Goal: Task Accomplishment & Management: Use online tool/utility

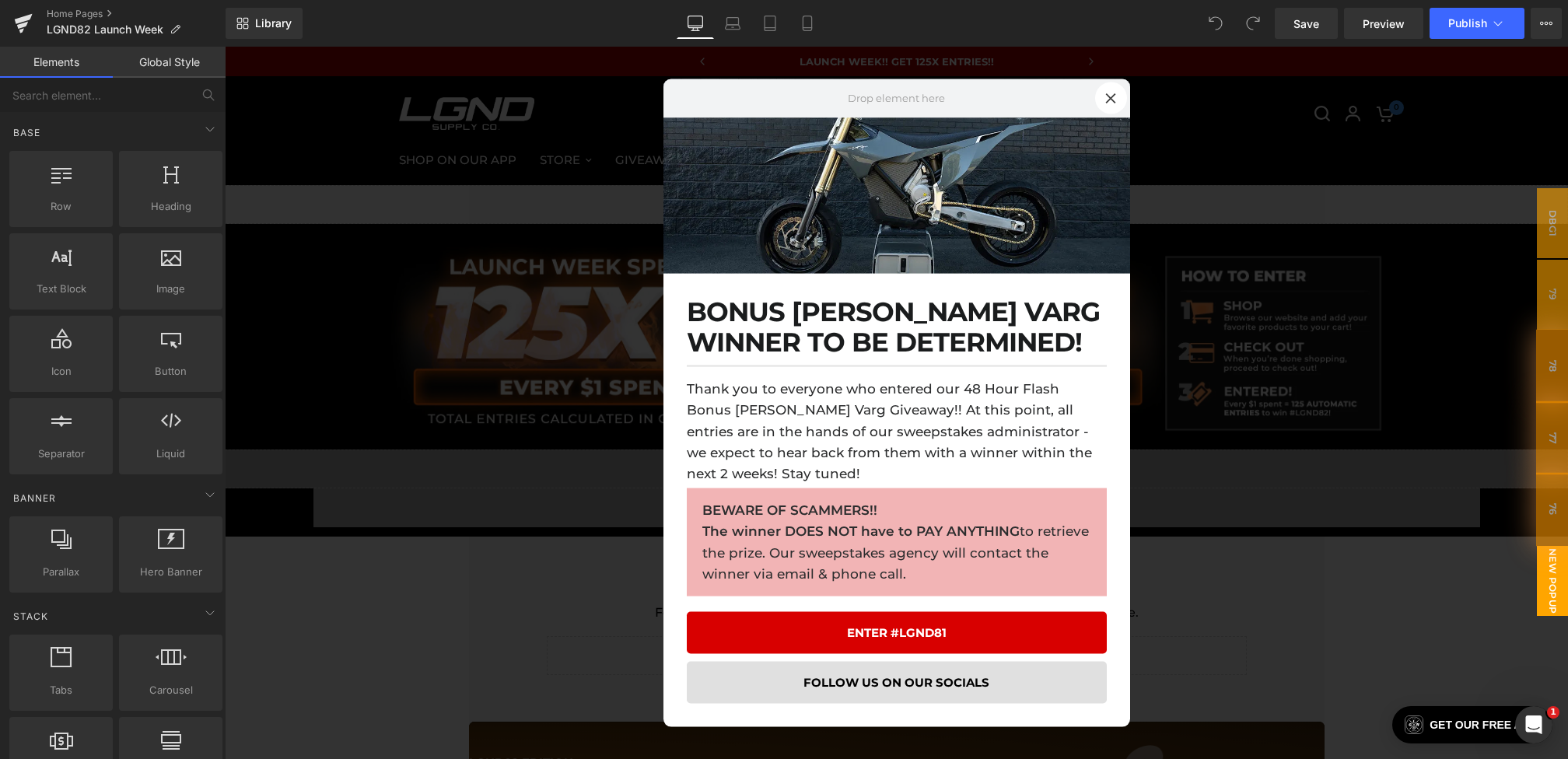
click at [527, 456] on div at bounding box center [896, 403] width 1343 height 713
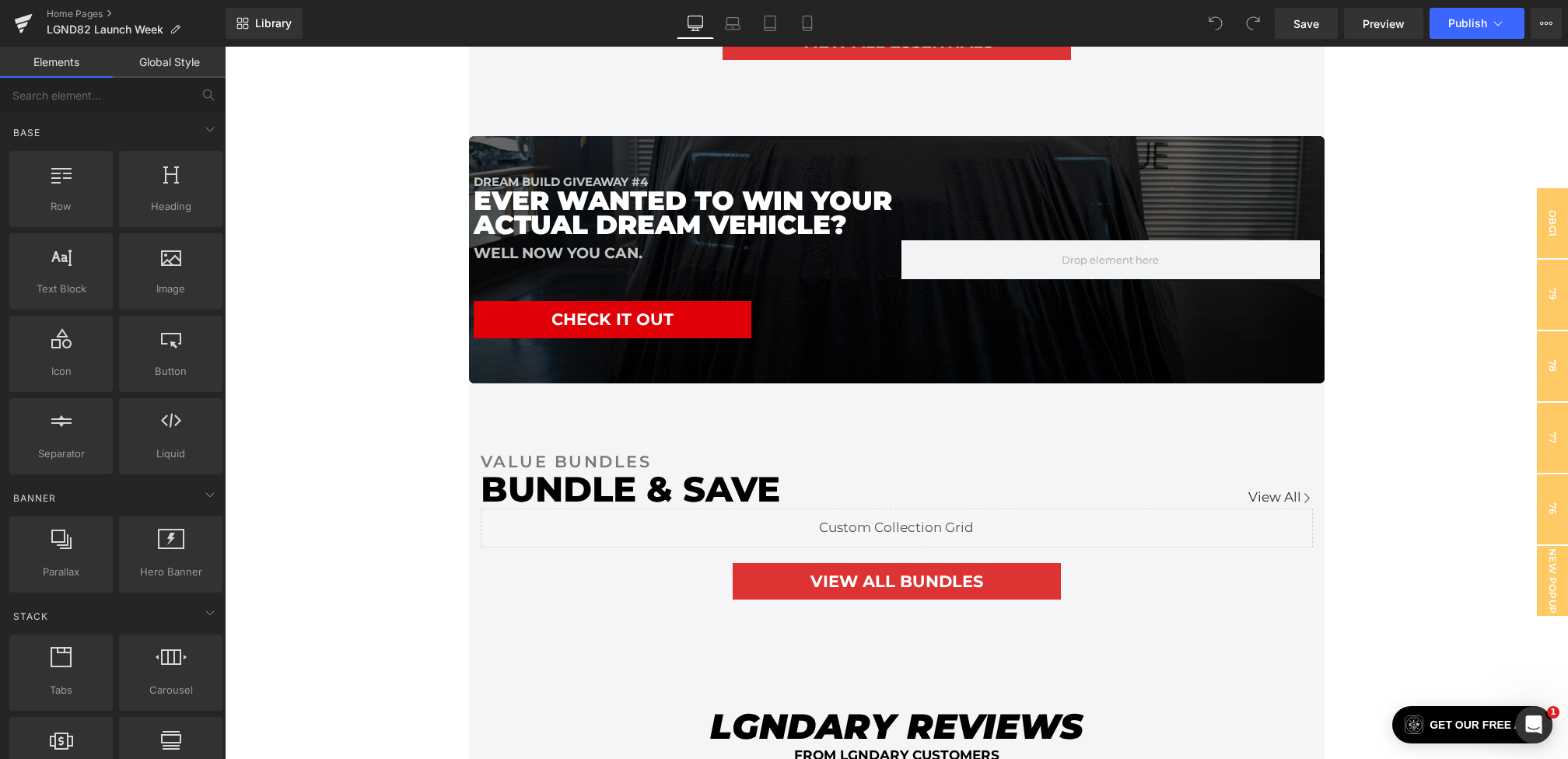
scroll to position [2832, 0]
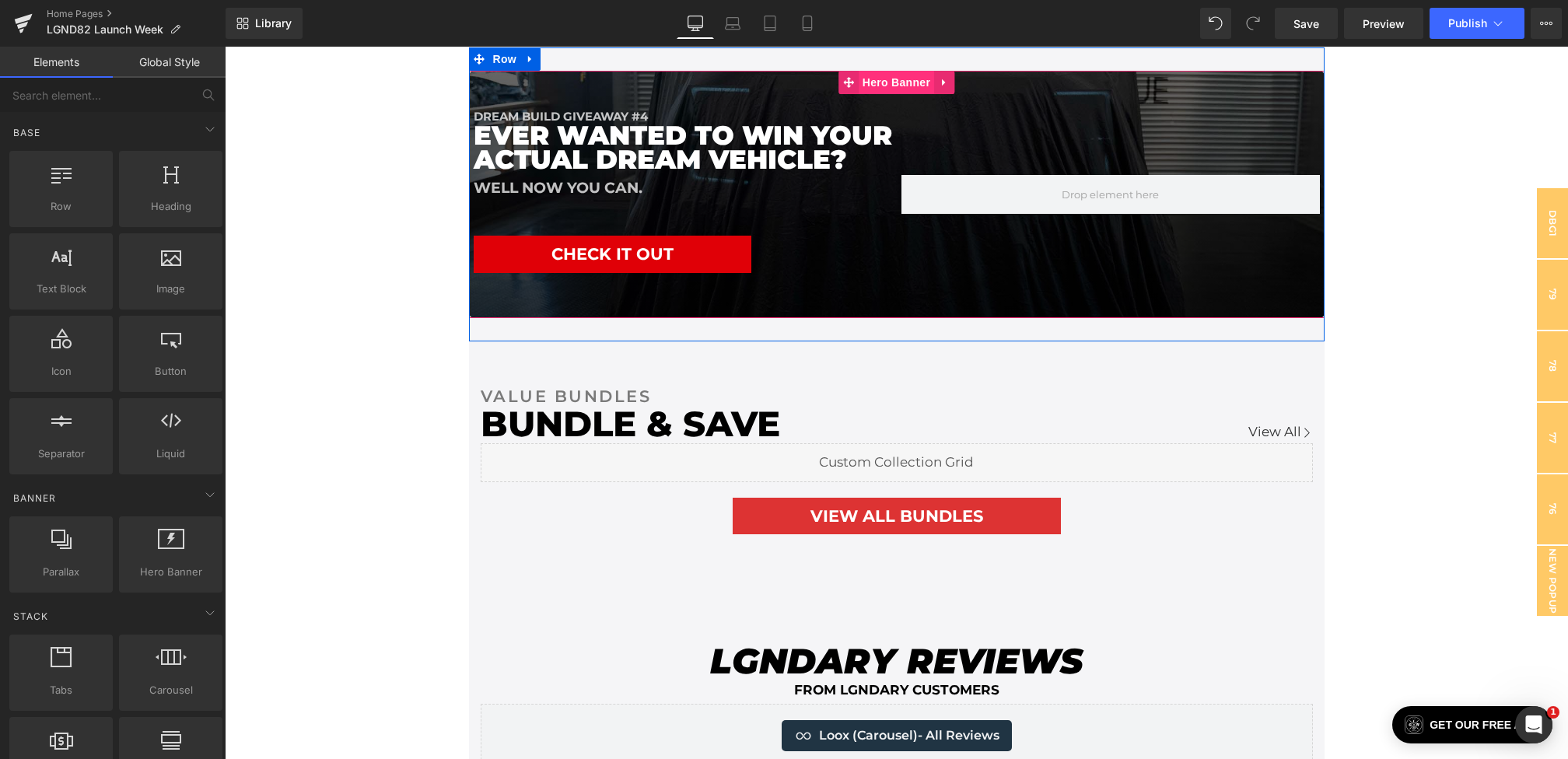
click at [872, 78] on span "Hero Banner" at bounding box center [896, 82] width 75 height 23
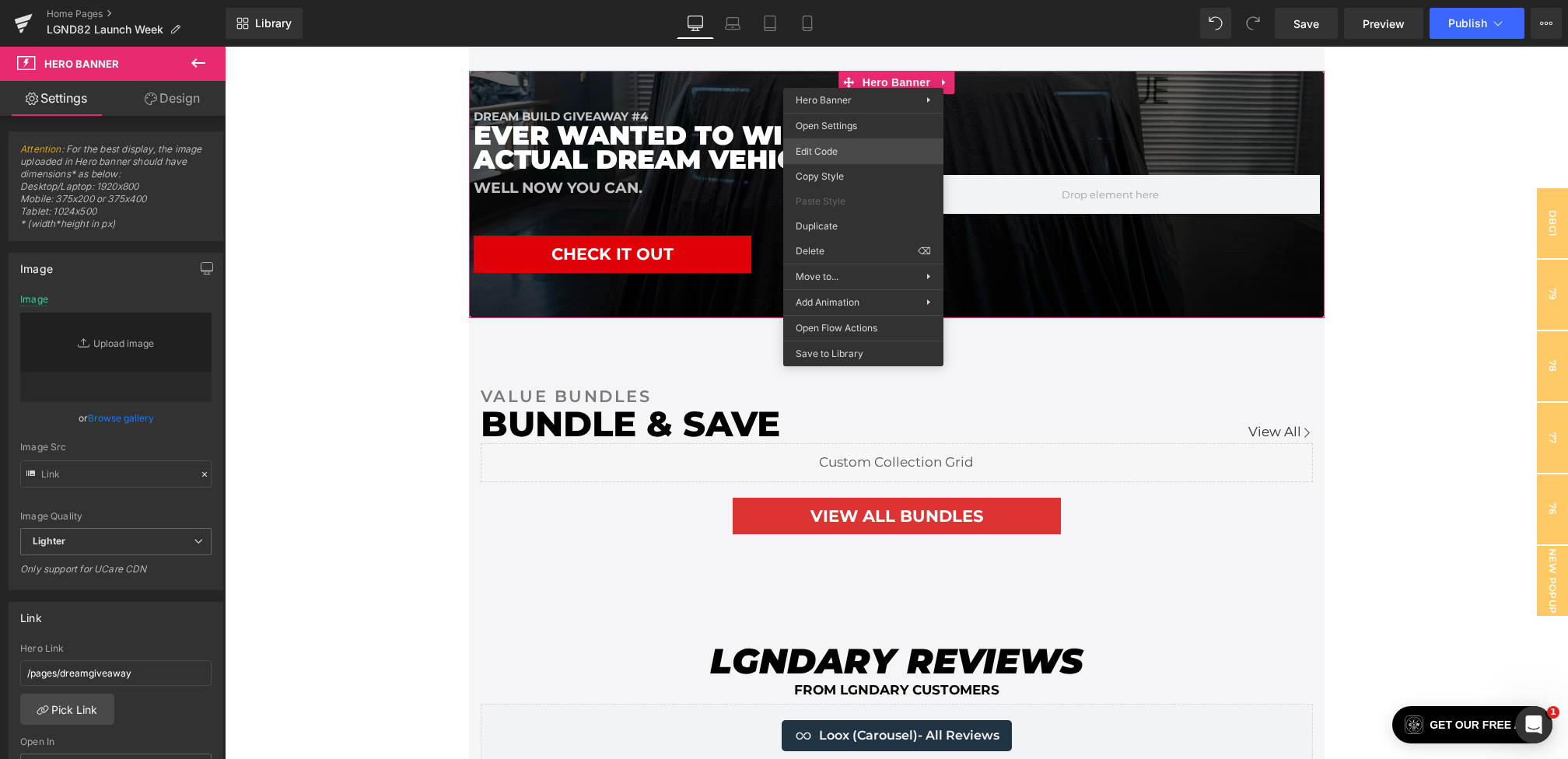
click at [823, 0] on div "Hero Banner You are previewing how the will restyle your page. You can not edit…" at bounding box center [784, 0] width 1568 height 0
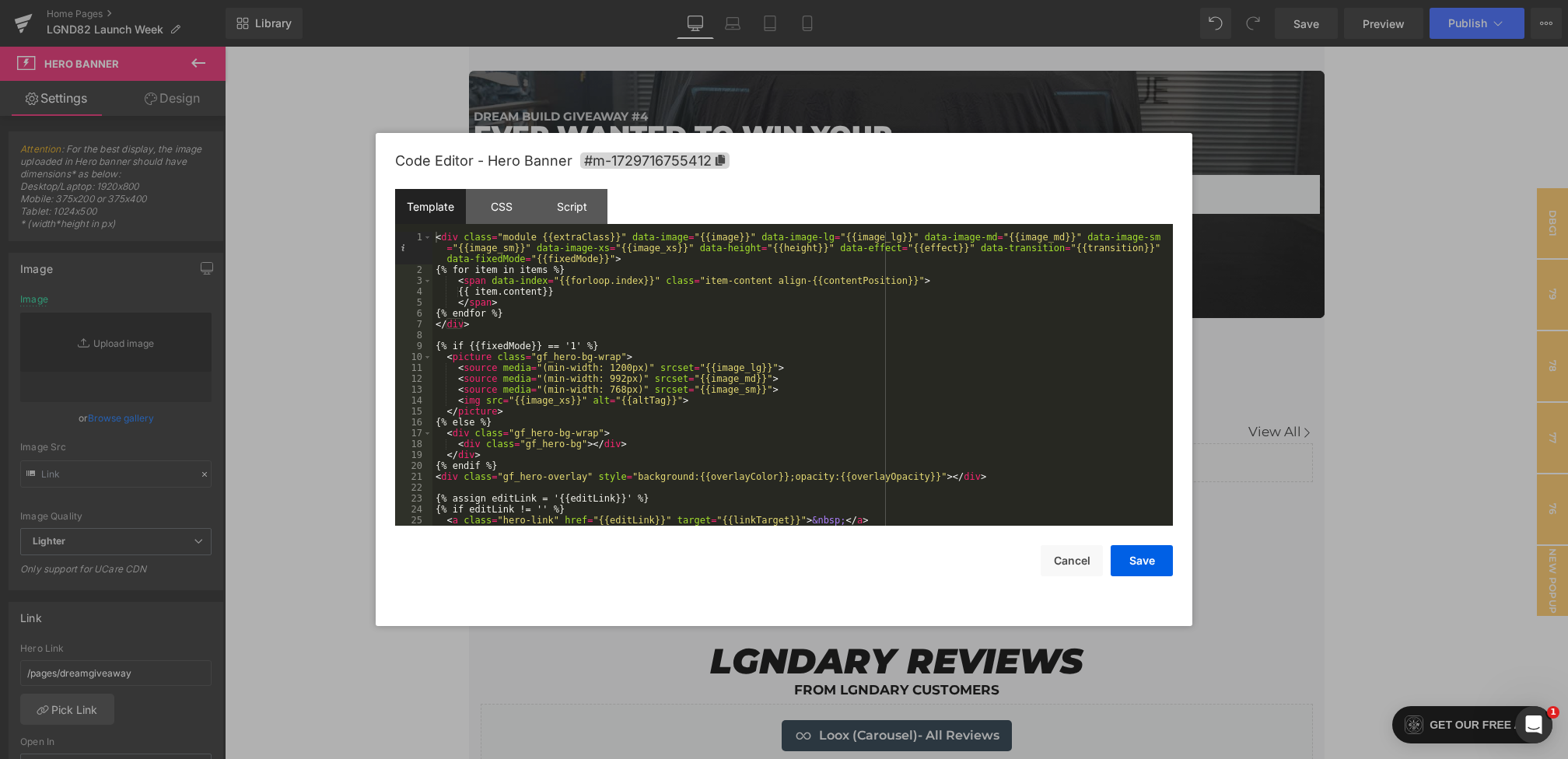
scroll to position [11, 0]
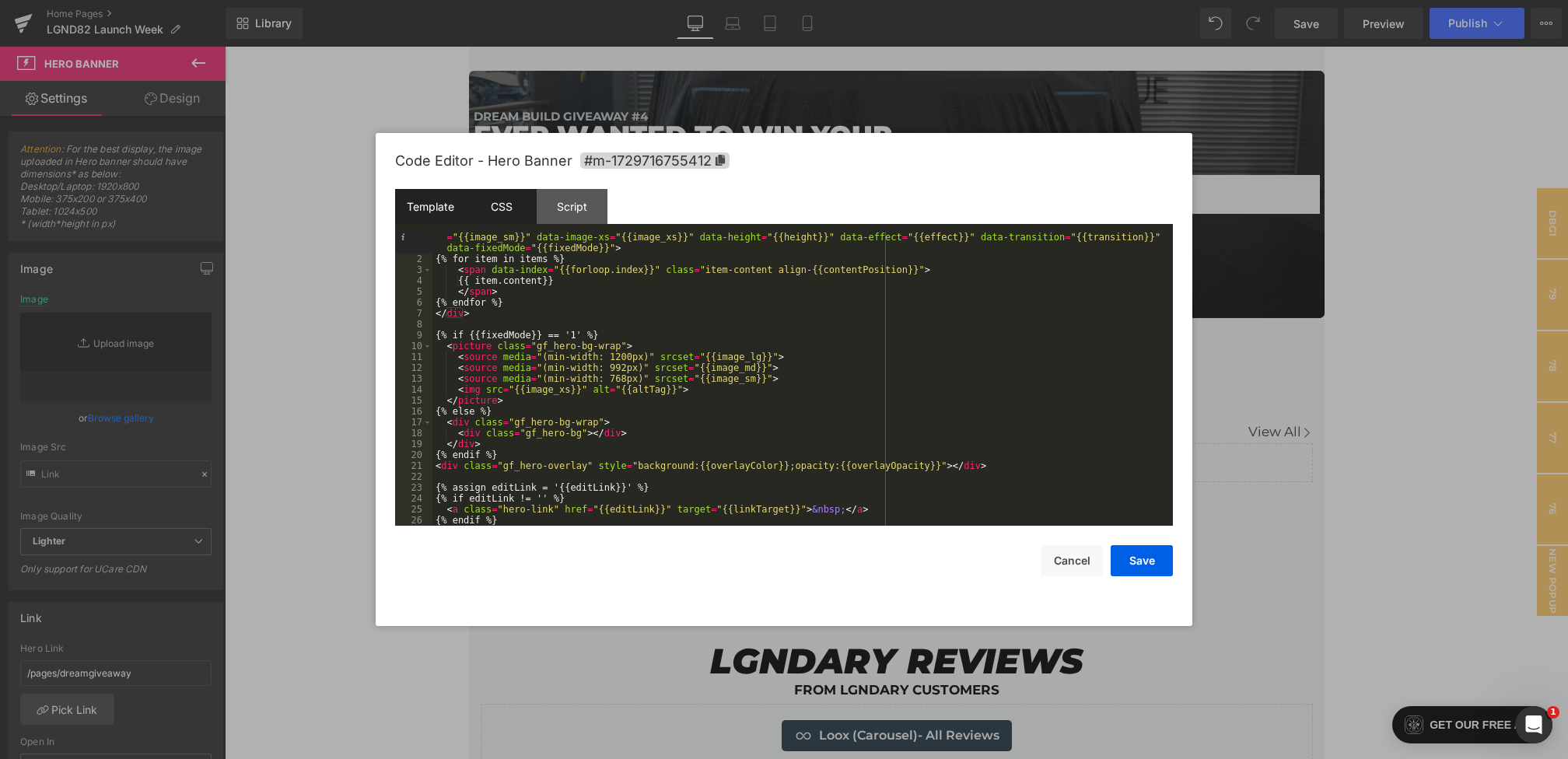
click at [487, 203] on div "CSS" at bounding box center [501, 206] width 70 height 35
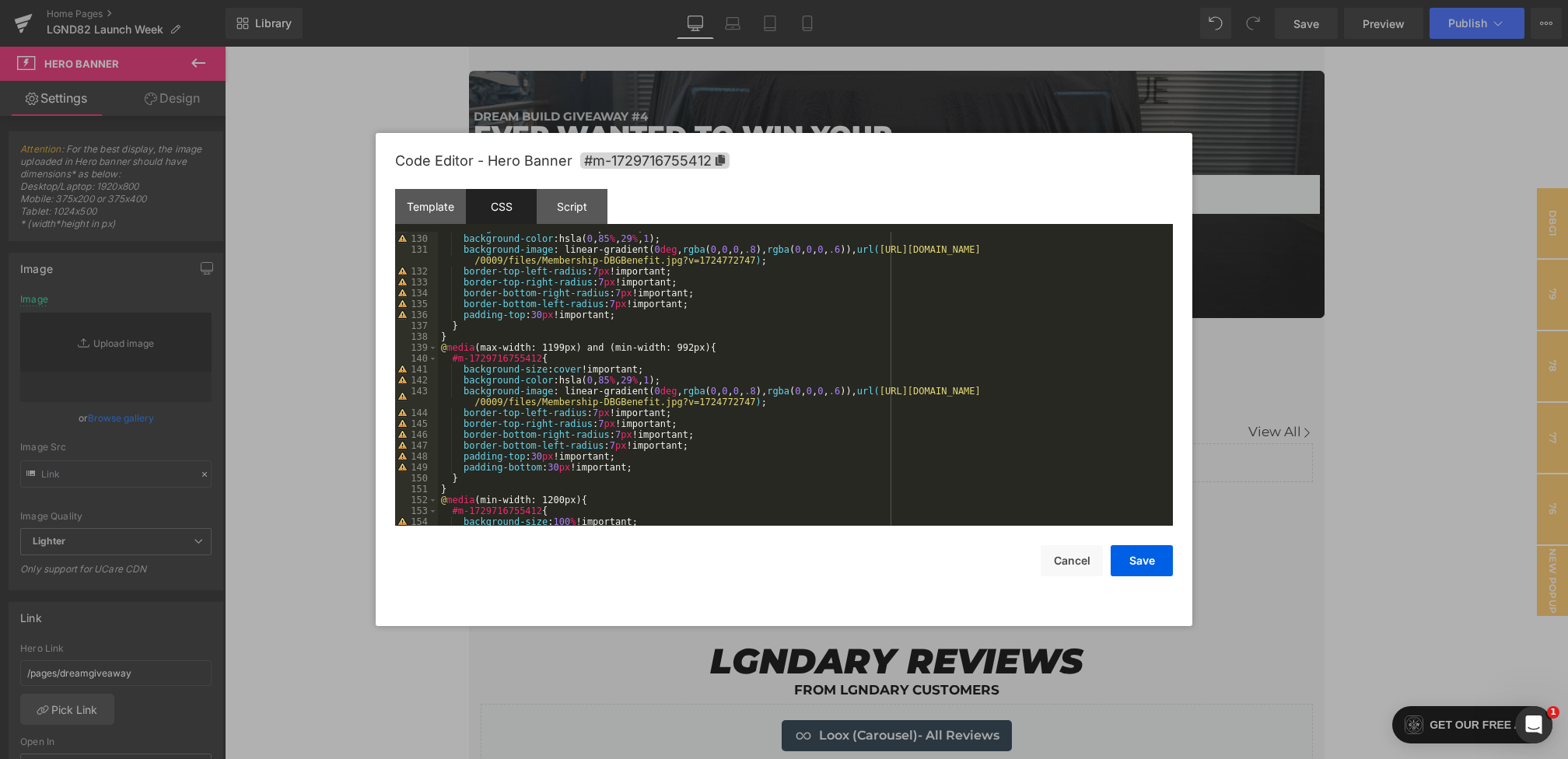
scroll to position [1535, 0]
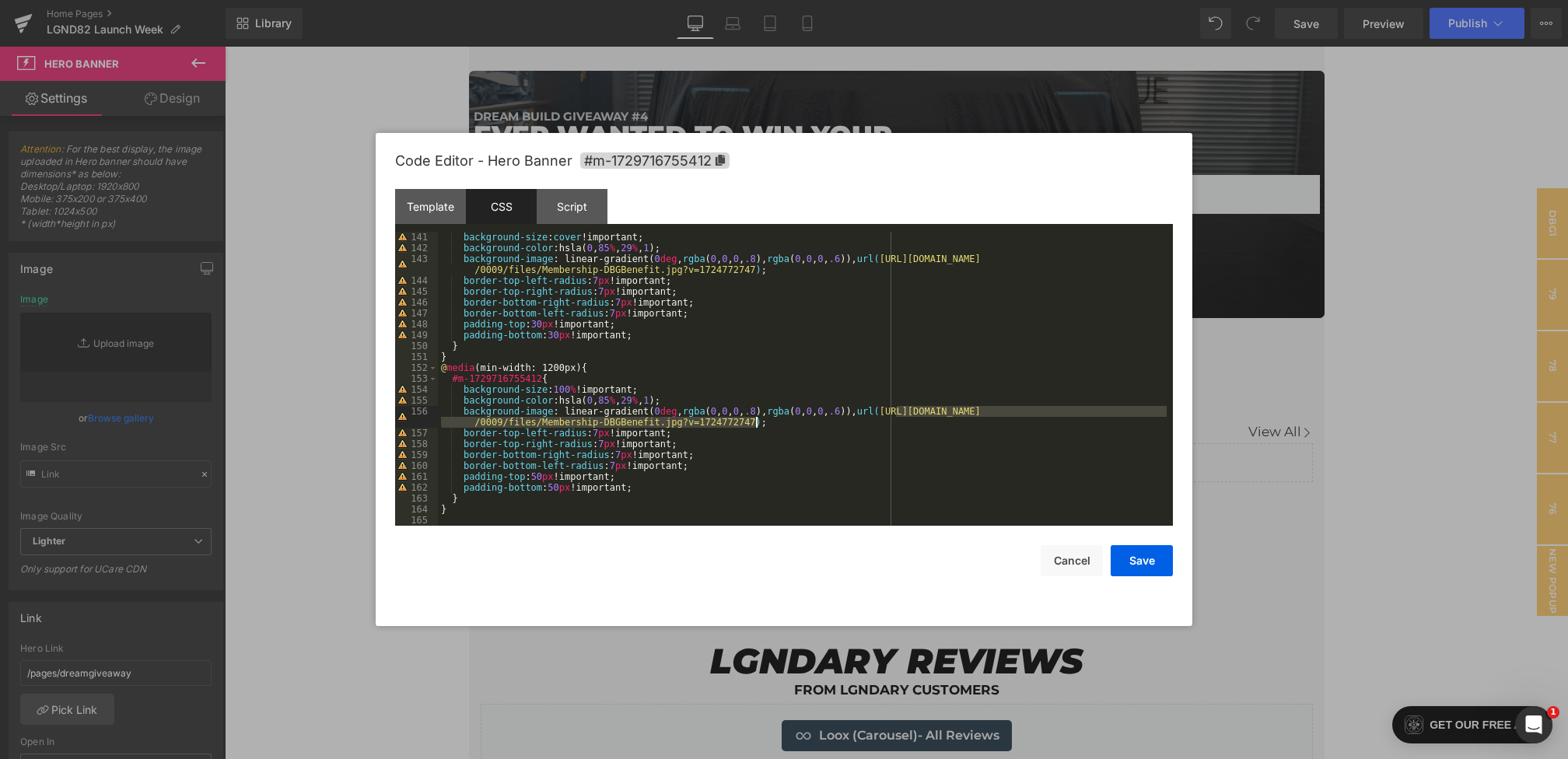
drag, startPoint x: 894, startPoint y: 414, endPoint x: 755, endPoint y: 421, distance: 139.2
click at [755, 421] on div "background-size : cover !important; background-color :hsla( 0 , 85 % , 29 % , 1…" at bounding box center [802, 390] width 728 height 316
click at [1053, 557] on button "Cancel" at bounding box center [1071, 561] width 63 height 31
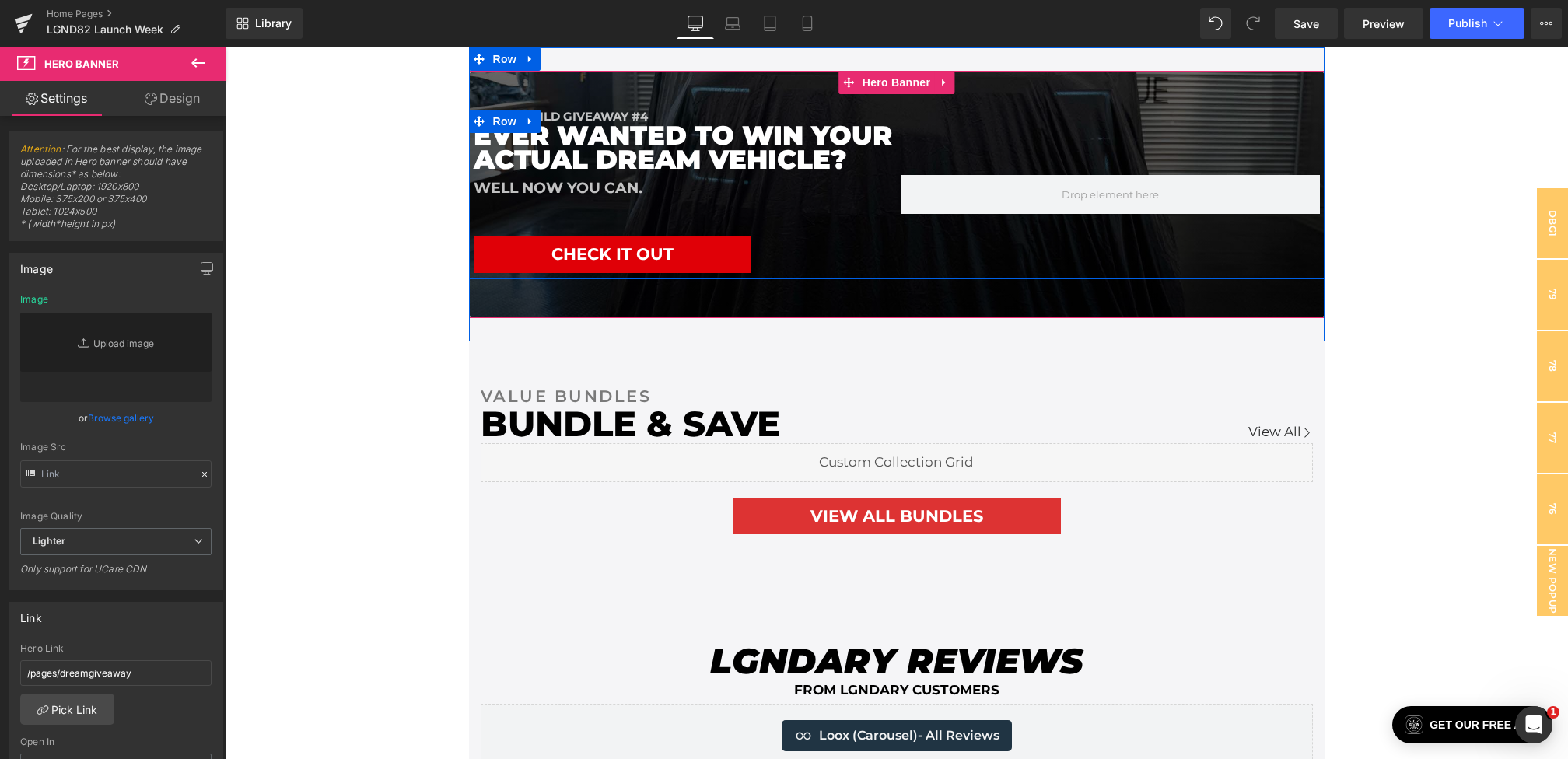
scroll to position [2766, 0]
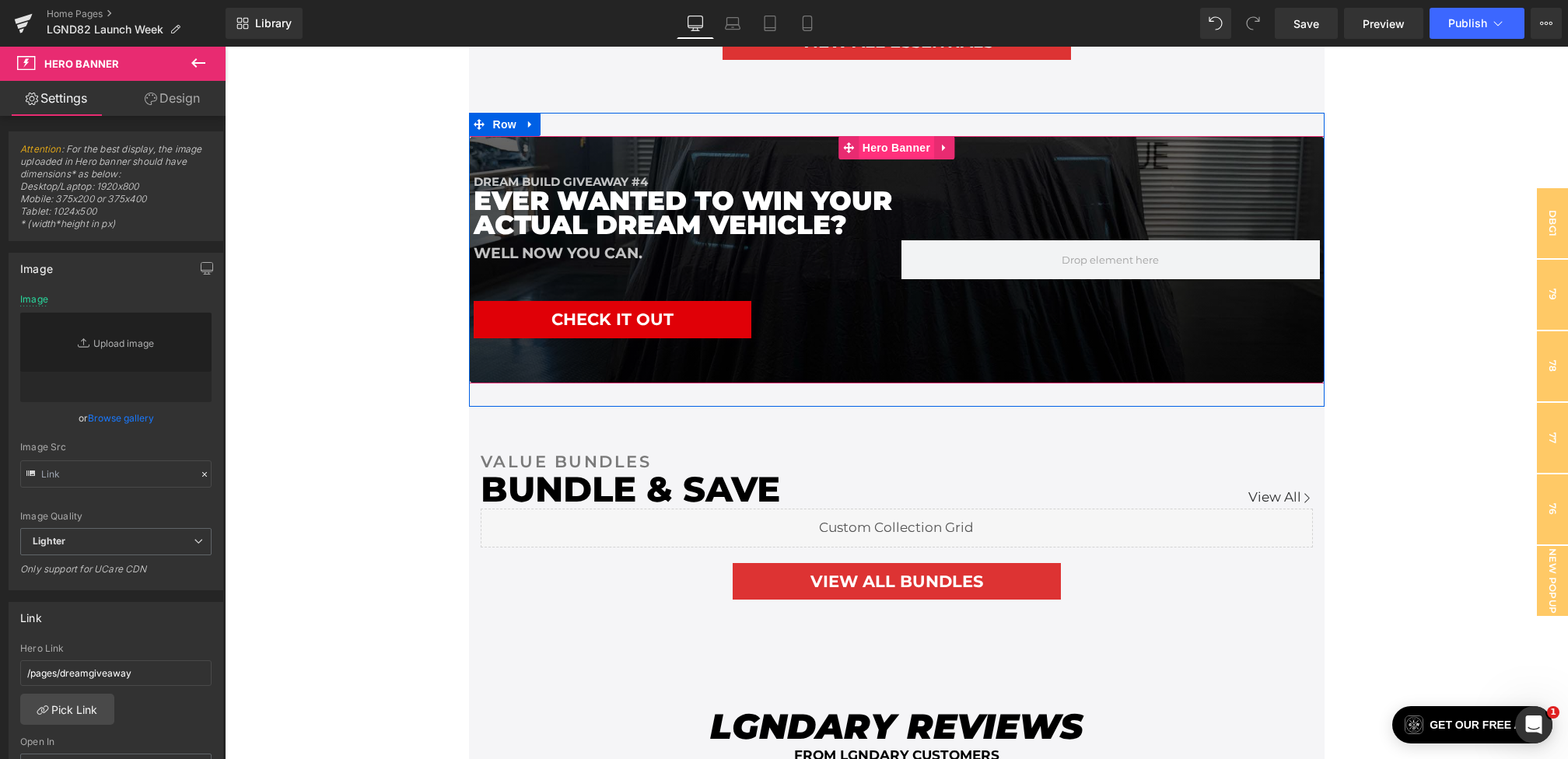
click at [877, 149] on span "Hero Banner" at bounding box center [896, 147] width 75 height 23
click at [906, 148] on span "Hero Banner" at bounding box center [896, 147] width 75 height 23
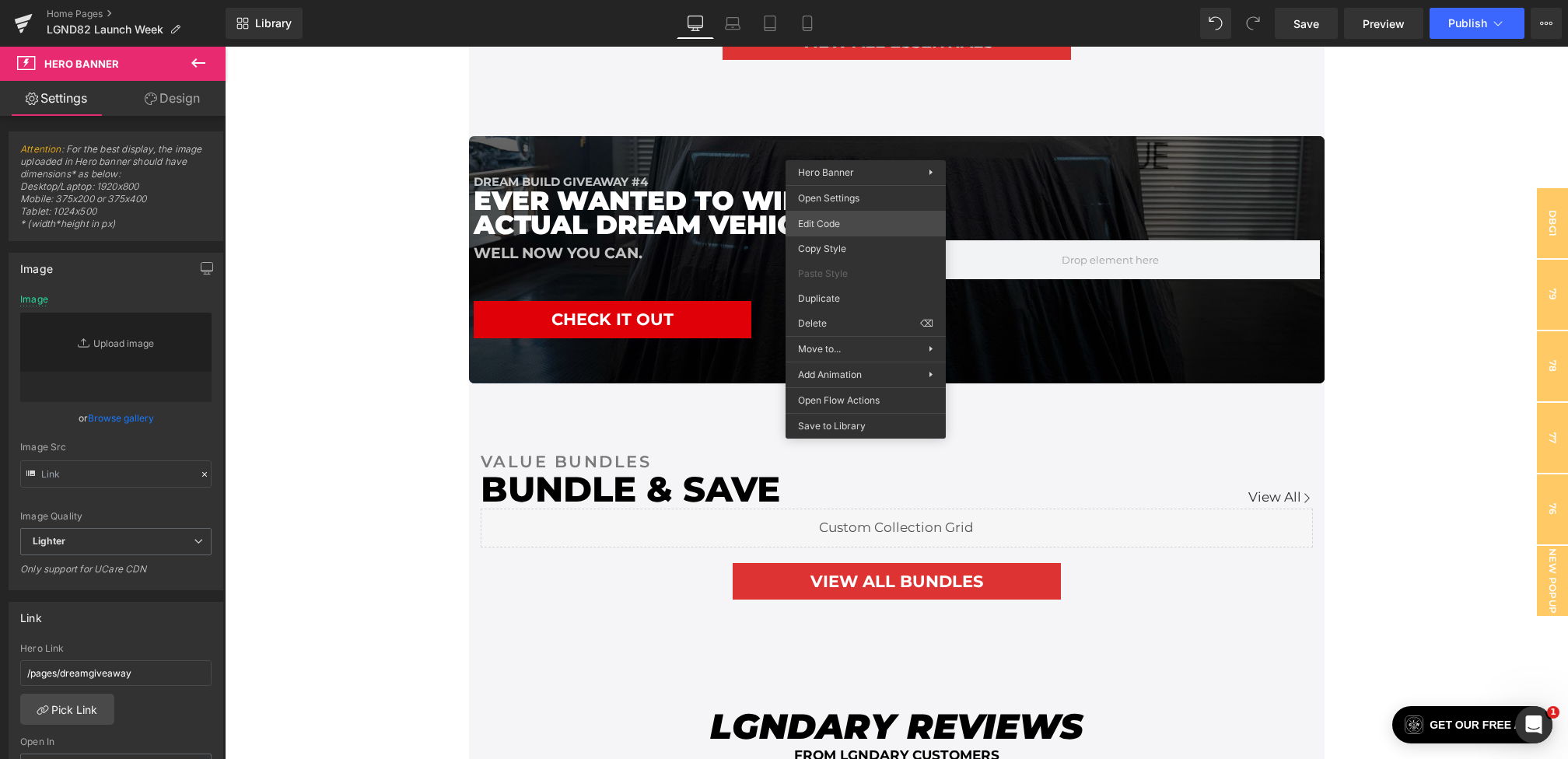
click at [824, 0] on div "Hero Banner You are previewing how the will restyle your page. You can not edit…" at bounding box center [784, 0] width 1568 height 0
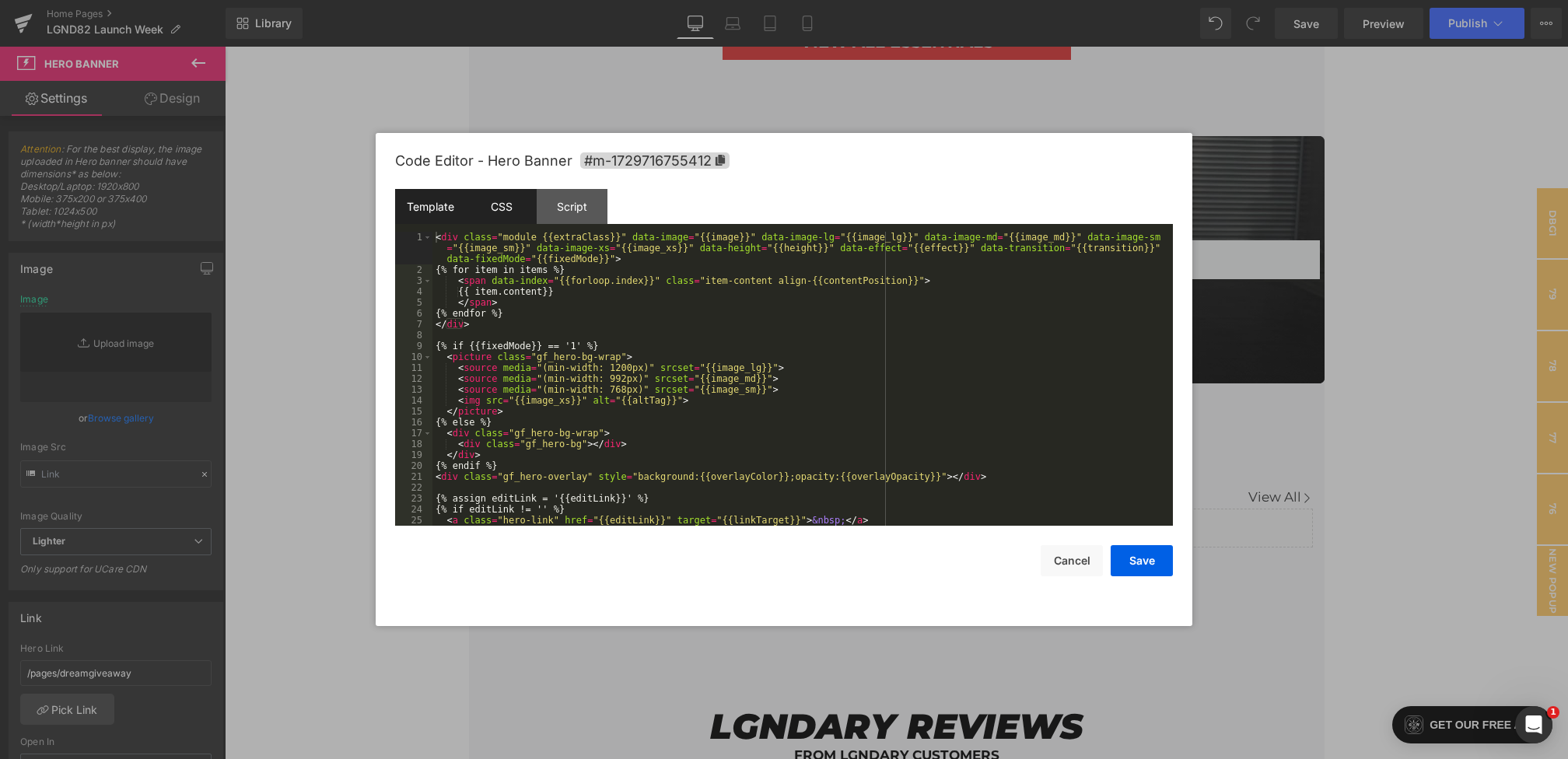
click at [512, 222] on div "CSS" at bounding box center [501, 206] width 70 height 35
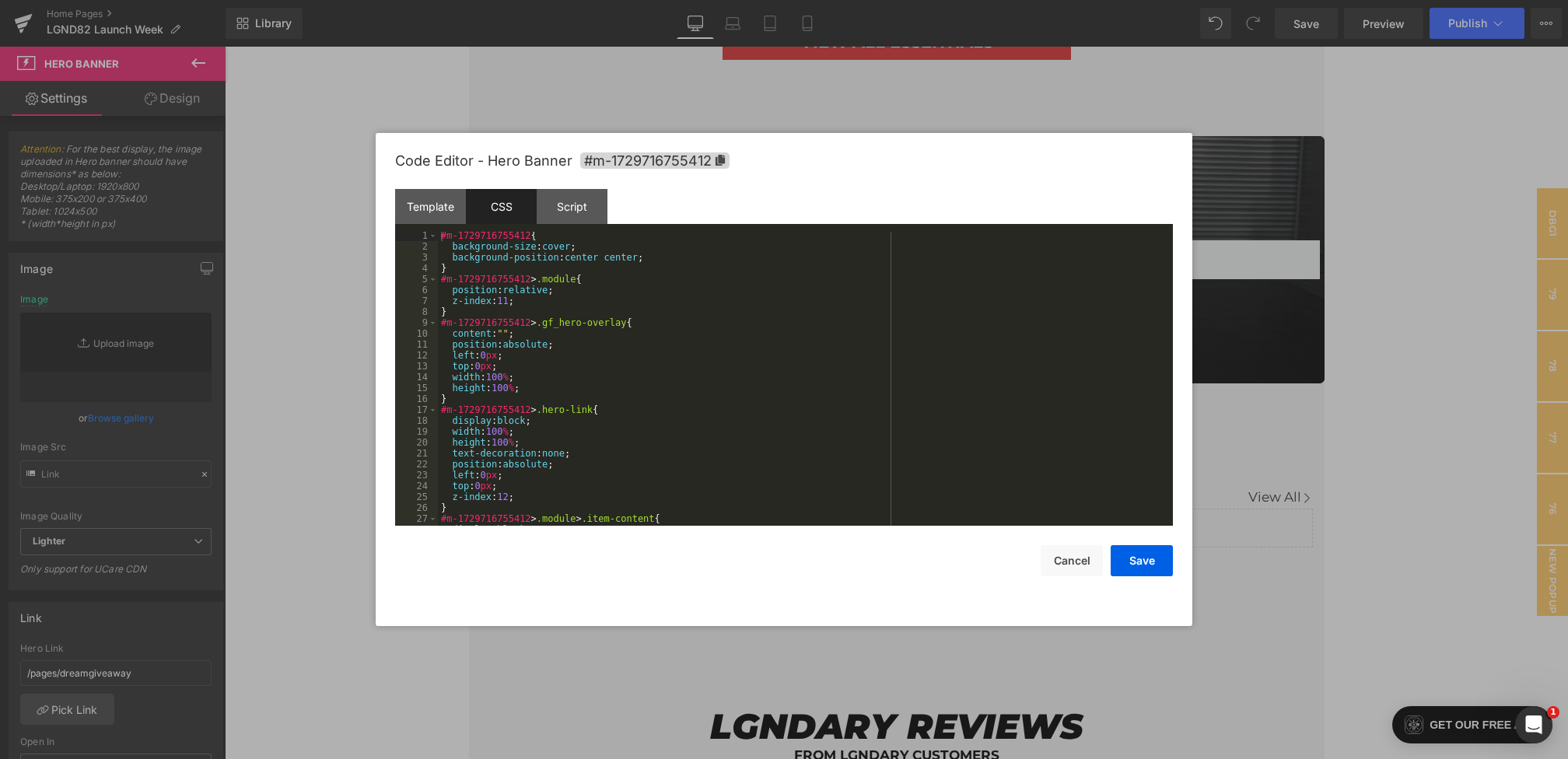
scroll to position [1535, 0]
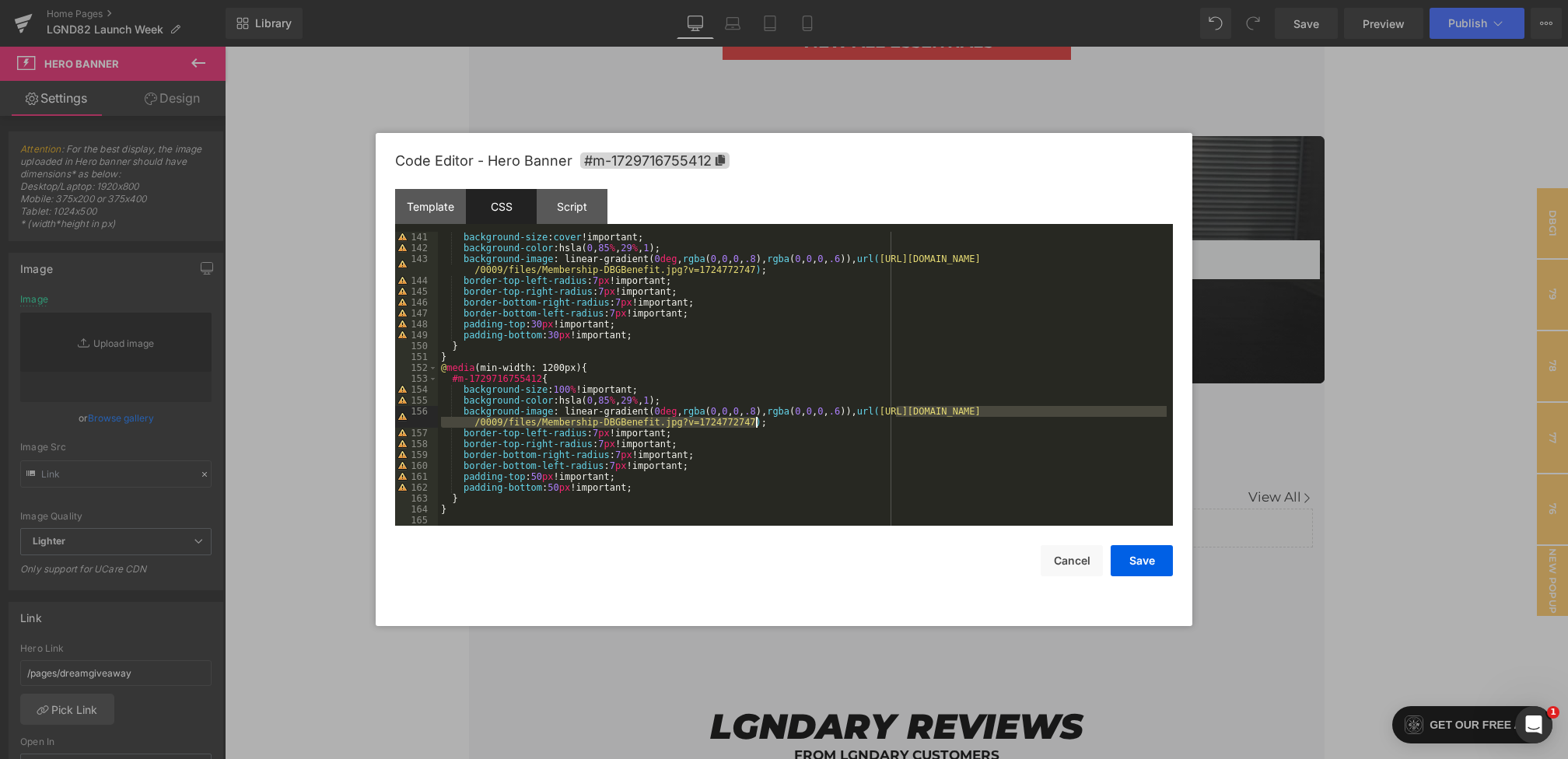
drag, startPoint x: 893, startPoint y: 412, endPoint x: 757, endPoint y: 419, distance: 136.2
click at [757, 419] on div "background-size : cover !important; background-color :hsla( 0 , 85 % , 29 % , 1…" at bounding box center [802, 390] width 728 height 316
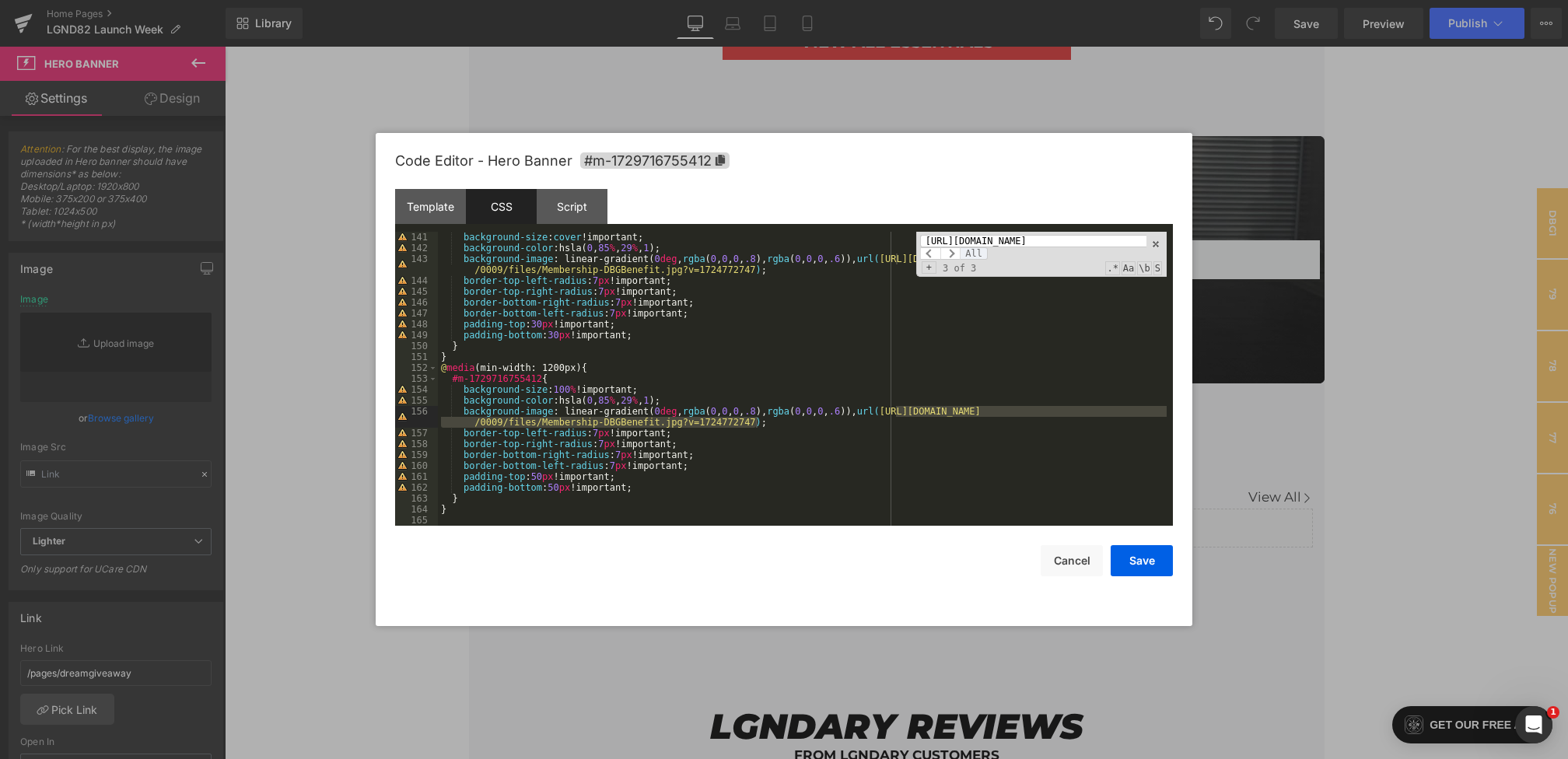
scroll to position [0, 0]
click at [979, 252] on span "All" at bounding box center [973, 253] width 28 height 13
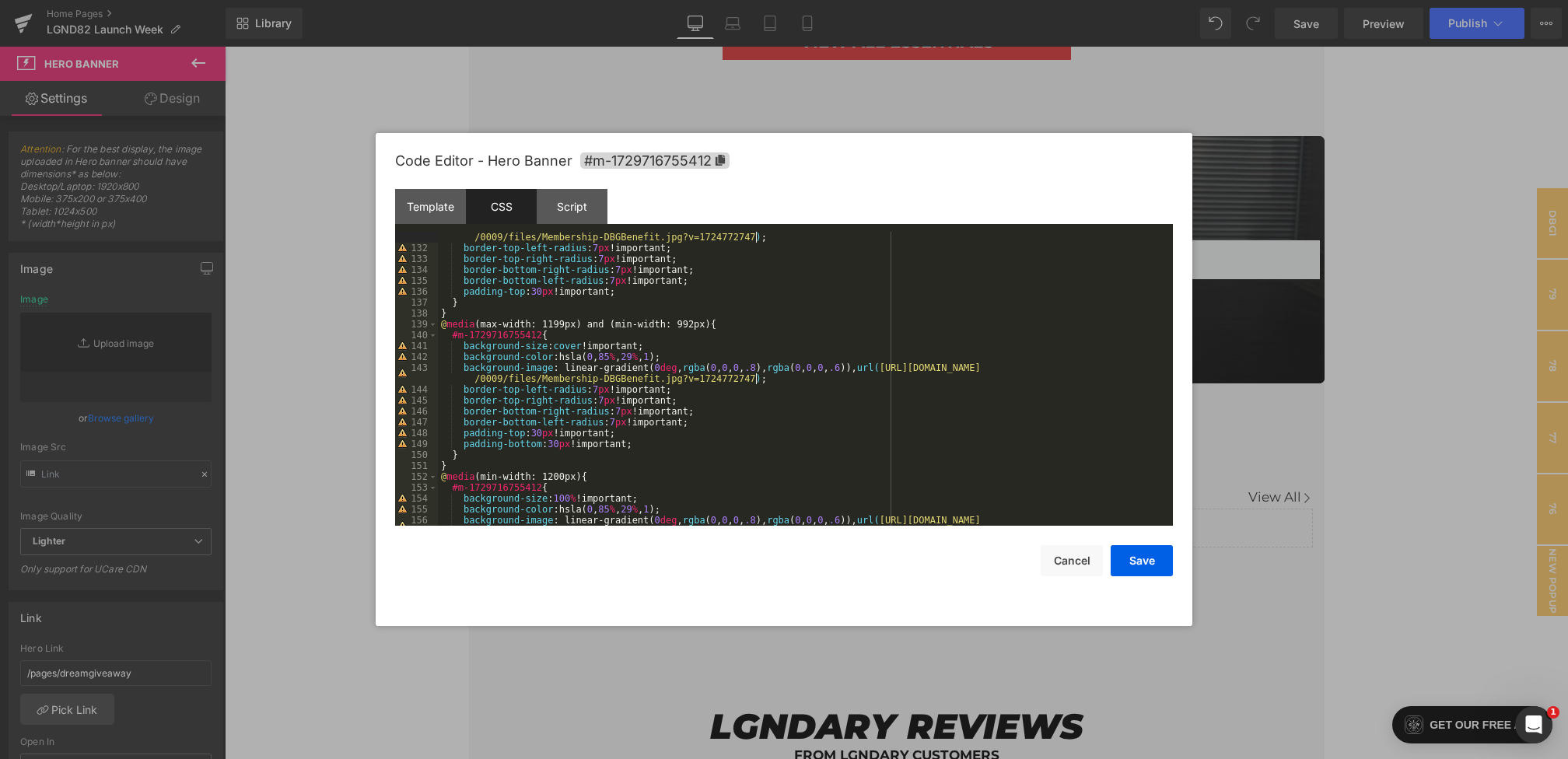
scroll to position [1426, 0]
click at [1125, 561] on button "Save" at bounding box center [1141, 561] width 63 height 31
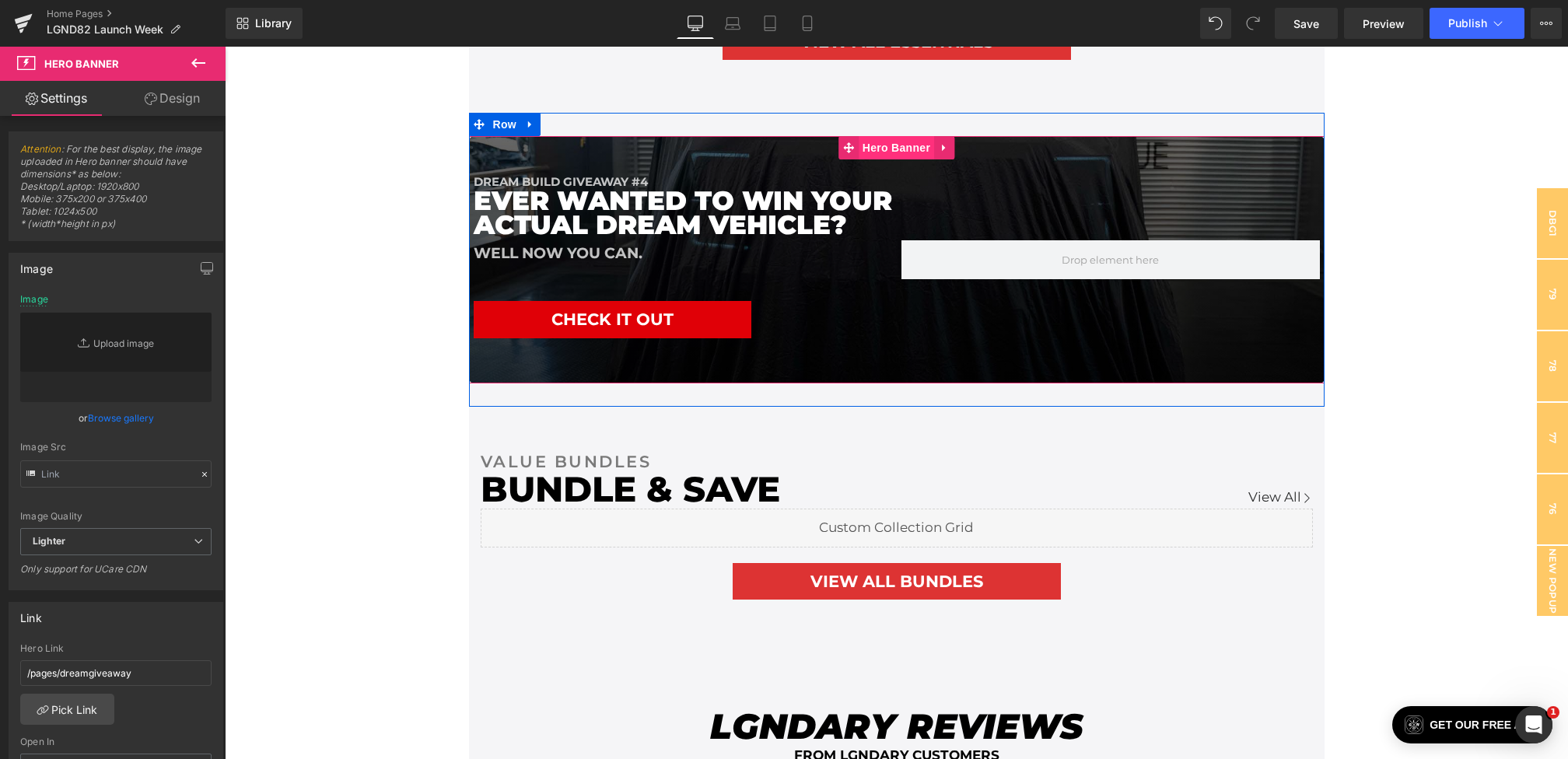
click at [904, 147] on span "Hero Banner" at bounding box center [896, 147] width 75 height 23
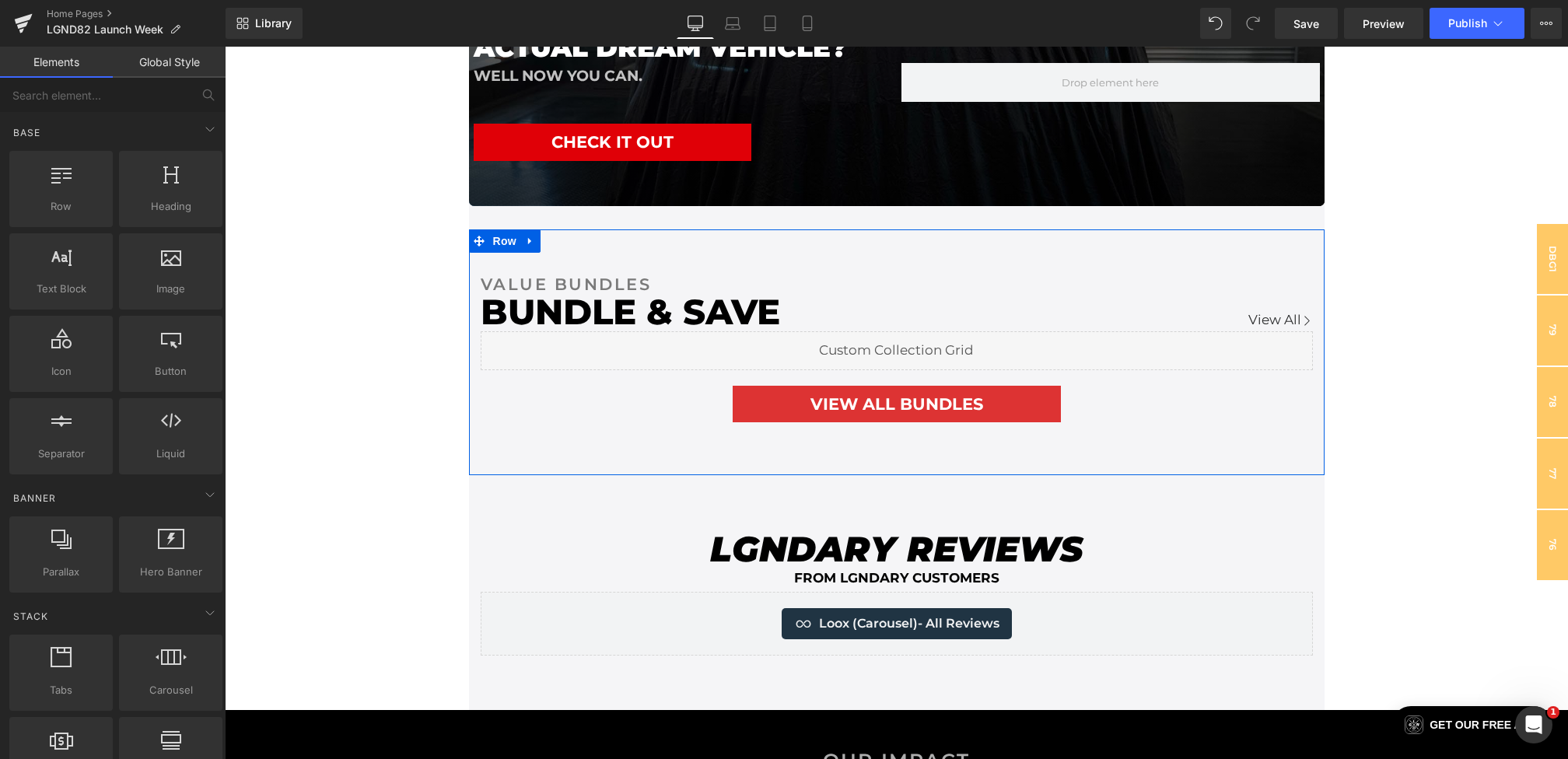
scroll to position [2729, 0]
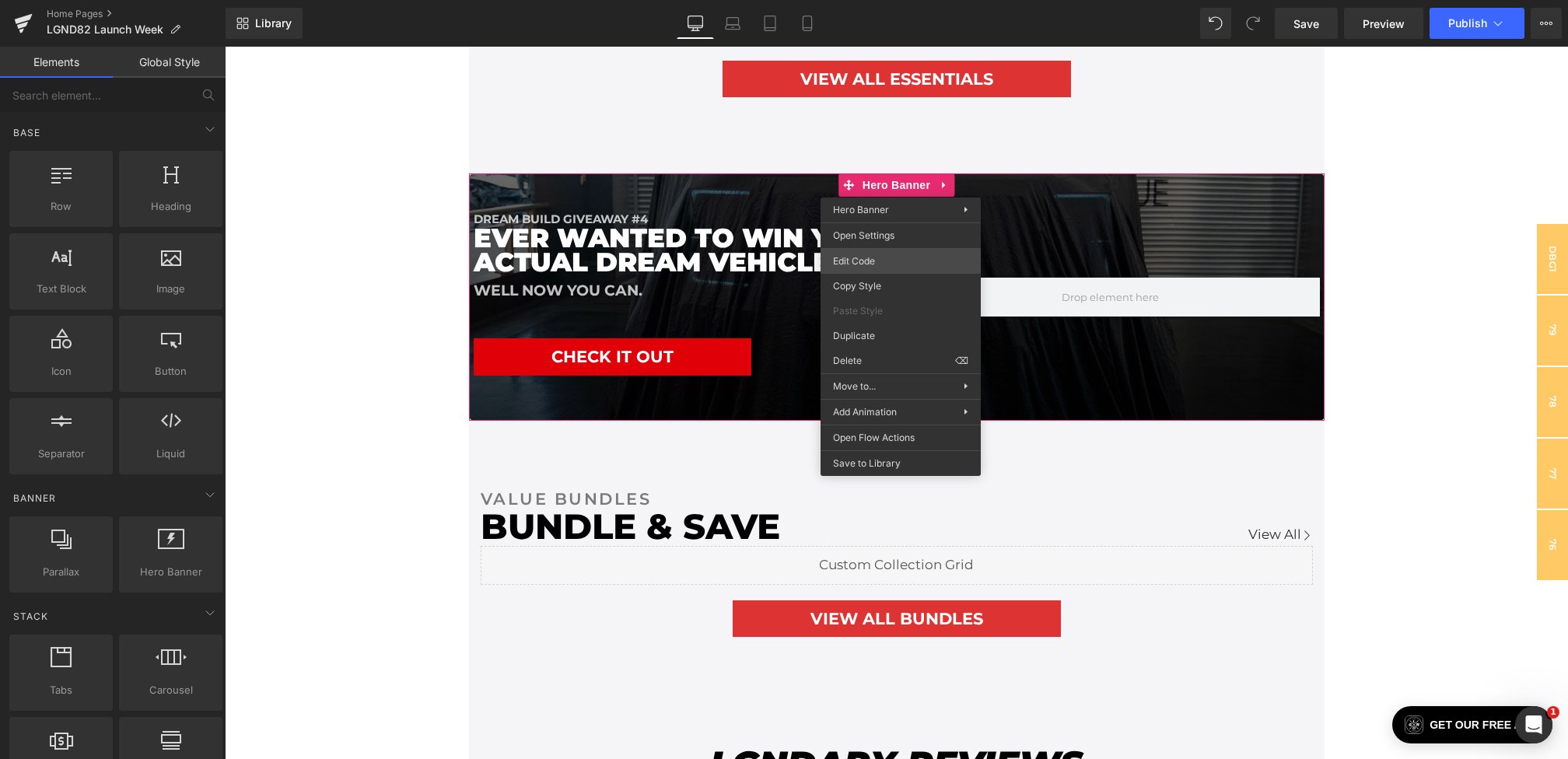
click at [862, 0] on div "You are previewing how the will restyle your page. You can not edit Elements in…" at bounding box center [784, 0] width 1568 height 0
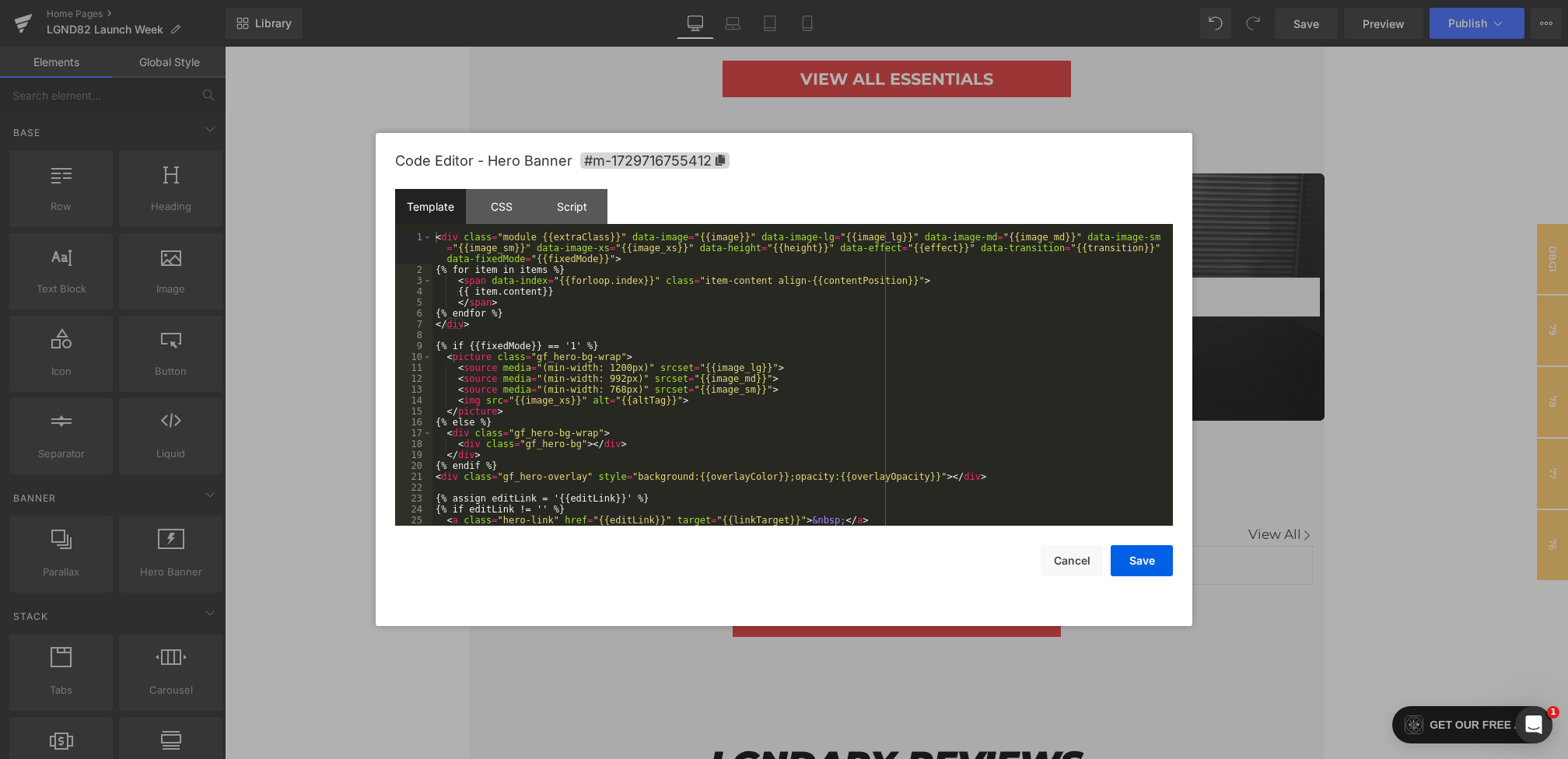
scroll to position [11, 0]
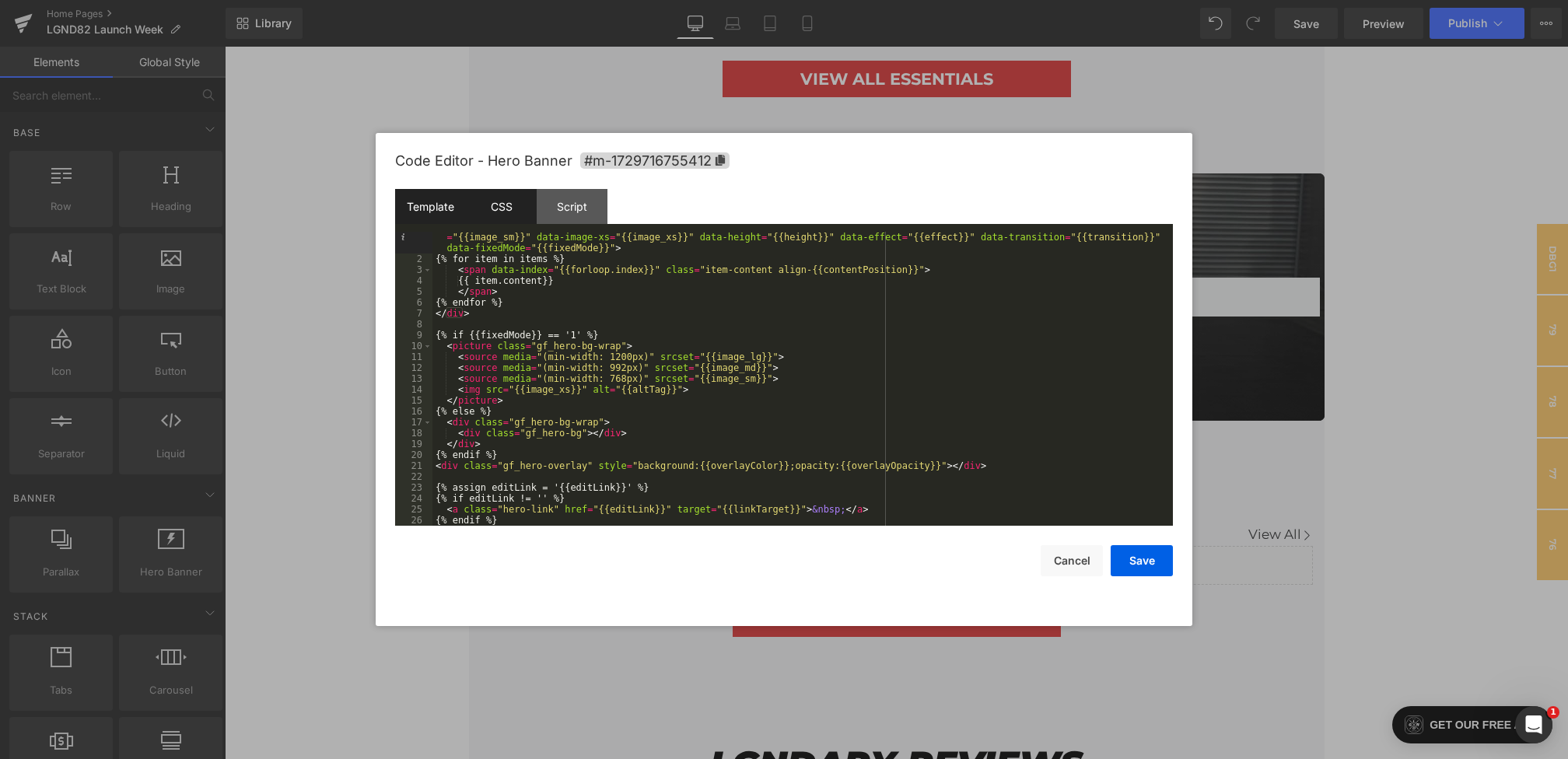
click at [510, 201] on div "CSS" at bounding box center [501, 206] width 70 height 35
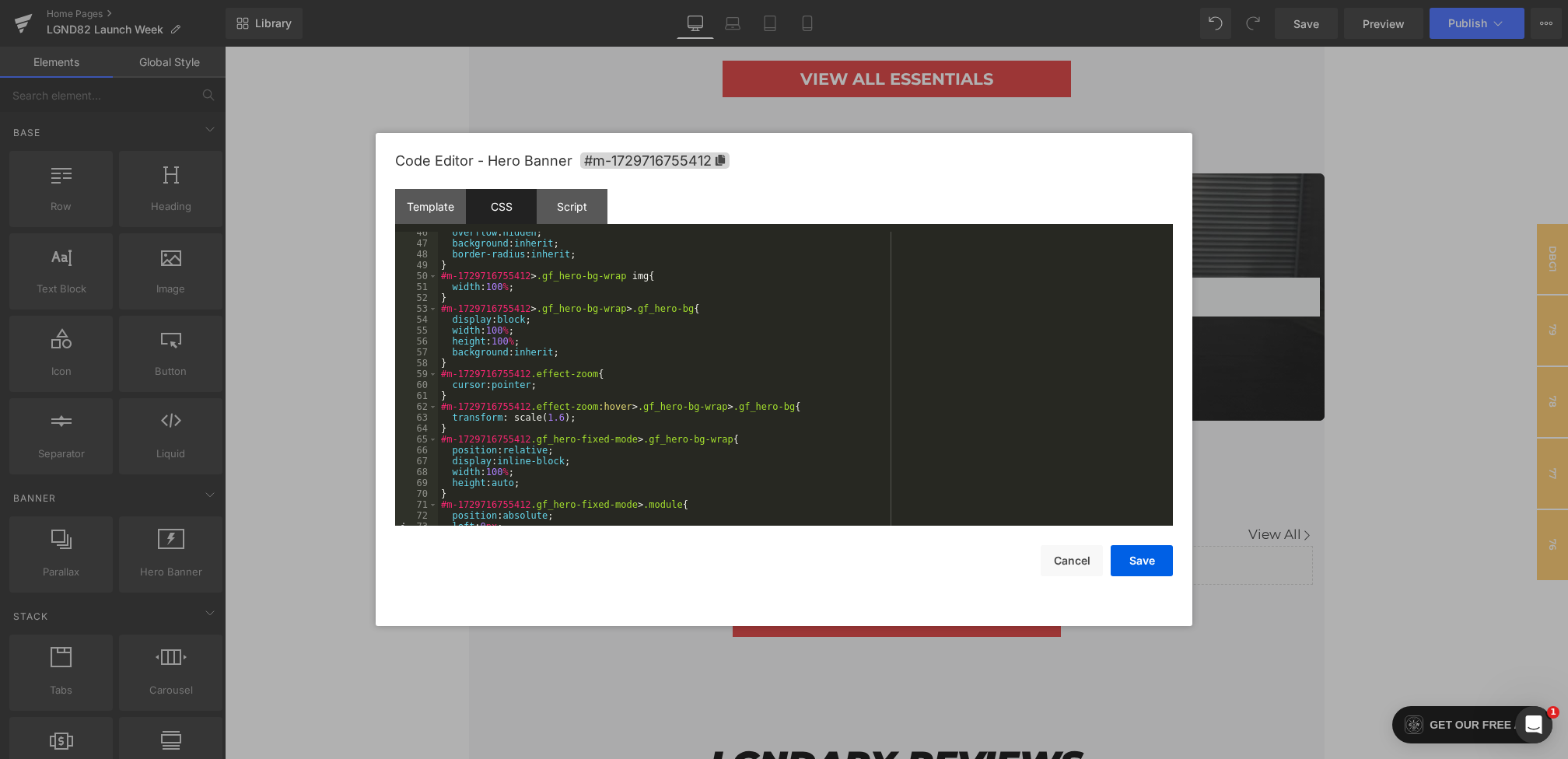
scroll to position [1535, 0]
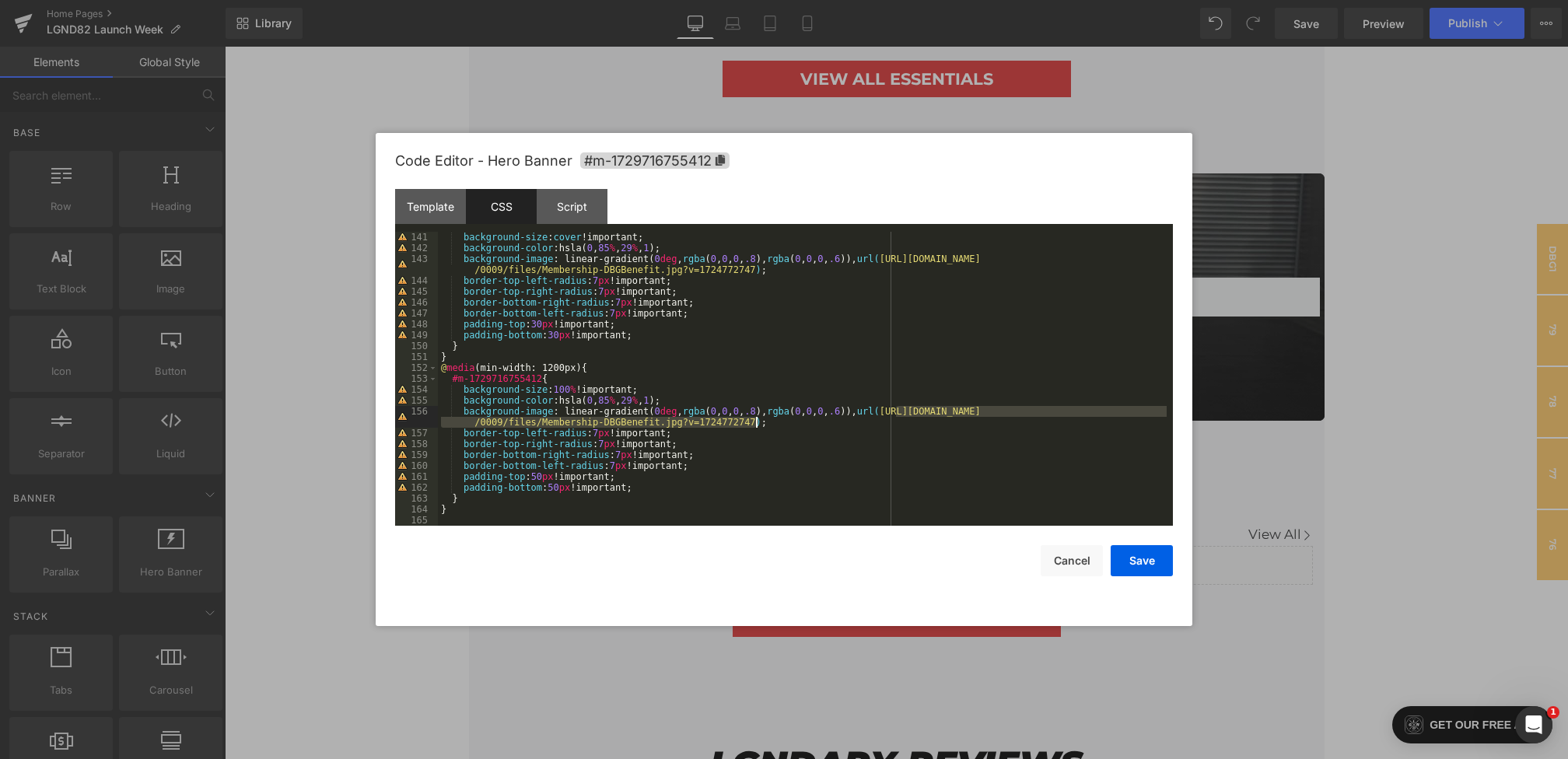
drag, startPoint x: 894, startPoint y: 413, endPoint x: 753, endPoint y: 422, distance: 141.3
click at [753, 422] on div "background-size : cover !important; background-color :hsla( 0 , 85 % , 29 % , 1…" at bounding box center [802, 390] width 728 height 316
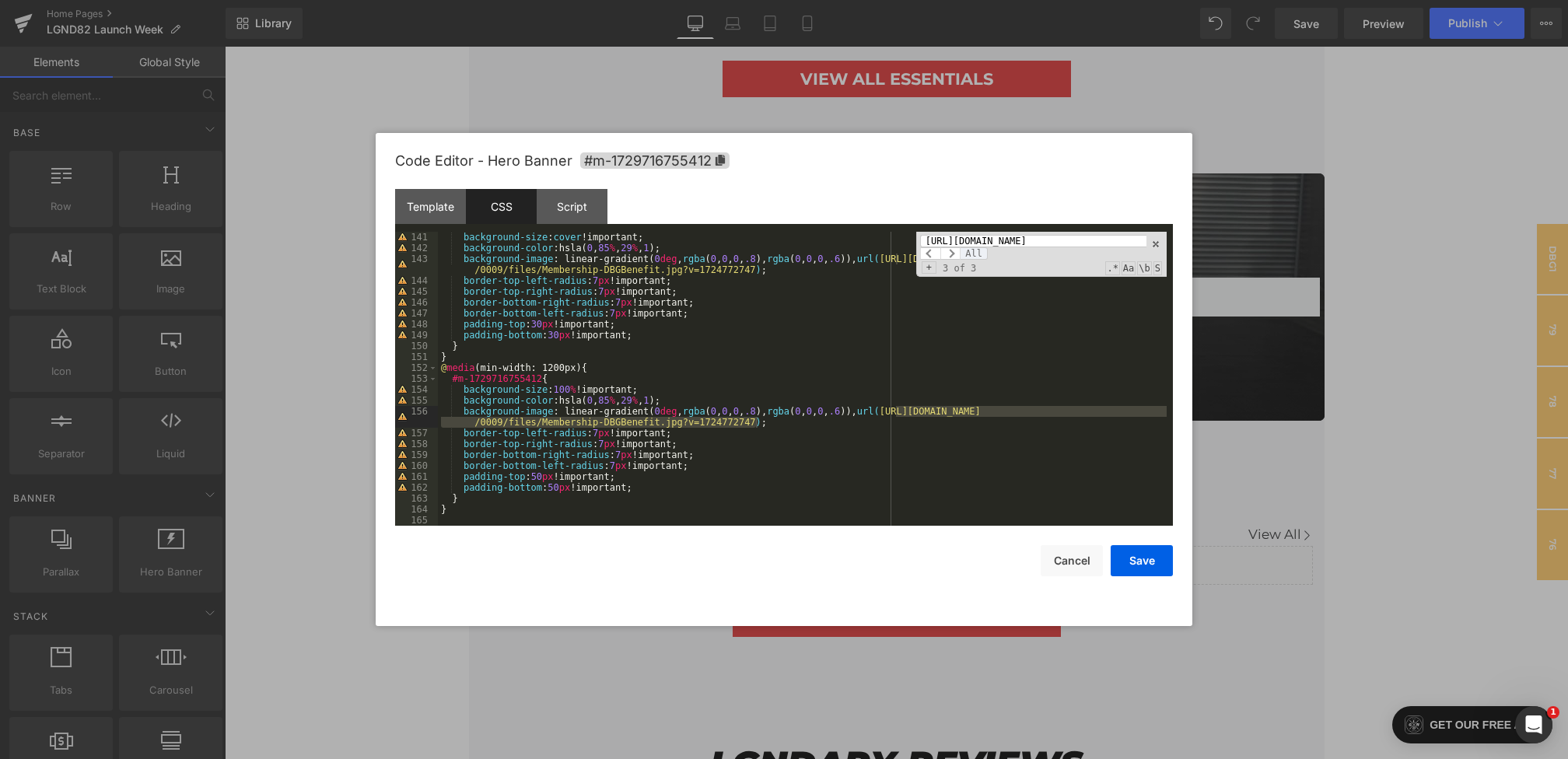
scroll to position [0, 0]
click at [969, 254] on span "All" at bounding box center [973, 253] width 28 height 13
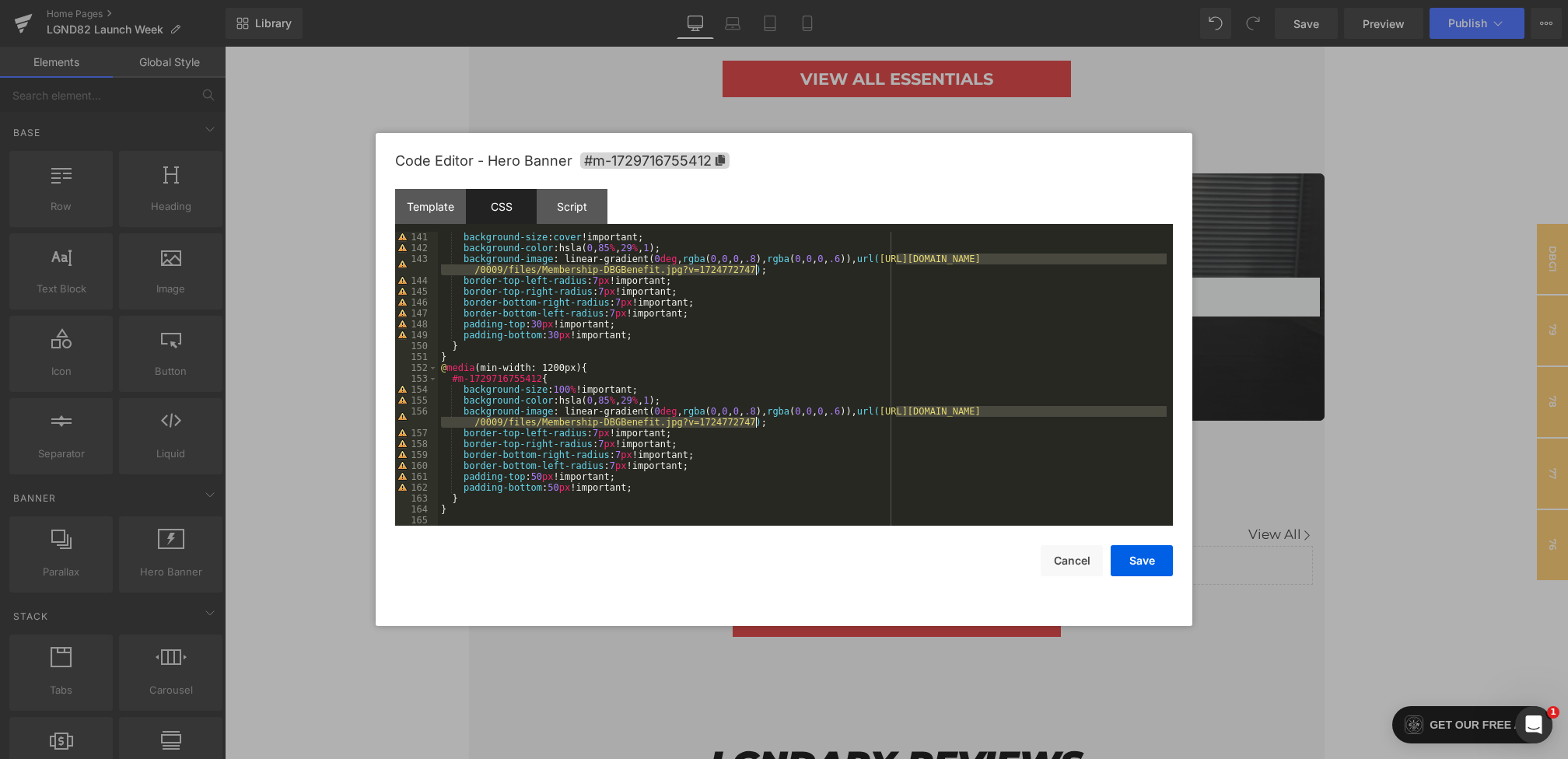
scroll to position [1426, 0]
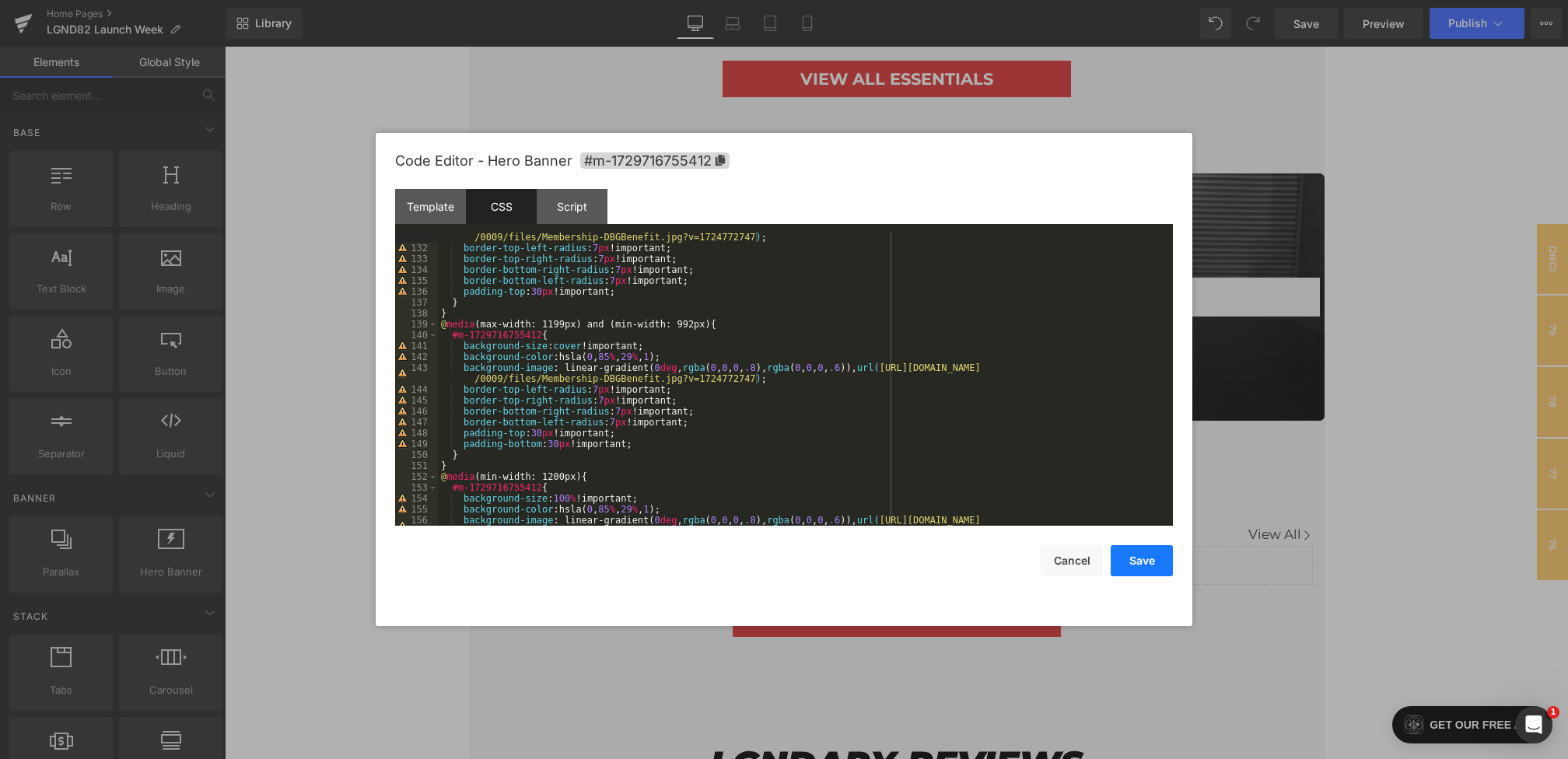
click at [1148, 562] on button "Save" at bounding box center [1141, 561] width 63 height 31
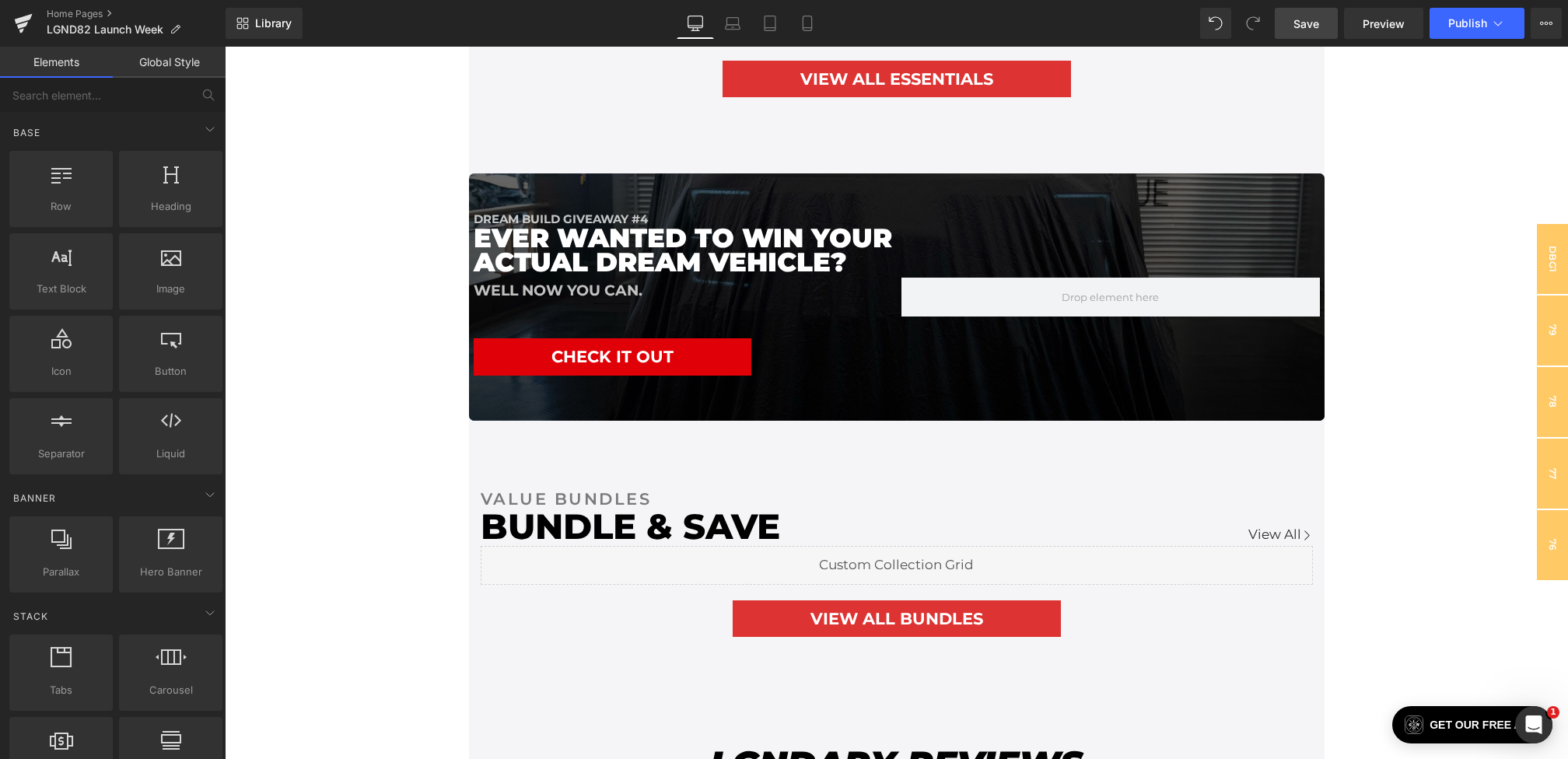
click at [1297, 29] on span "Save" at bounding box center [1306, 23] width 26 height 16
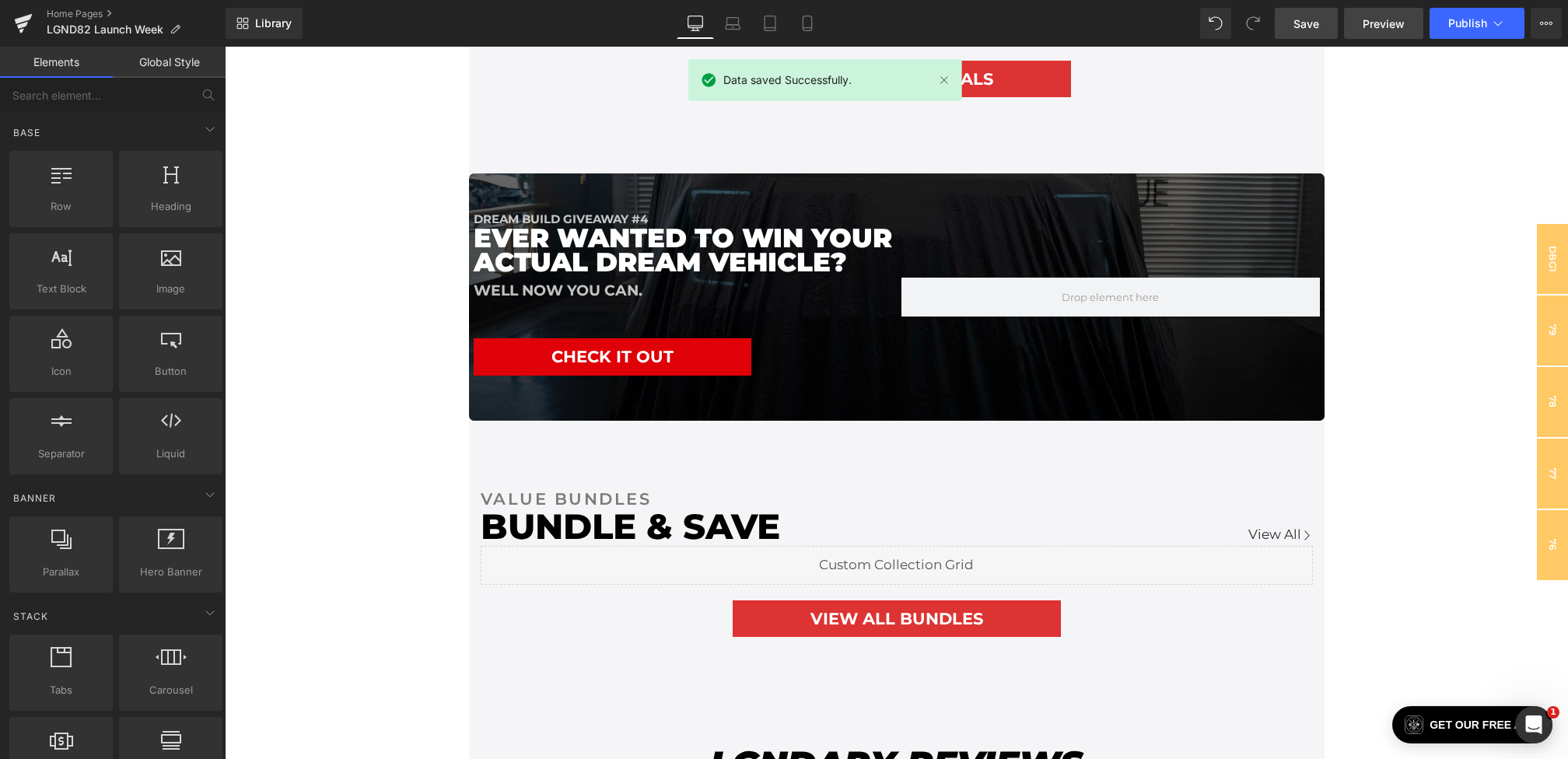
click at [1363, 20] on span "Preview" at bounding box center [1383, 23] width 42 height 16
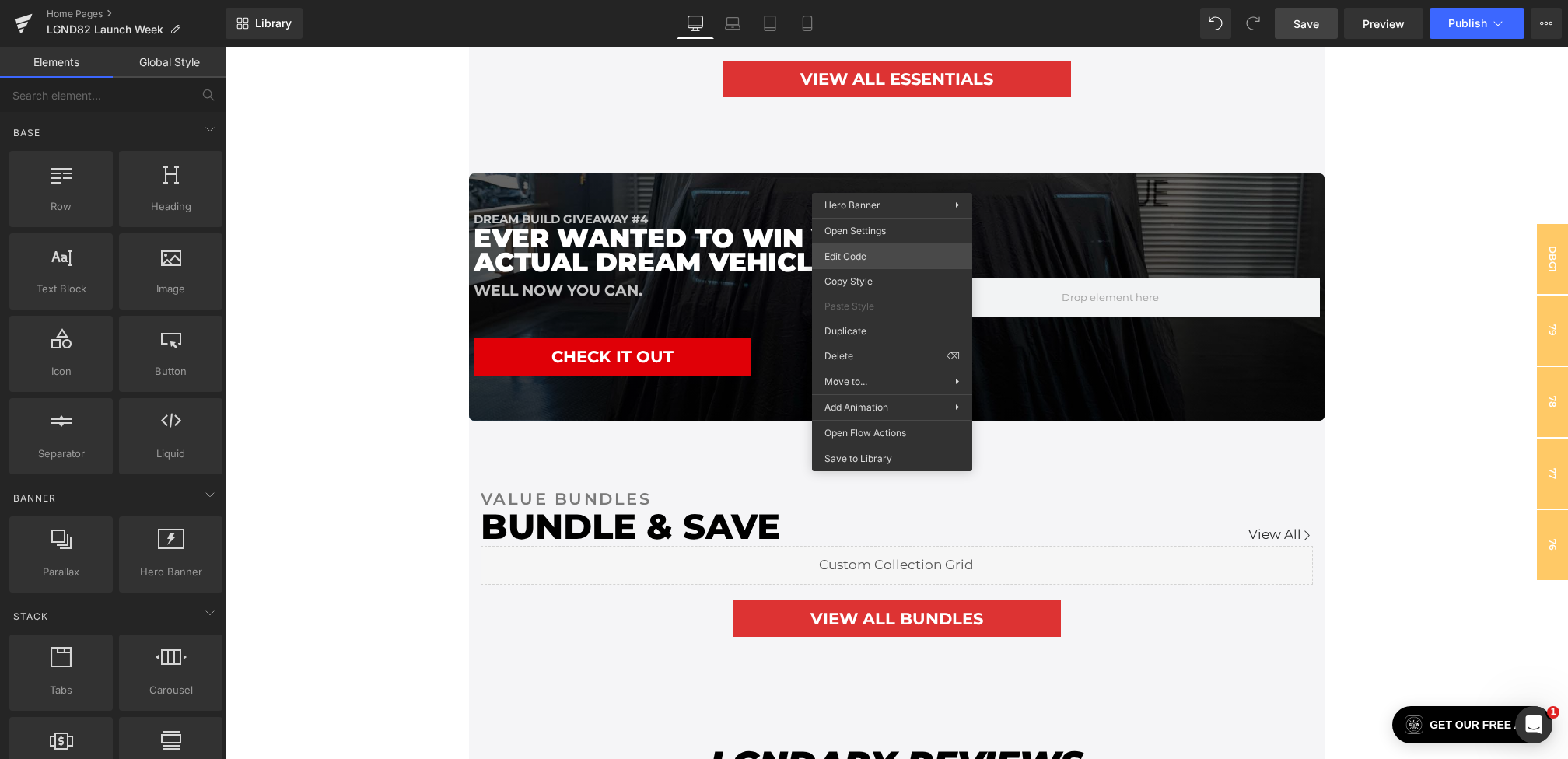
click at [845, 0] on div "You are previewing how the will restyle your page. You can not edit Elements in…" at bounding box center [784, 0] width 1568 height 0
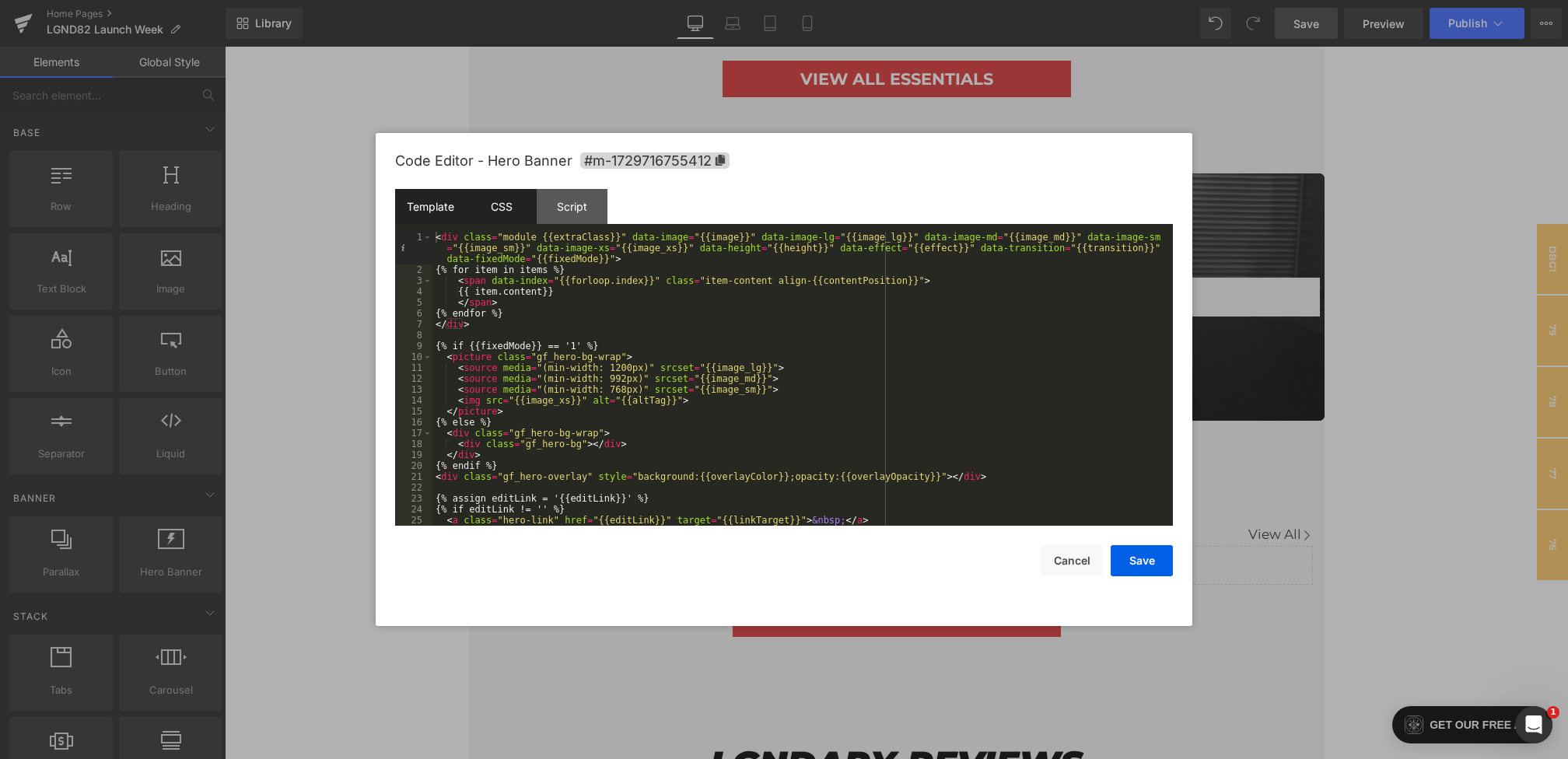
click at [519, 208] on div "CSS" at bounding box center [501, 206] width 70 height 35
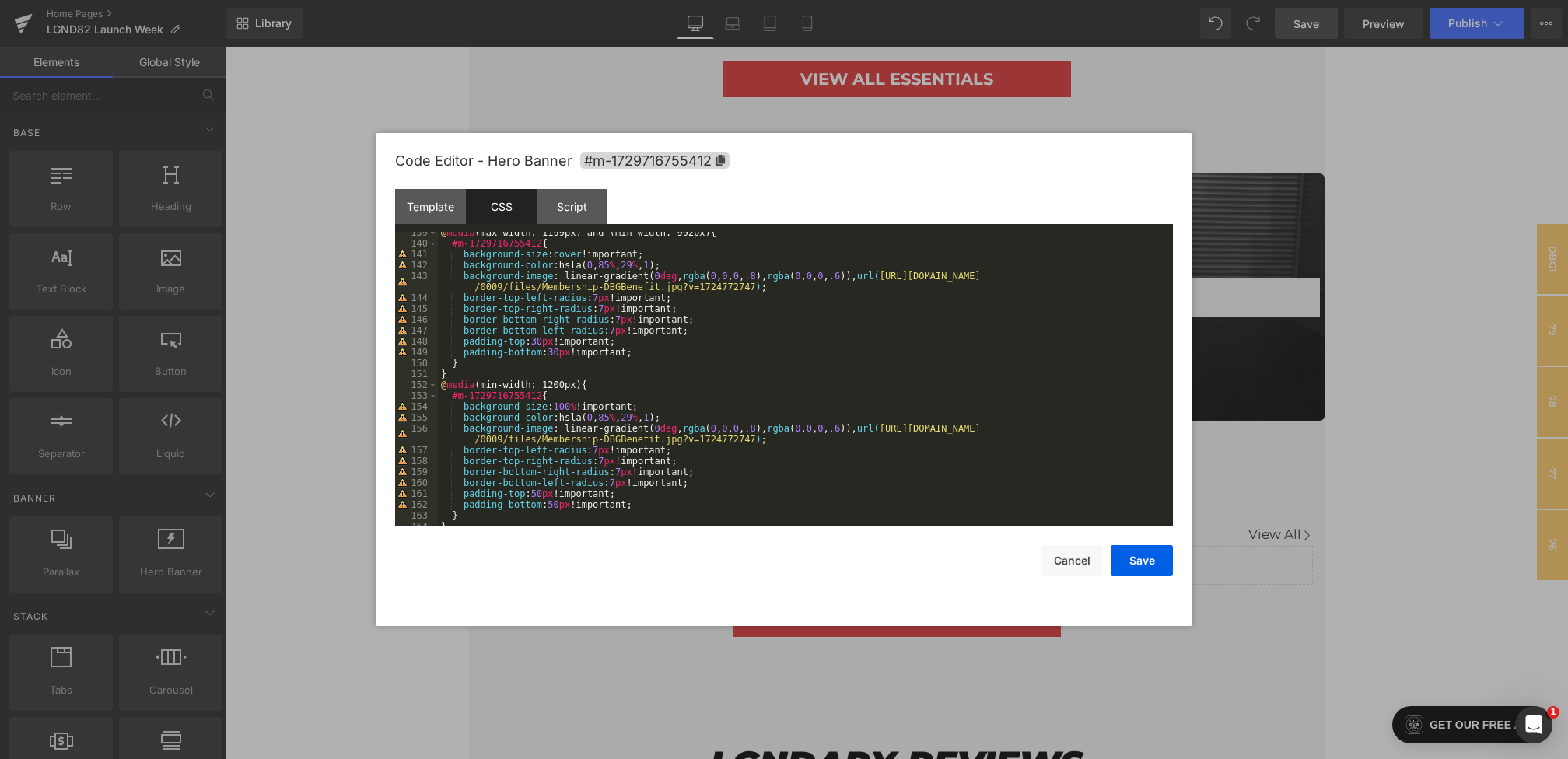
scroll to position [1535, 0]
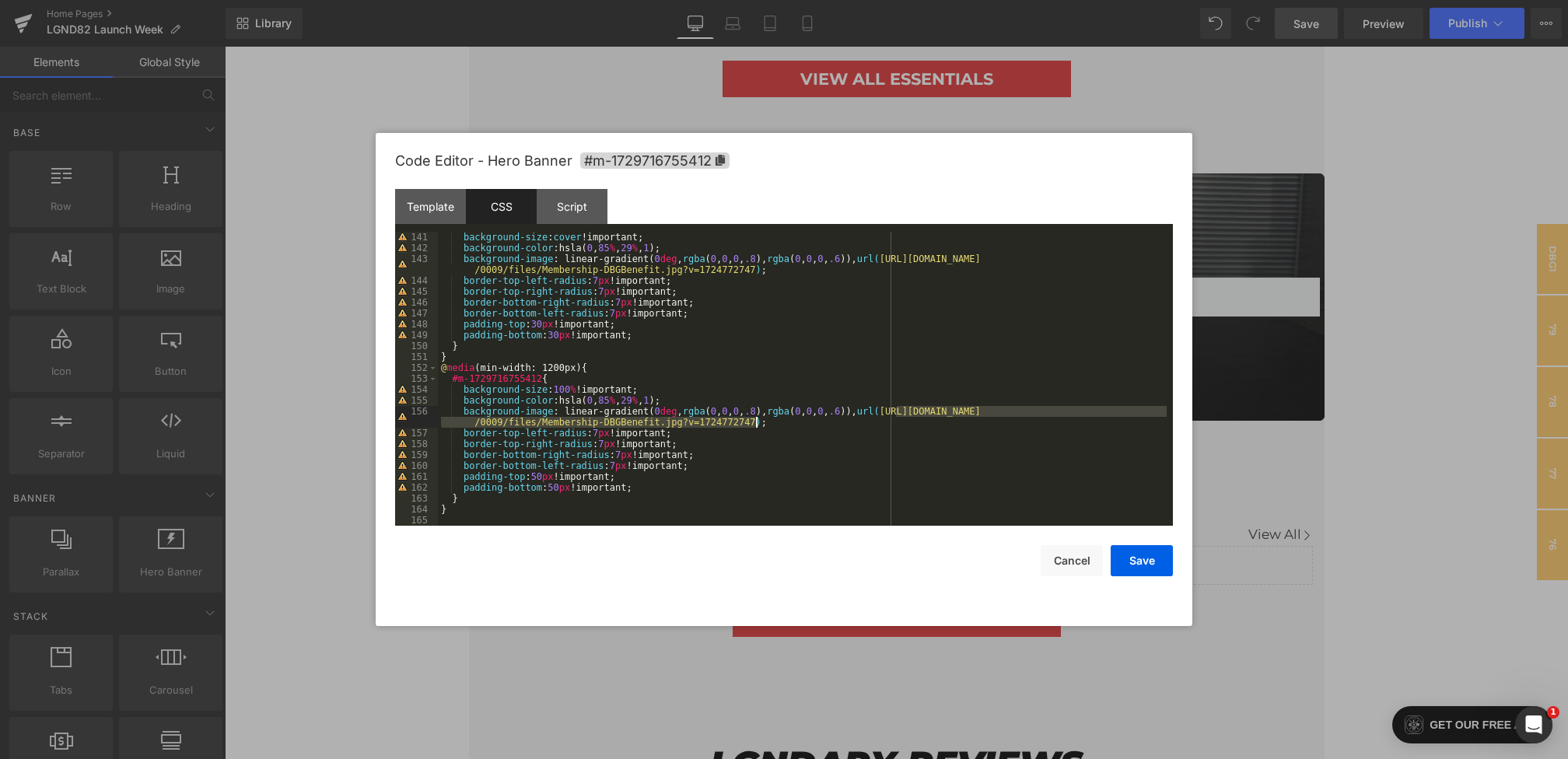
drag, startPoint x: 897, startPoint y: 410, endPoint x: 757, endPoint y: 422, distance: 140.5
click at [757, 422] on div "background-size : cover !important; background-color :hsla( 0 , 85 % , 29 % , 1…" at bounding box center [802, 390] width 728 height 316
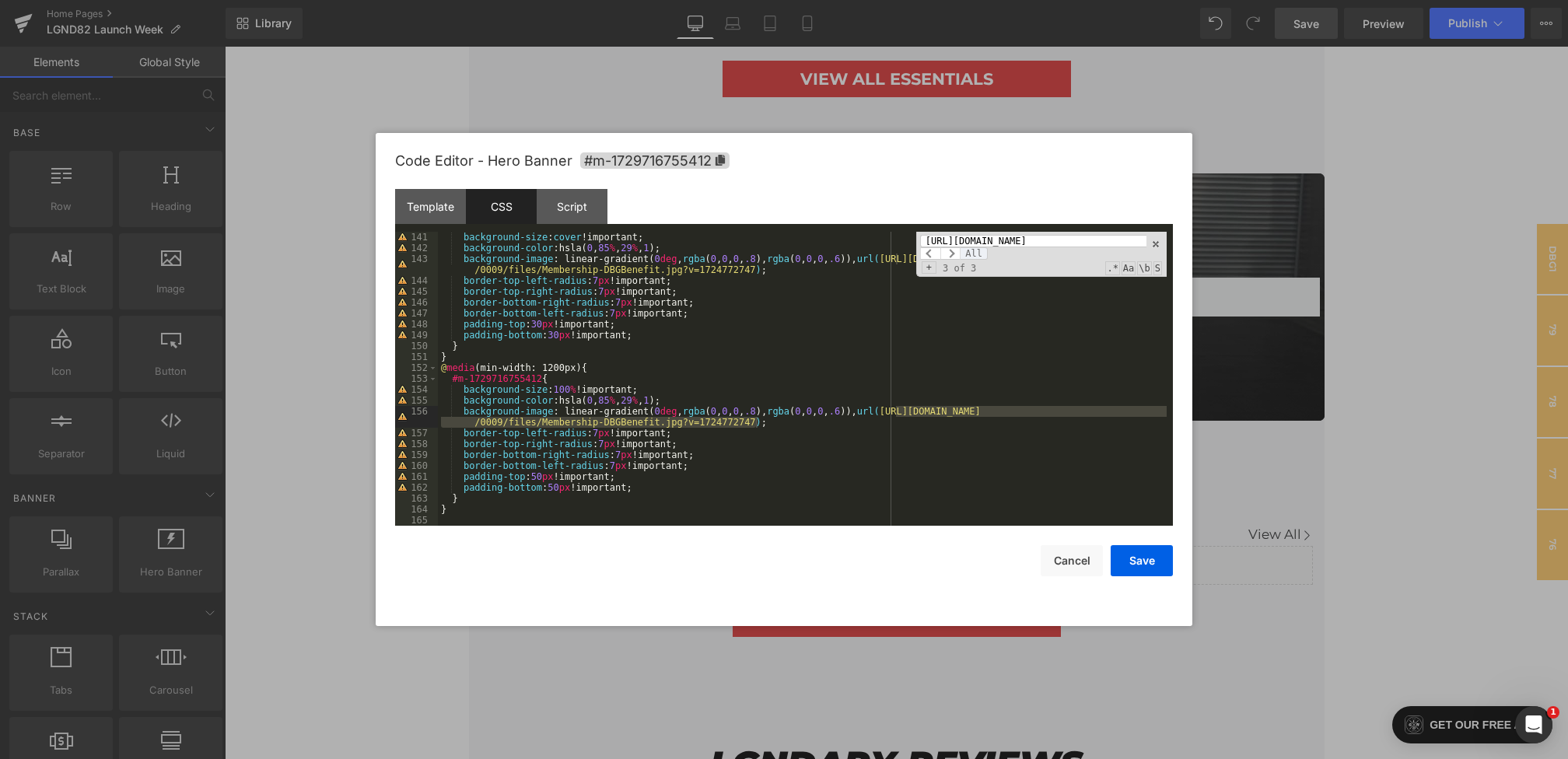
scroll to position [0, 0]
click at [971, 250] on span "All" at bounding box center [973, 253] width 28 height 13
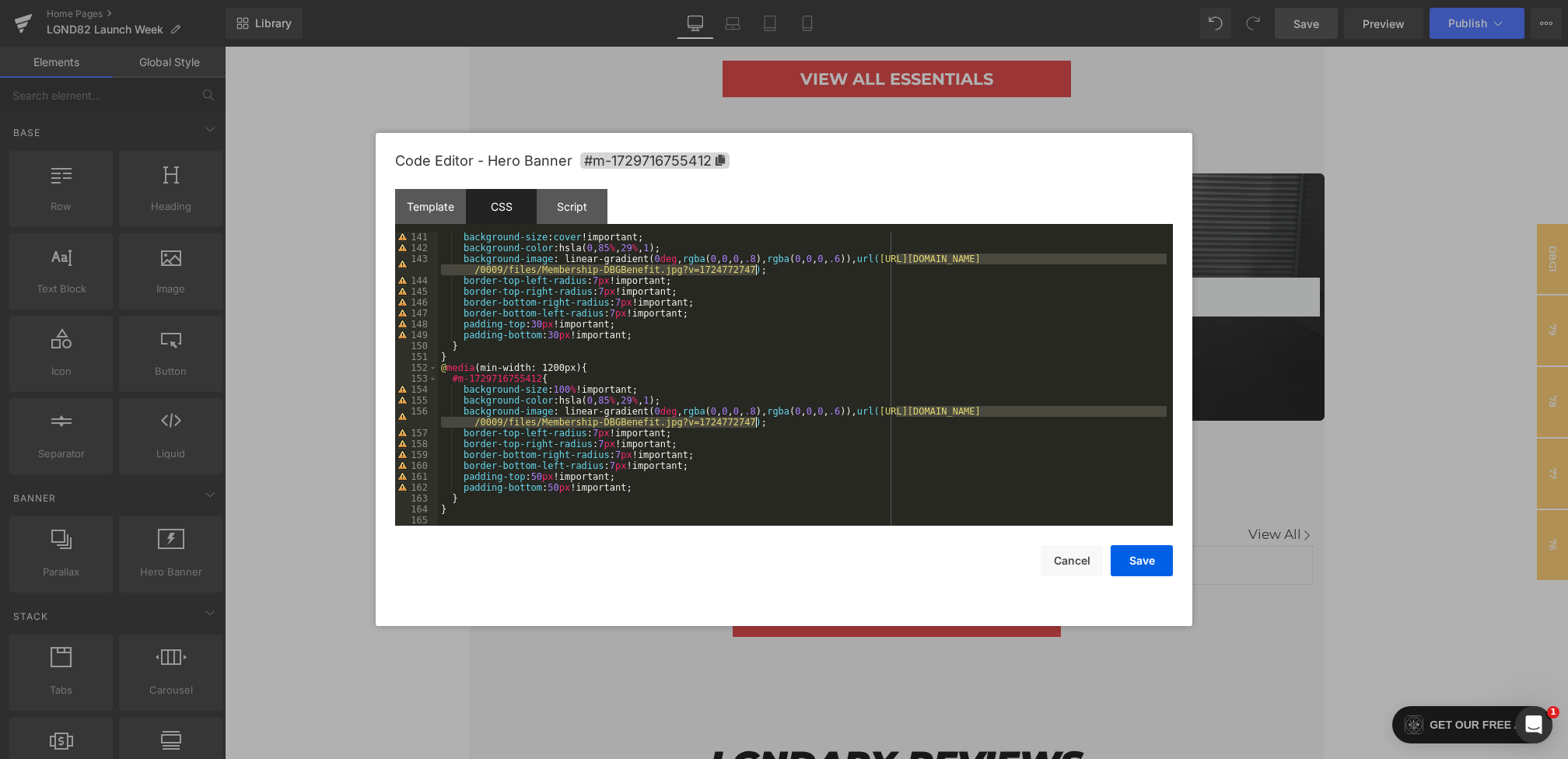
scroll to position [1426, 0]
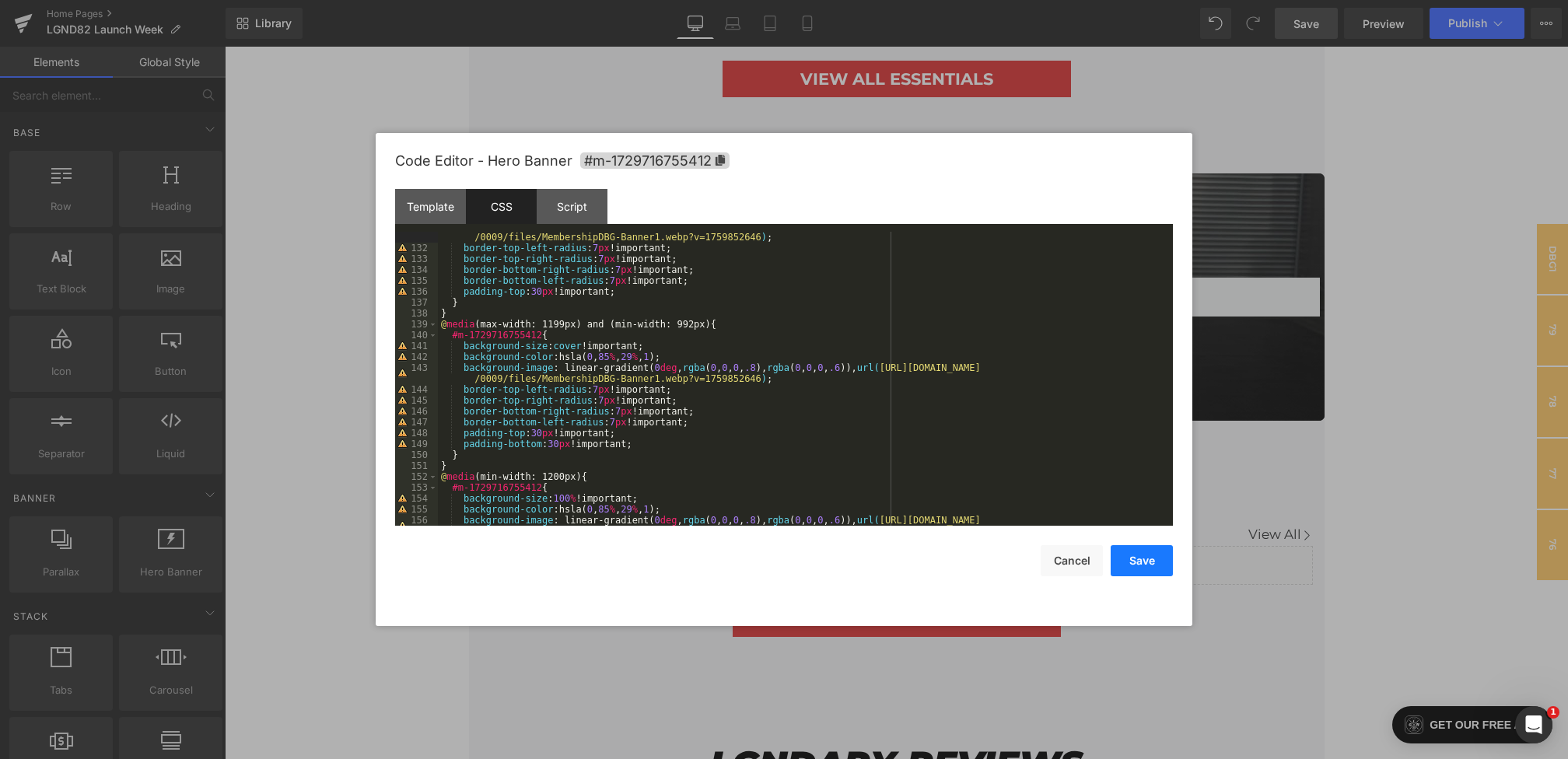
click at [1140, 561] on button "Save" at bounding box center [1141, 561] width 63 height 31
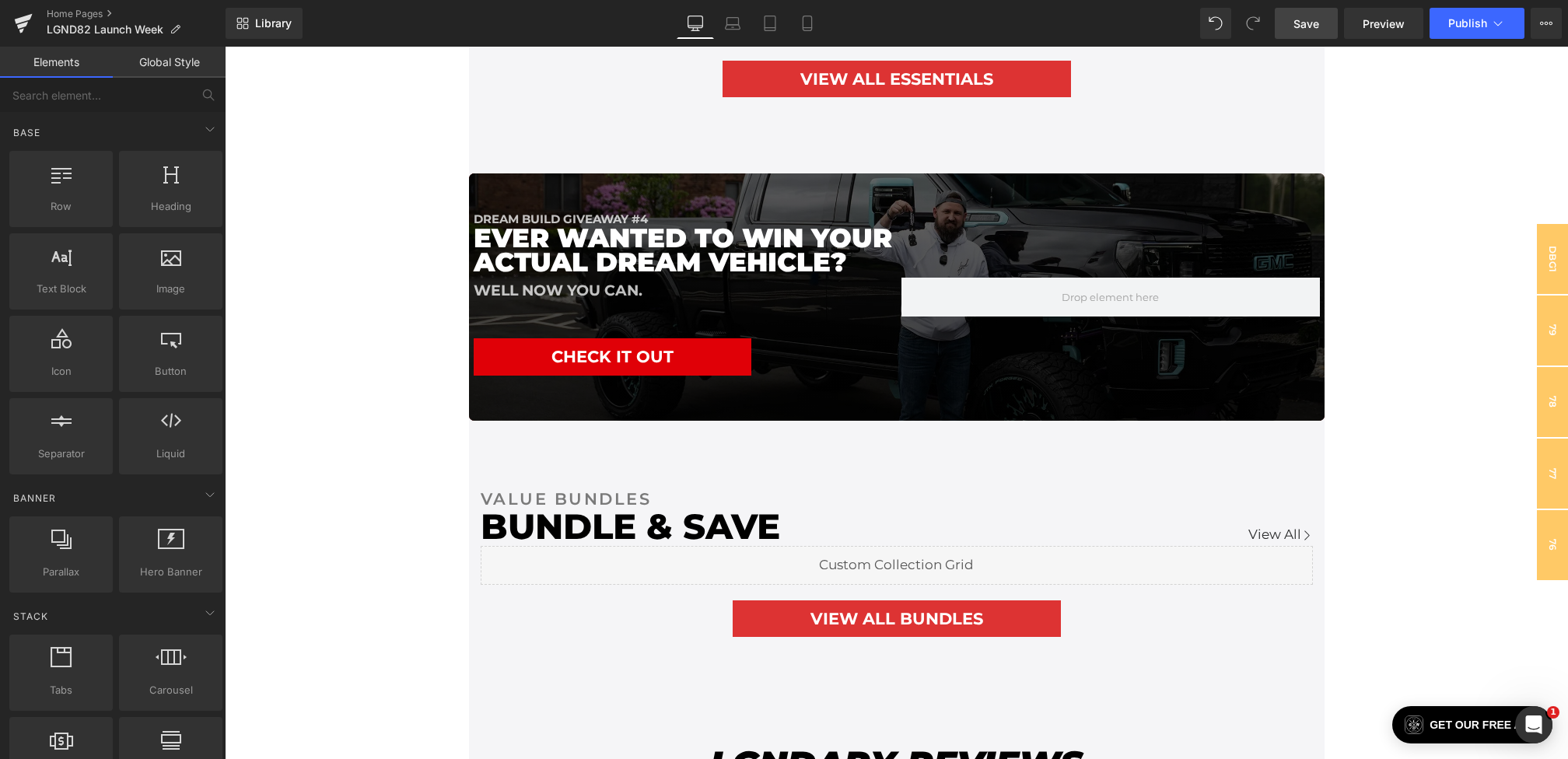
click at [1304, 25] on span "Save" at bounding box center [1306, 23] width 26 height 16
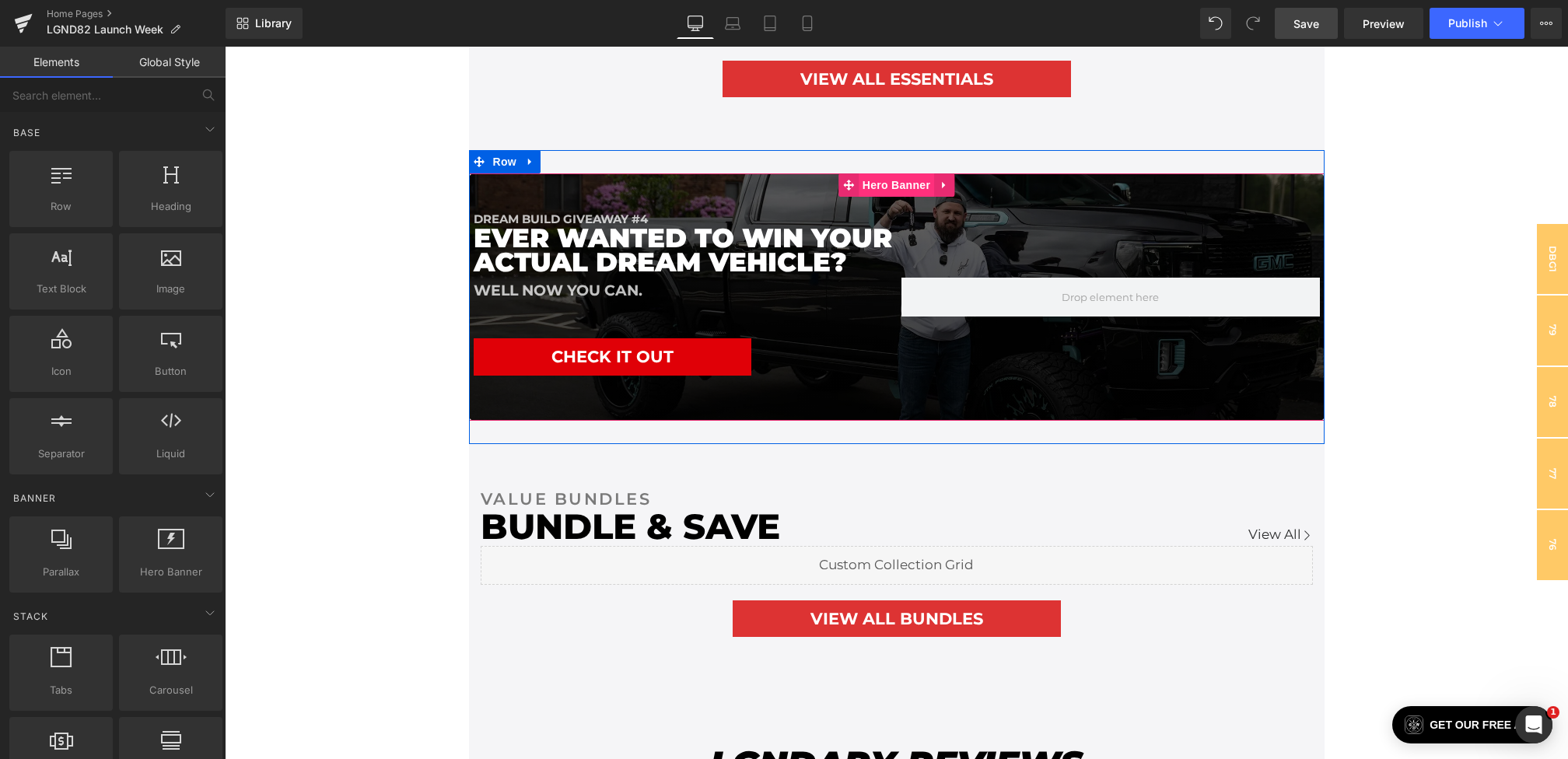
click at [897, 187] on span "Hero Banner" at bounding box center [896, 185] width 75 height 23
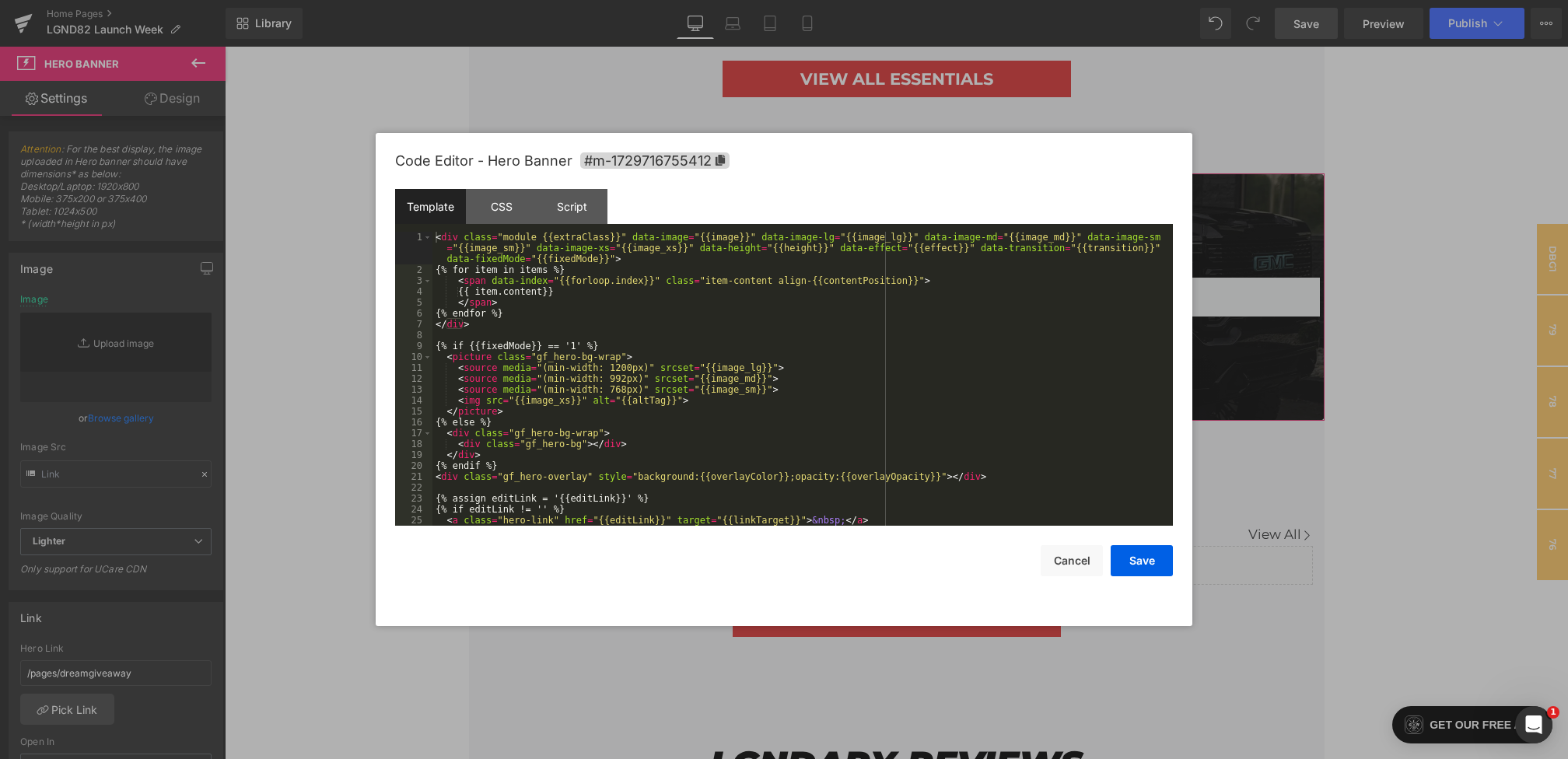
click at [842, 0] on div "Hero Banner You are previewing how the will restyle your page. You can not edit…" at bounding box center [784, 0] width 1568 height 0
click at [511, 195] on div "CSS" at bounding box center [501, 206] width 70 height 35
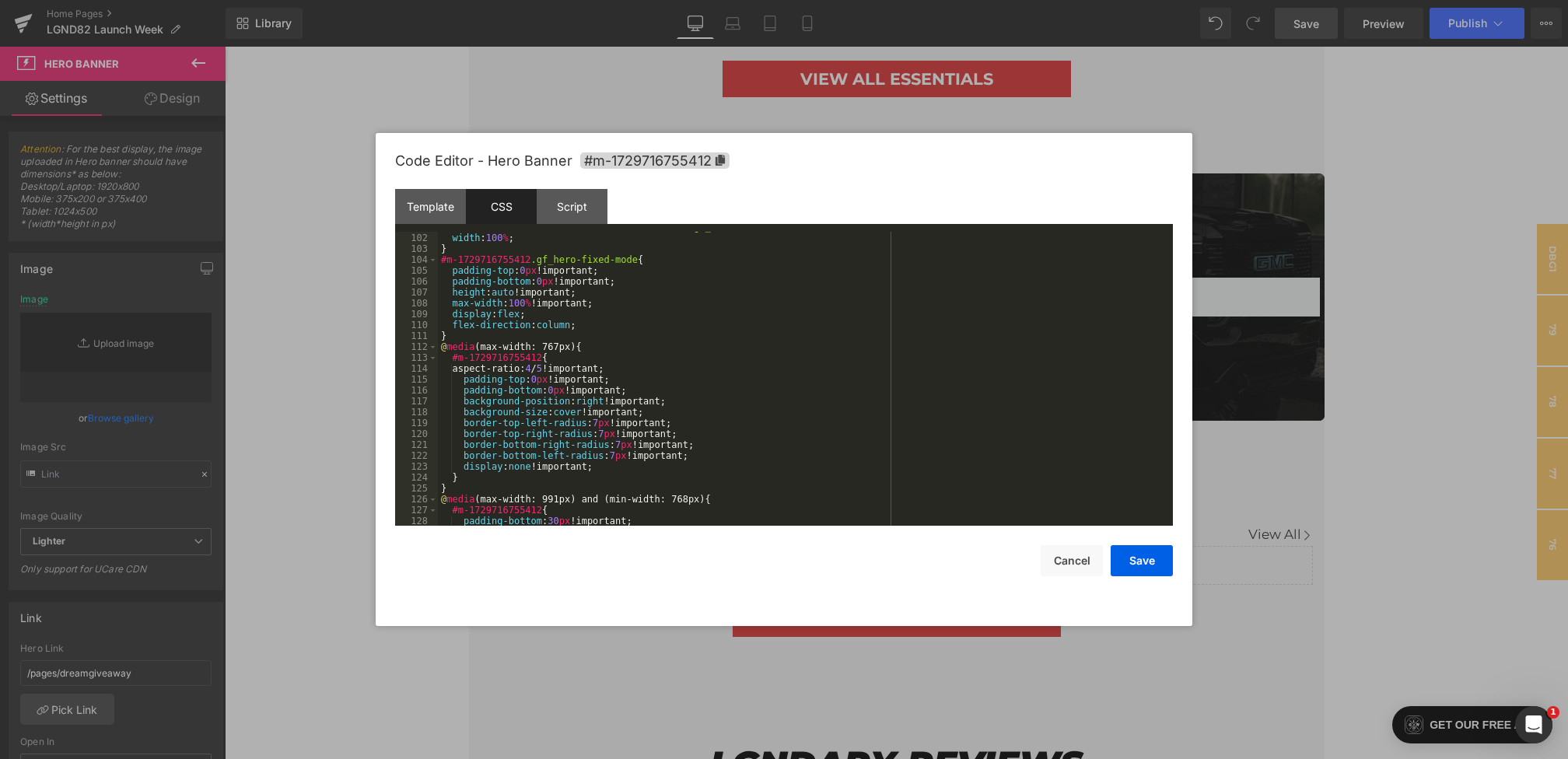
scroll to position [1535, 0]
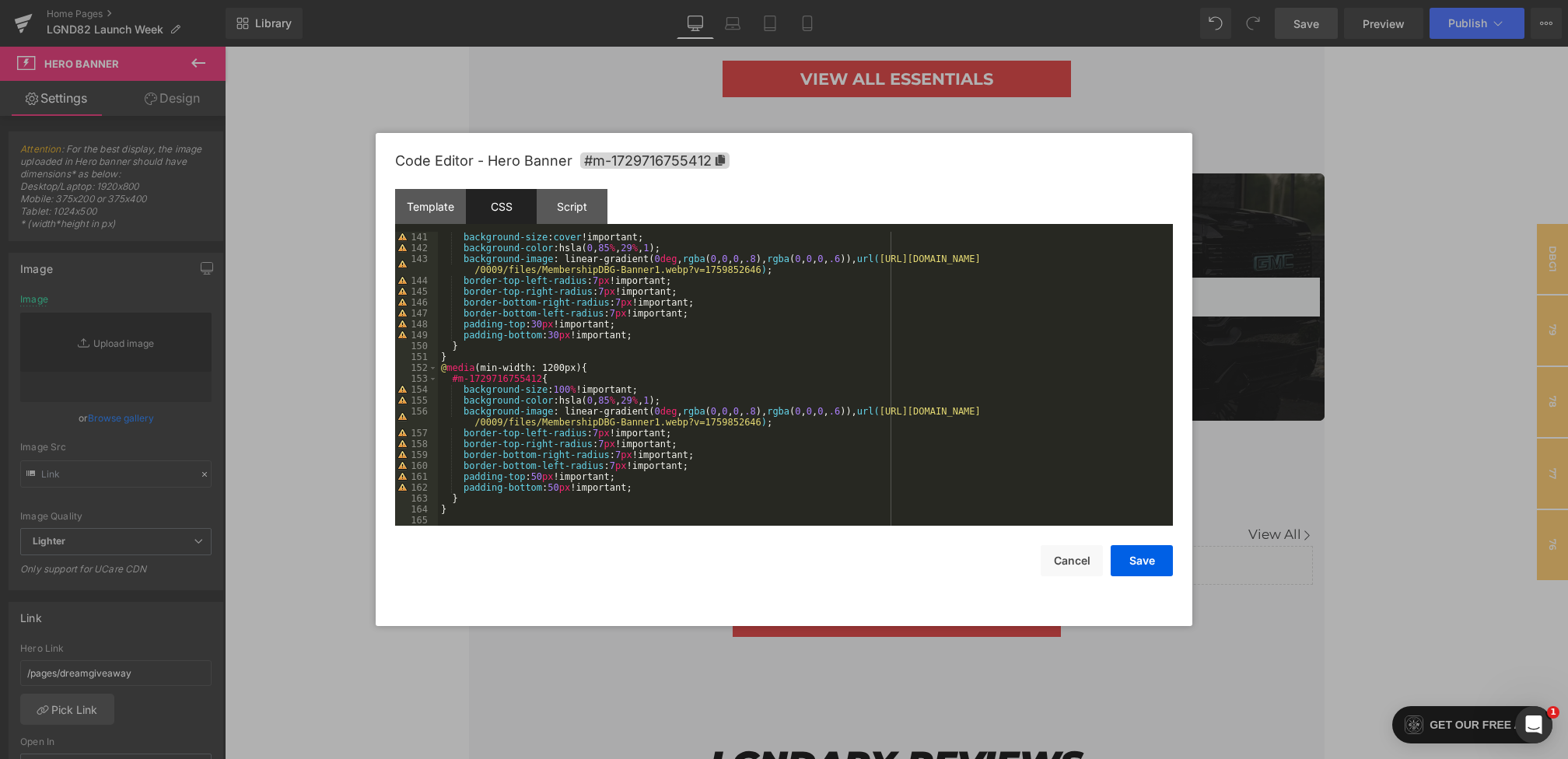
click at [764, 412] on div "background-size : cover !important; background-color :hsla( 0 , 85 % , 29 % , 1…" at bounding box center [802, 390] width 728 height 316
click at [850, 410] on div "background-size : cover !important; background-color :hsla( 0 , 85 % , 29 % , 1…" at bounding box center [802, 390] width 728 height 316
click at [761, 260] on div "background-size : cover !important; background-color :hsla( 0 , 85 % , 29 % , 1…" at bounding box center [802, 390] width 728 height 316
click at [852, 260] on div "background-size : cover !important; background-color :hsla( 0 , 85 % , 29 % , 1…" at bounding box center [802, 390] width 728 height 316
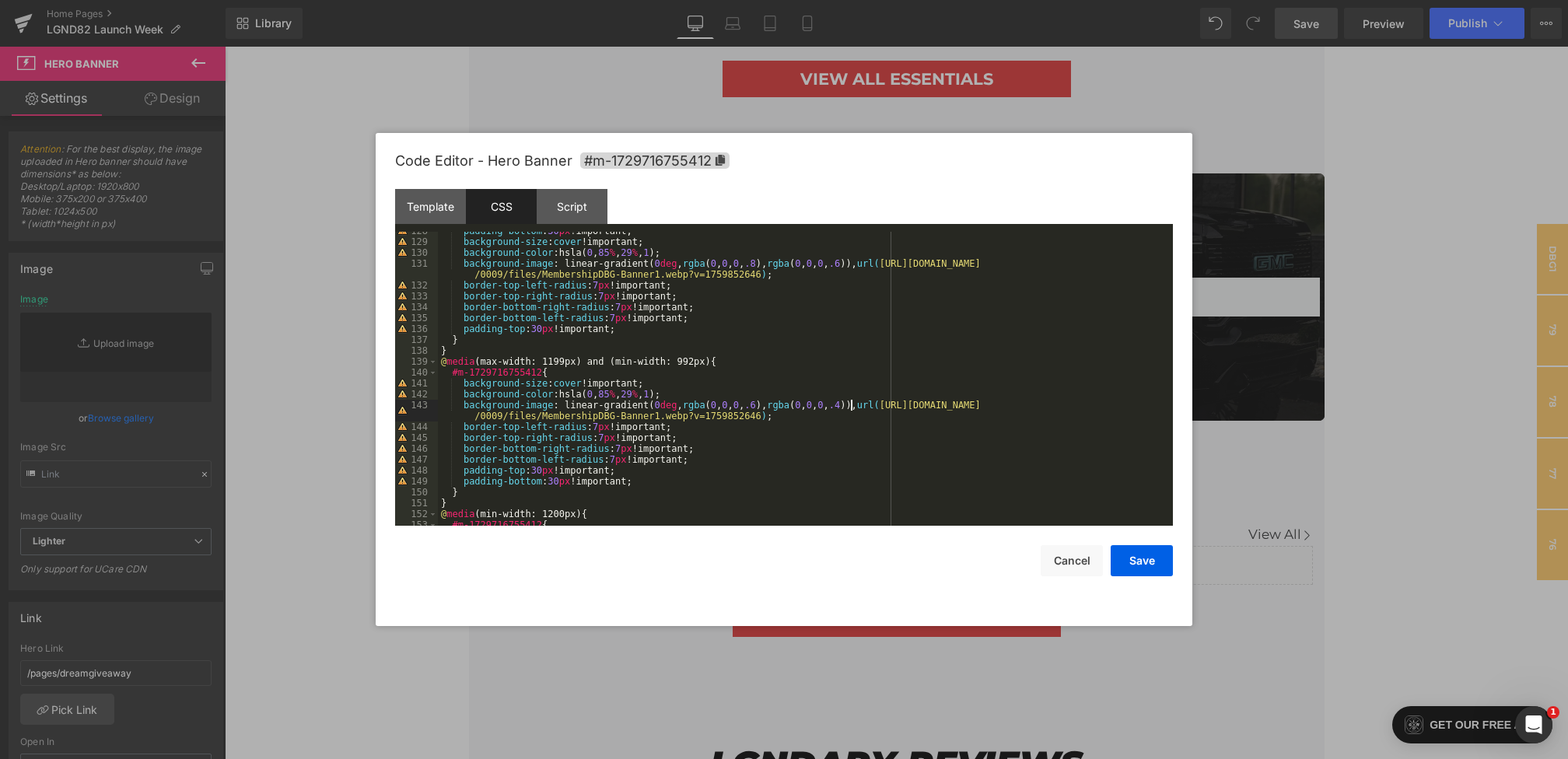
scroll to position [1389, 0]
click at [762, 262] on div "padding-bottom : 30 px !important; background-size : cover !important; backgrou…" at bounding box center [802, 383] width 728 height 316
click at [849, 266] on div "padding-bottom : 30 px !important; background-size : cover !important; backgrou…" at bounding box center [802, 383] width 728 height 316
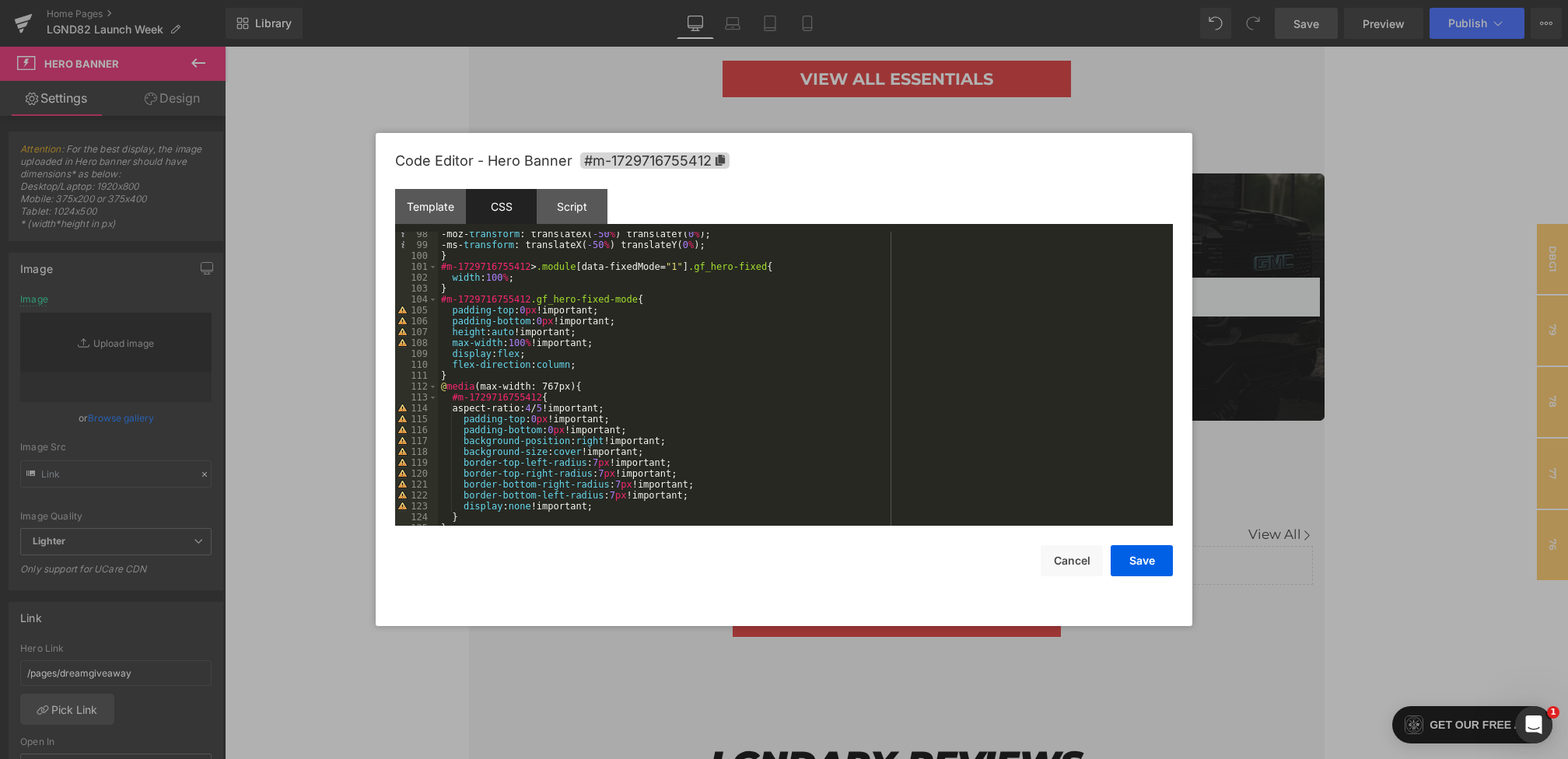
scroll to position [1060, 0]
click at [1148, 569] on button "Save" at bounding box center [1141, 561] width 63 height 31
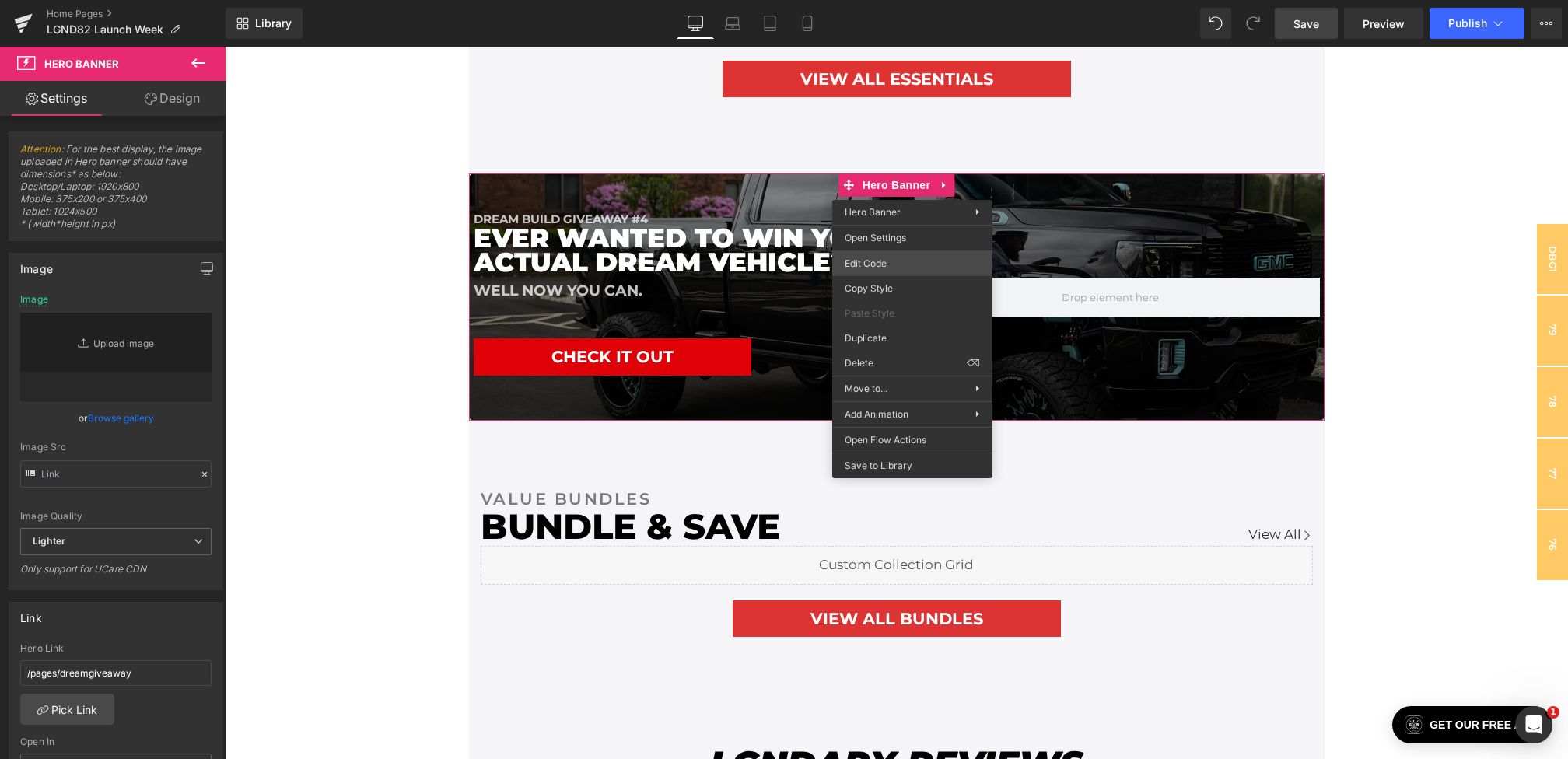
click at [890, 0] on div "Hero Banner You are previewing how the will restyle your page. You can not edit…" at bounding box center [784, 0] width 1568 height 0
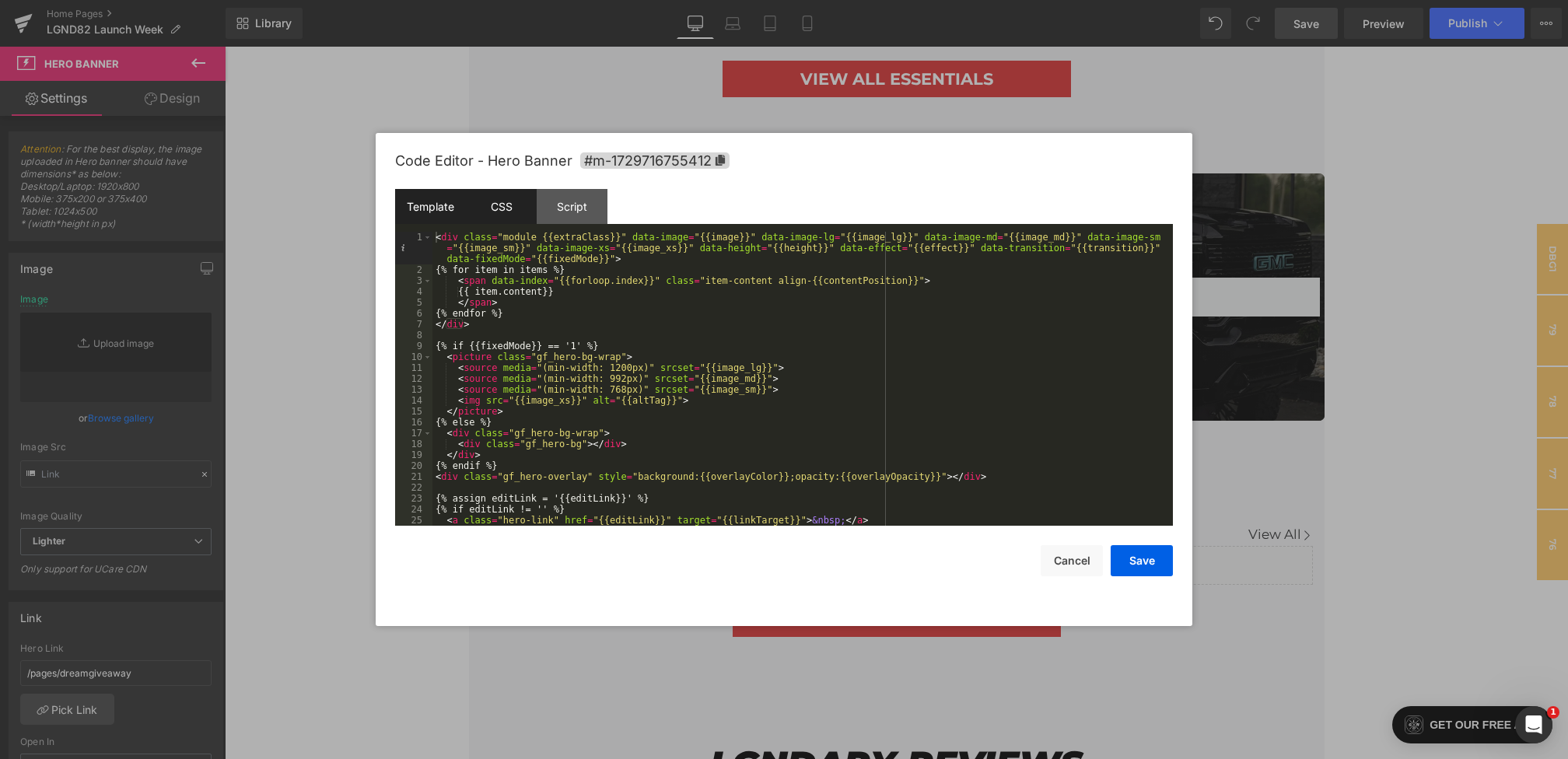
click at [510, 216] on div "CSS" at bounding box center [501, 206] width 70 height 35
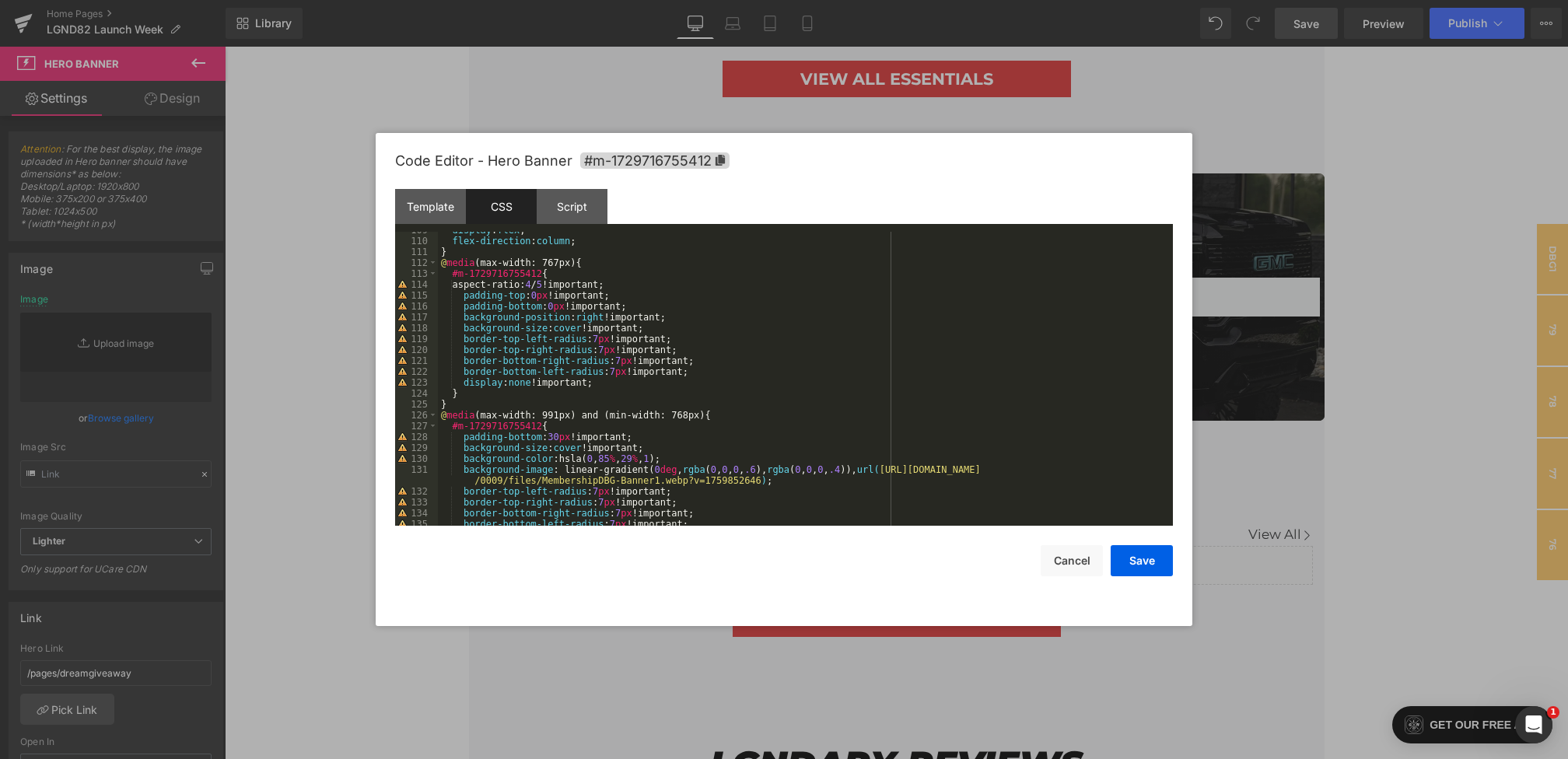
scroll to position [1535, 0]
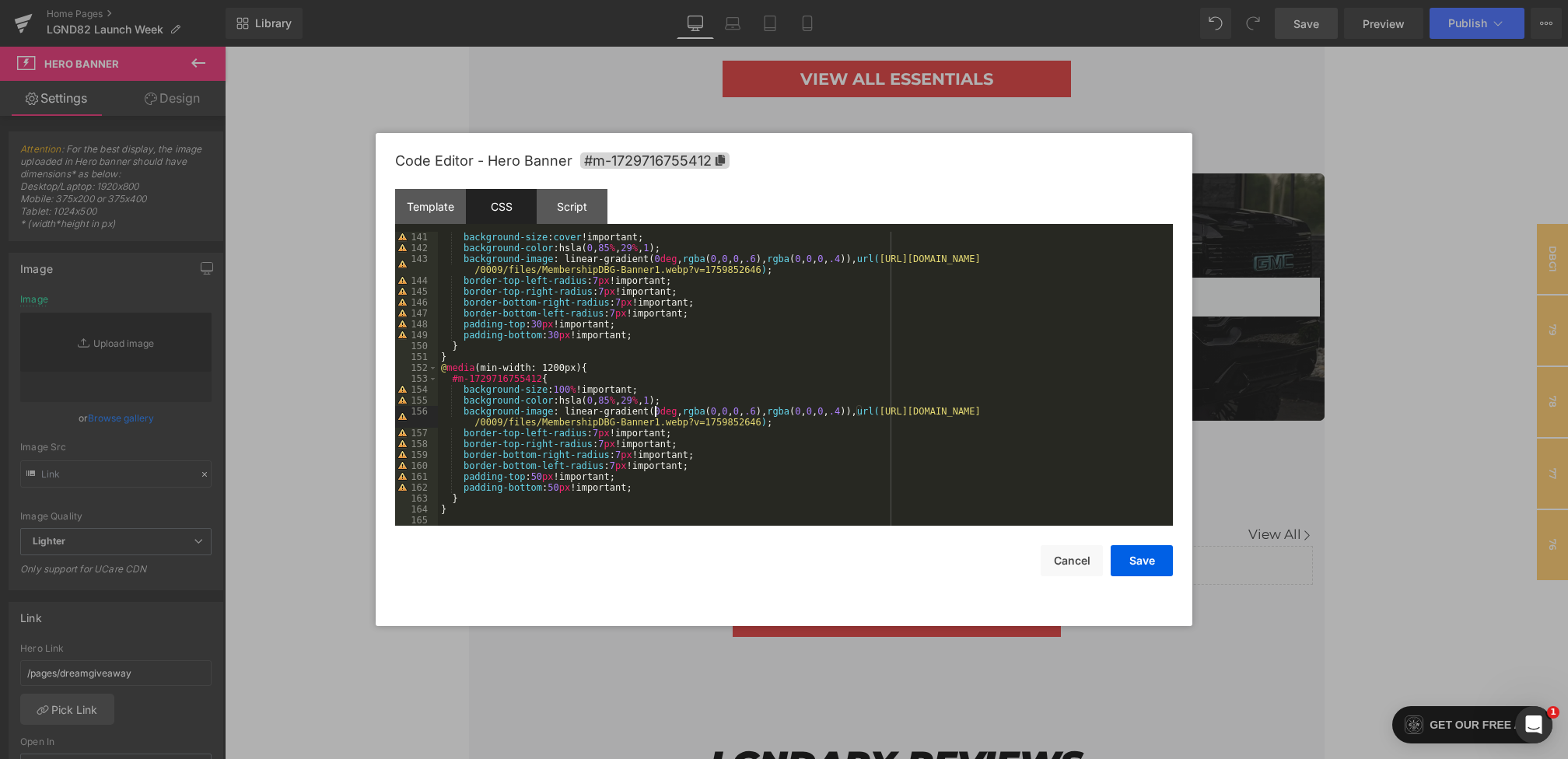
click at [657, 413] on div "background-size : cover !important; background-color :hsla( 0 , 85 % , 29 % , 1…" at bounding box center [802, 390] width 728 height 316
click at [857, 413] on div "background-size : cover !important; background-color :hsla( 0 , 85 % , 29 % , 1…" at bounding box center [802, 390] width 728 height 316
click at [781, 410] on div "background-size : cover !important; background-color :hsla( 0 , 85 % , 29 % , 1…" at bounding box center [802, 390] width 728 height 316
click at [865, 412] on div "background-size : cover !important; background-color :hsla( 0 , 85 % , 29 % , 1…" at bounding box center [802, 390] width 728 height 316
click at [1144, 571] on button "Save" at bounding box center [1141, 561] width 63 height 31
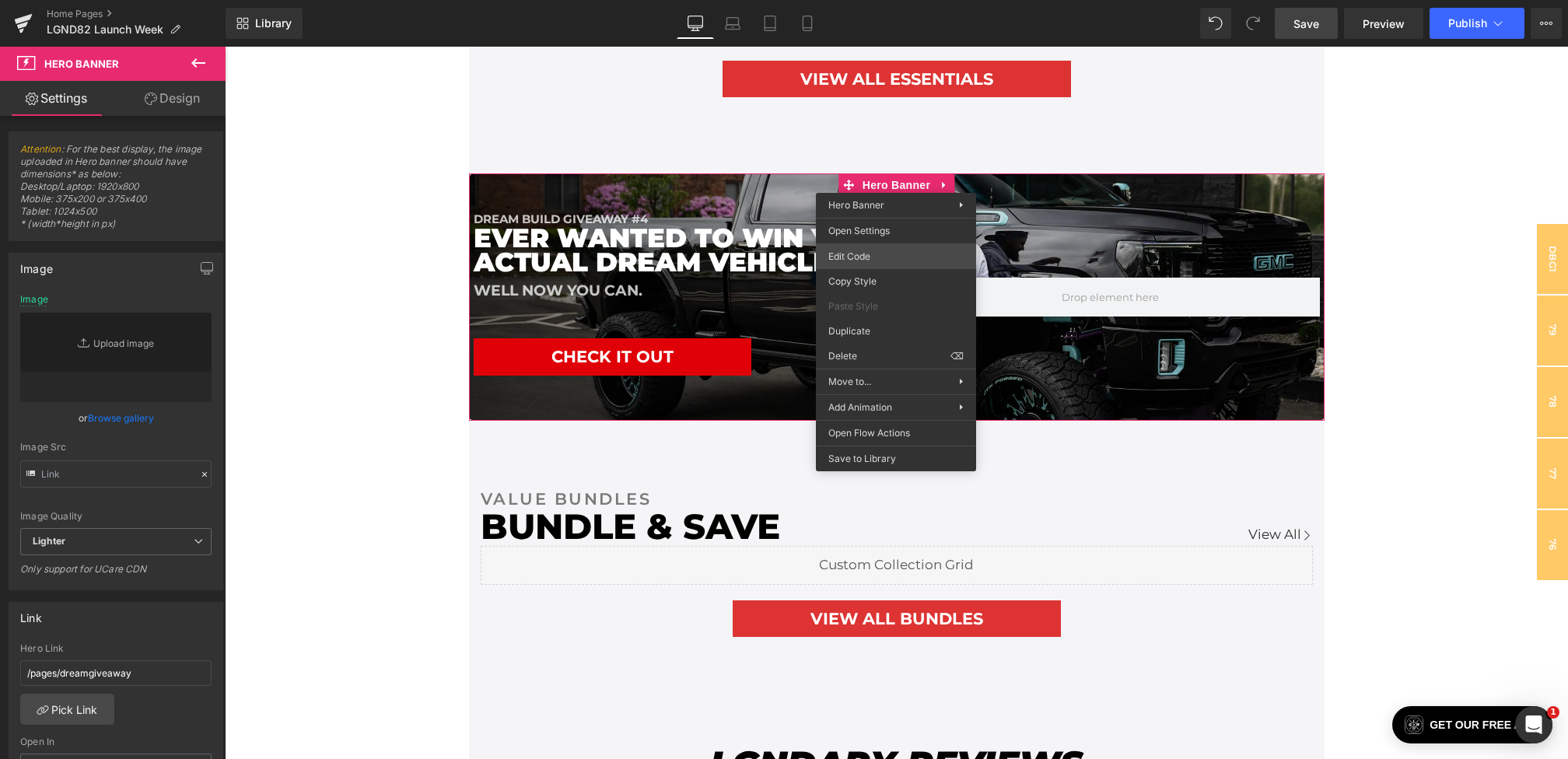
click at [872, 0] on div "Hero Banner You are previewing how the will restyle your page. You can not edit…" at bounding box center [784, 0] width 1568 height 0
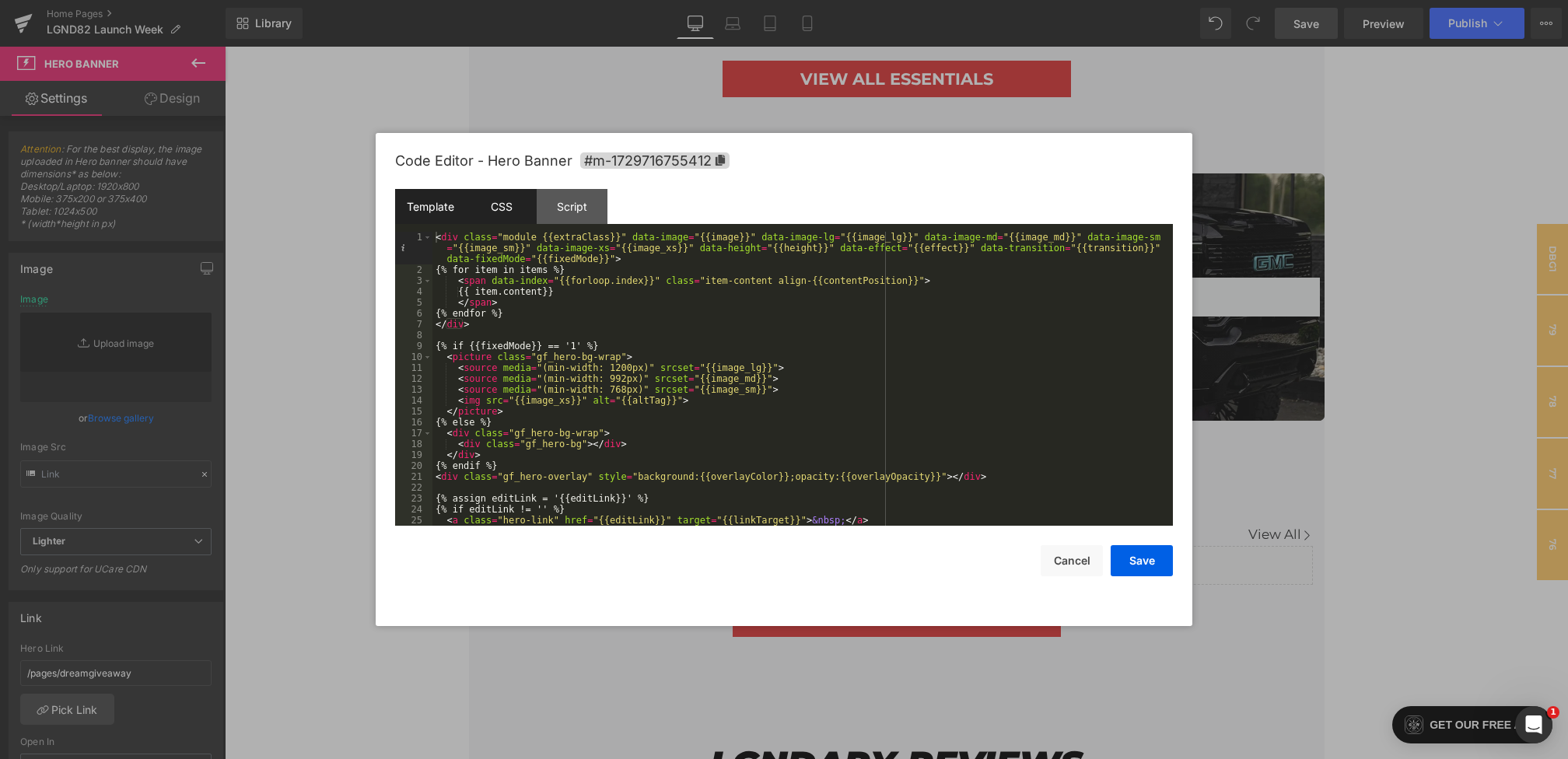
click at [527, 196] on div "CSS" at bounding box center [501, 206] width 70 height 35
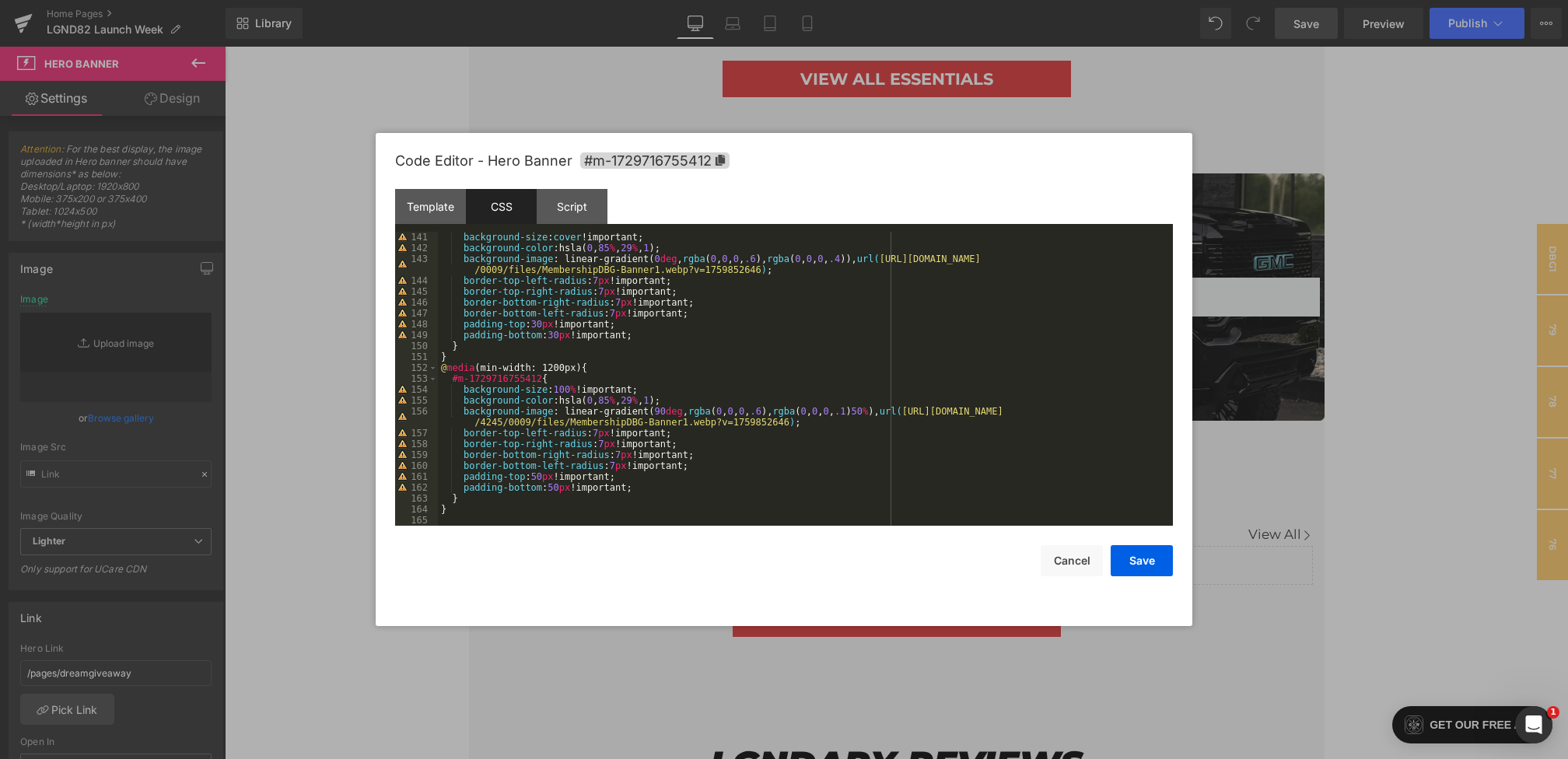
click at [767, 409] on div "background-size : cover !important; background-color :hsla( 0 , 85 % , 29 % , 1…" at bounding box center [802, 390] width 728 height 316
drag, startPoint x: 566, startPoint y: 407, endPoint x: 889, endPoint y: 414, distance: 323.1
click at [889, 414] on div "background-size : cover !important; background-color :hsla( 0 , 85 % , 29 % , 1…" at bounding box center [802, 390] width 728 height 316
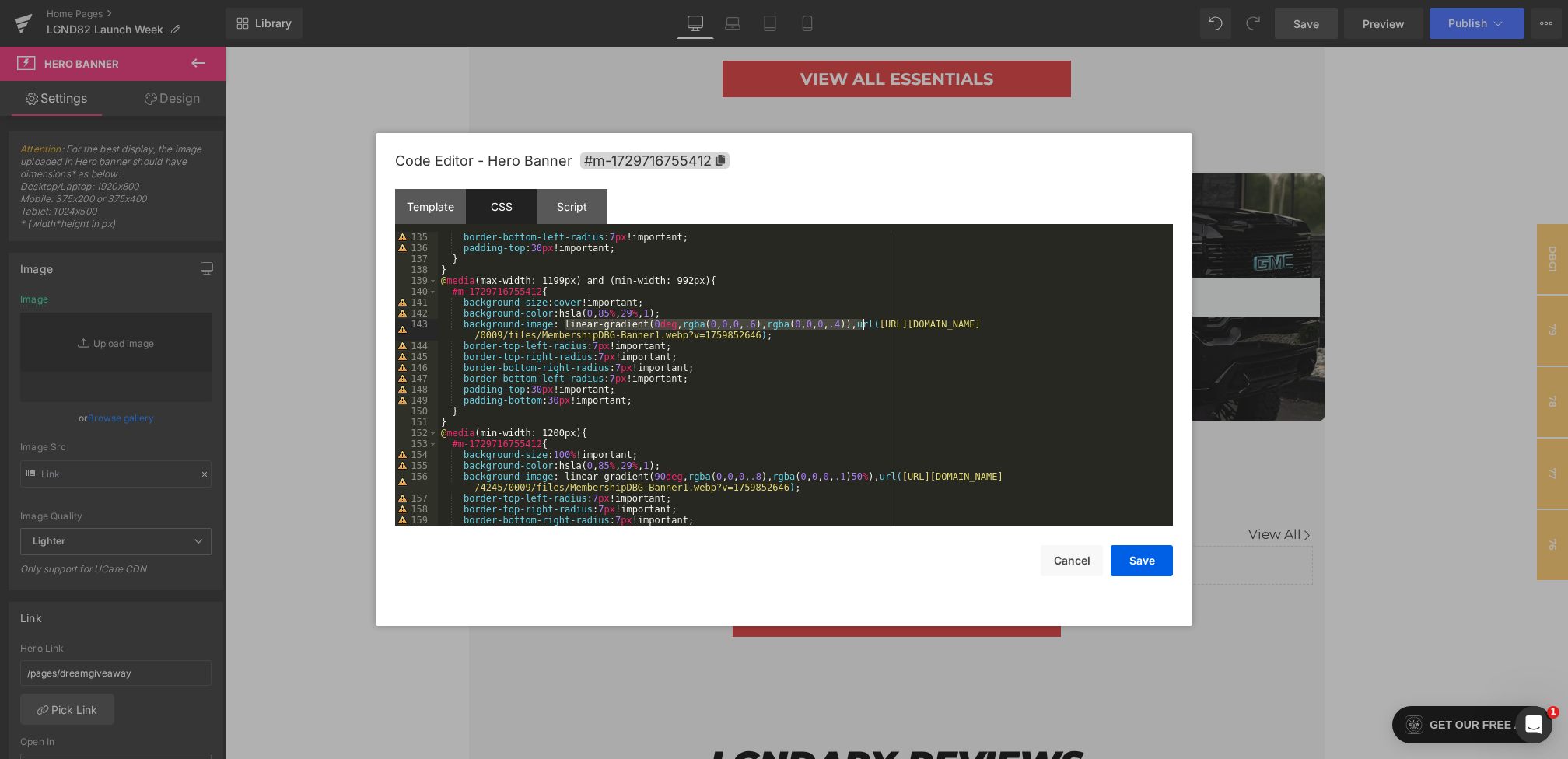
drag, startPoint x: 564, startPoint y: 324, endPoint x: 863, endPoint y: 328, distance: 299.0
click at [863, 328] on div "border-bottom-left-radius : 7 px !important; padding-top : 30 px !important; } …" at bounding box center [802, 390] width 728 height 316
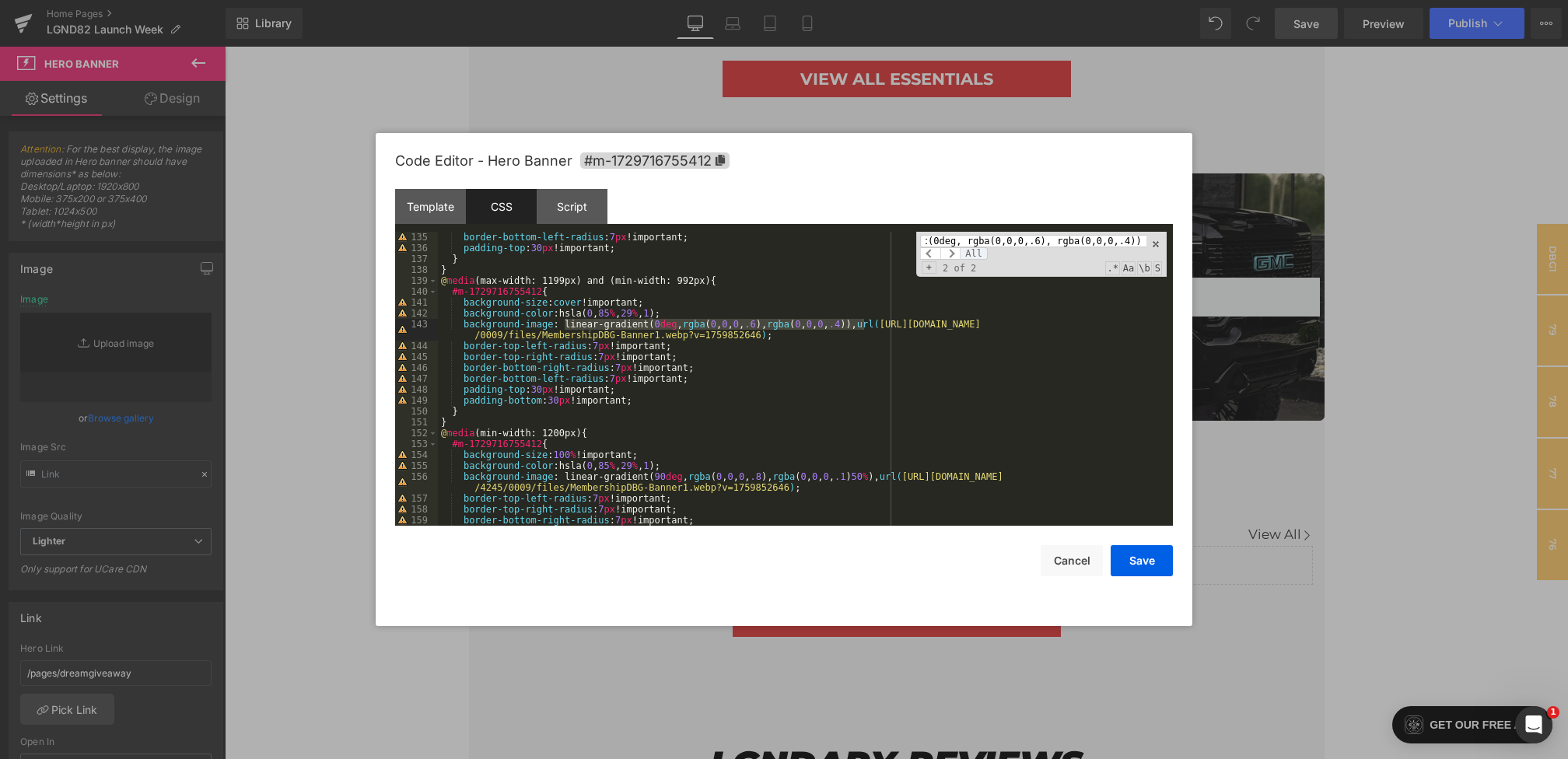
scroll to position [0, 0]
click at [972, 252] on span "All" at bounding box center [973, 253] width 28 height 13
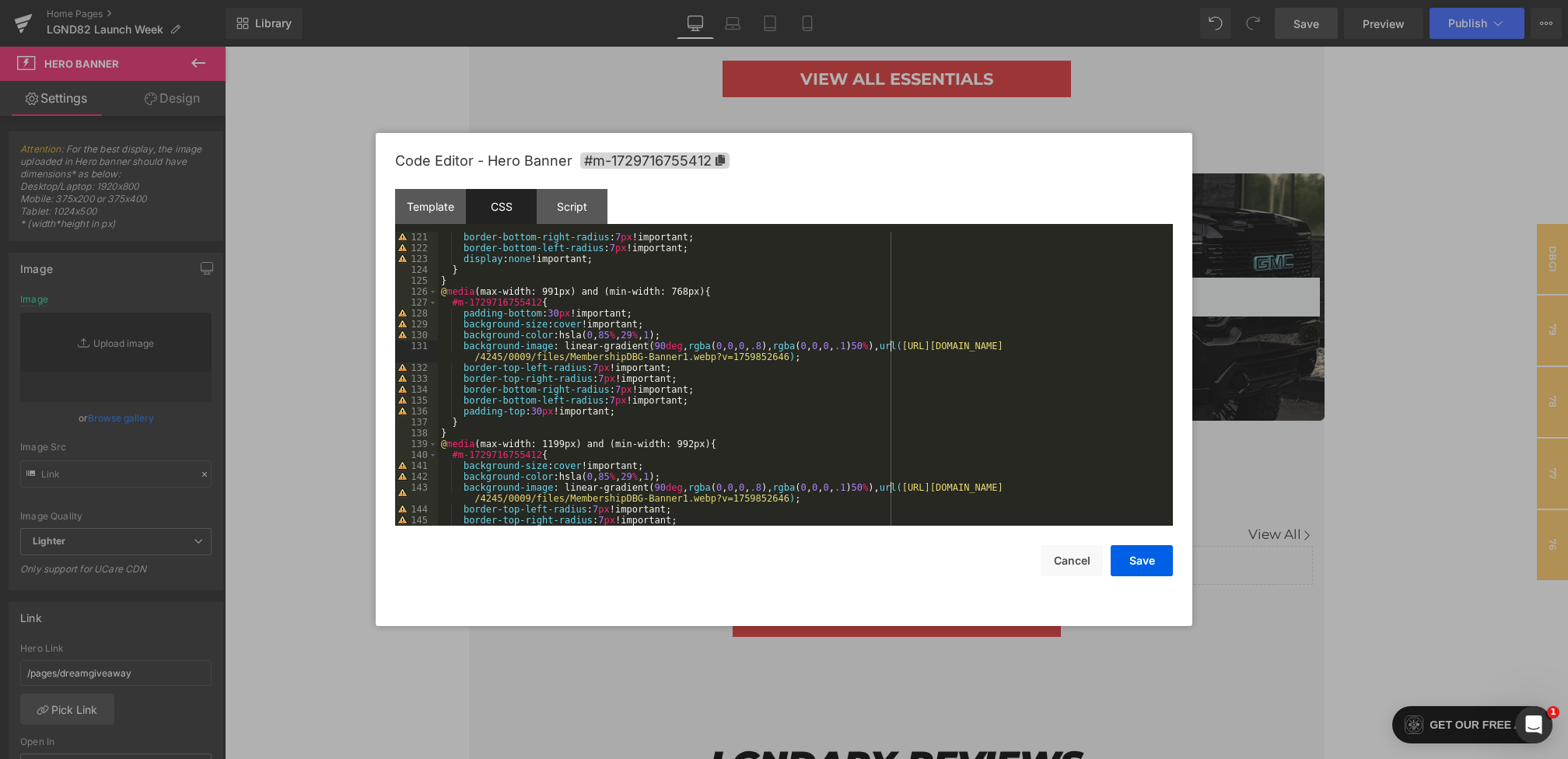
scroll to position [1306, 0]
click at [1134, 567] on button "Save" at bounding box center [1141, 561] width 63 height 31
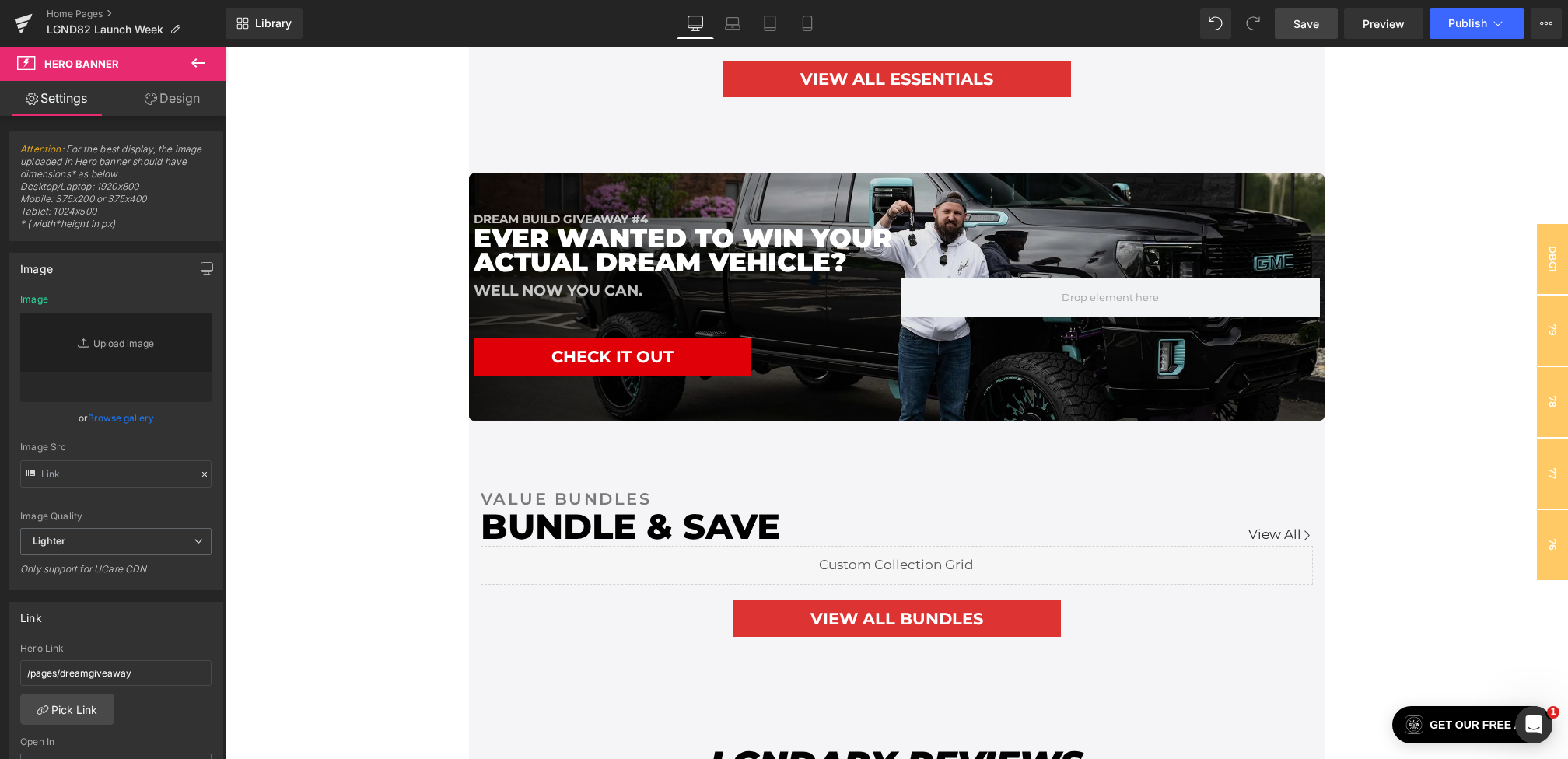
click at [1293, 27] on link "Save" at bounding box center [1305, 23] width 63 height 31
click at [734, 23] on icon at bounding box center [732, 23] width 15 height 15
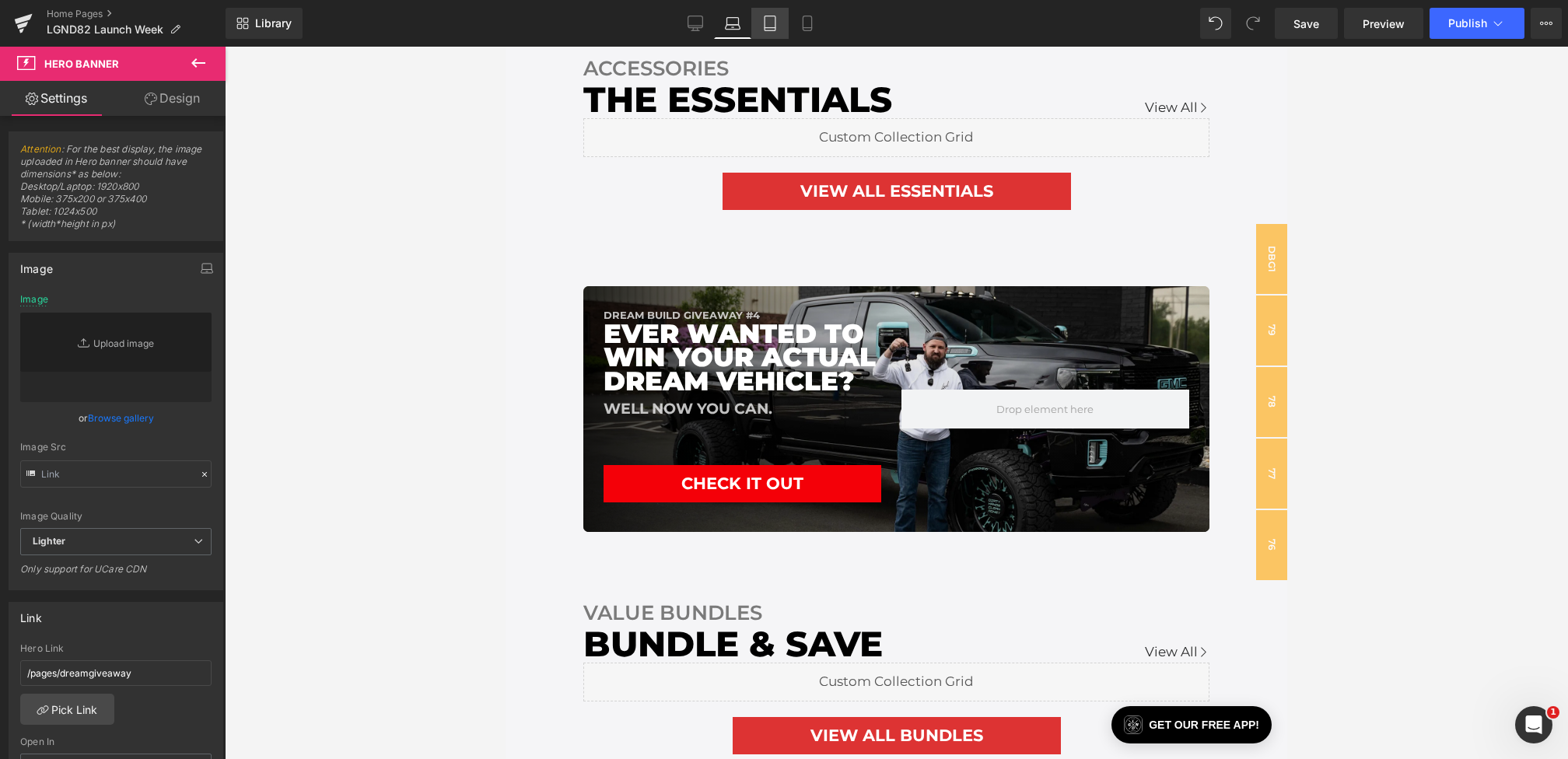
click at [758, 24] on link "Tablet" at bounding box center [770, 23] width 38 height 31
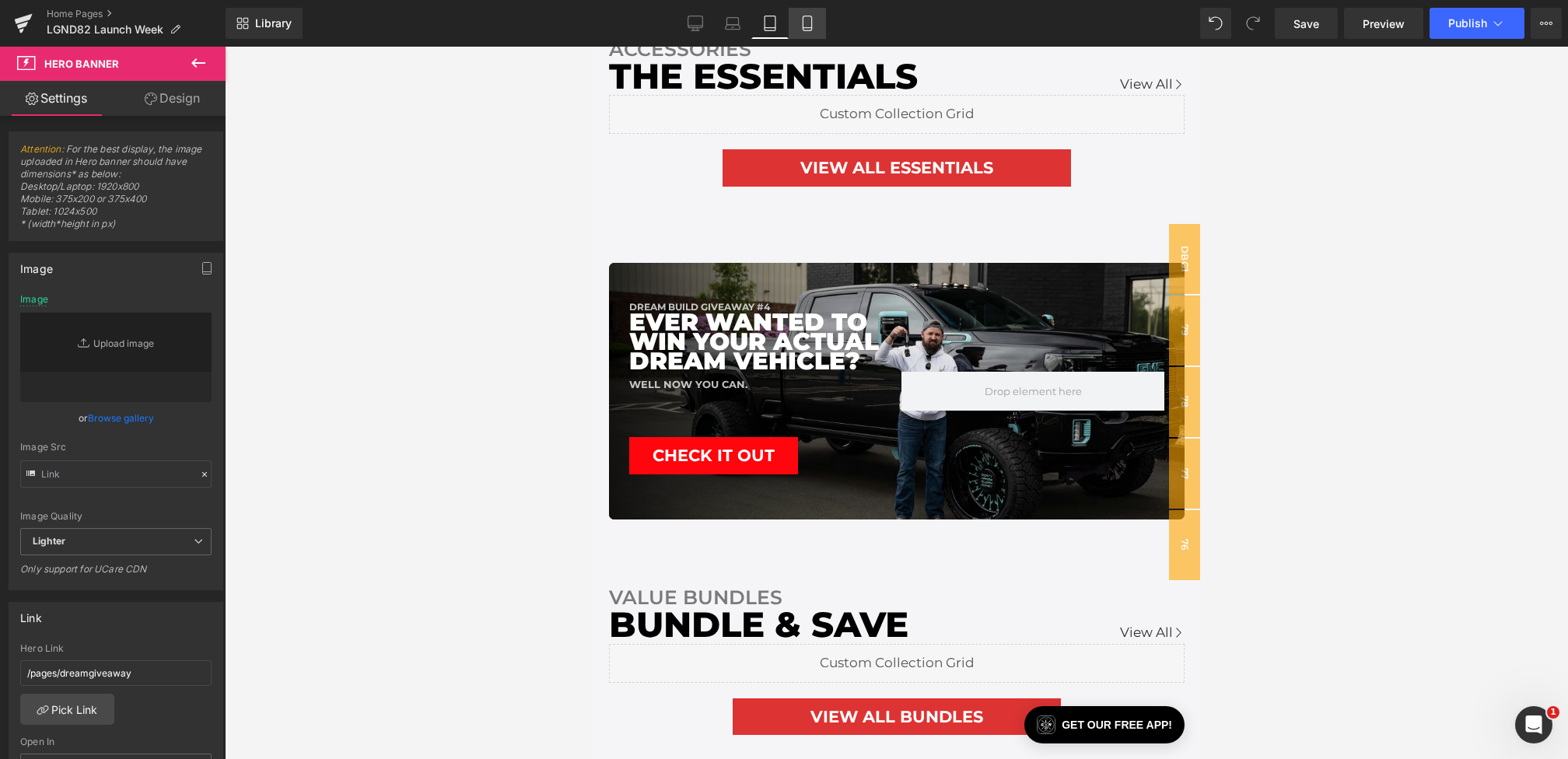
scroll to position [2242, 0]
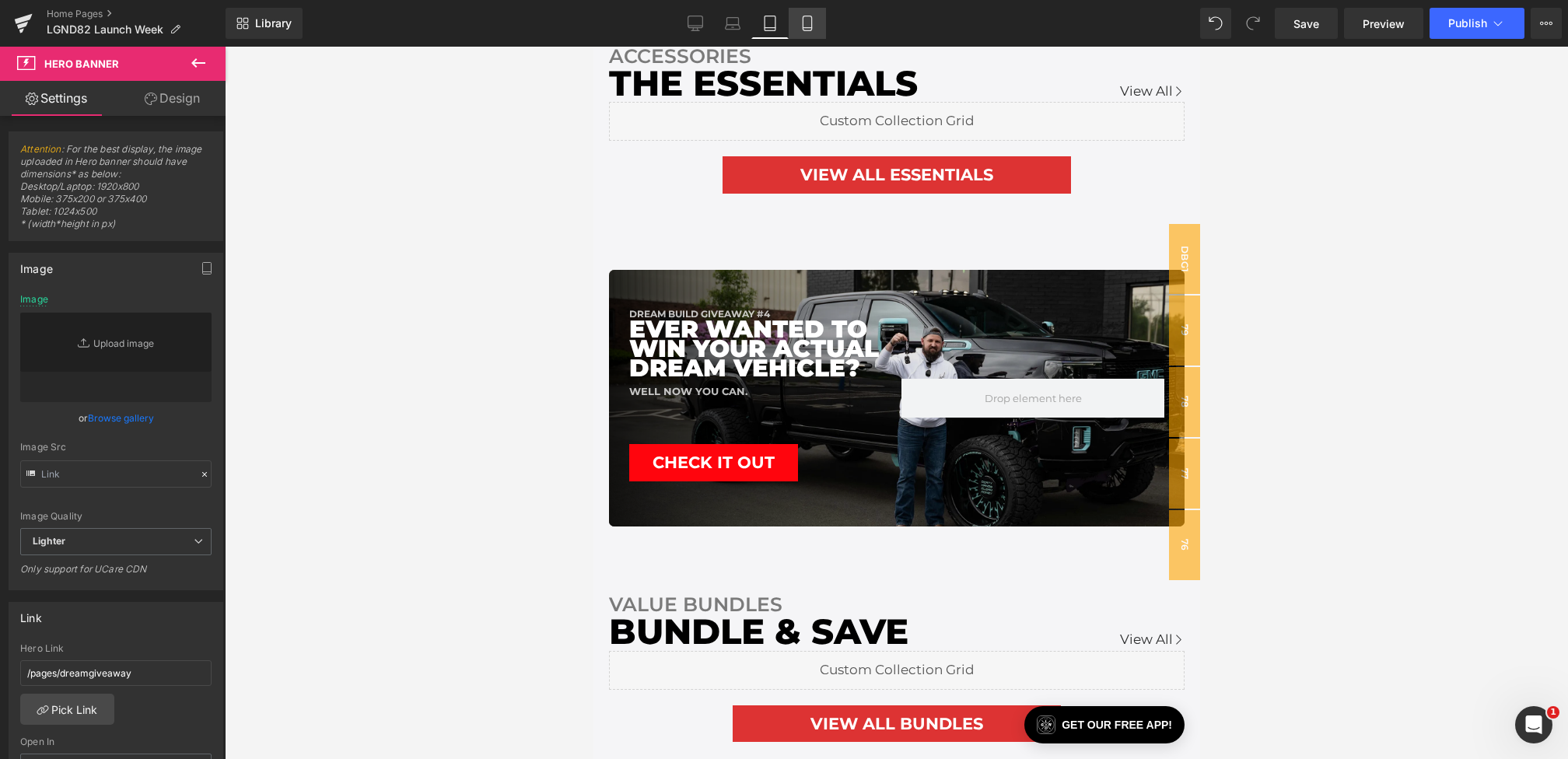
click at [811, 23] on icon at bounding box center [806, 23] width 9 height 14
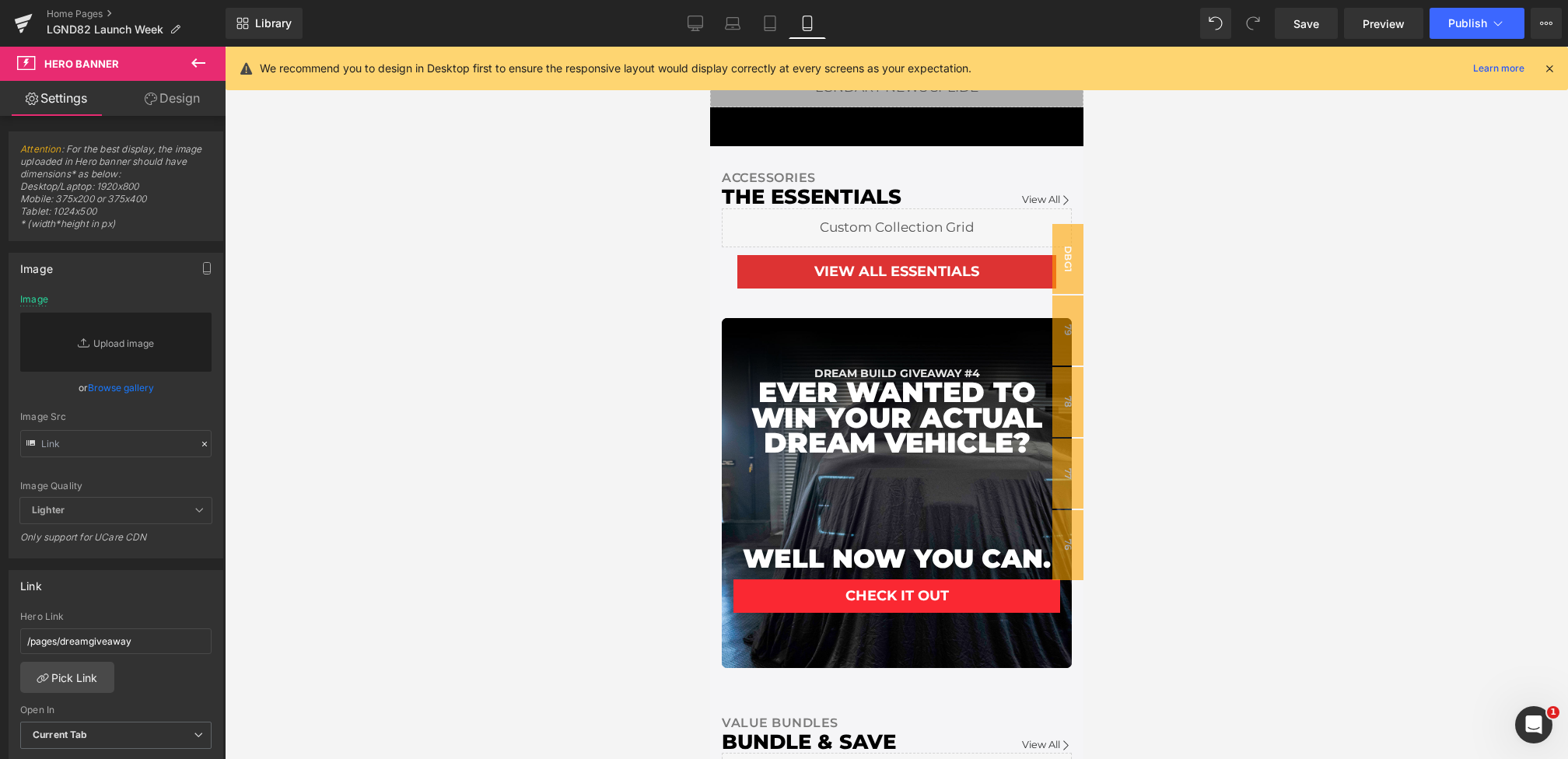
scroll to position [1985, 0]
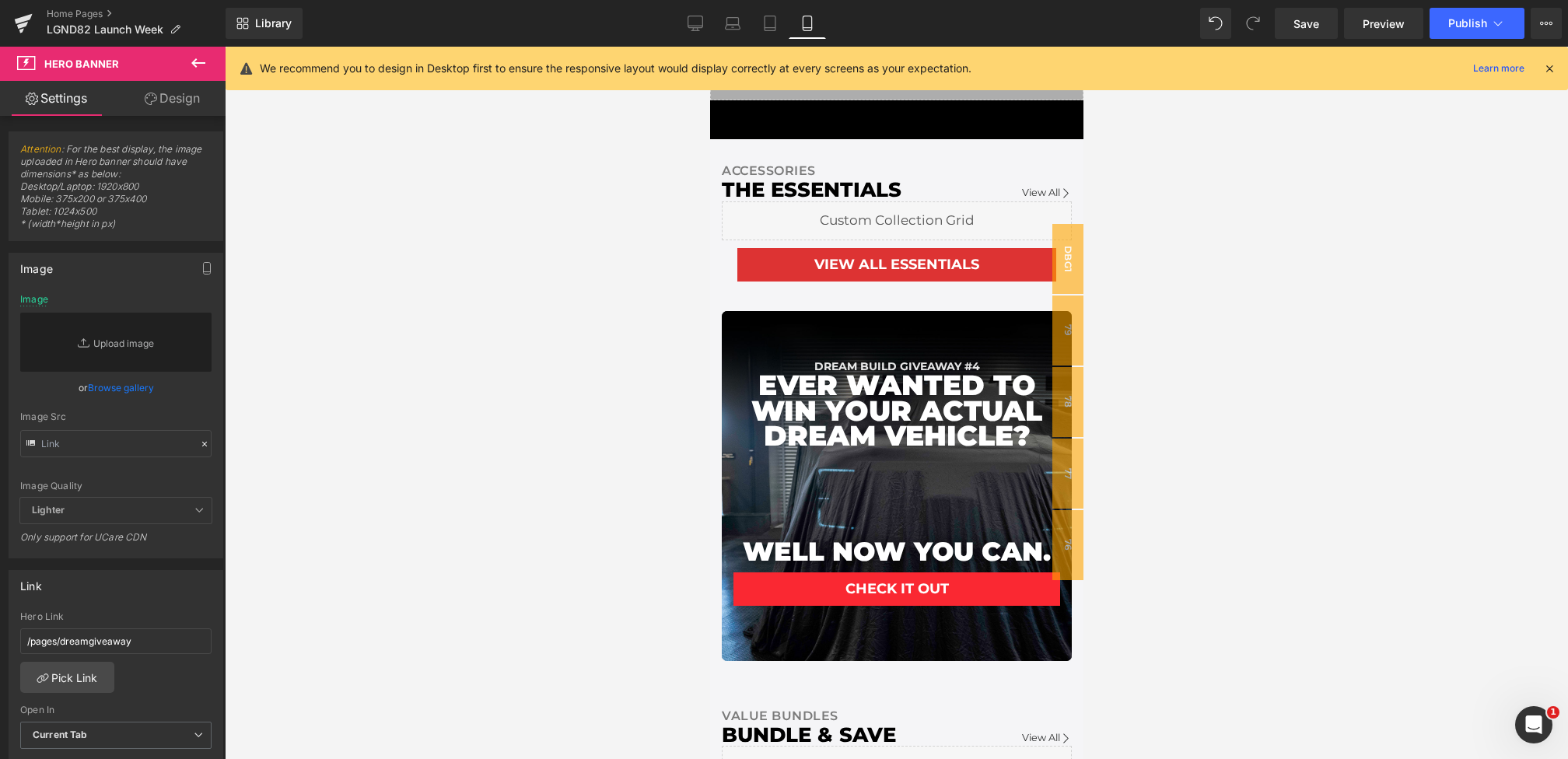
click at [1552, 71] on icon at bounding box center [1549, 68] width 14 height 14
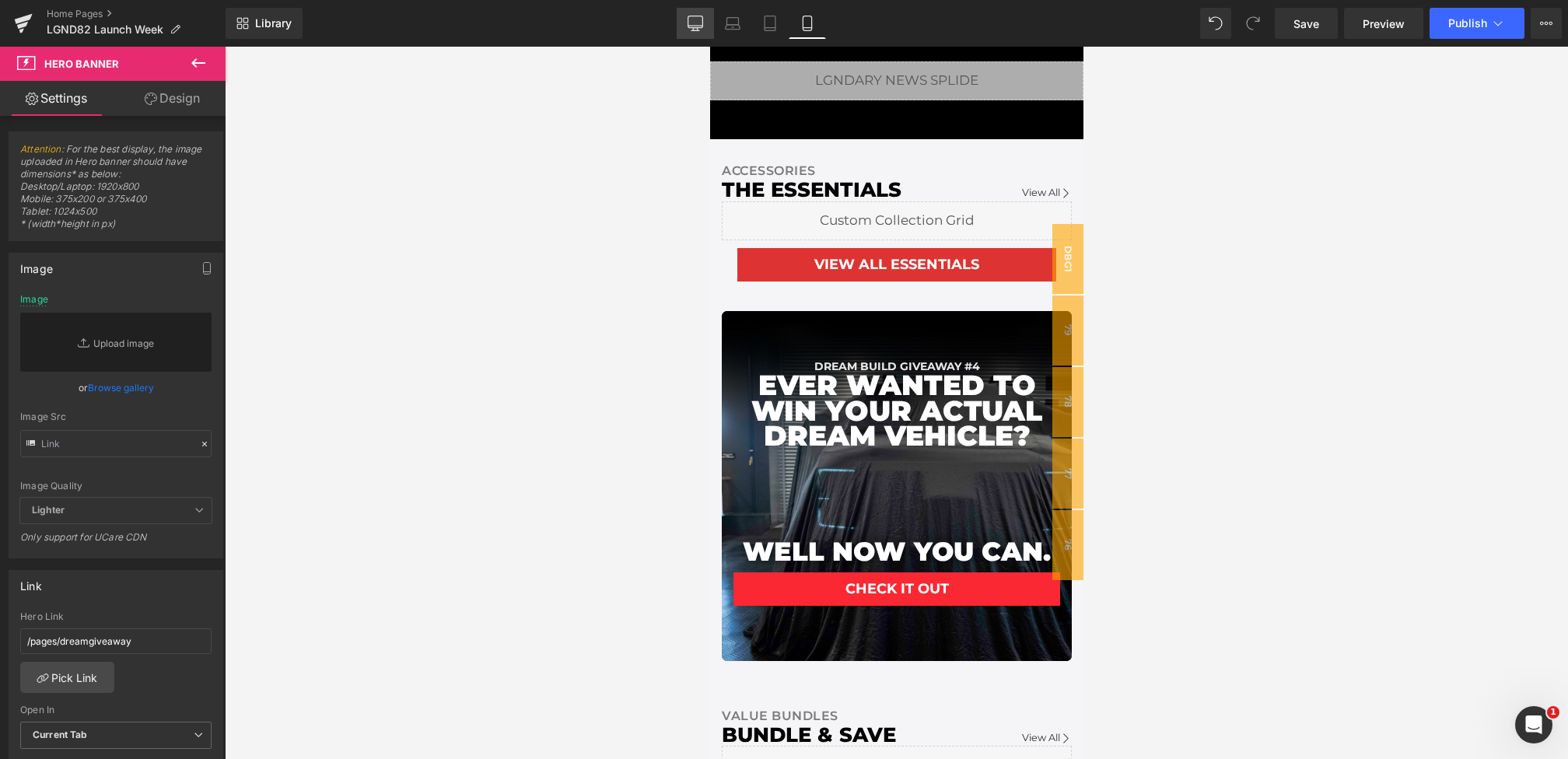
click at [696, 21] on icon at bounding box center [695, 23] width 15 height 15
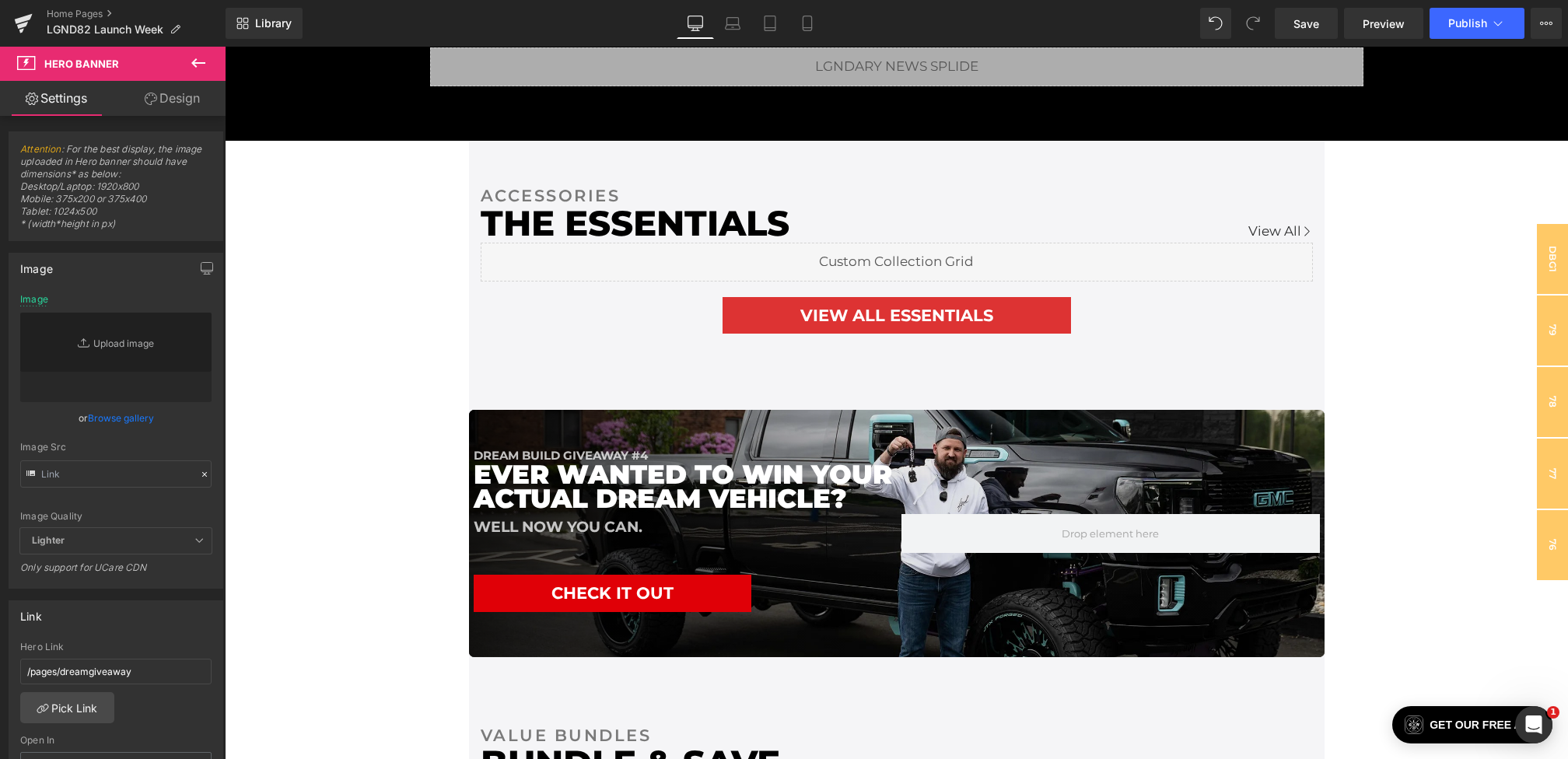
scroll to position [2630, 0]
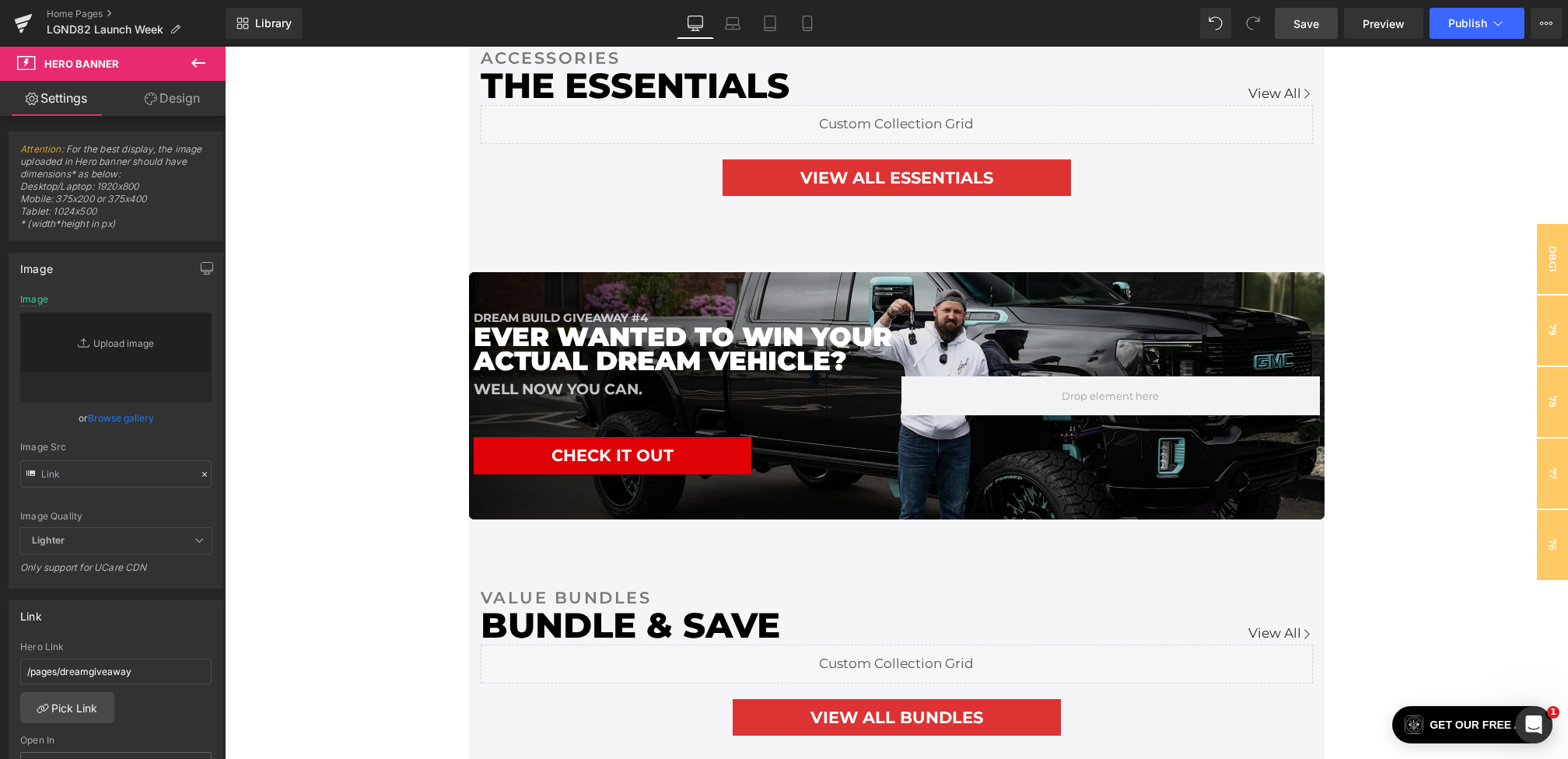
click at [1295, 19] on span "Save" at bounding box center [1306, 23] width 26 height 16
click at [731, 28] on icon at bounding box center [732, 27] width 14 height 5
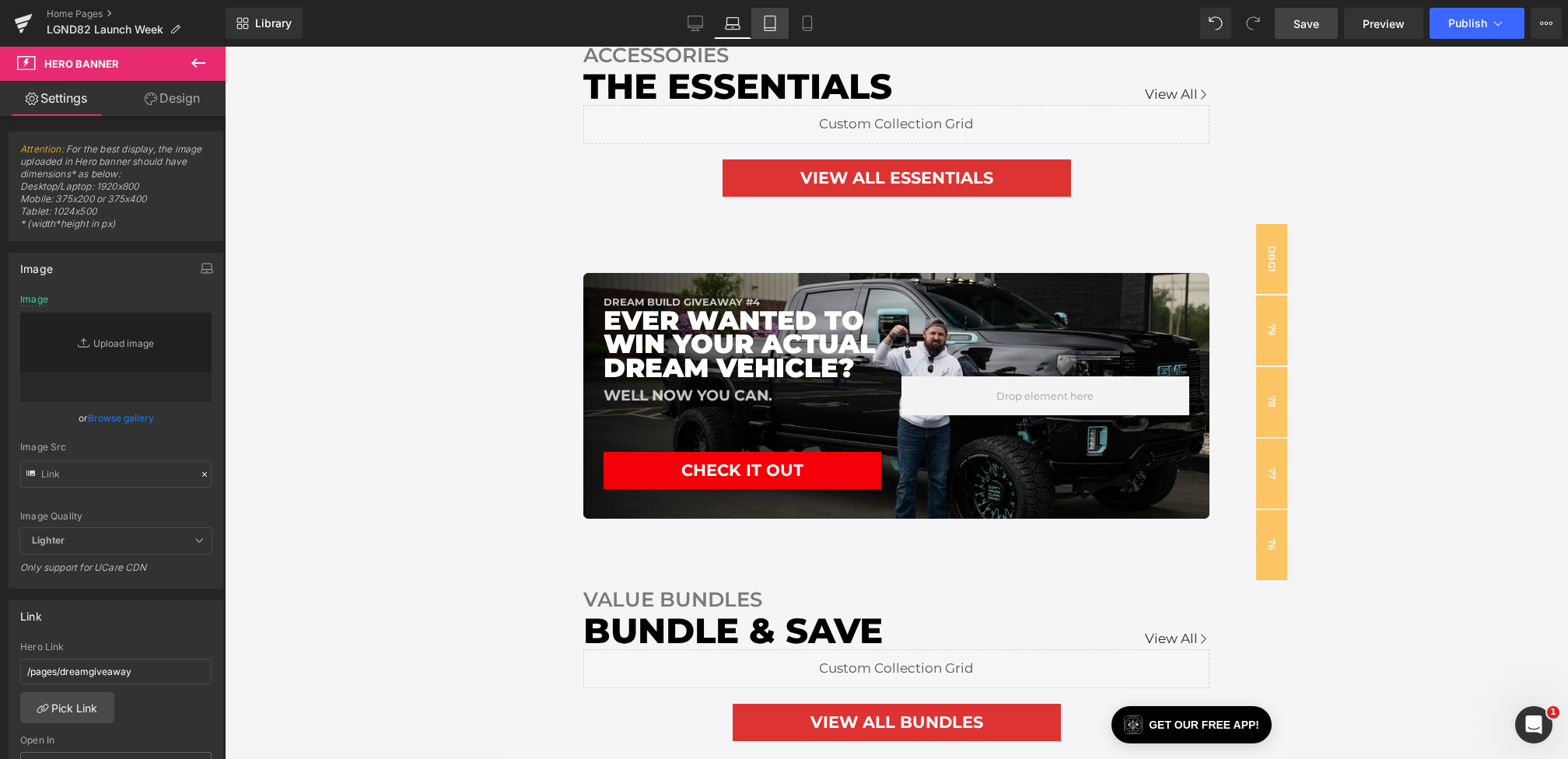
click at [765, 29] on icon at bounding box center [770, 23] width 15 height 15
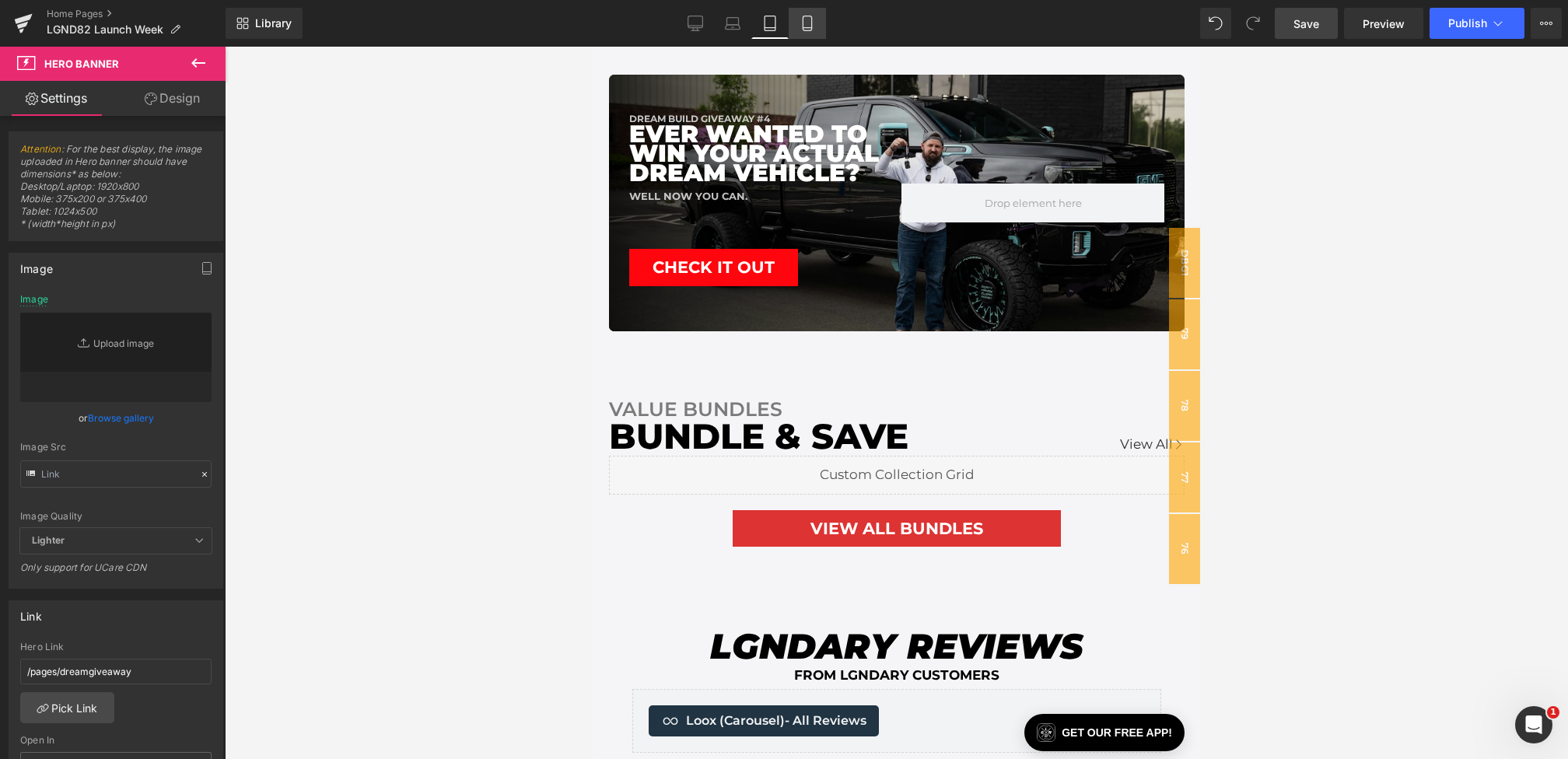
scroll to position [2259, 0]
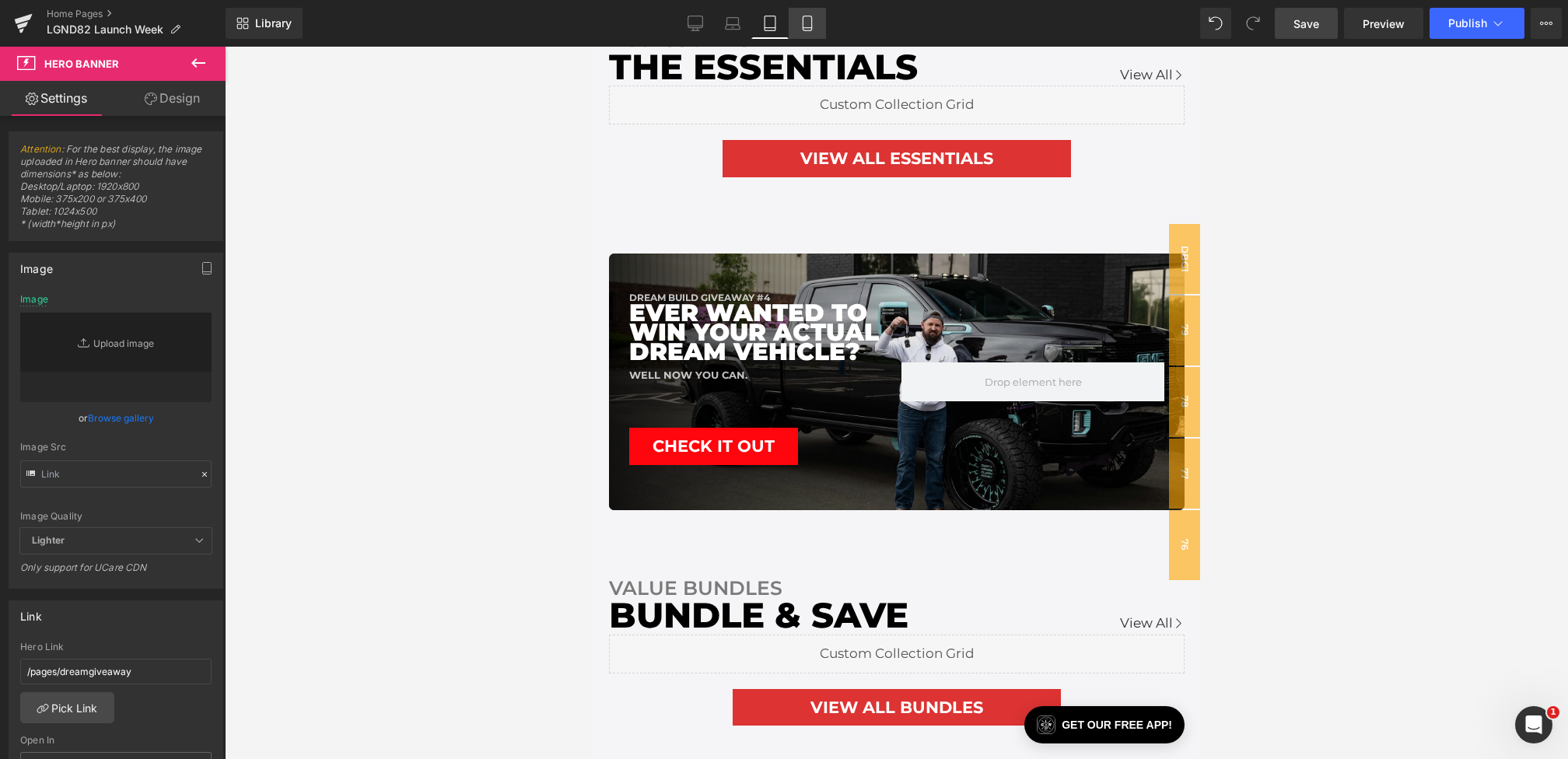
click at [818, 25] on link "Mobile" at bounding box center [807, 23] width 38 height 31
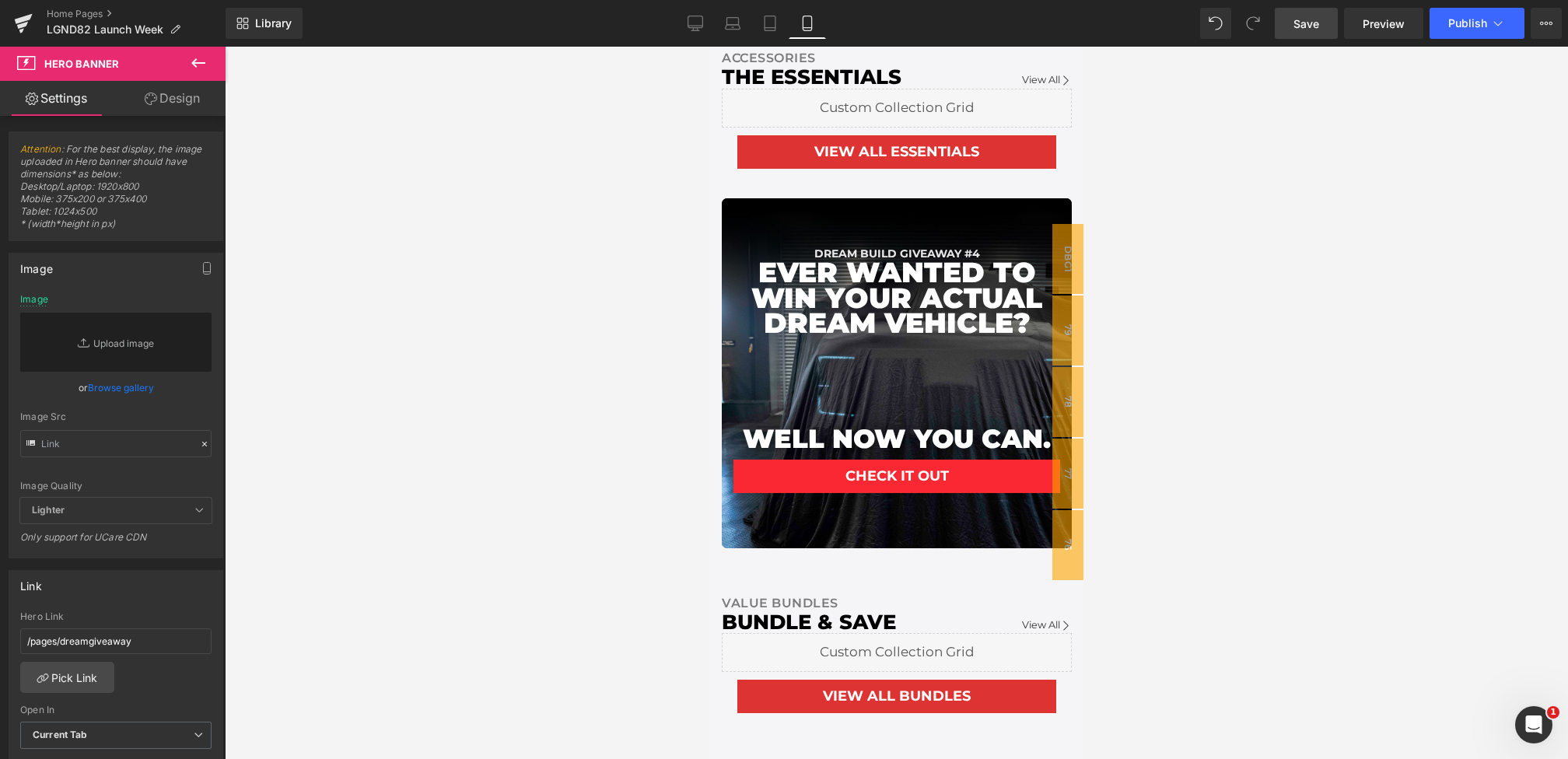
scroll to position [2097, 0]
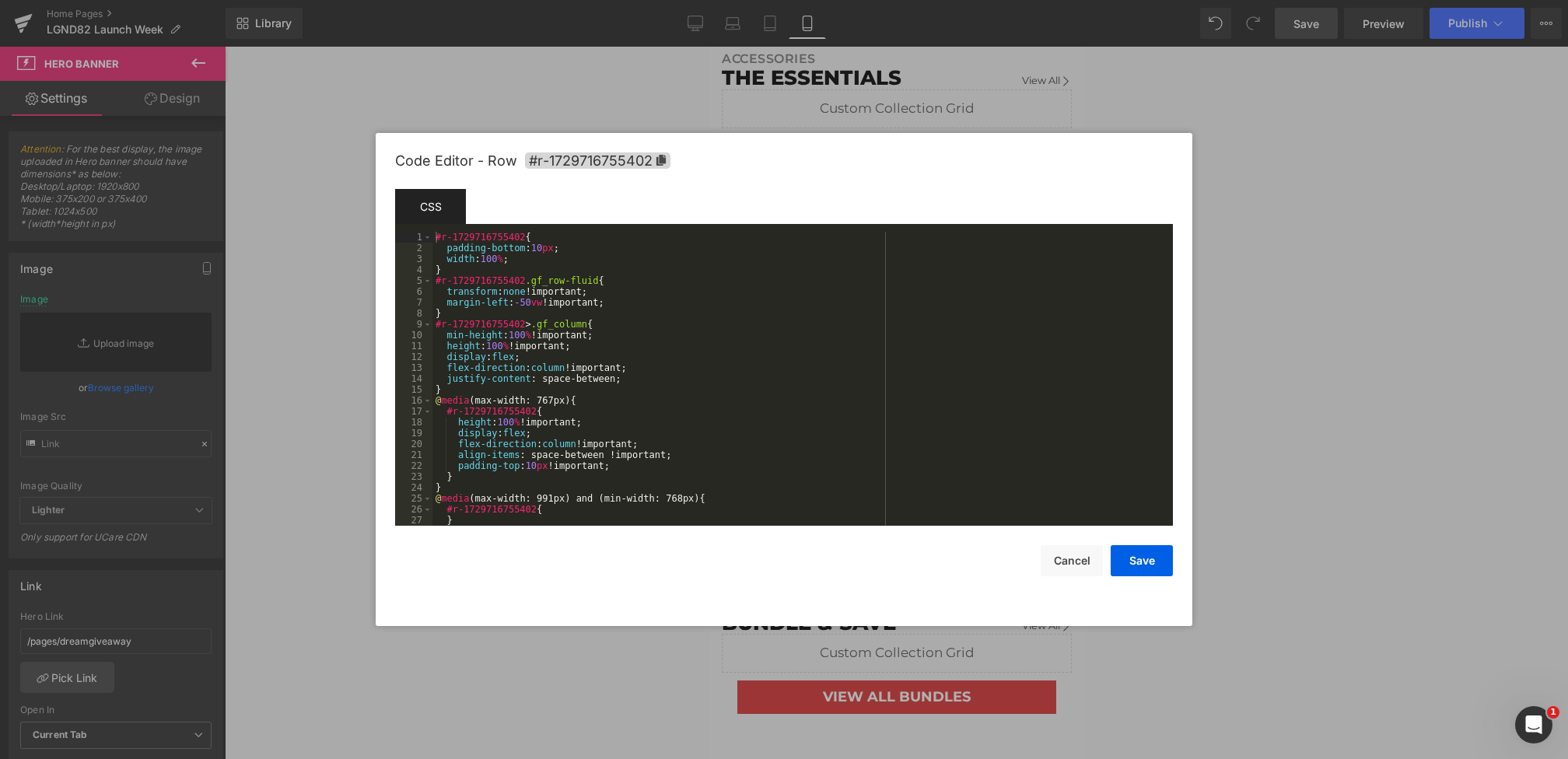
click at [864, 0] on div "Hero Banner You are previewing how the will restyle your page. You can not edit…" at bounding box center [784, 0] width 1568 height 0
click at [1059, 561] on button "Cancel" at bounding box center [1071, 561] width 63 height 31
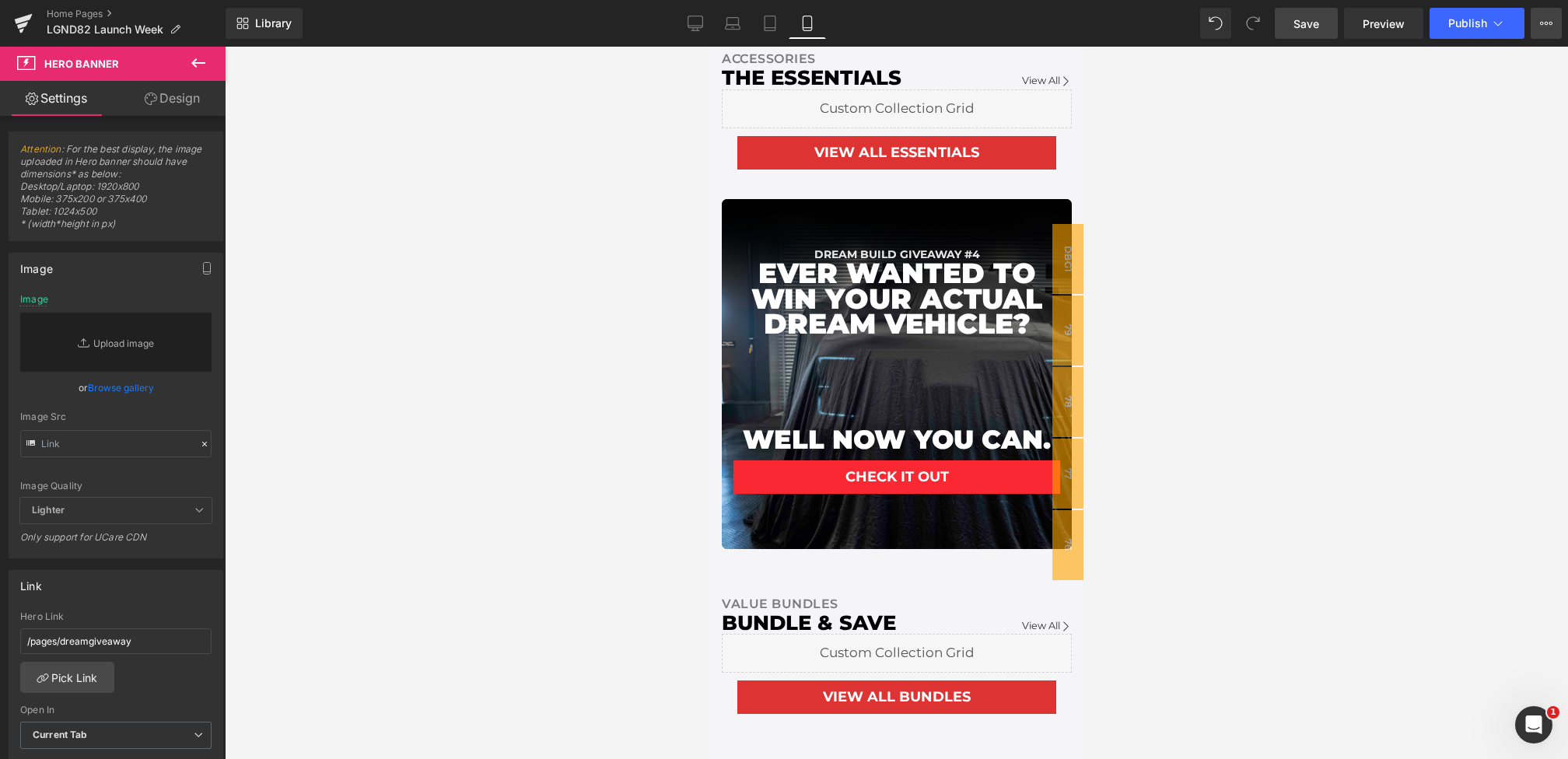
click at [1544, 18] on icon at bounding box center [1546, 23] width 13 height 13
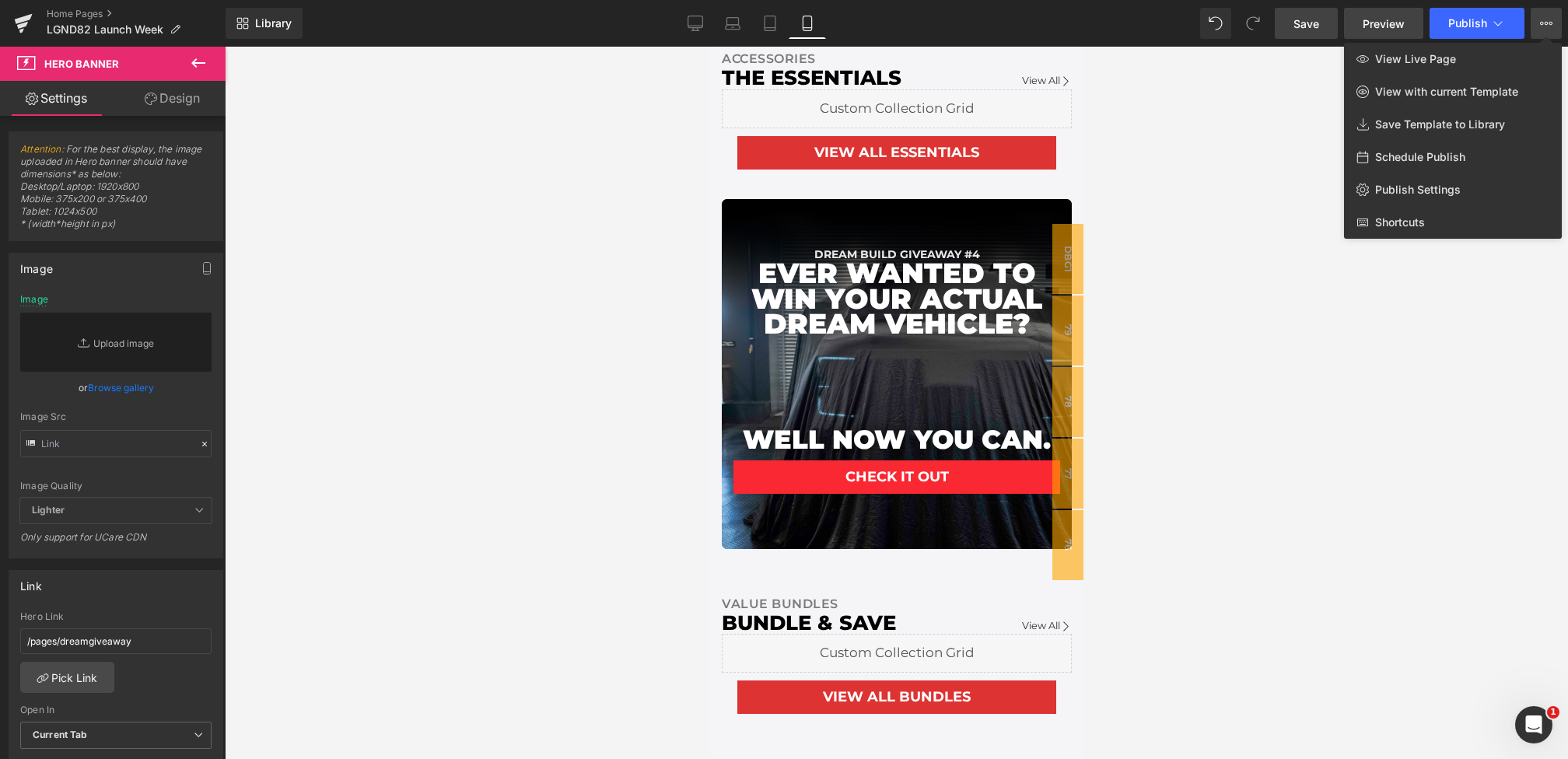
click at [1382, 13] on link "Preview" at bounding box center [1383, 23] width 79 height 31
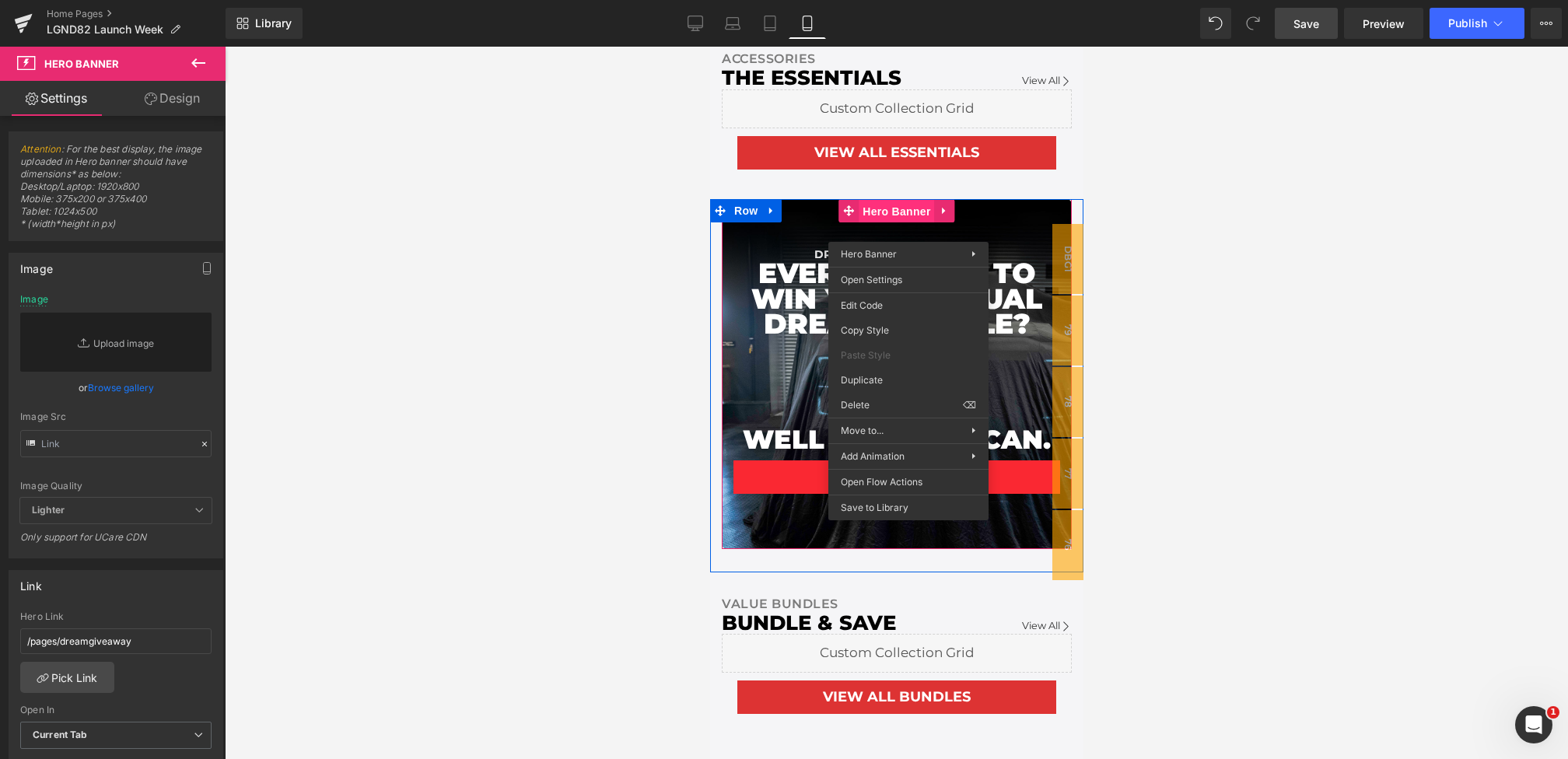
drag, startPoint x: 907, startPoint y: 230, endPoint x: 1613, endPoint y: 291, distance: 708.6
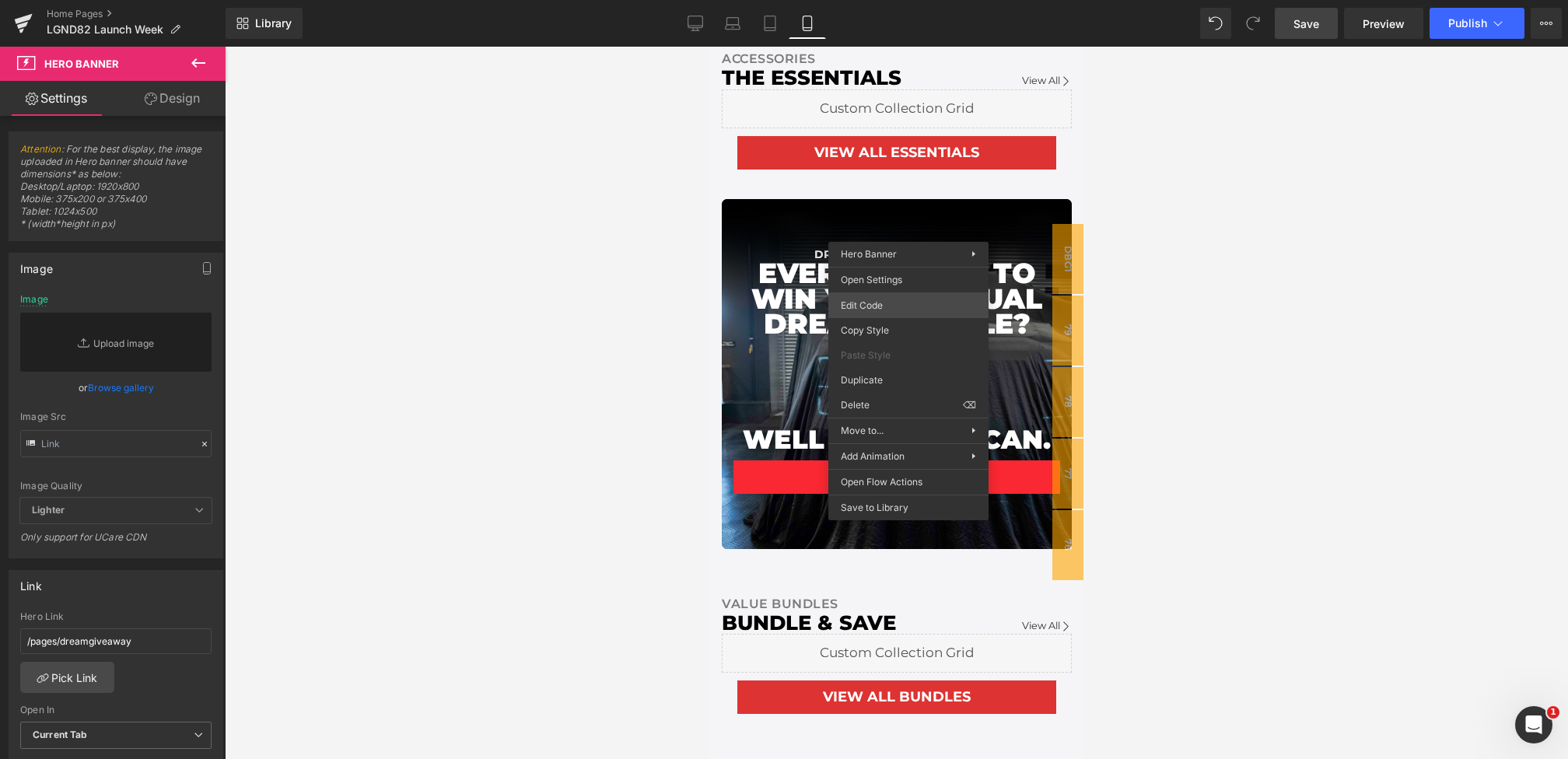
click at [872, 0] on div "Hero Banner You are previewing how the will restyle your page. You can not edit…" at bounding box center [784, 0] width 1568 height 0
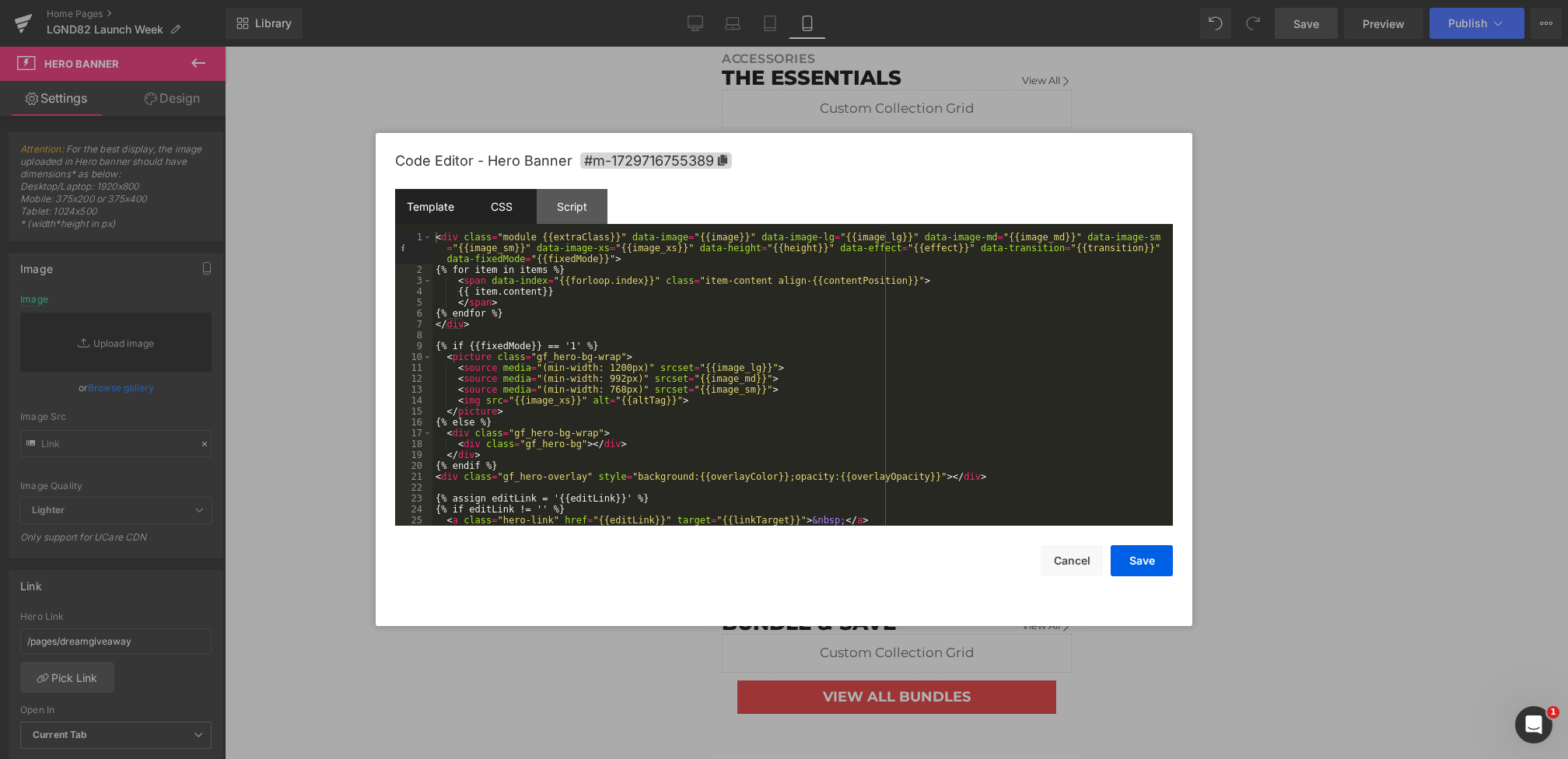
click at [502, 199] on div "CSS" at bounding box center [501, 206] width 70 height 35
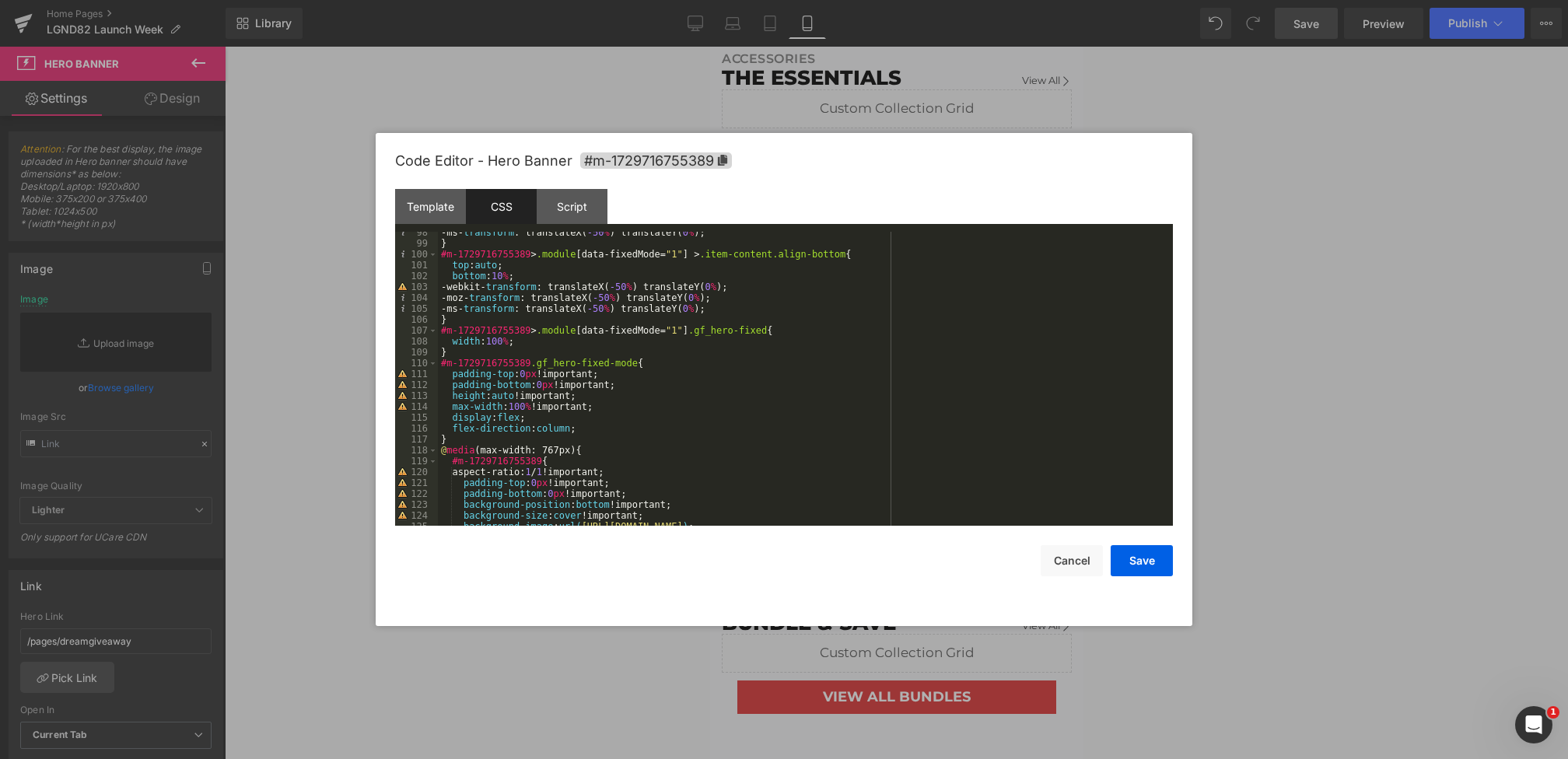
scroll to position [1166, 0]
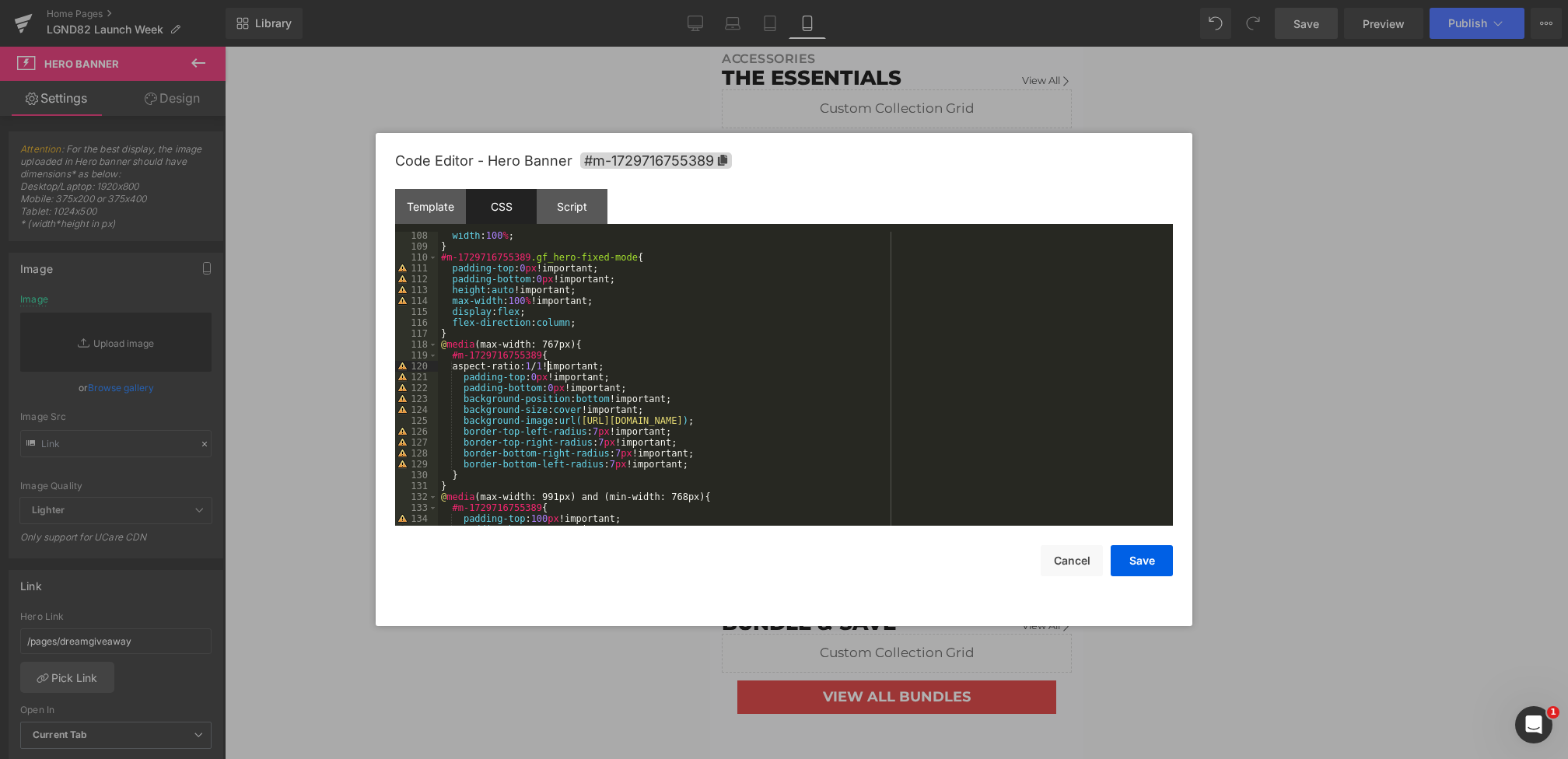
click at [547, 365] on div "width : 100 % ; } #m-1729716755389 .gf_hero-fixed-mode { padding-top : 0 px !im…" at bounding box center [802, 388] width 728 height 316
click at [1146, 558] on button "Save" at bounding box center [1141, 561] width 63 height 31
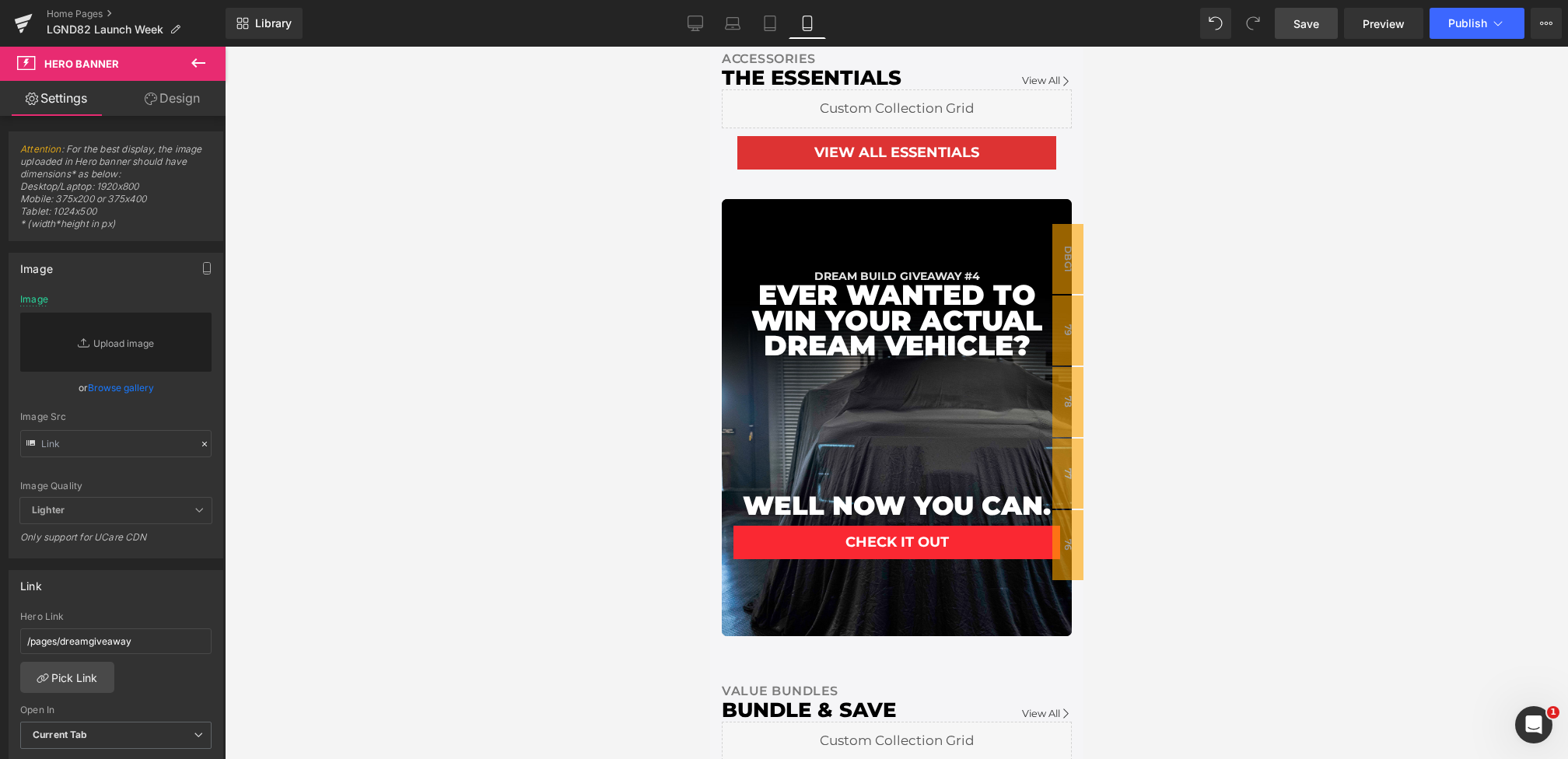
click at [1302, 24] on span "Save" at bounding box center [1306, 23] width 26 height 16
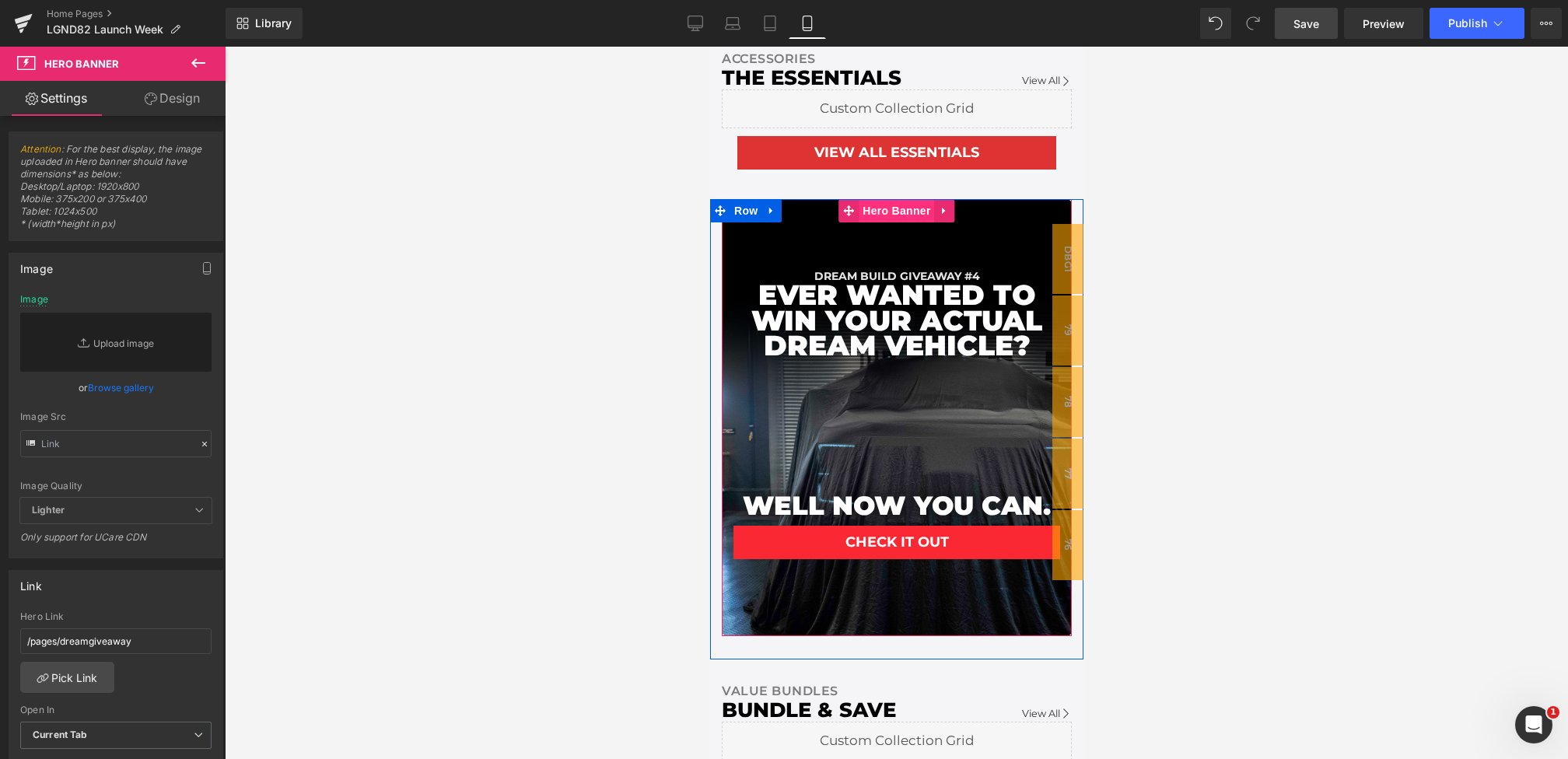
click at [884, 222] on span "Hero Banner" at bounding box center [896, 211] width 75 height 23
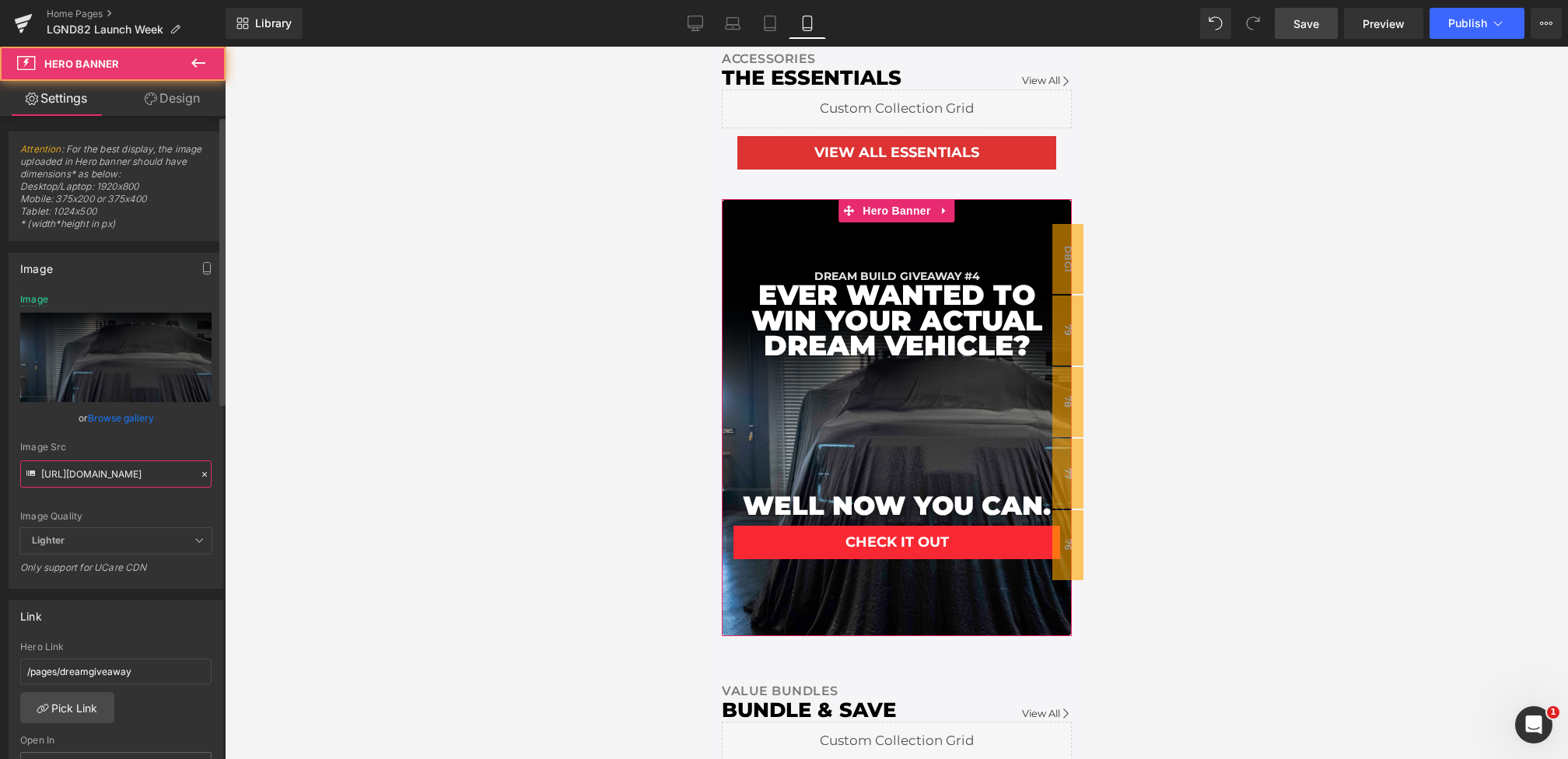
click at [69, 471] on input "https://cdn.shopify.com/s/files/1/0068/4245/0009/files/DBGMainMobile1.jpg?v=172…" at bounding box center [116, 474] width 192 height 27
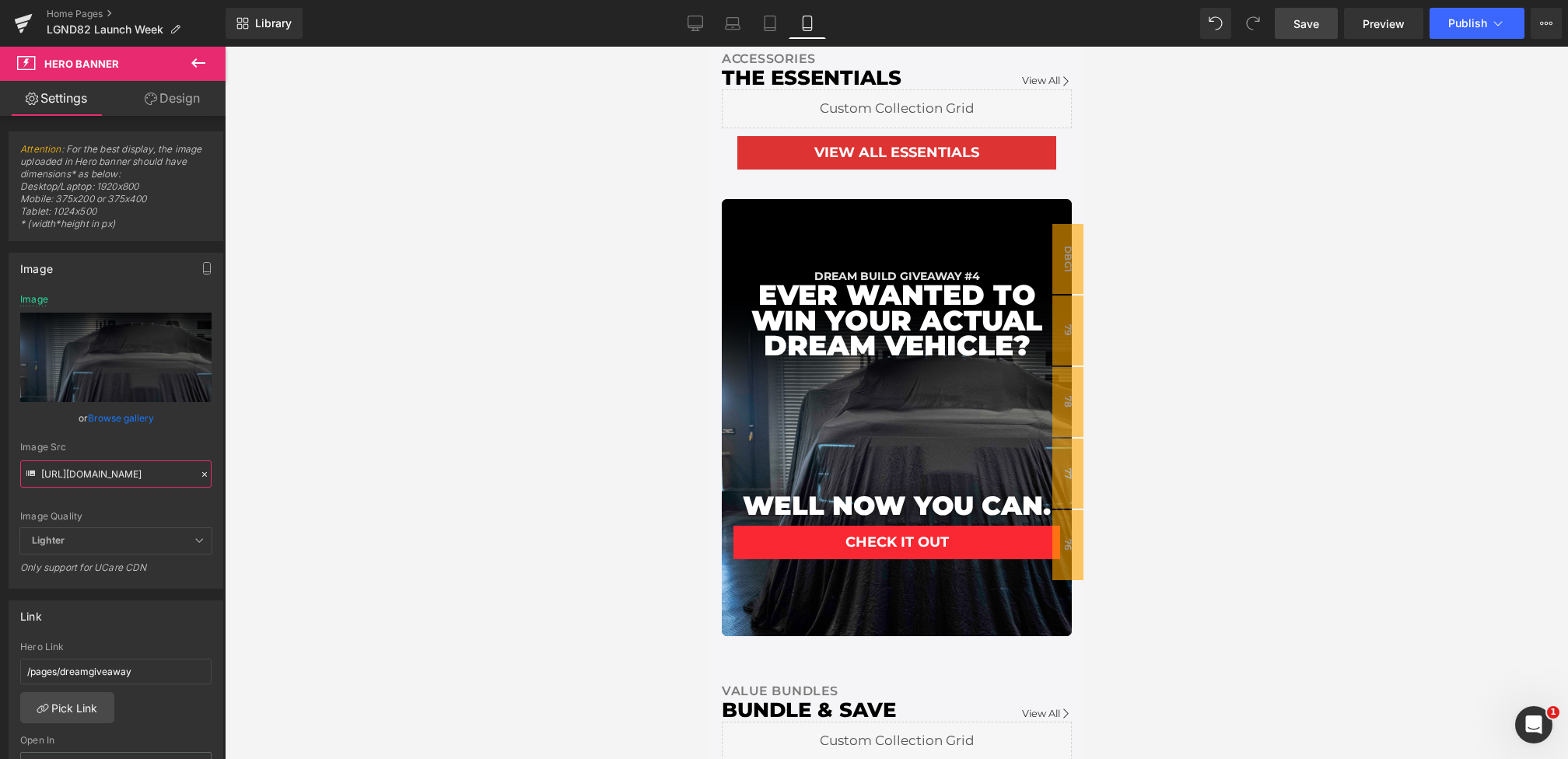
drag, startPoint x: 42, startPoint y: 471, endPoint x: 318, endPoint y: 474, distance: 276.0
click at [318, 474] on div "Hero Banner You are previewing how the will restyle your page. You can not edit…" at bounding box center [784, 392] width 1568 height 785
paste input "MembershipDBG-BannerMobile.webp?v=1759853625"
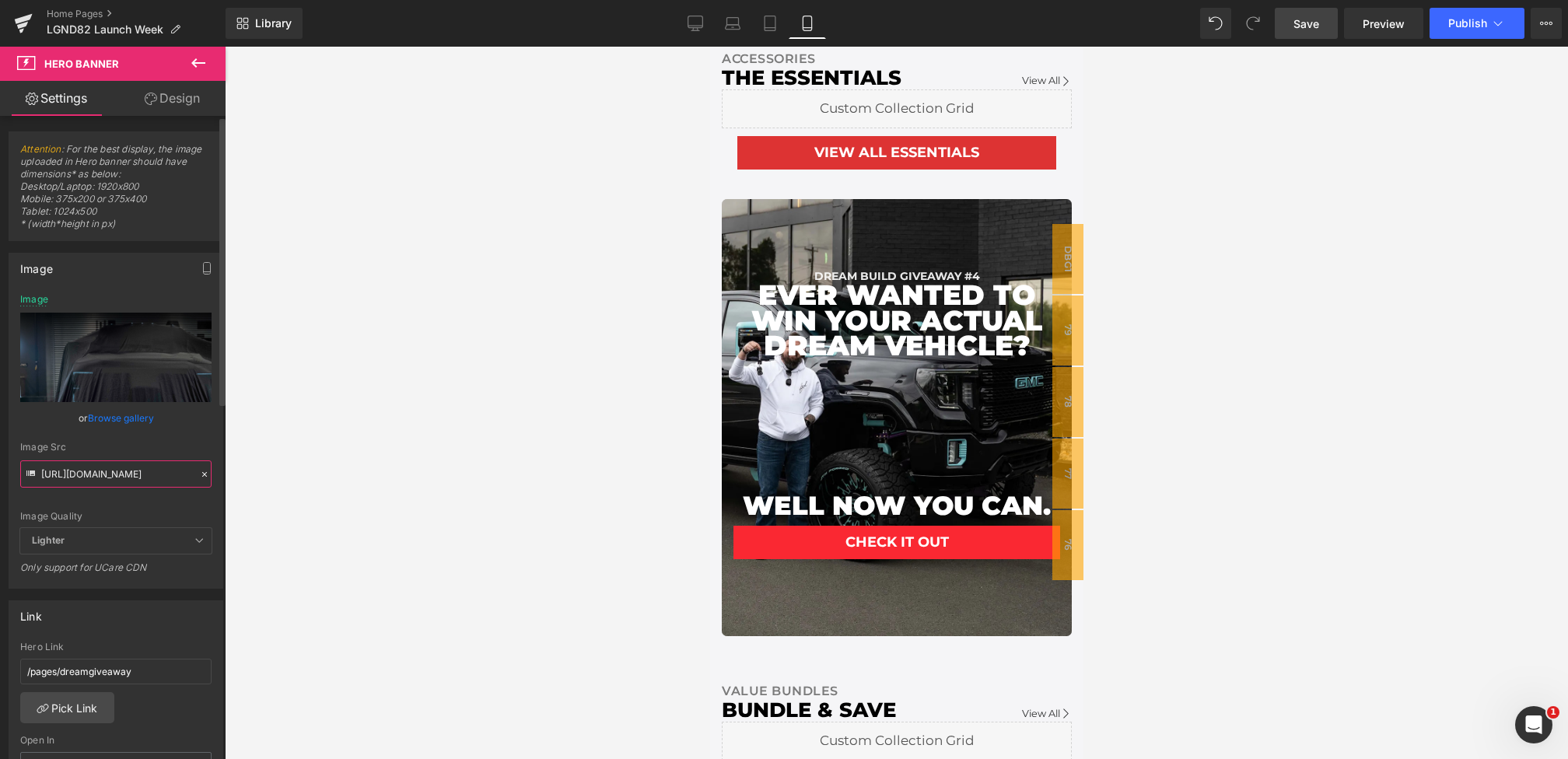
type input "https://cdn.shopify.com/s/files/1/0068/4245/0009/files/MembershipDBG-BannerMobi…"
click at [211, 437] on div "https://cdn.shopify.com/s/files/1/0068/4245/0009/files/DBGMainMobile1.jpg?v=172…" at bounding box center [116, 440] width 213 height 294
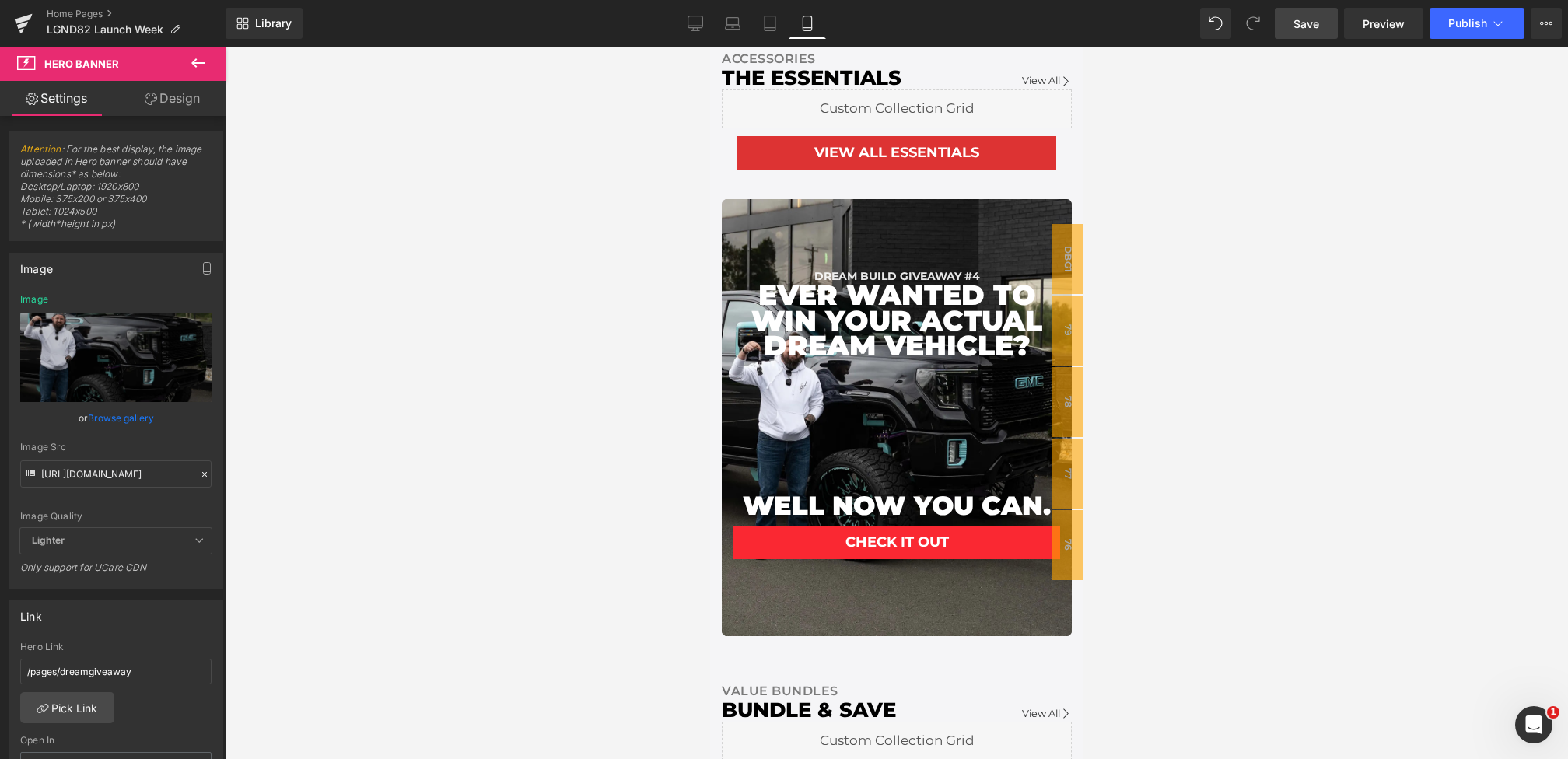
click at [1292, 21] on link "Save" at bounding box center [1305, 23] width 63 height 31
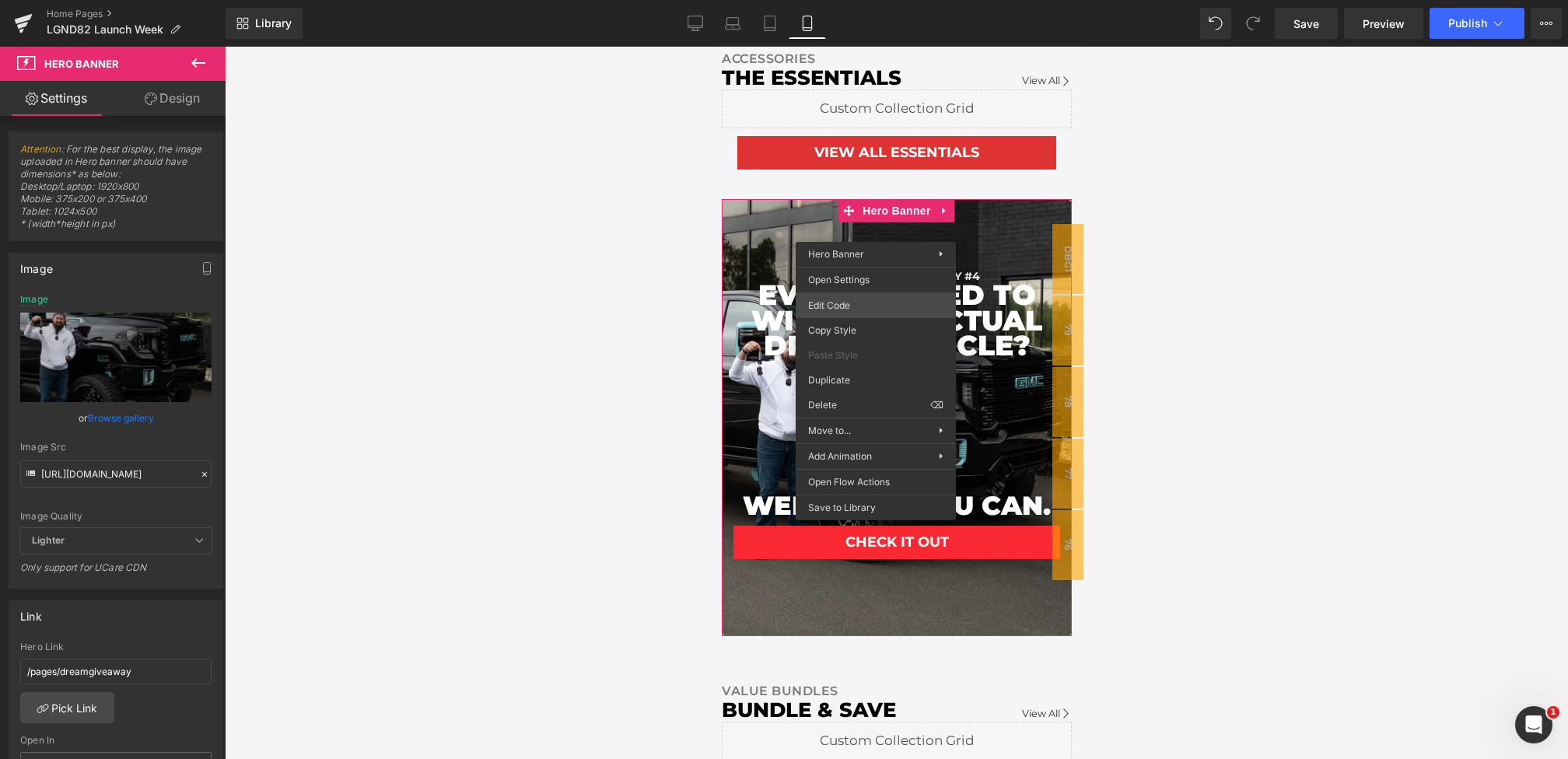
click at [841, 0] on div "Hero Banner You are previewing how the will restyle your page. You can not edit…" at bounding box center [784, 0] width 1568 height 0
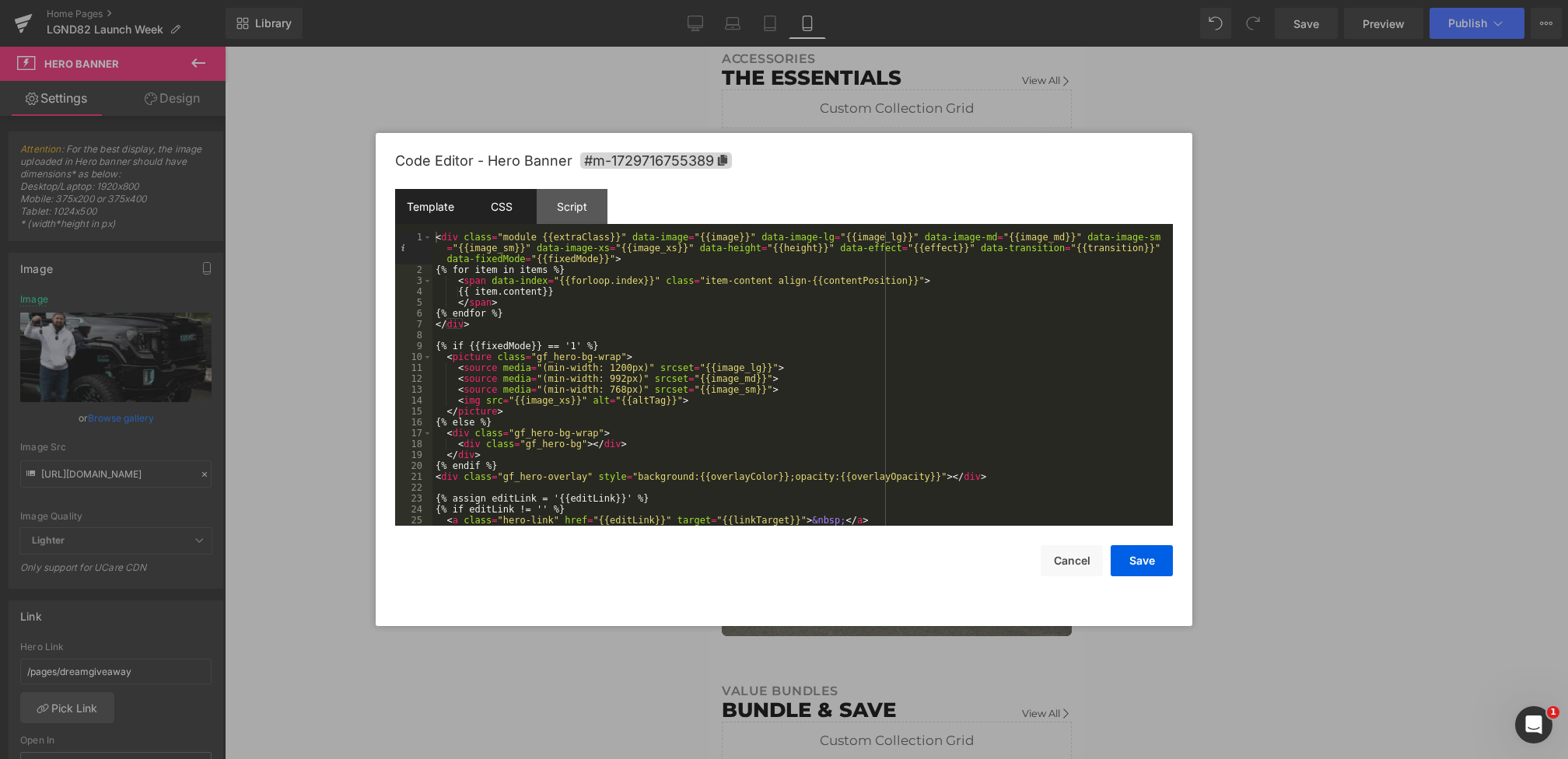
click at [507, 212] on div "CSS" at bounding box center [501, 206] width 70 height 35
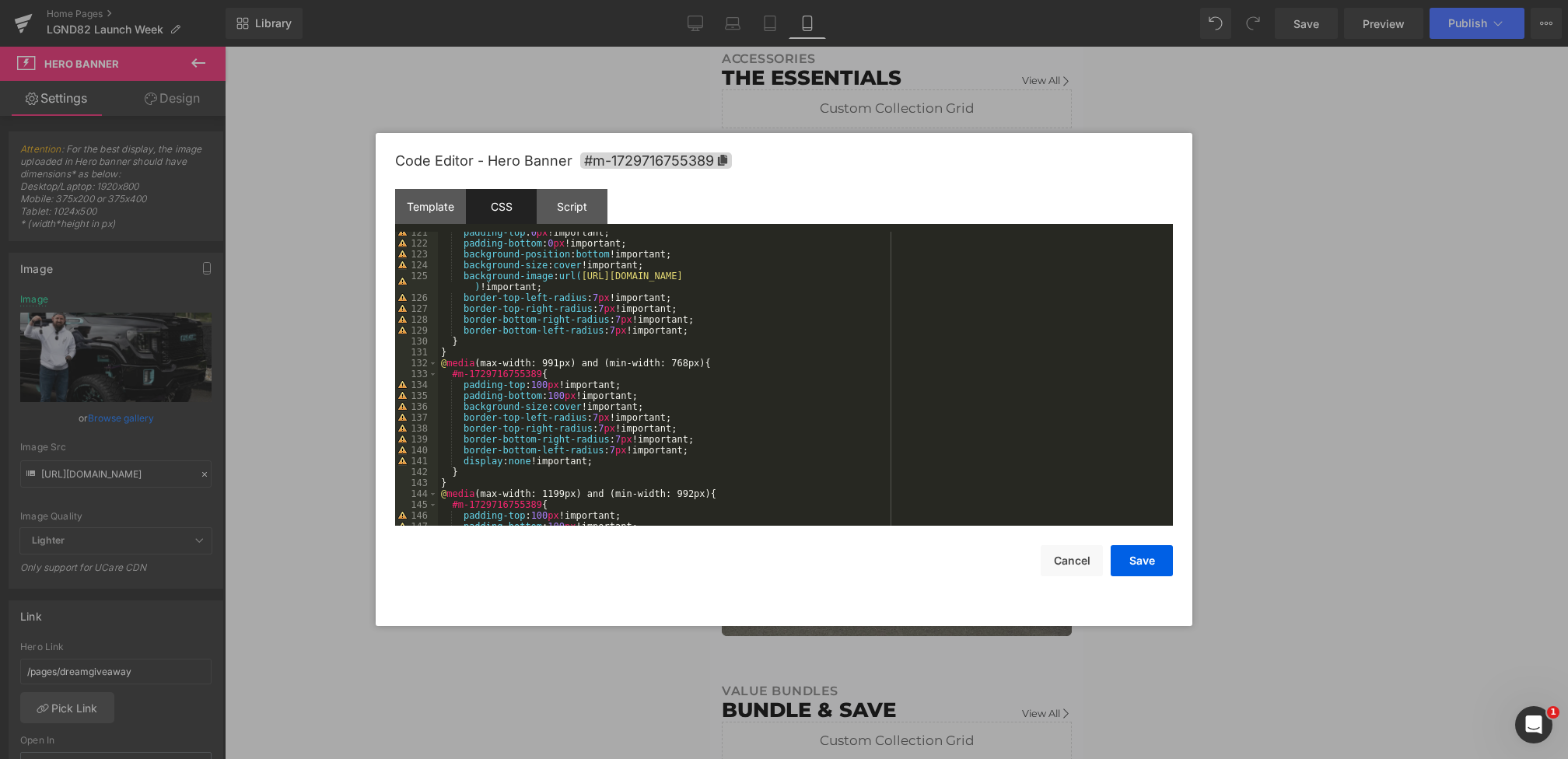
scroll to position [1237, 0]
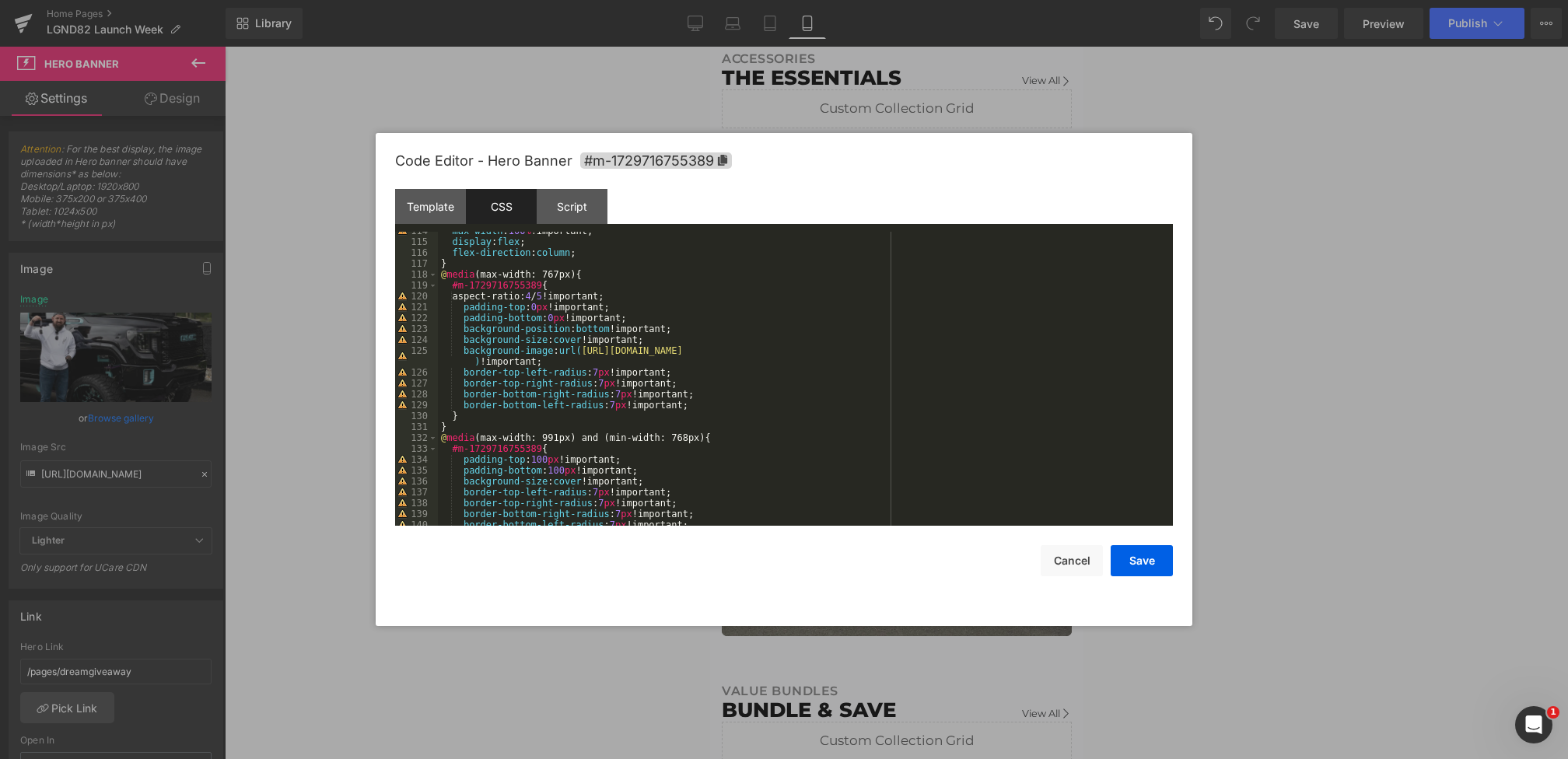
click at [561, 349] on div "max-width : 100 % !important; display : flex ; flex-direction : column ; } @ me…" at bounding box center [802, 383] width 728 height 316
click at [1143, 557] on button "Save" at bounding box center [1141, 561] width 63 height 31
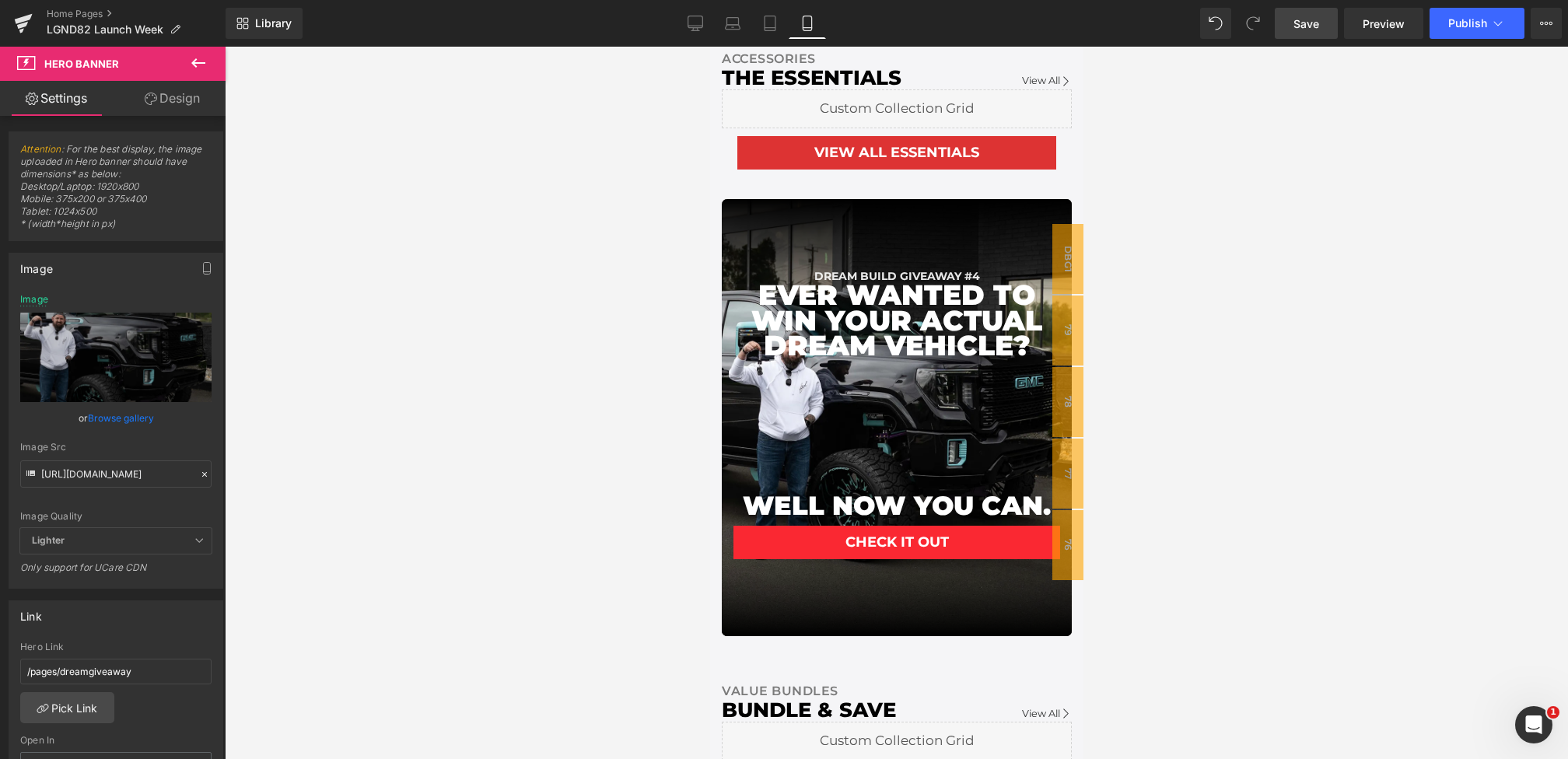
click at [1306, 24] on span "Save" at bounding box center [1306, 23] width 26 height 16
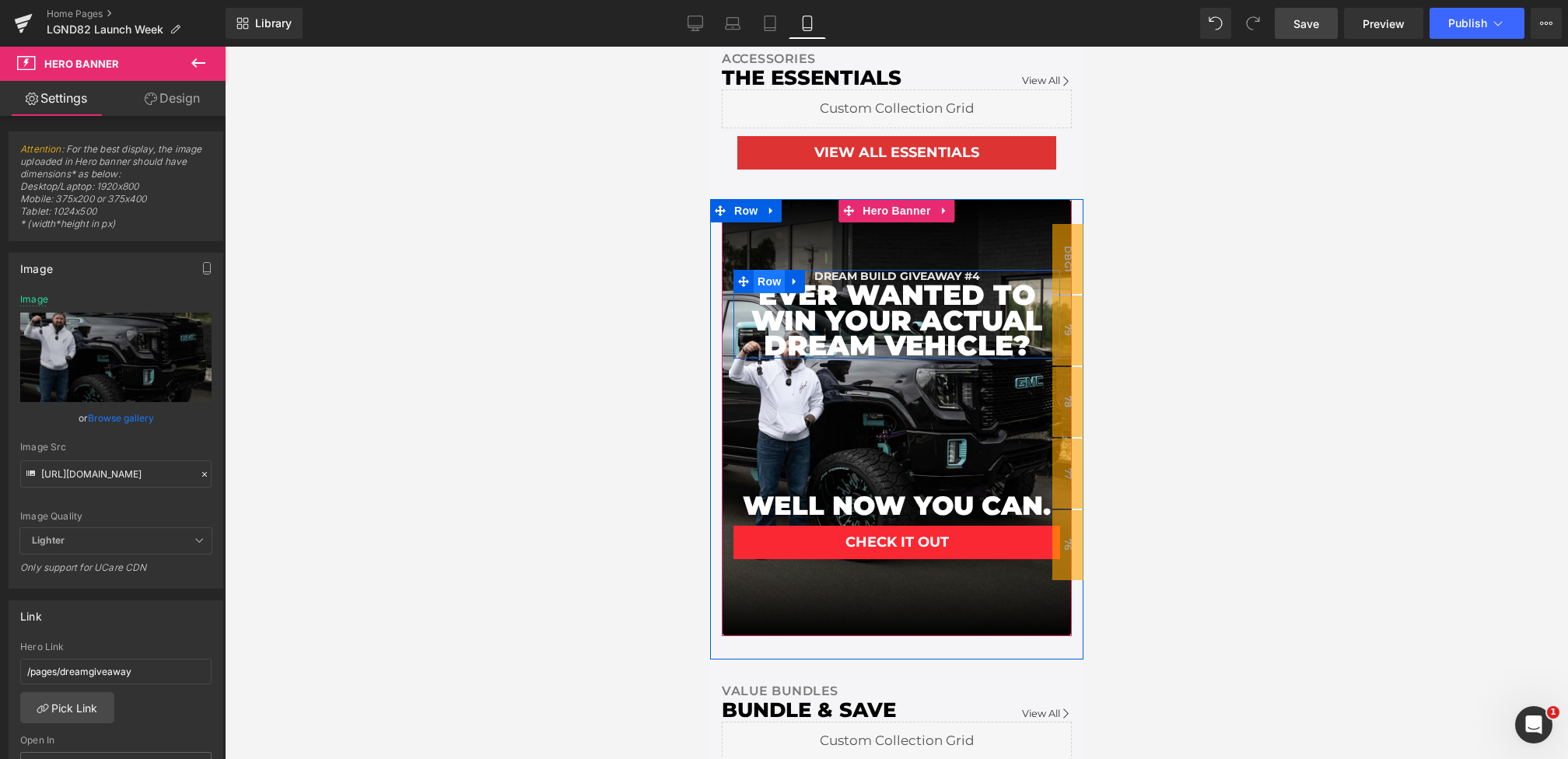
click at [766, 293] on span "Row" at bounding box center [769, 281] width 31 height 23
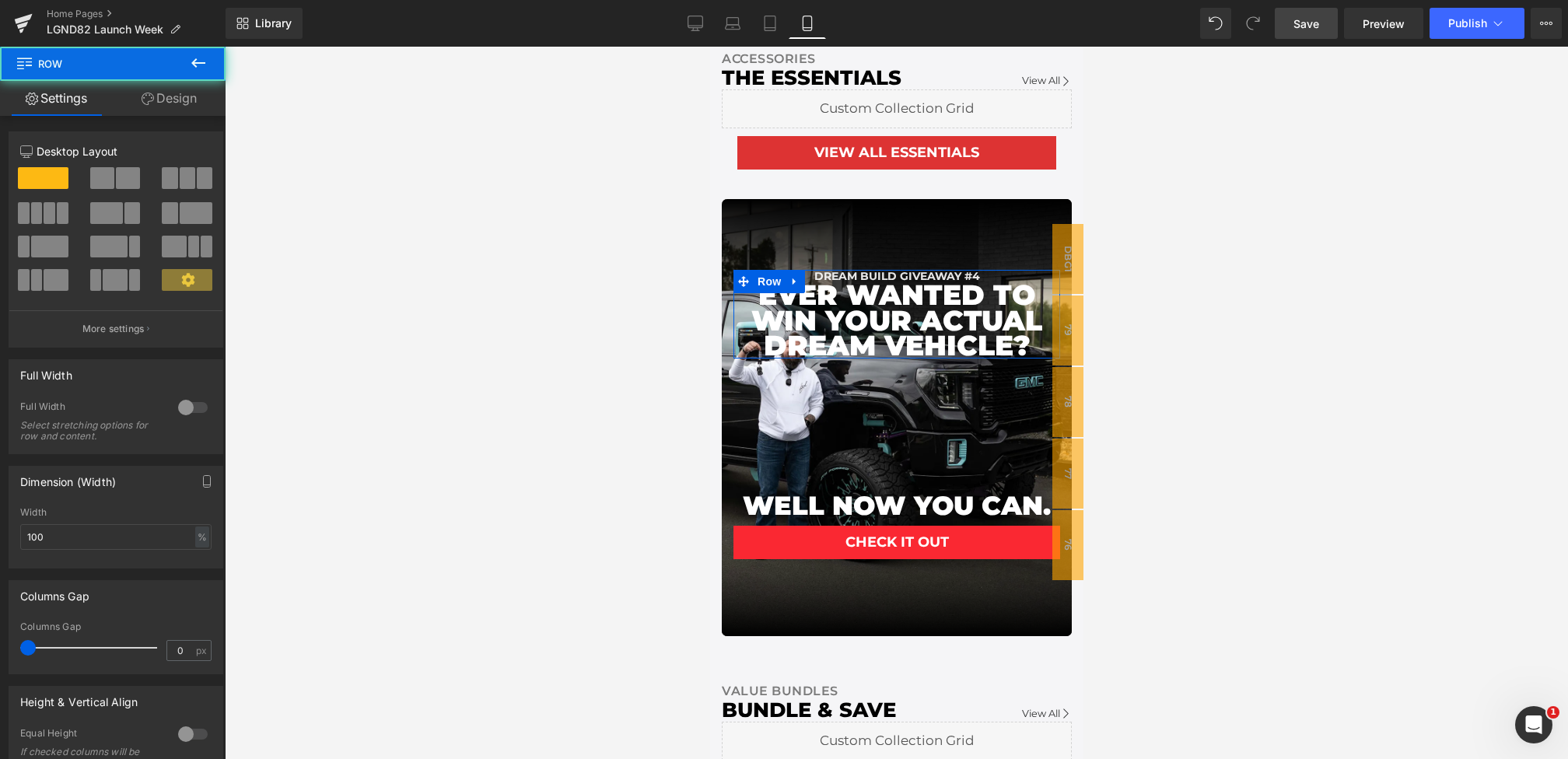
click at [165, 103] on link "Design" at bounding box center [169, 98] width 113 height 35
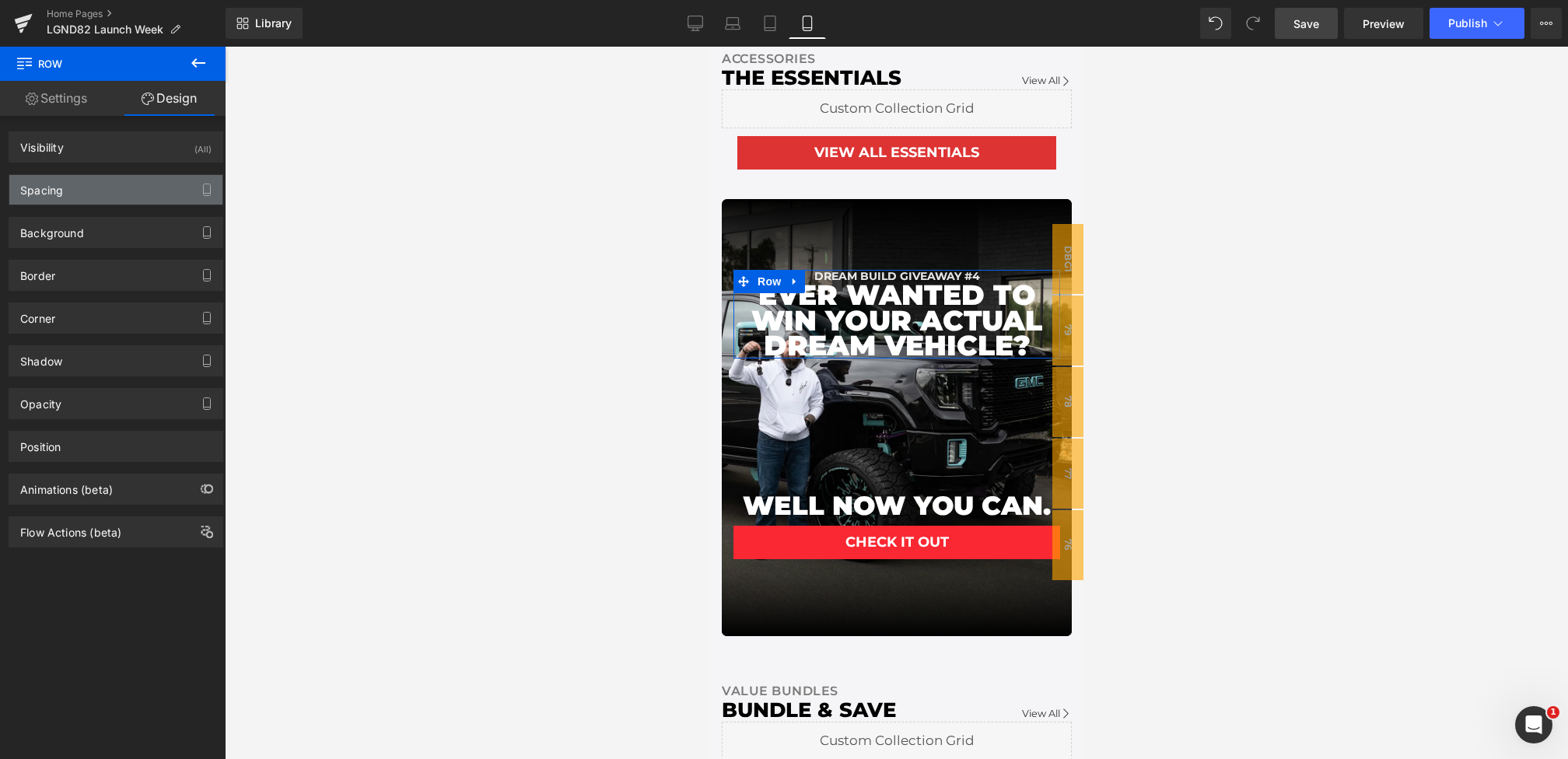
click at [80, 198] on div "Spacing" at bounding box center [116, 190] width 213 height 30
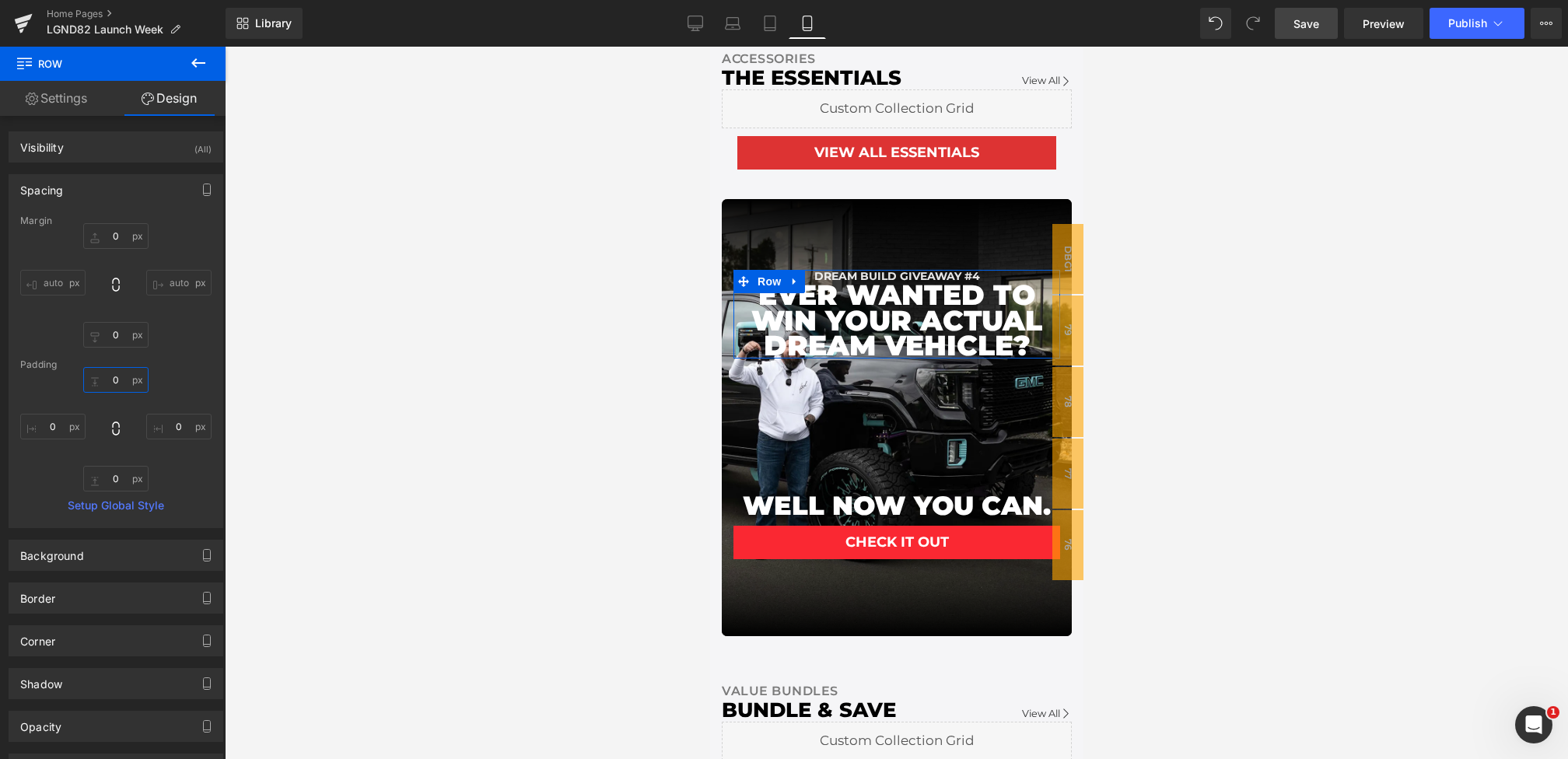
click at [103, 378] on input "0" at bounding box center [116, 380] width 65 height 26
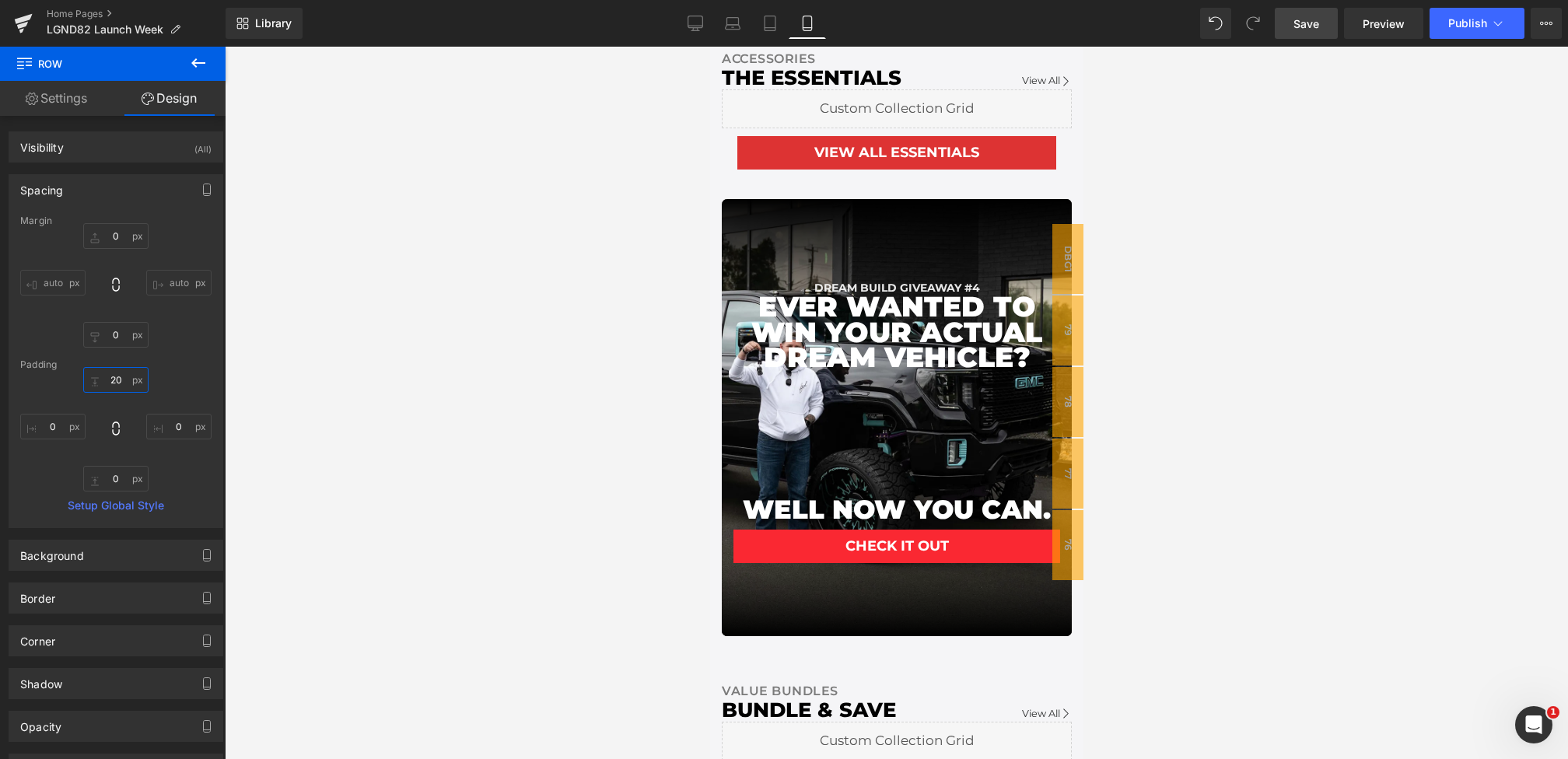
type input "20"
click at [1315, 7] on div "Library Mobile Desktop Laptop Tablet Mobile Save Preview Publish Scheduled View…" at bounding box center [896, 23] width 1342 height 46
click at [1315, 15] on span "Save" at bounding box center [1306, 23] width 26 height 16
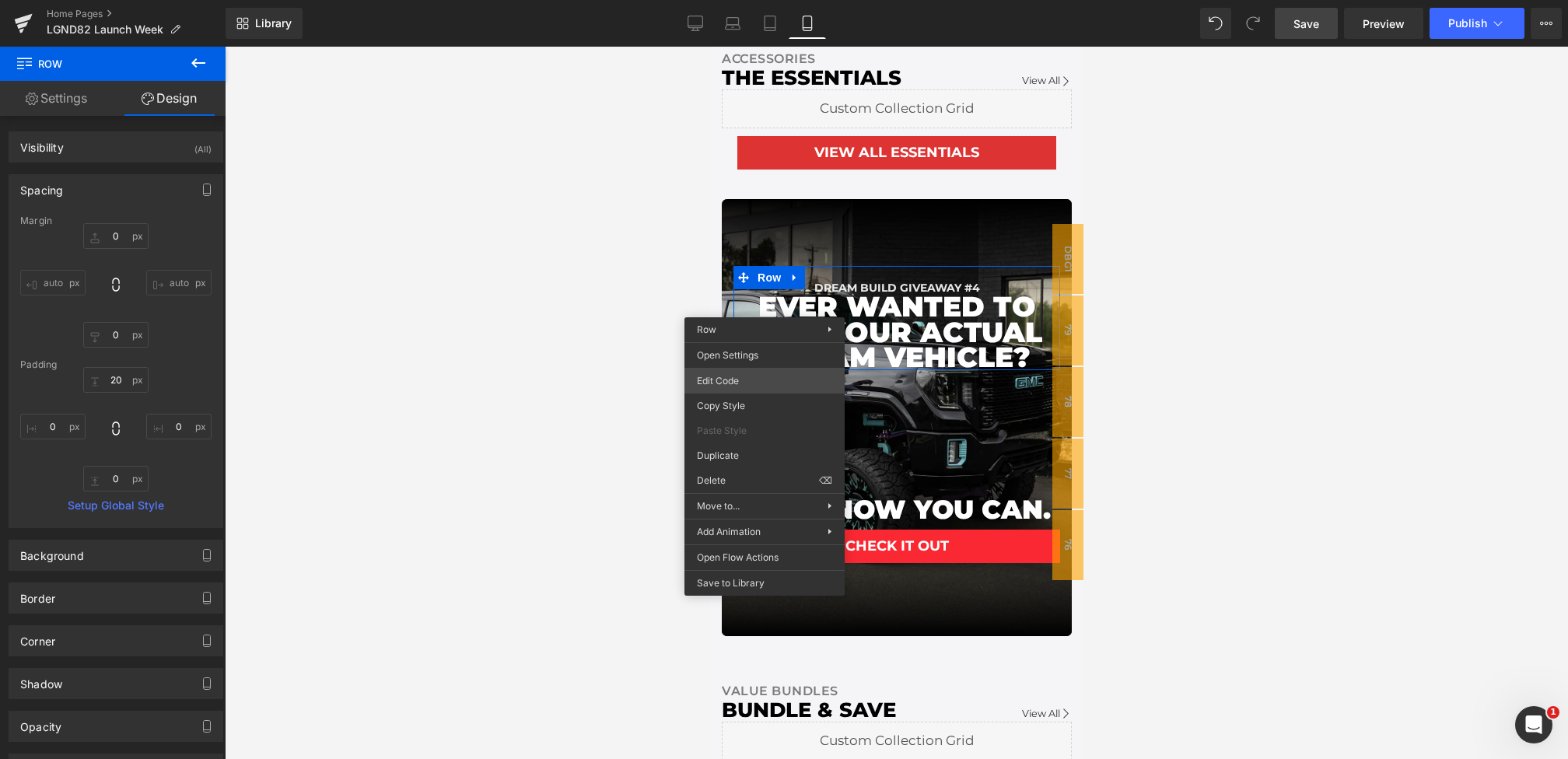
click at [724, 0] on div "Row You are previewing how the will restyle your page. You can not edit Element…" at bounding box center [784, 0] width 1568 height 0
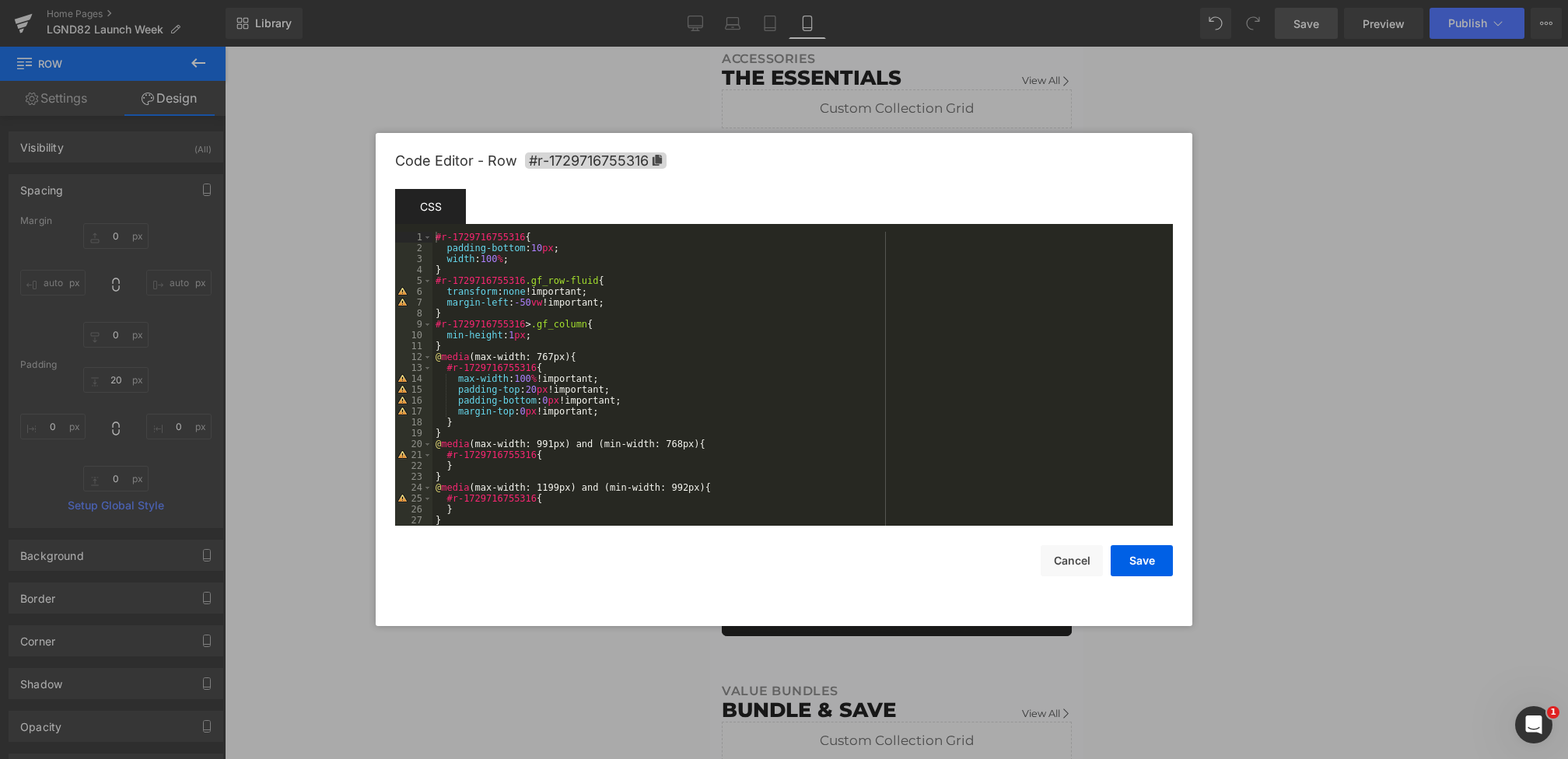
click at [563, 368] on div "#r-1729716755316 { padding-bottom : 10 px ; width : 100 % ; } #r-1729716755316 …" at bounding box center [799, 390] width 734 height 316
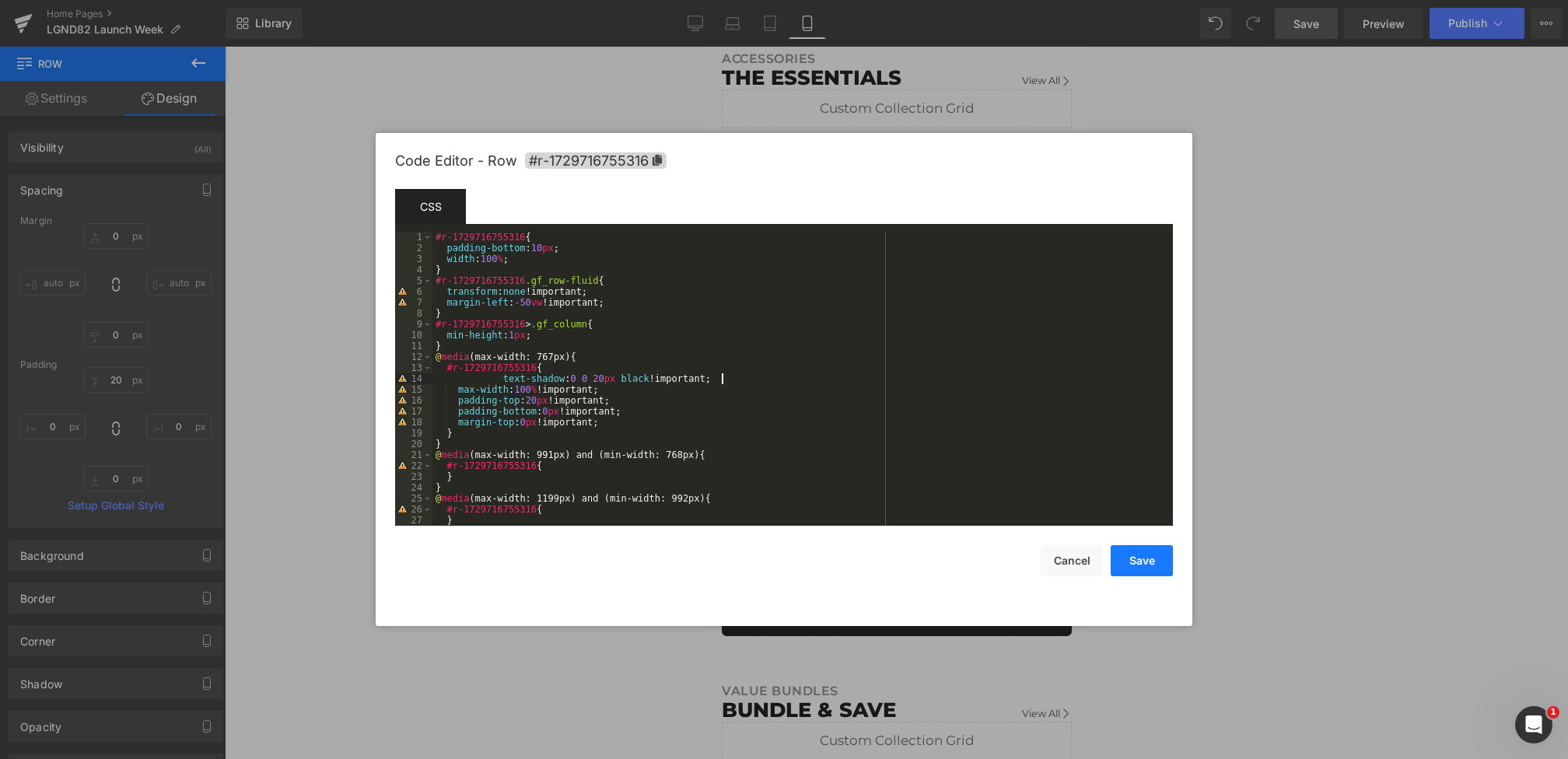
click at [1132, 562] on button "Save" at bounding box center [1141, 561] width 63 height 31
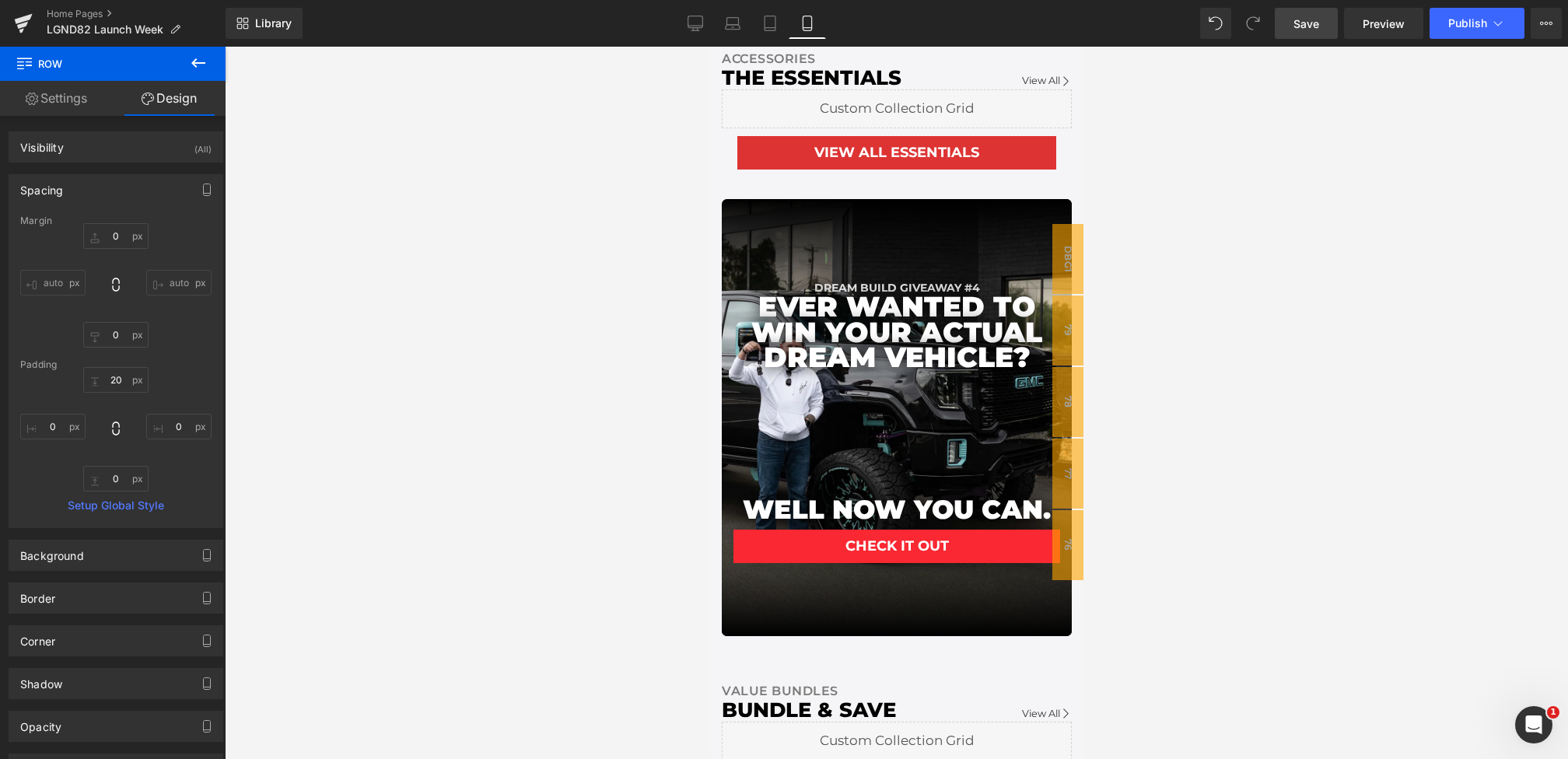
click at [1314, 26] on span "Save" at bounding box center [1306, 23] width 26 height 16
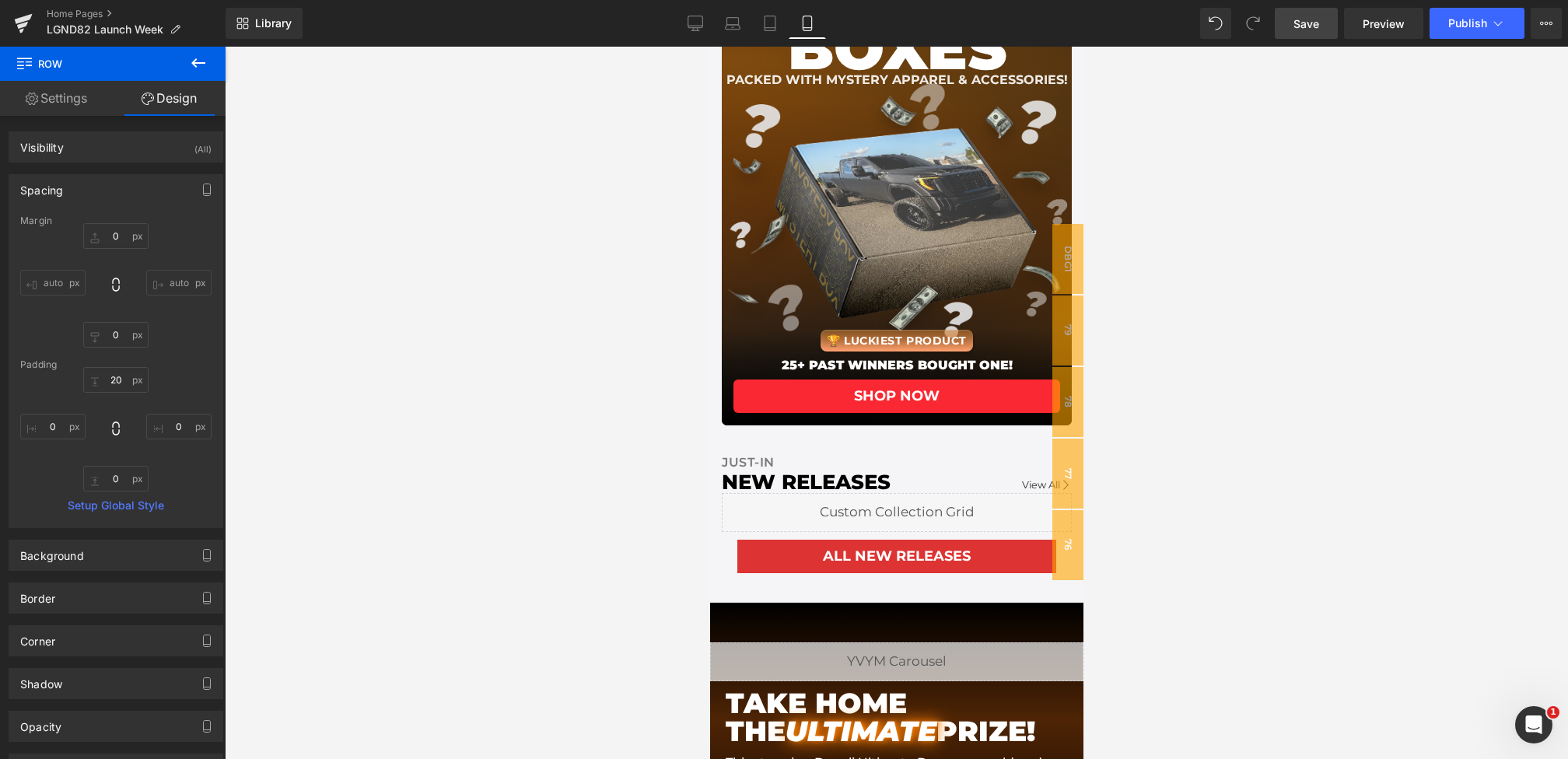
scroll to position [0, 0]
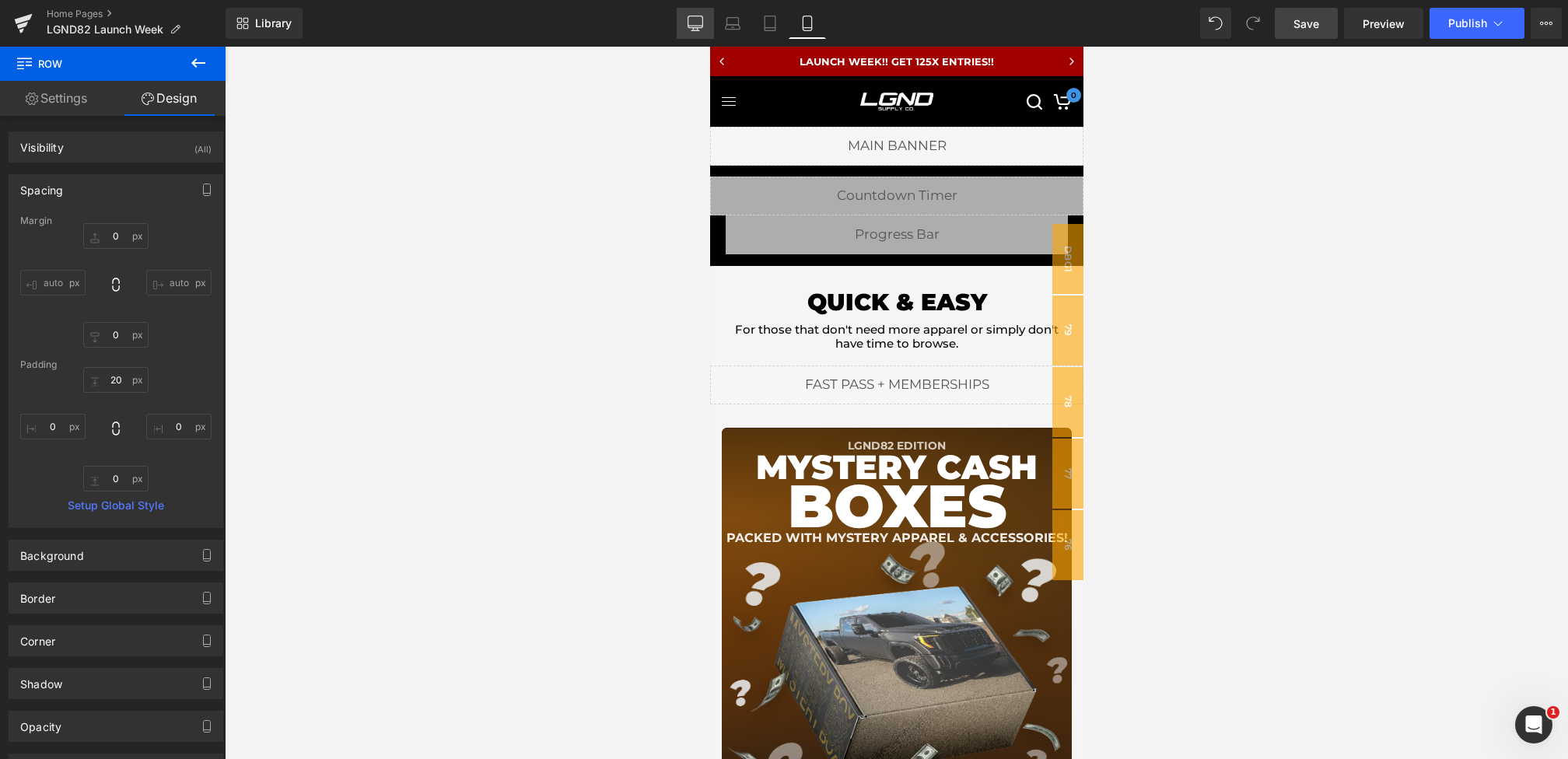
click at [683, 19] on link "Desktop" at bounding box center [694, 23] width 38 height 31
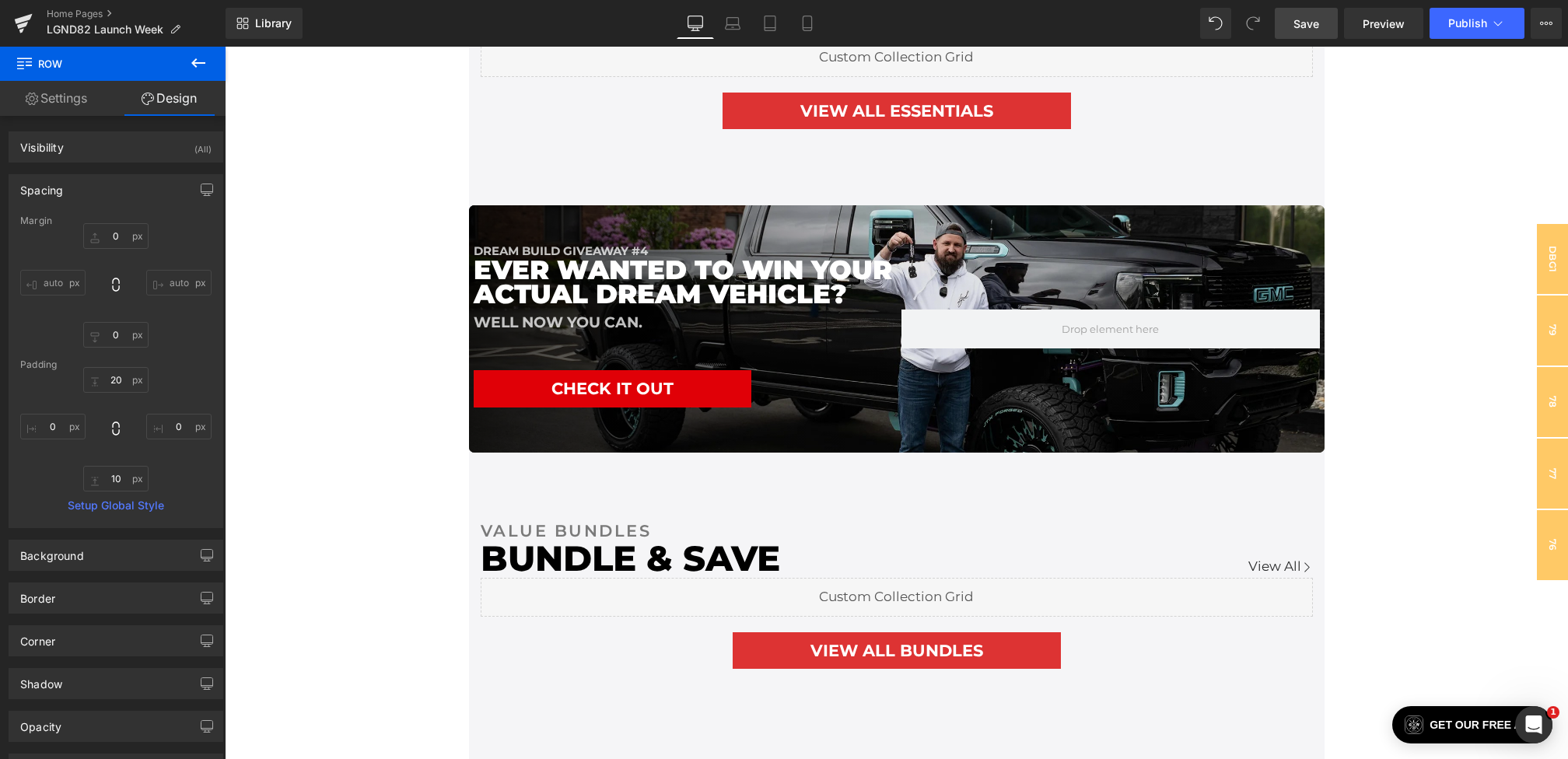
scroll to position [2465, 0]
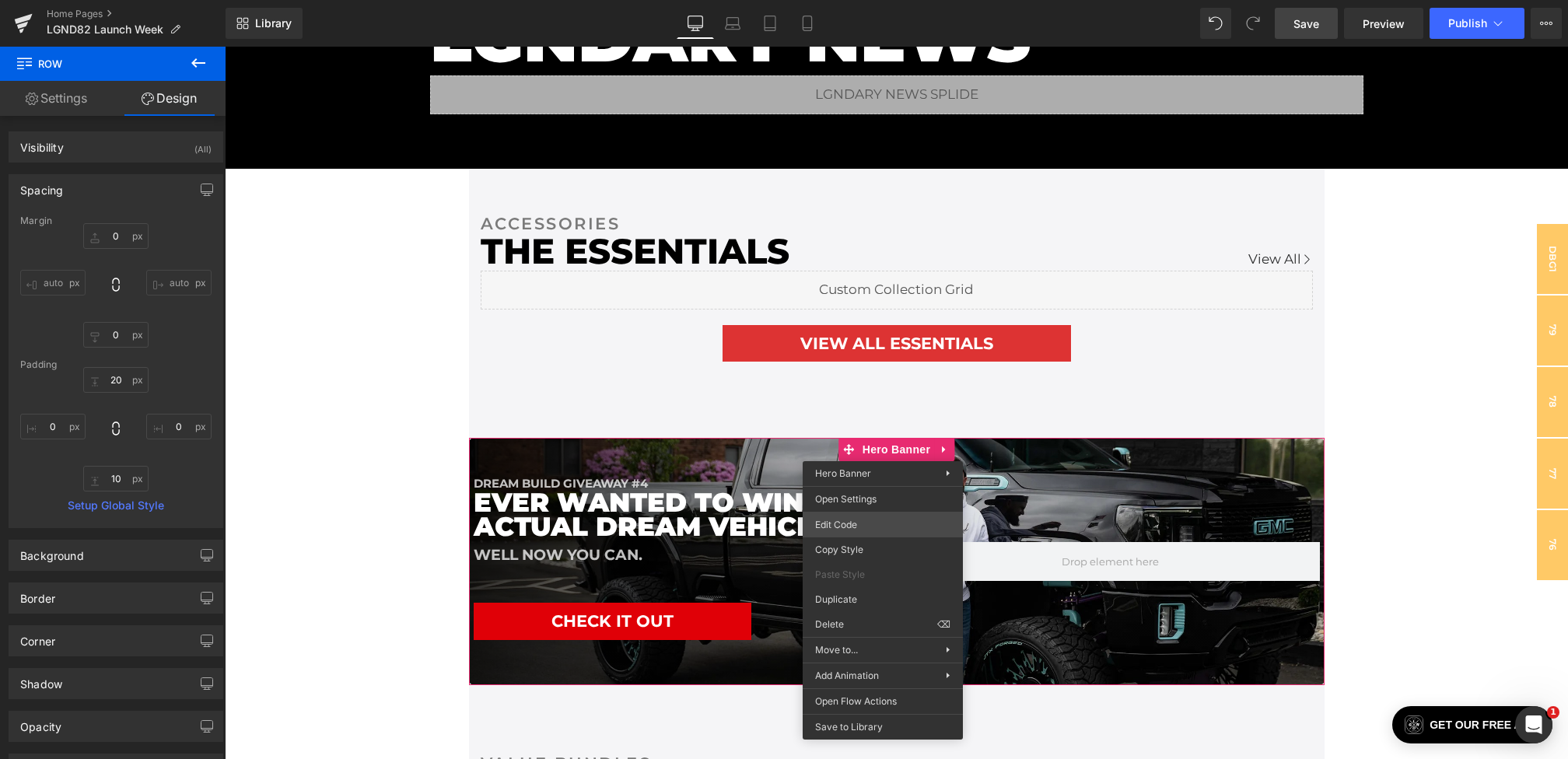
click at [842, 0] on div "Row You are previewing how the will restyle your page. You can not edit Element…" at bounding box center [784, 0] width 1568 height 0
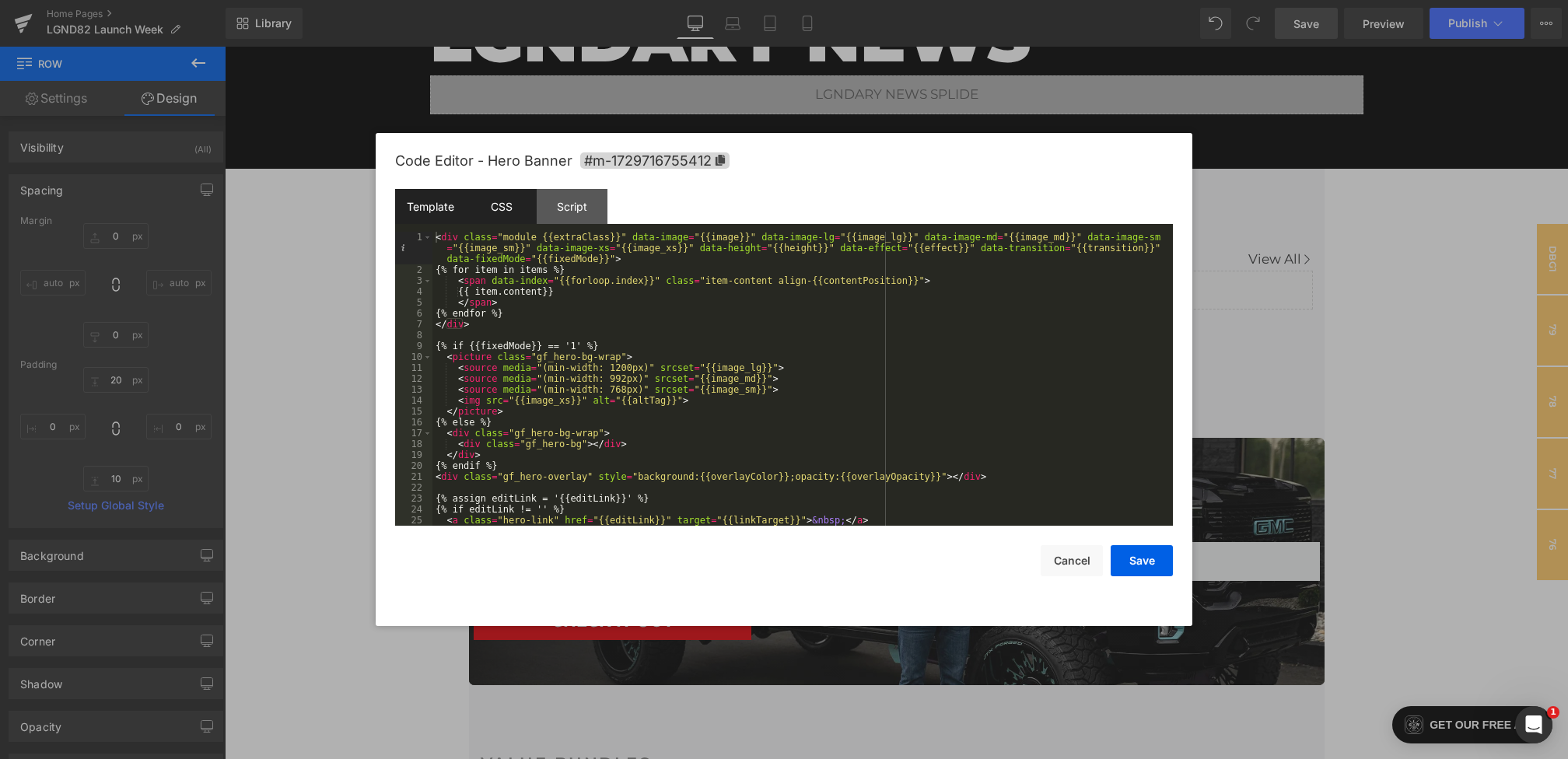
click at [507, 214] on div "CSS" at bounding box center [501, 206] width 70 height 35
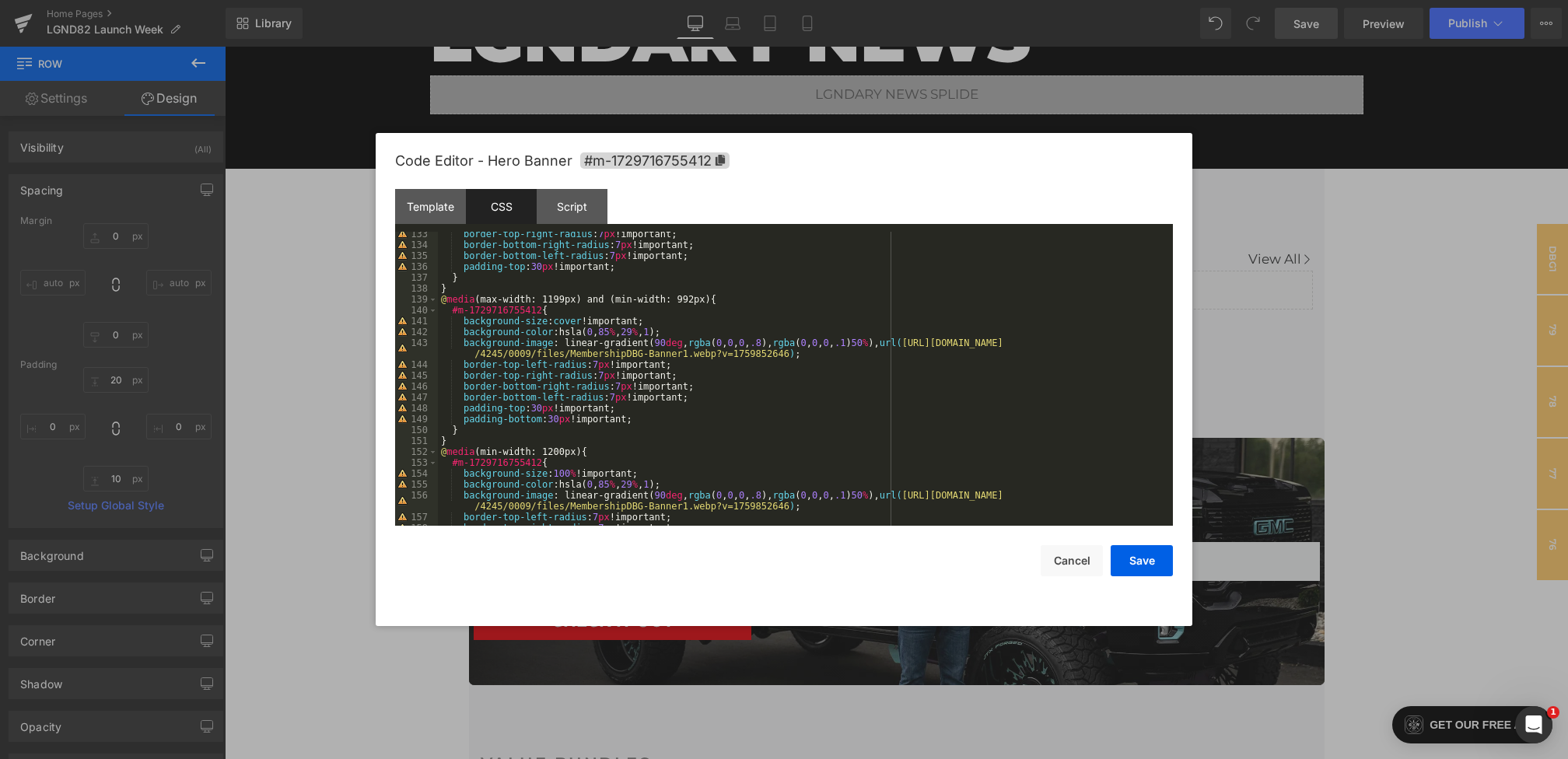
scroll to position [1535, 0]
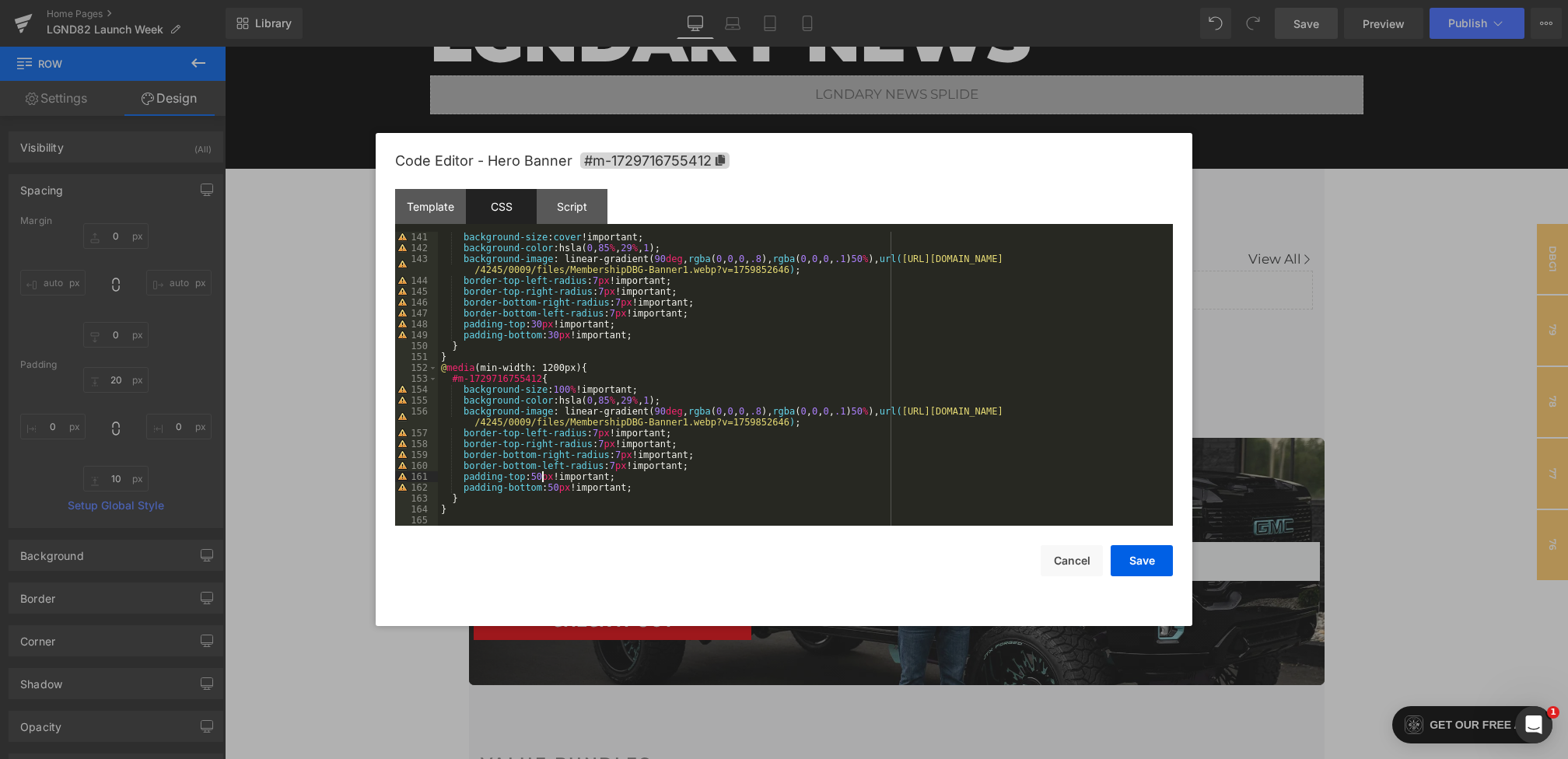
click at [542, 477] on div "background-size : cover !important; background-color :hsla( 0 , 85 % , 29 % , 1…" at bounding box center [802, 390] width 728 height 316
click at [559, 486] on div "background-size : cover !important; background-color :hsla( 0 , 85 % , 29 % , 1…" at bounding box center [802, 390] width 728 height 316
click at [1133, 574] on button "Save" at bounding box center [1141, 561] width 63 height 31
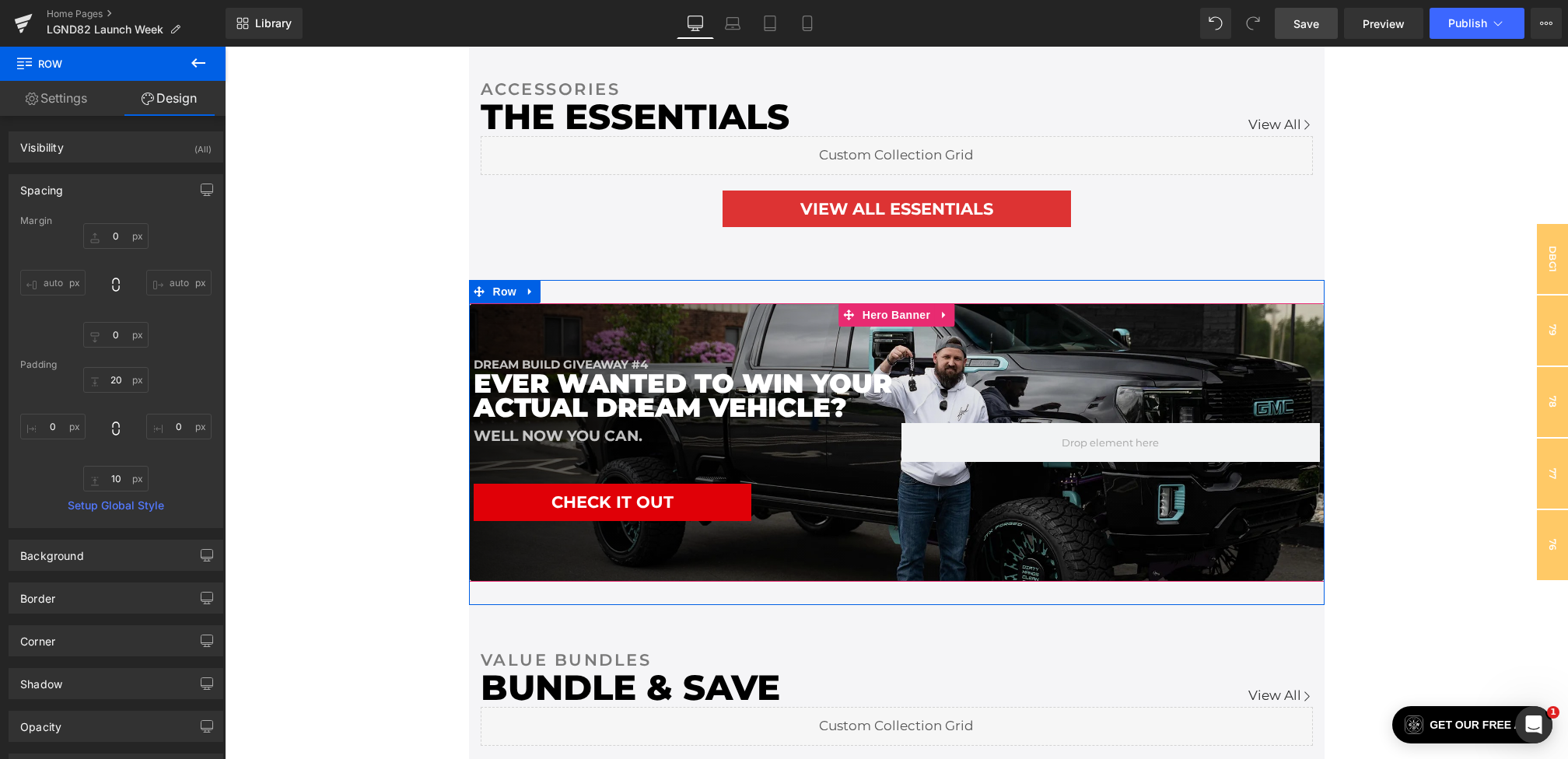
scroll to position [2617, 0]
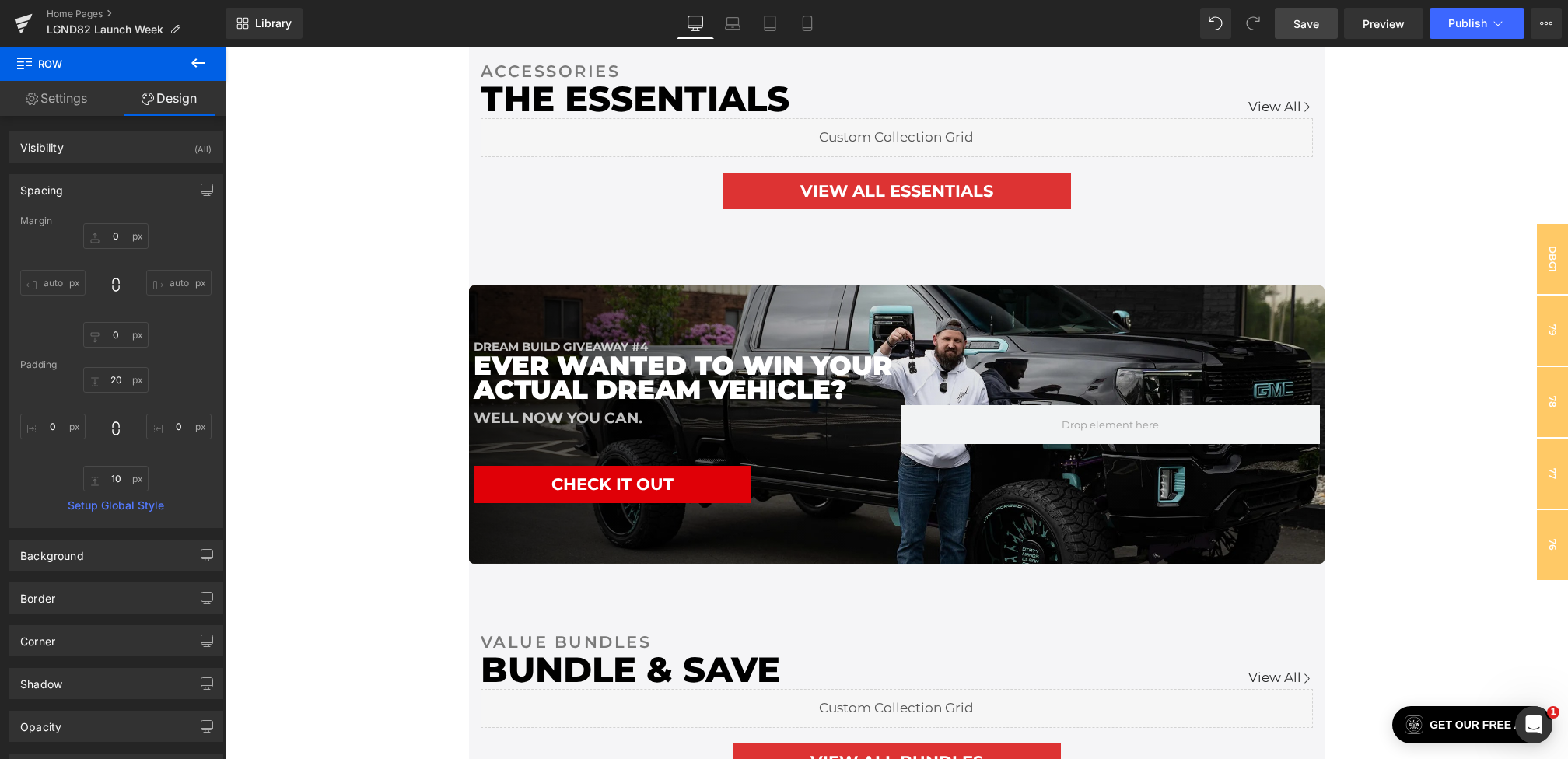
click at [1311, 26] on span "Save" at bounding box center [1306, 23] width 26 height 16
click at [1512, 26] on button "Publish" at bounding box center [1477, 23] width 94 height 31
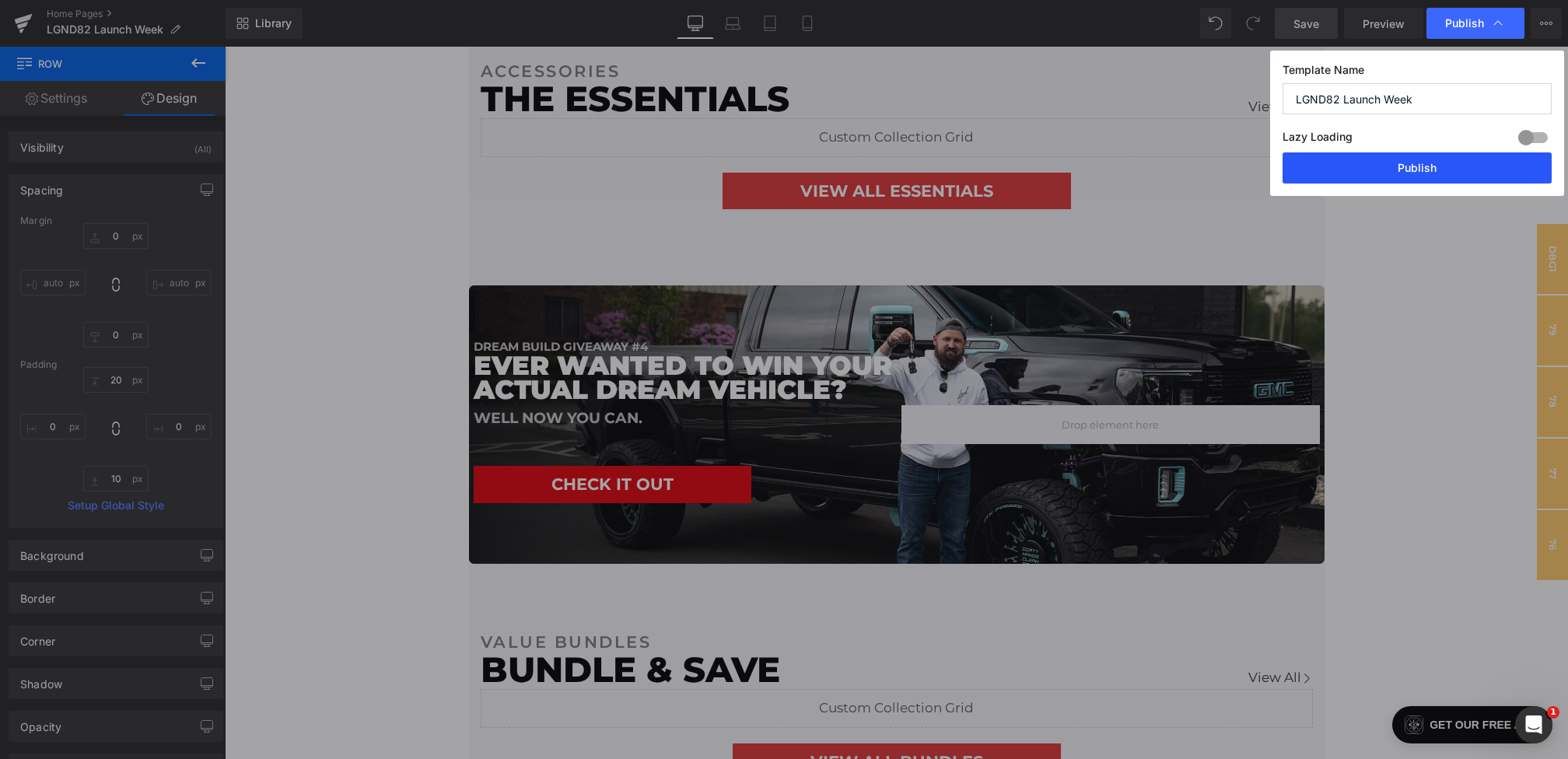
click at [1403, 174] on button "Publish" at bounding box center [1416, 168] width 269 height 31
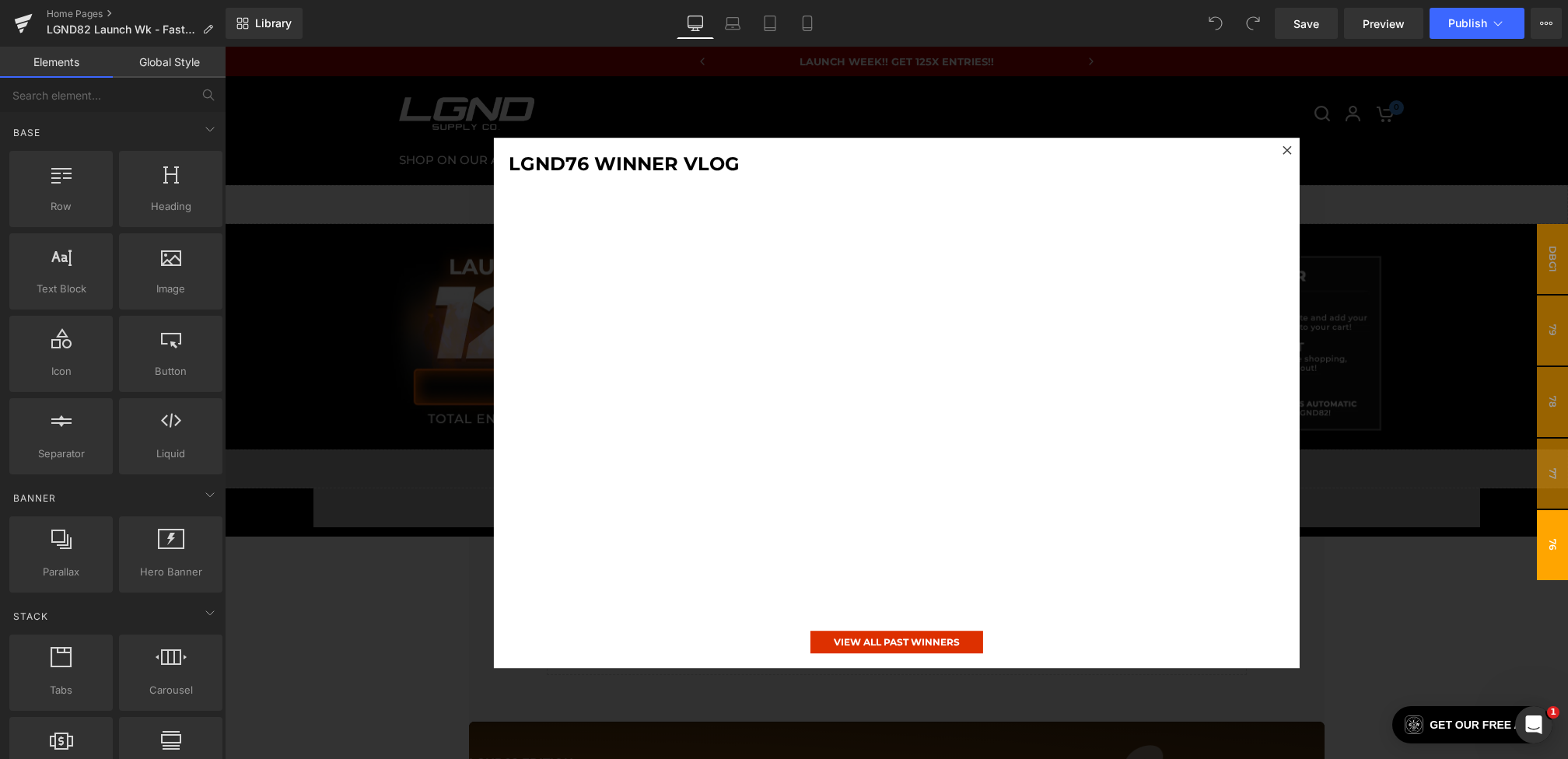
click at [393, 446] on div at bounding box center [896, 403] width 1343 height 713
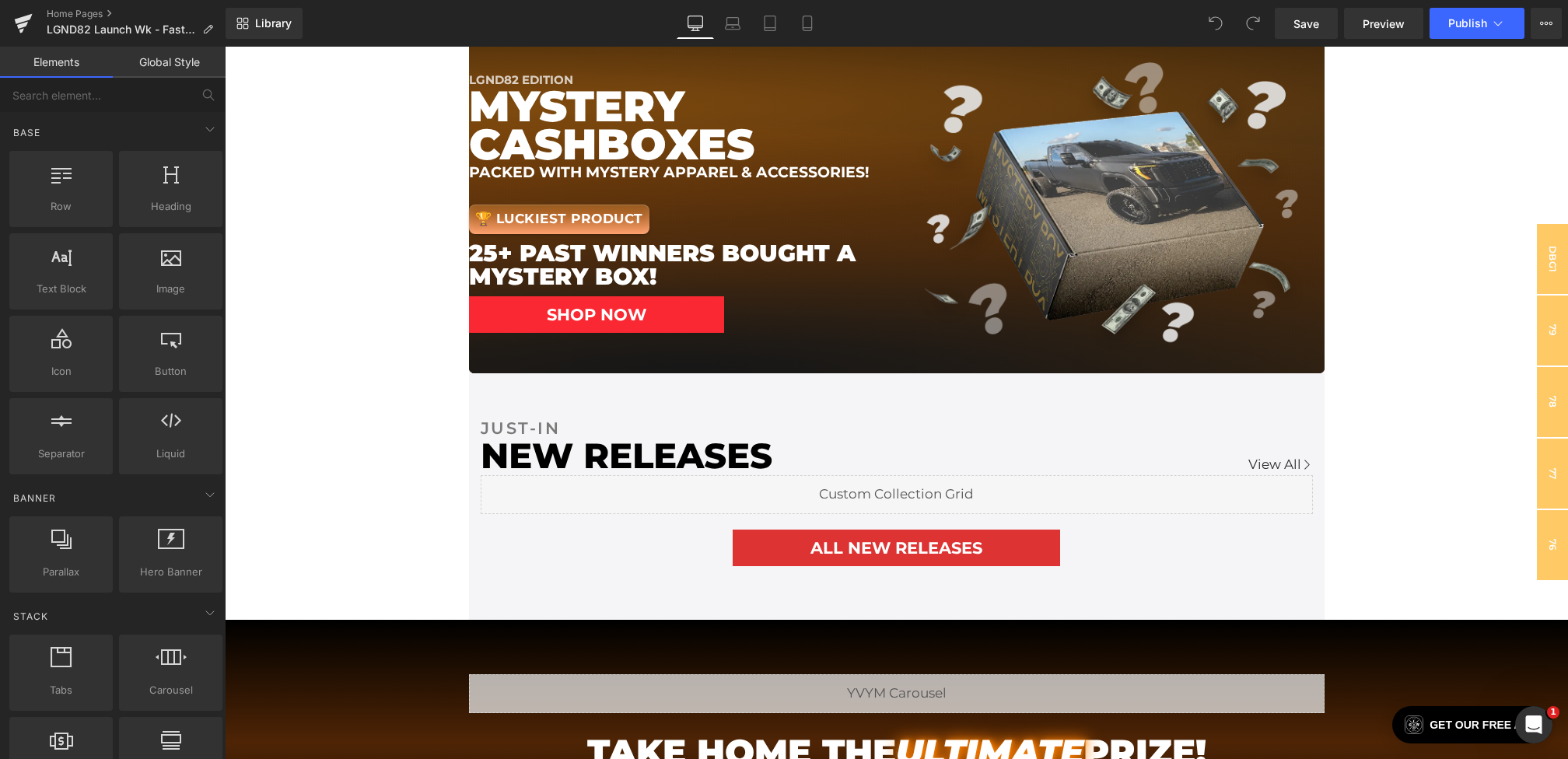
scroll to position [720, 0]
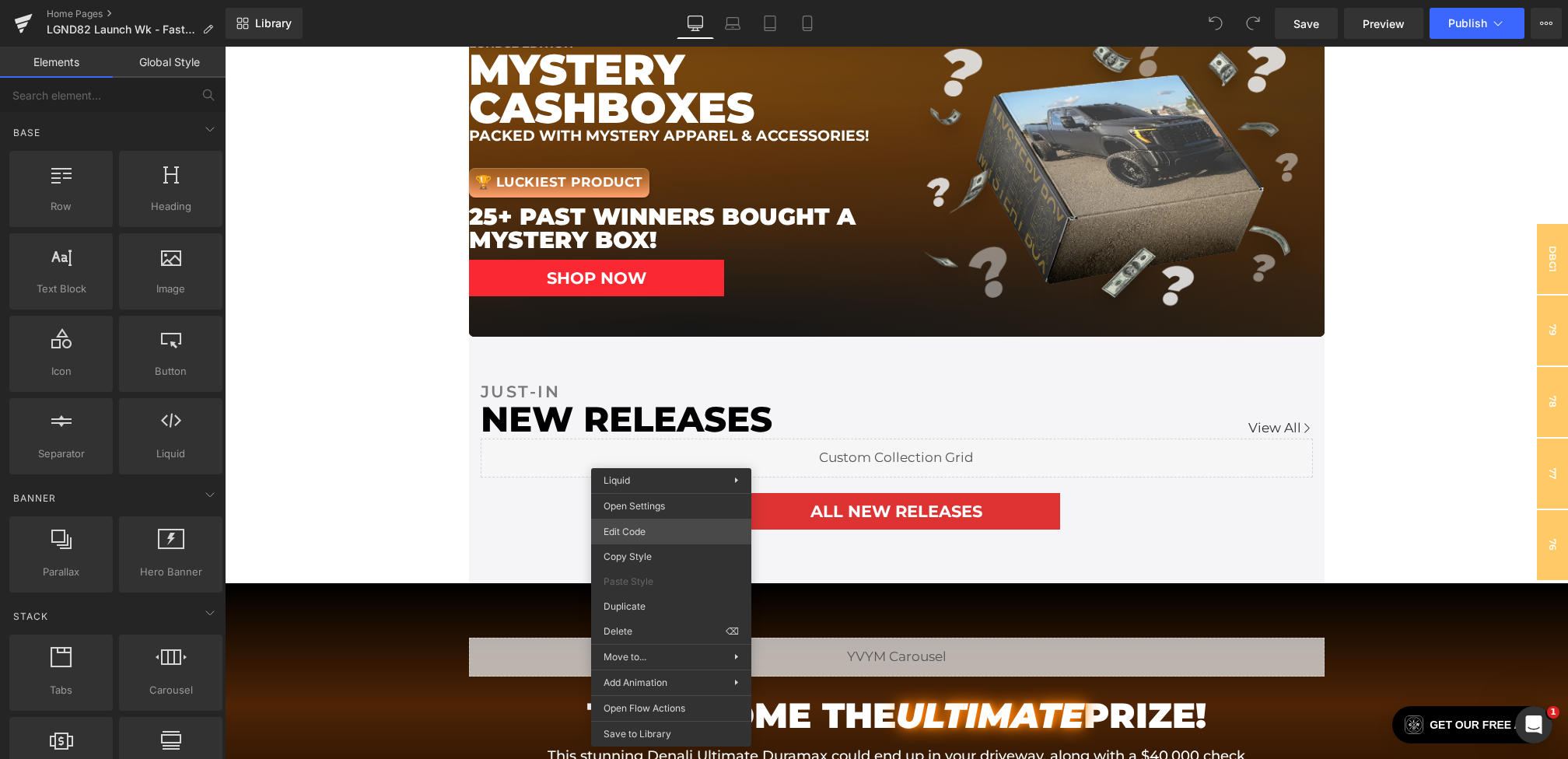
click at [628, 0] on div "You are previewing how the will restyle your page. You can not edit Elements in…" at bounding box center [784, 0] width 1568 height 0
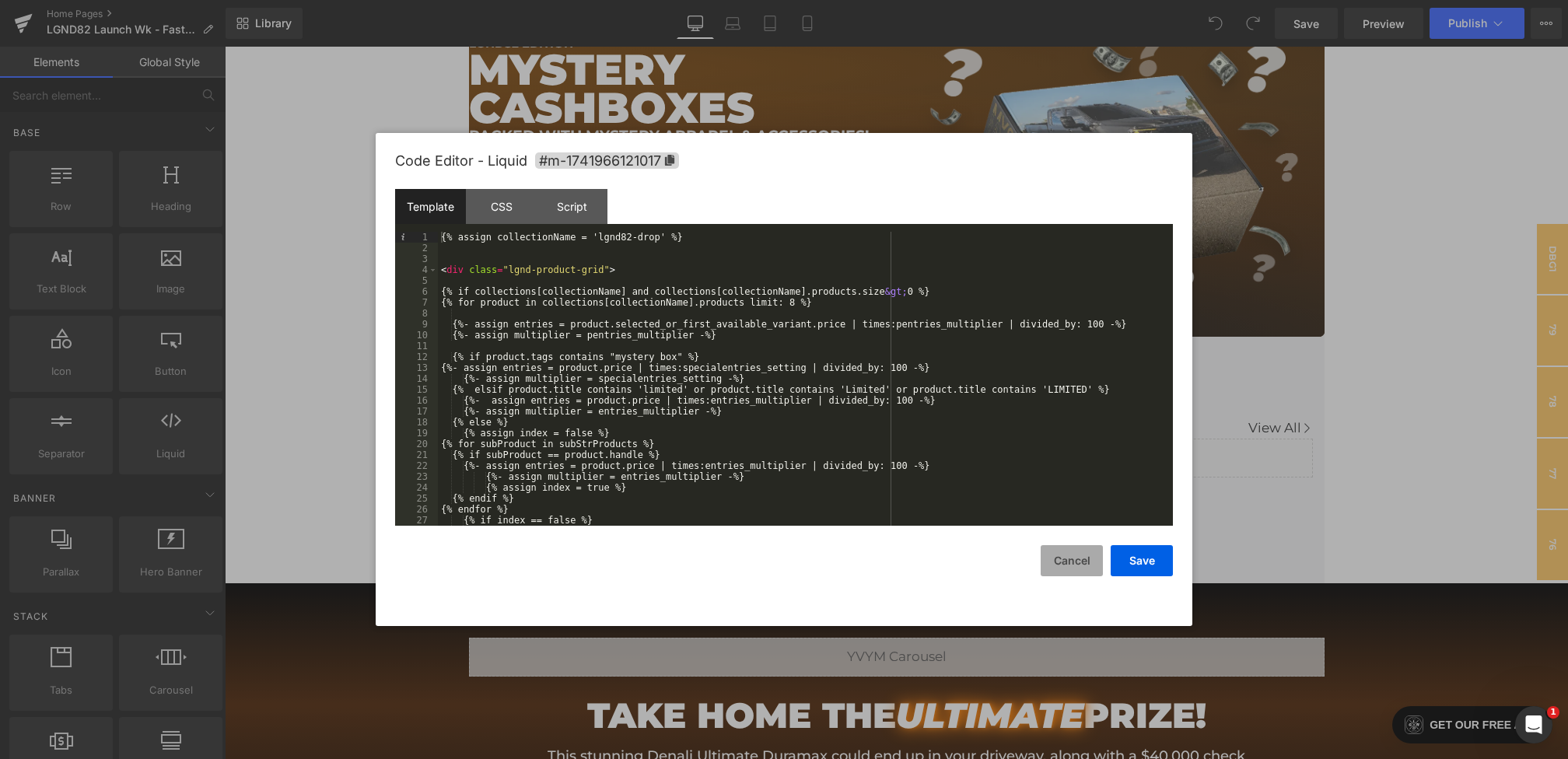
click at [1055, 565] on button "Cancel" at bounding box center [1071, 561] width 63 height 31
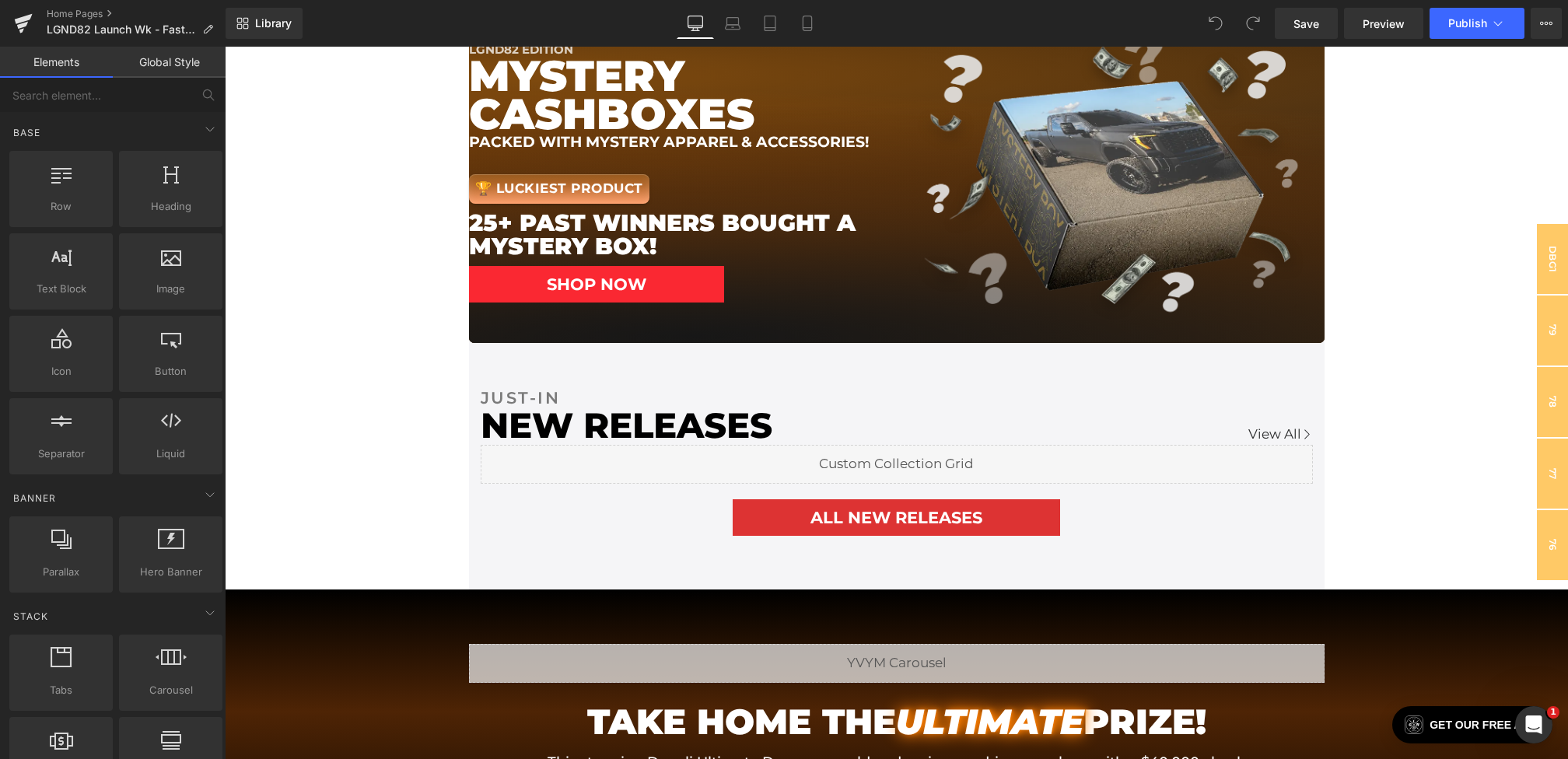
scroll to position [288, 0]
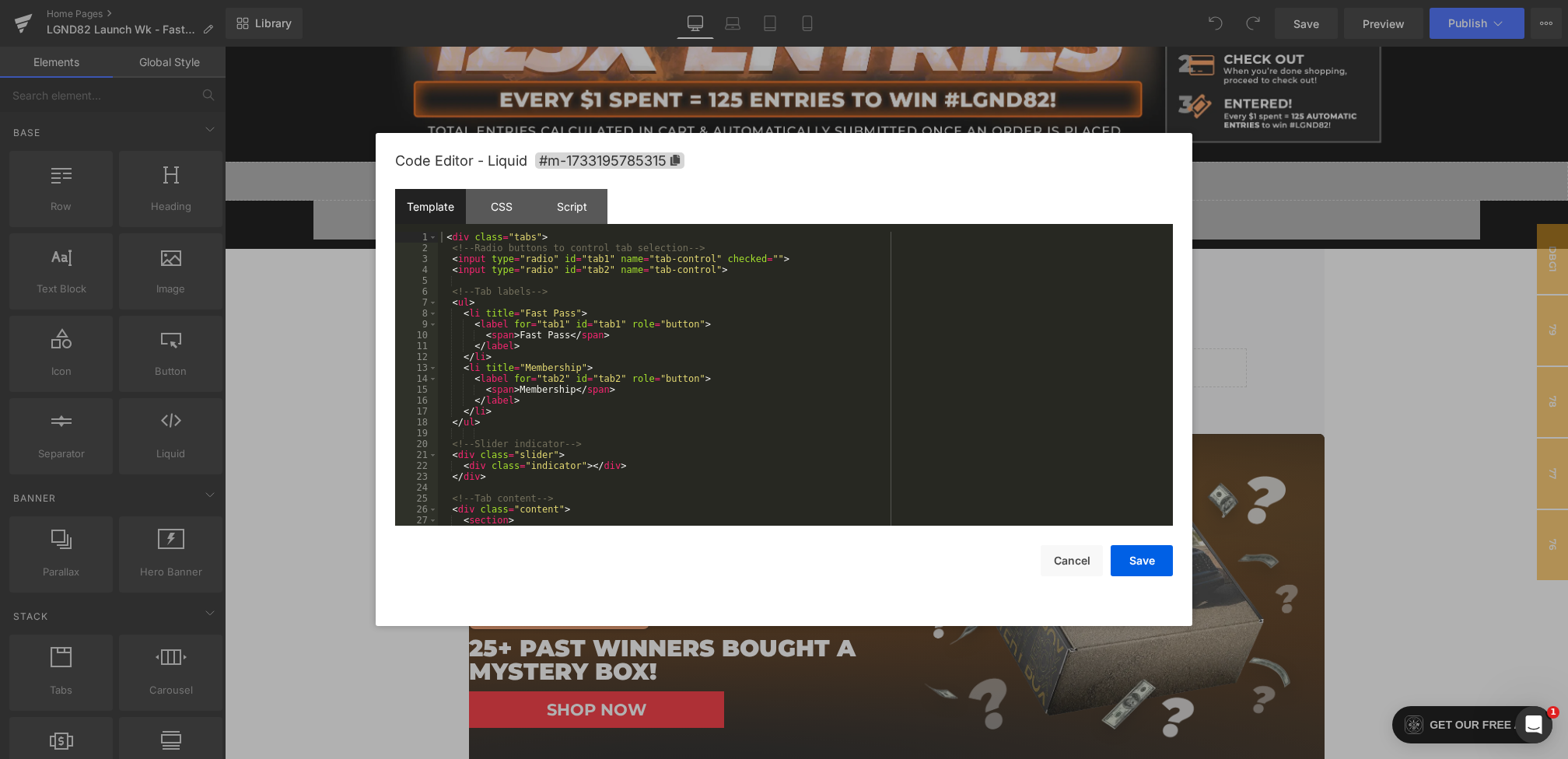
click at [751, 0] on div "You are previewing how the will restyle your page. You can not edit Elements in…" at bounding box center [784, 0] width 1568 height 0
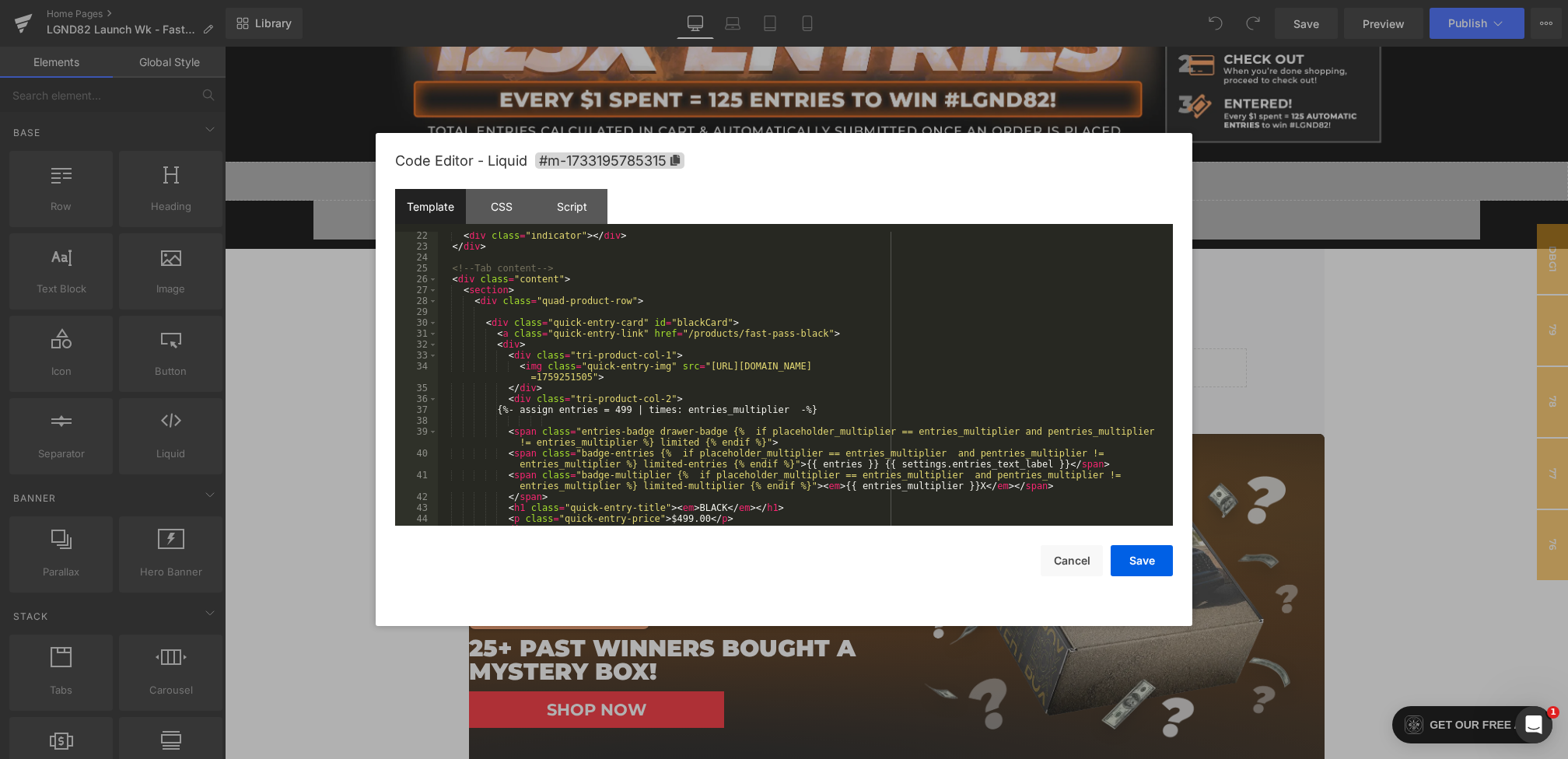
scroll to position [260, 0]
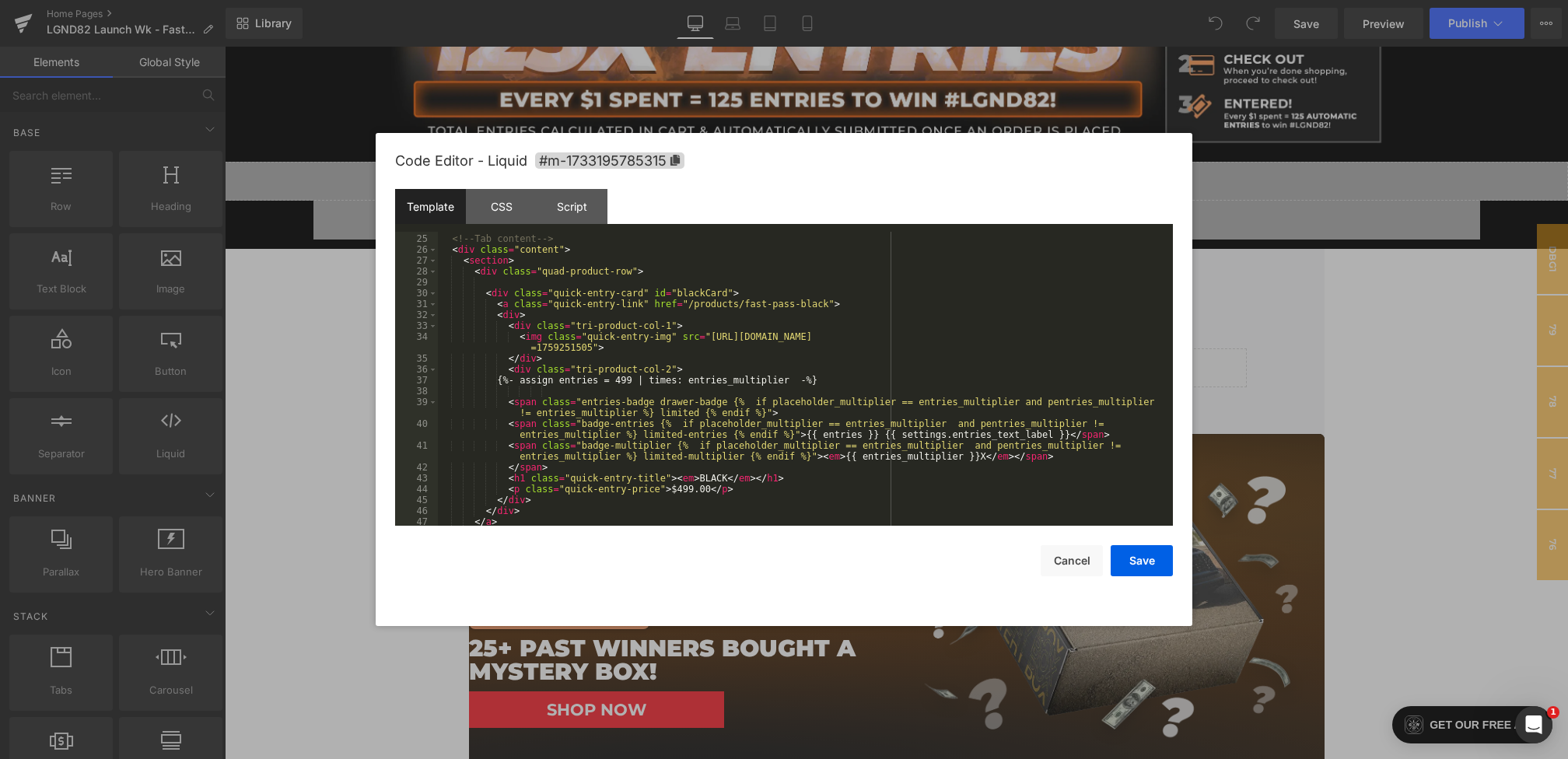
click at [487, 297] on div "<!-- Tab content --> < div class = "content" > < section > < div class = "quad-…" at bounding box center [802, 380] width 728 height 316
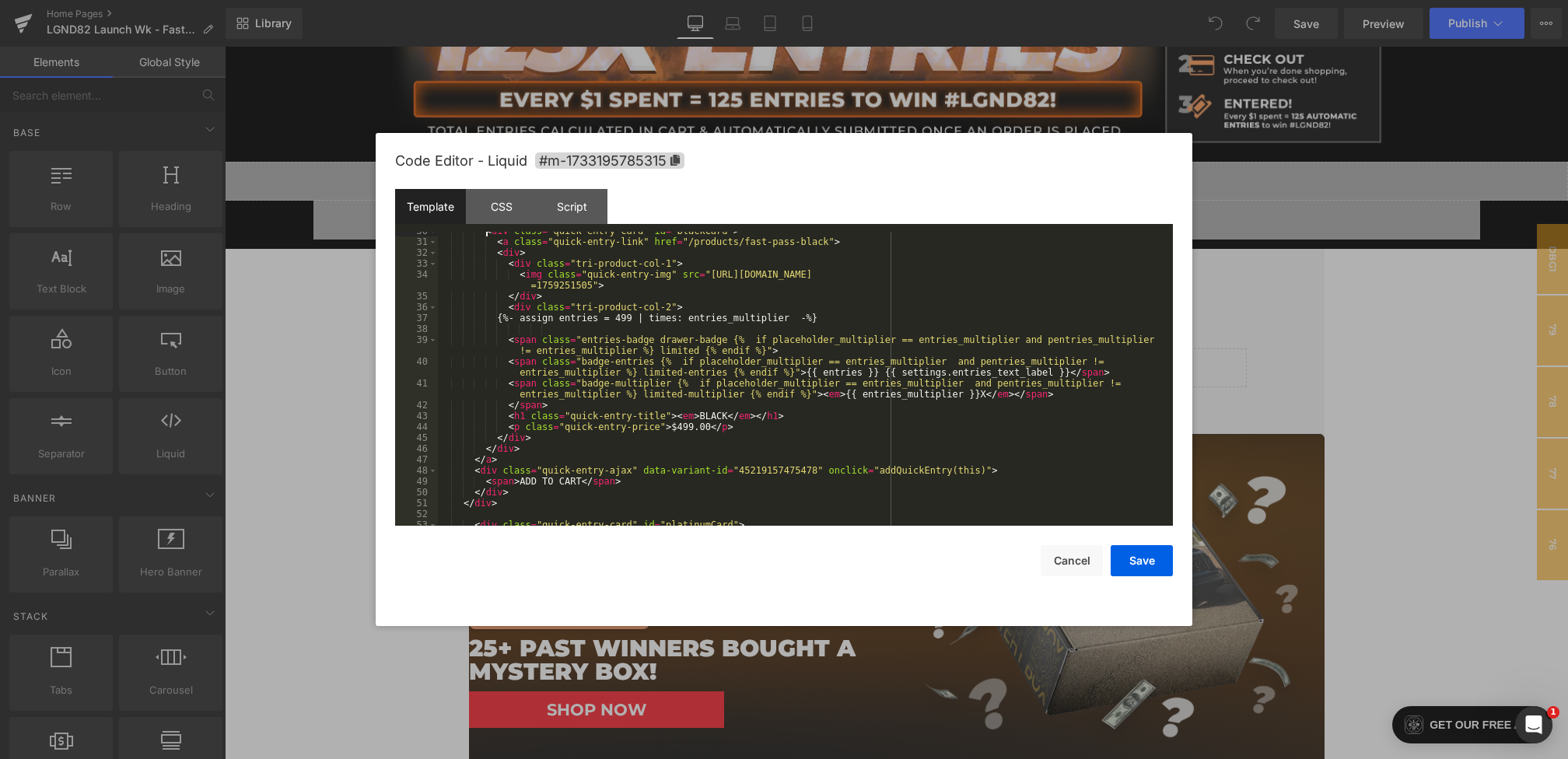
scroll to position [322, 0]
click at [501, 490] on div "< div class = "quick-entry-card" id = "blackCard" > < a class = "quick-entry-li…" at bounding box center [802, 383] width 728 height 316
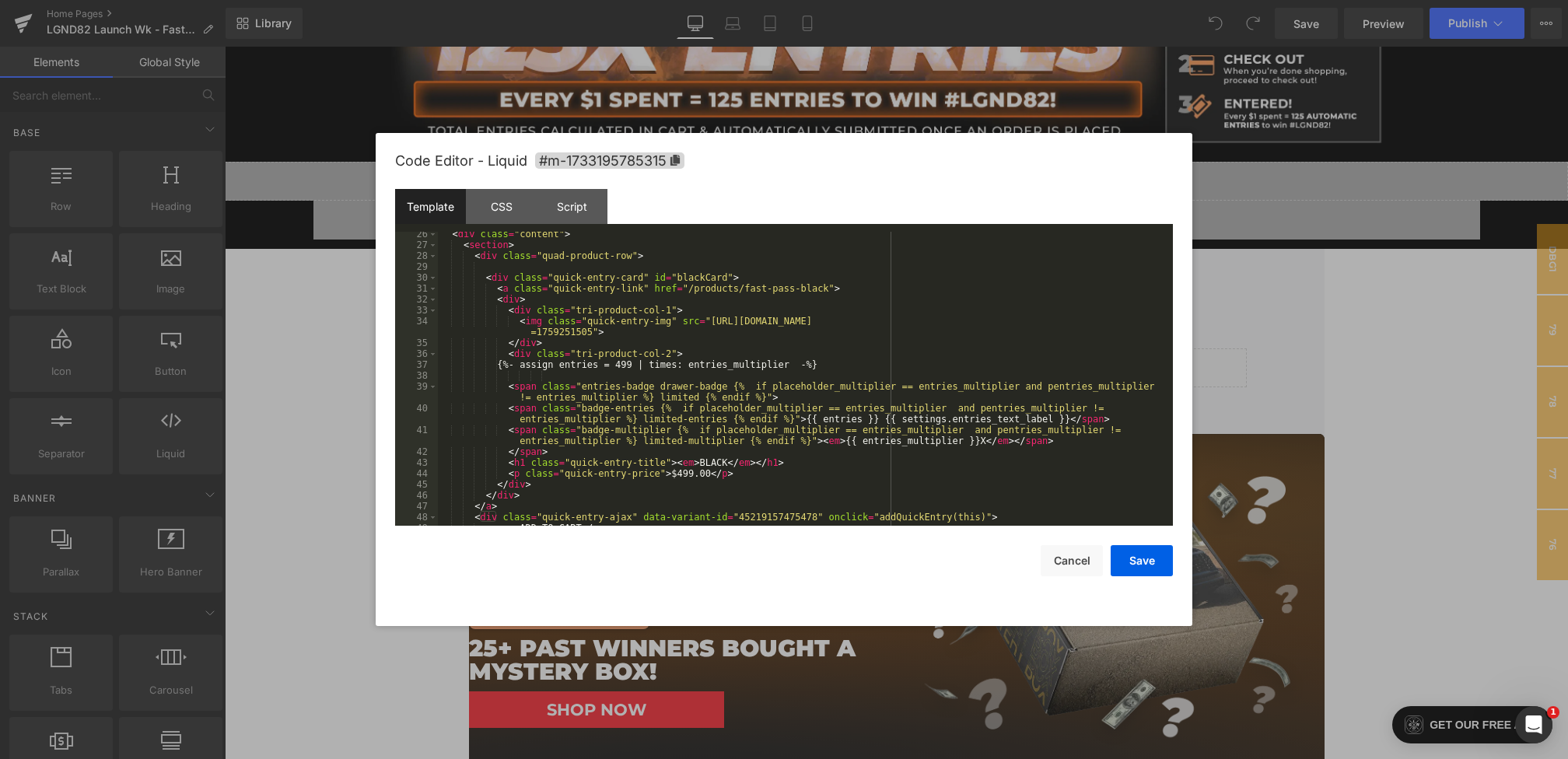
click at [492, 277] on div "< div class = "content" > < section > < div class = "quad-product-row" > < div …" at bounding box center [802, 386] width 728 height 316
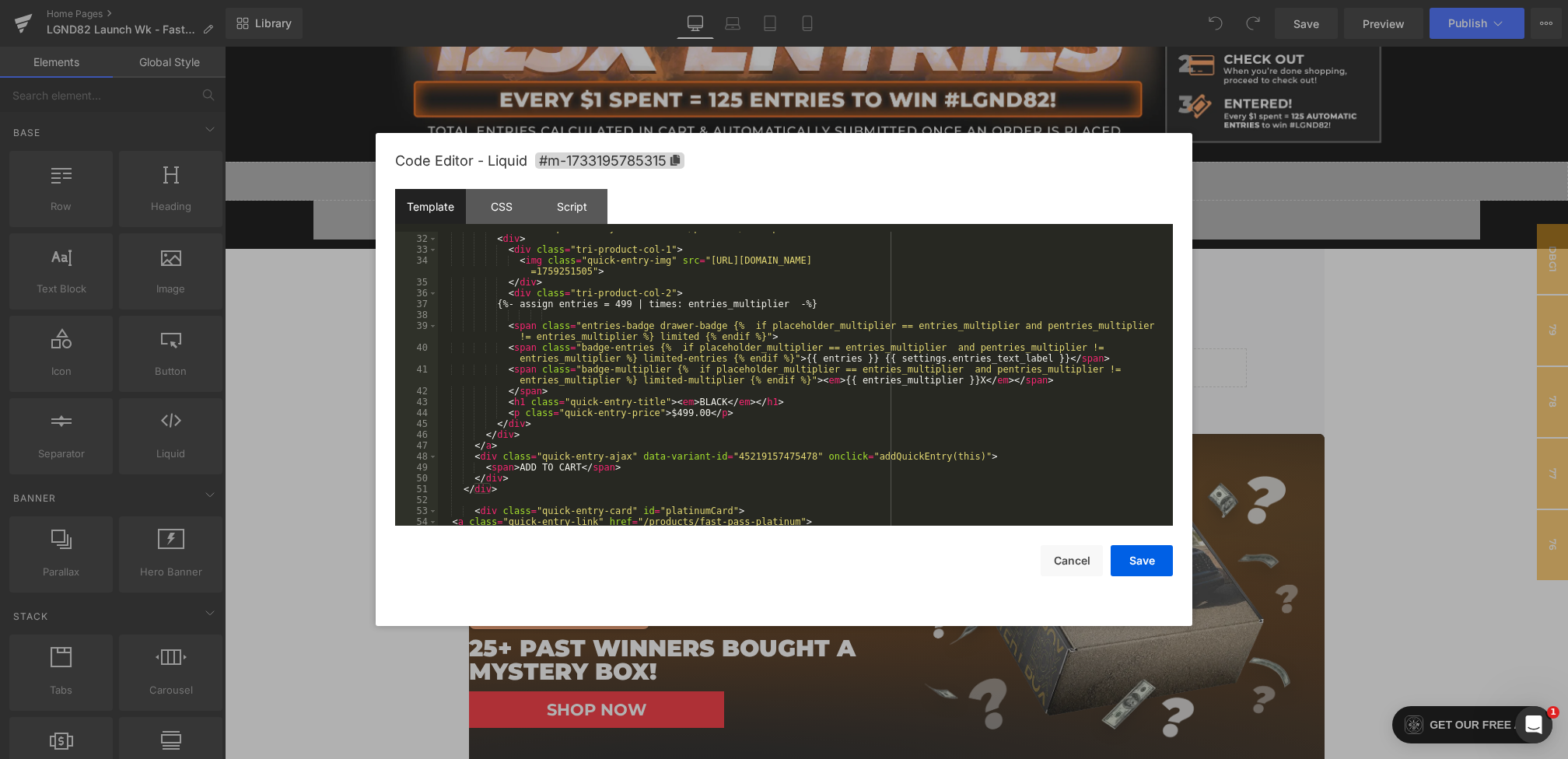
scroll to position [341, 0]
click at [508, 484] on div "< div > < div class = "tri-product-col-1" > < img class = "quick-entry-img" src…" at bounding box center [802, 386] width 728 height 316
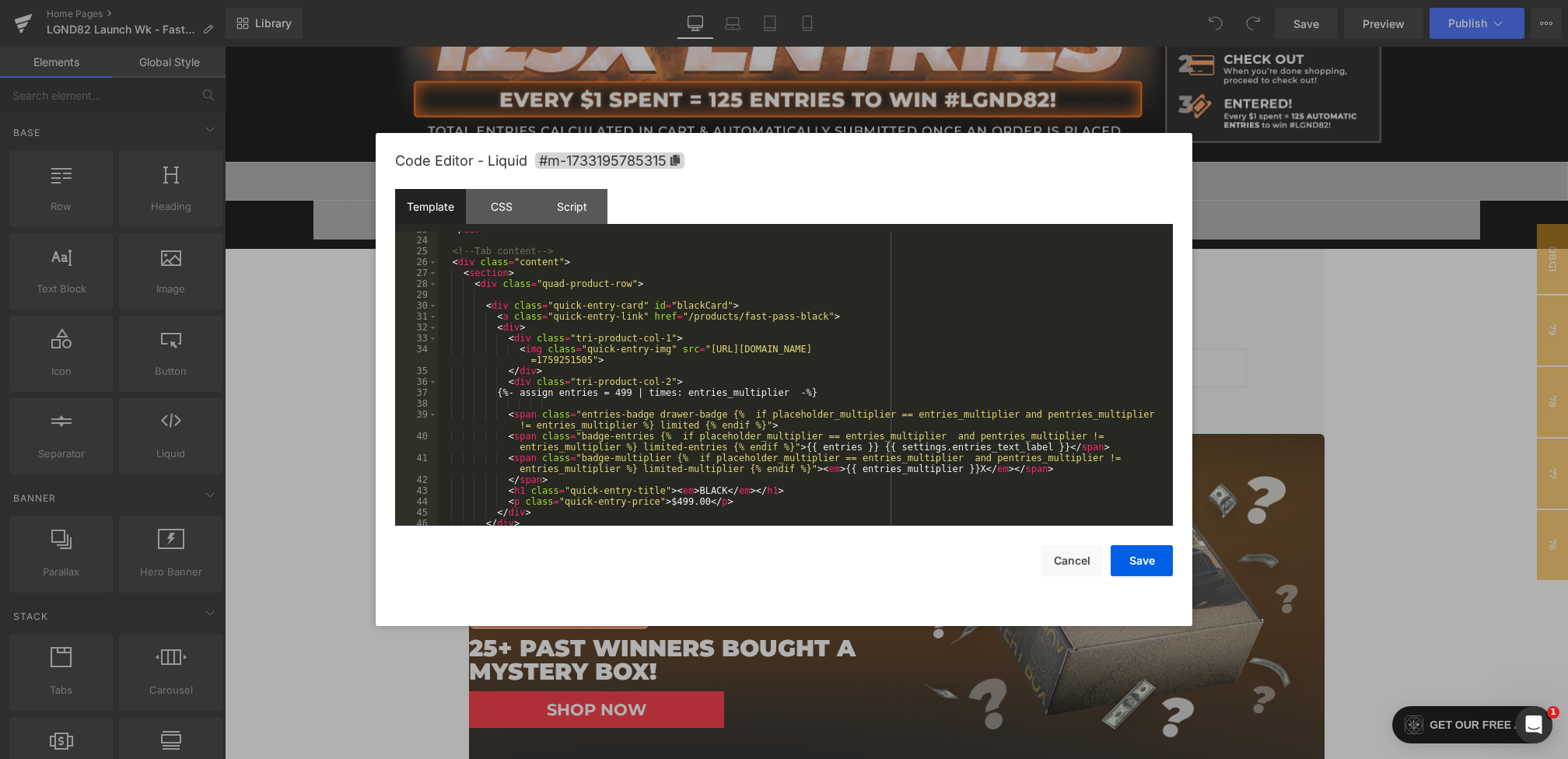
scroll to position [243, 0]
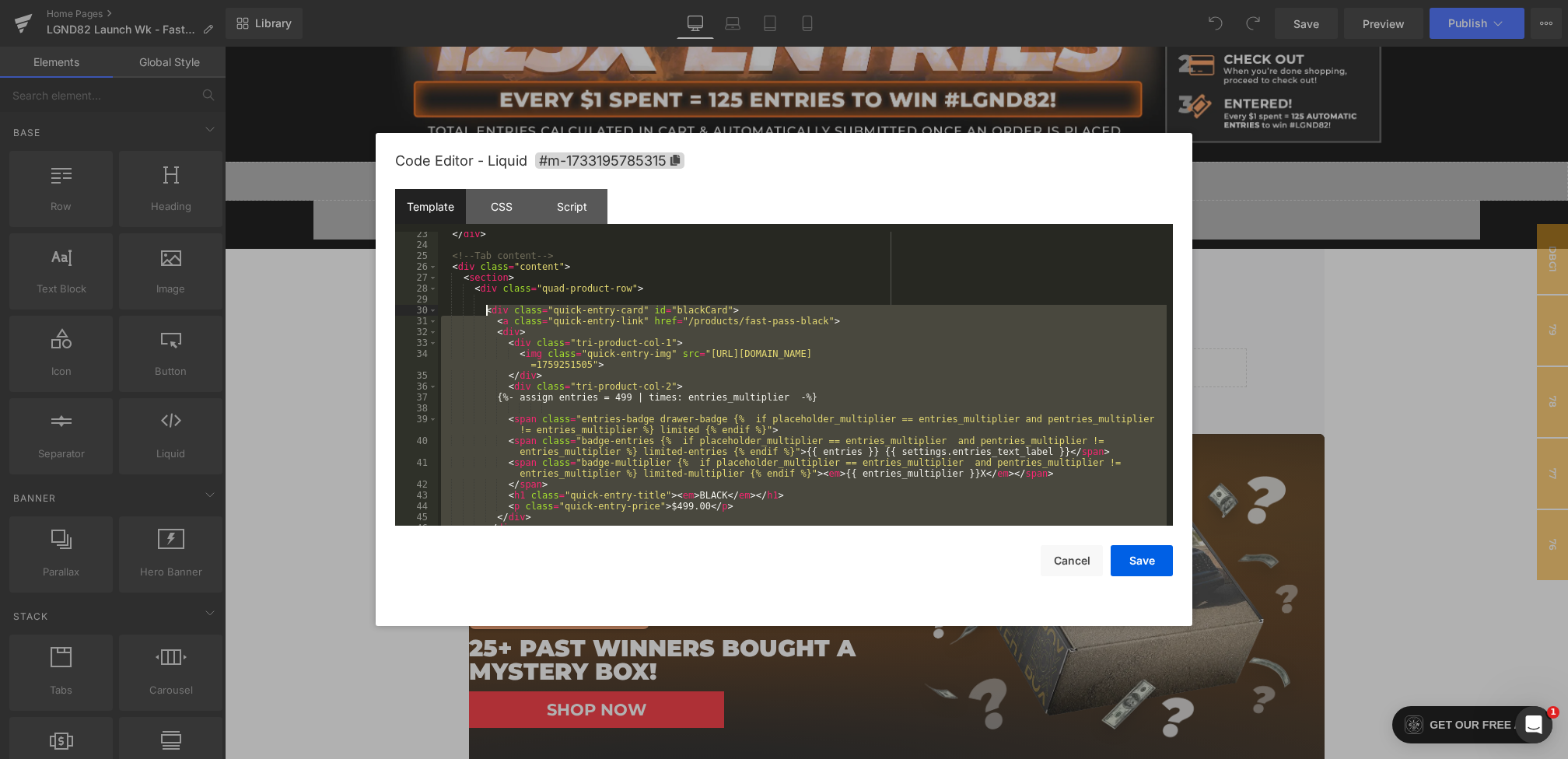
click at [485, 312] on div "</ div > <!-- Tab content --> < div class = "content" > < section > < div class…" at bounding box center [802, 386] width 728 height 316
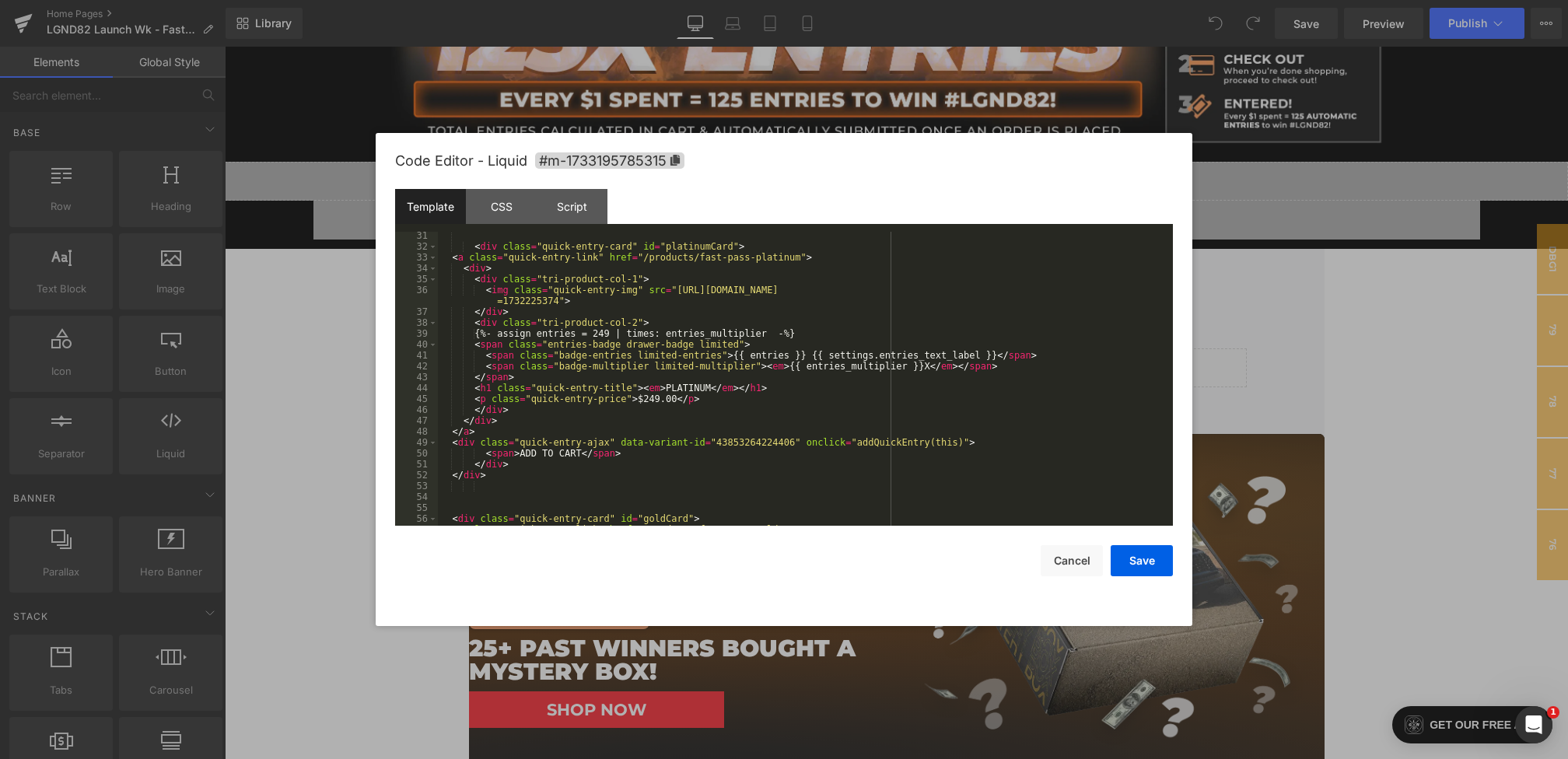
scroll to position [334, 0]
click at [507, 467] on div "< div class = "quick-entry-card" id = "platinumCard" > < a class = "quick-entry…" at bounding box center [802, 382] width 728 height 316
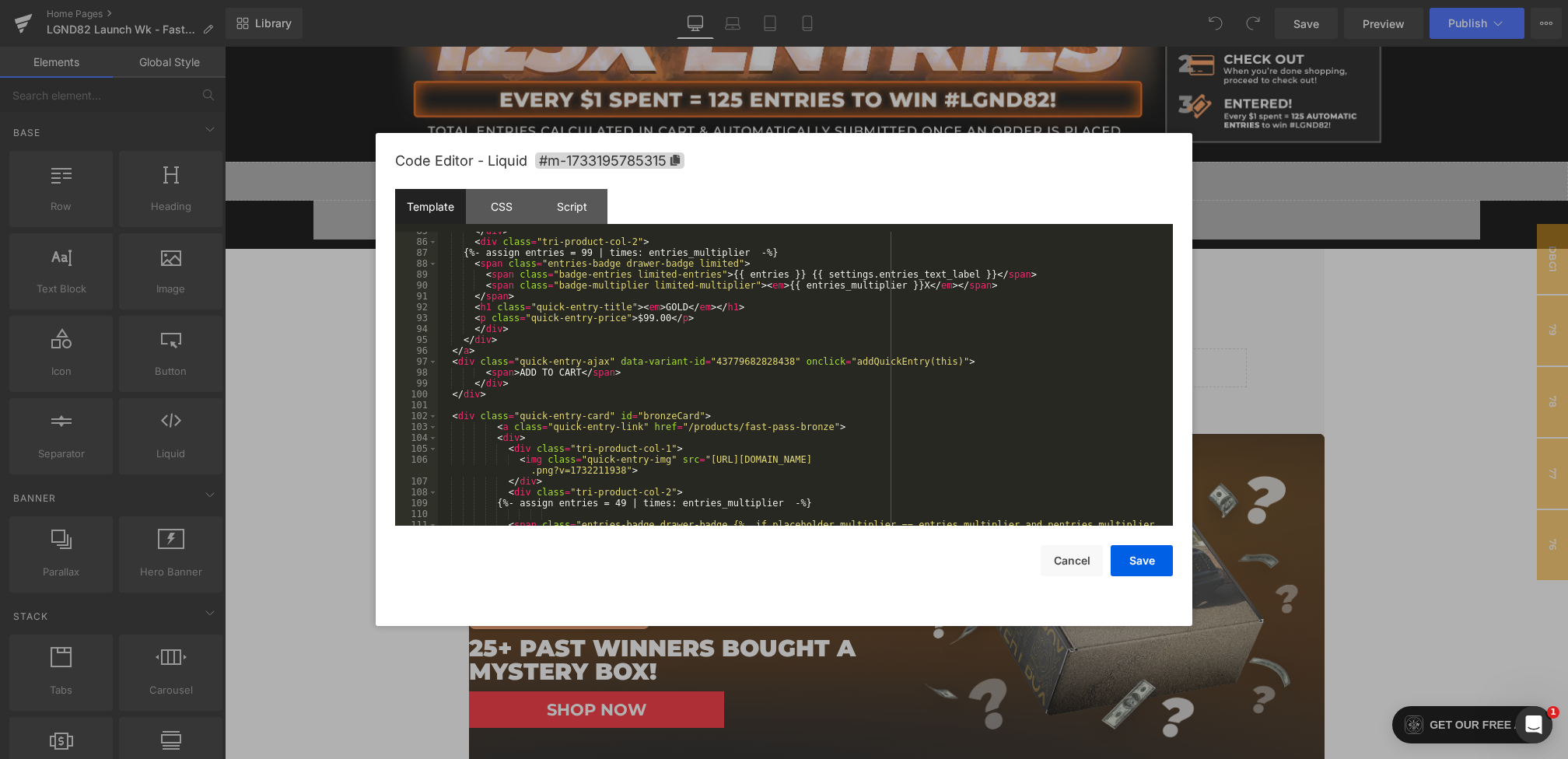
scroll to position [1012, 0]
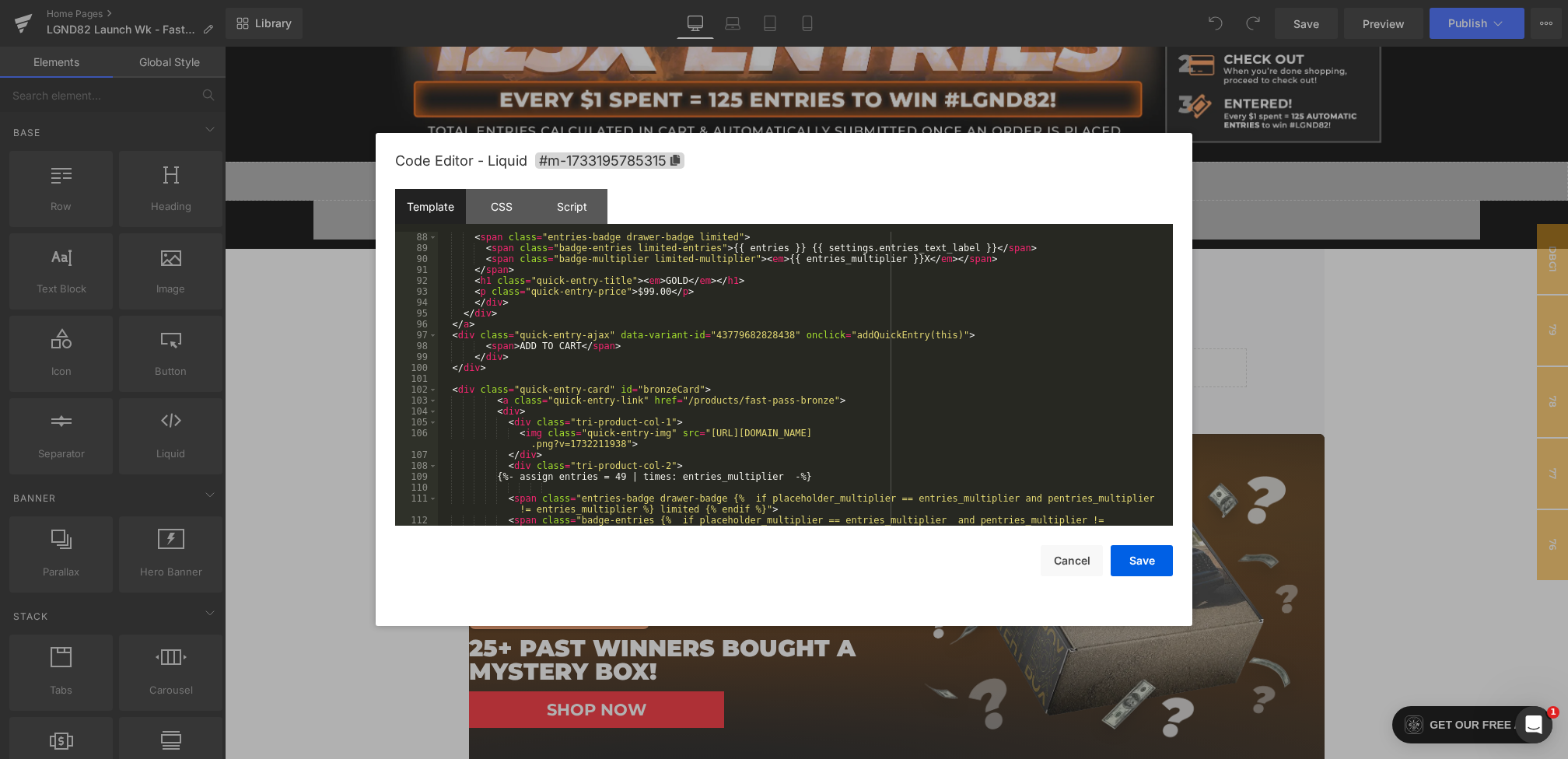
click at [453, 388] on div "< span class = "entries-badge drawer-badge limited" > < span class = "badge-ent…" at bounding box center [802, 395] width 728 height 327
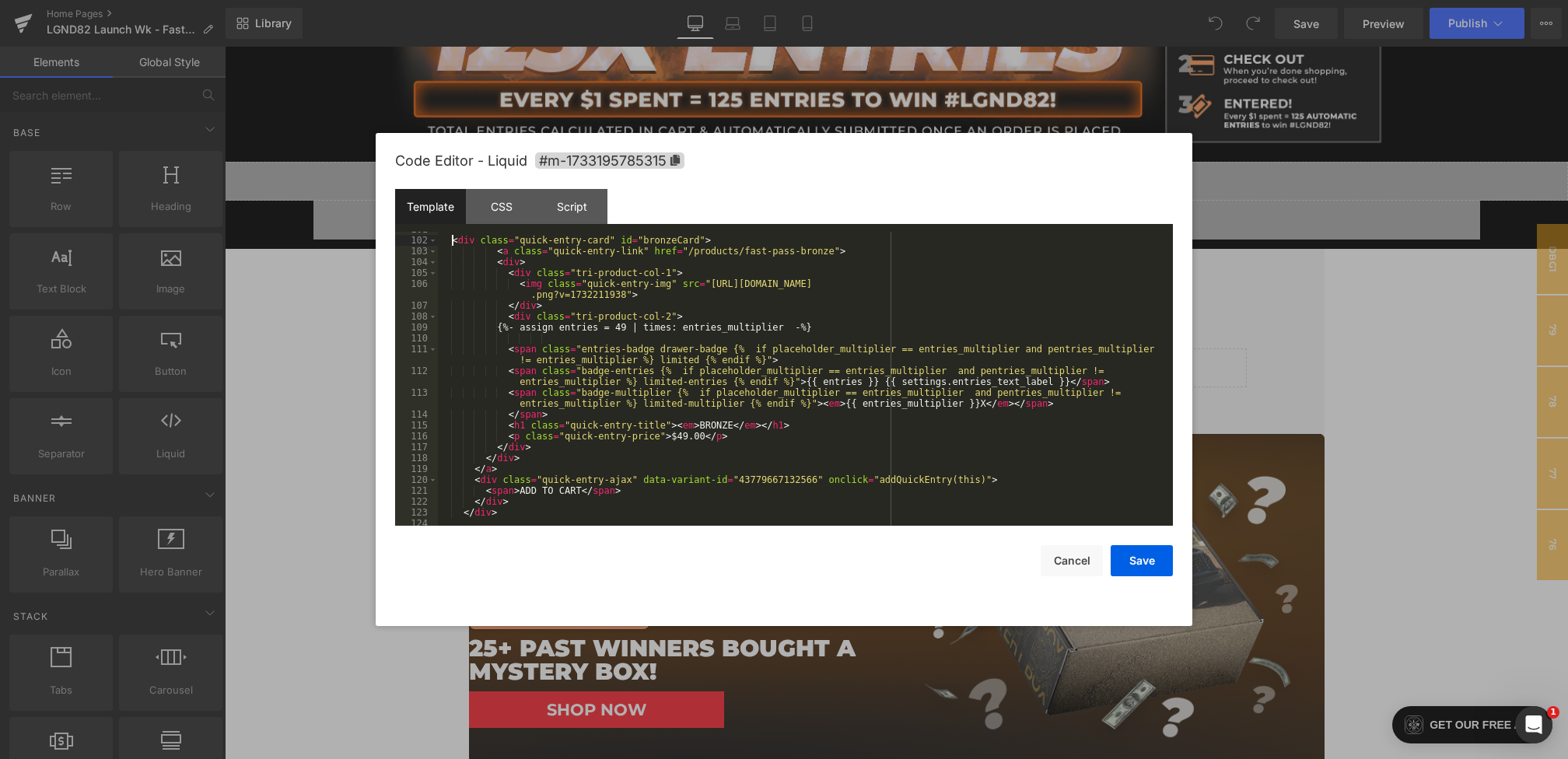
scroll to position [1215, 0]
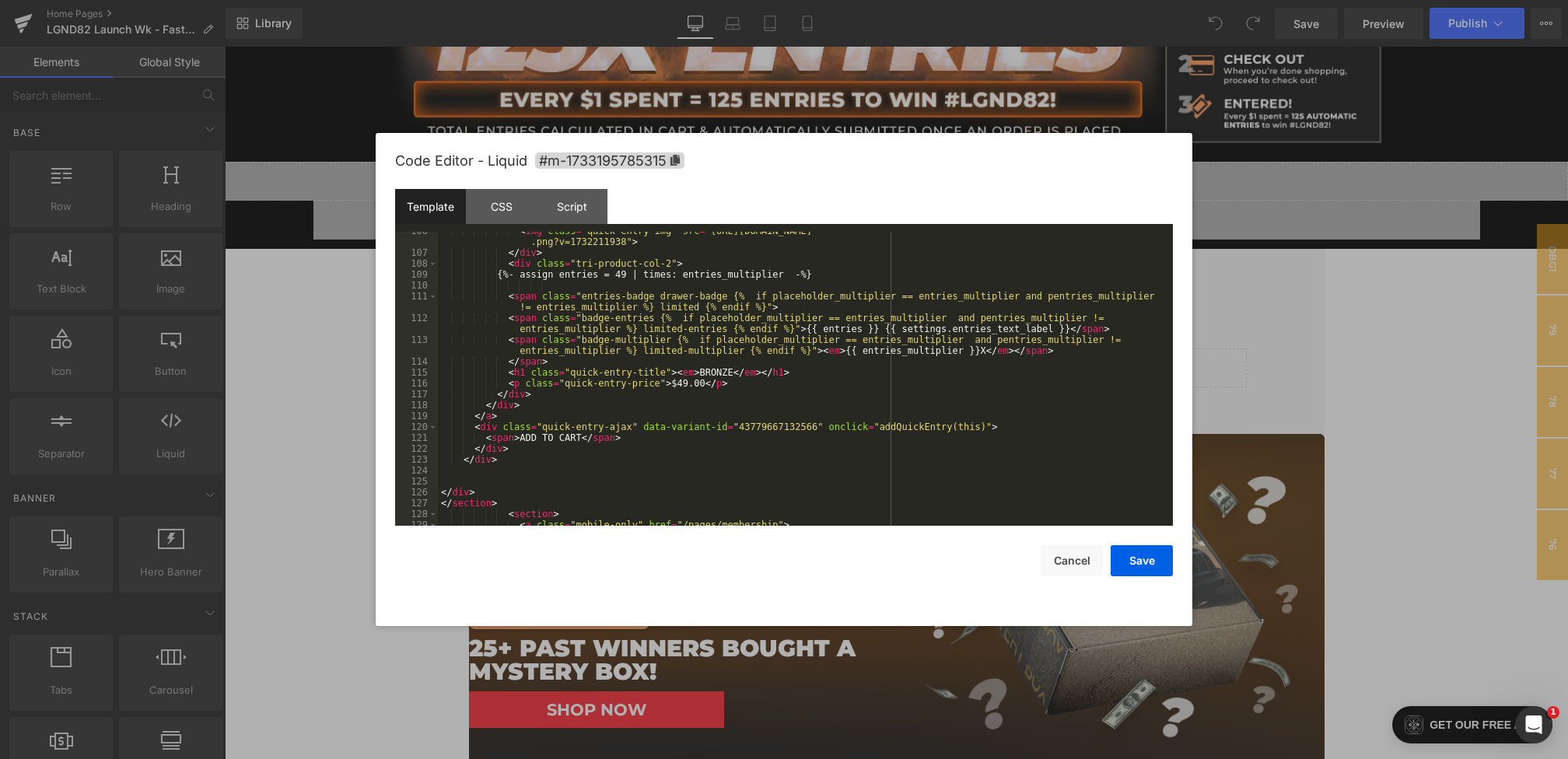
click at [512, 459] on div "< img class = "quick-entry-img" src = "https://cdn.shopify.com/s/files/1/0068/4…" at bounding box center [802, 388] width 728 height 327
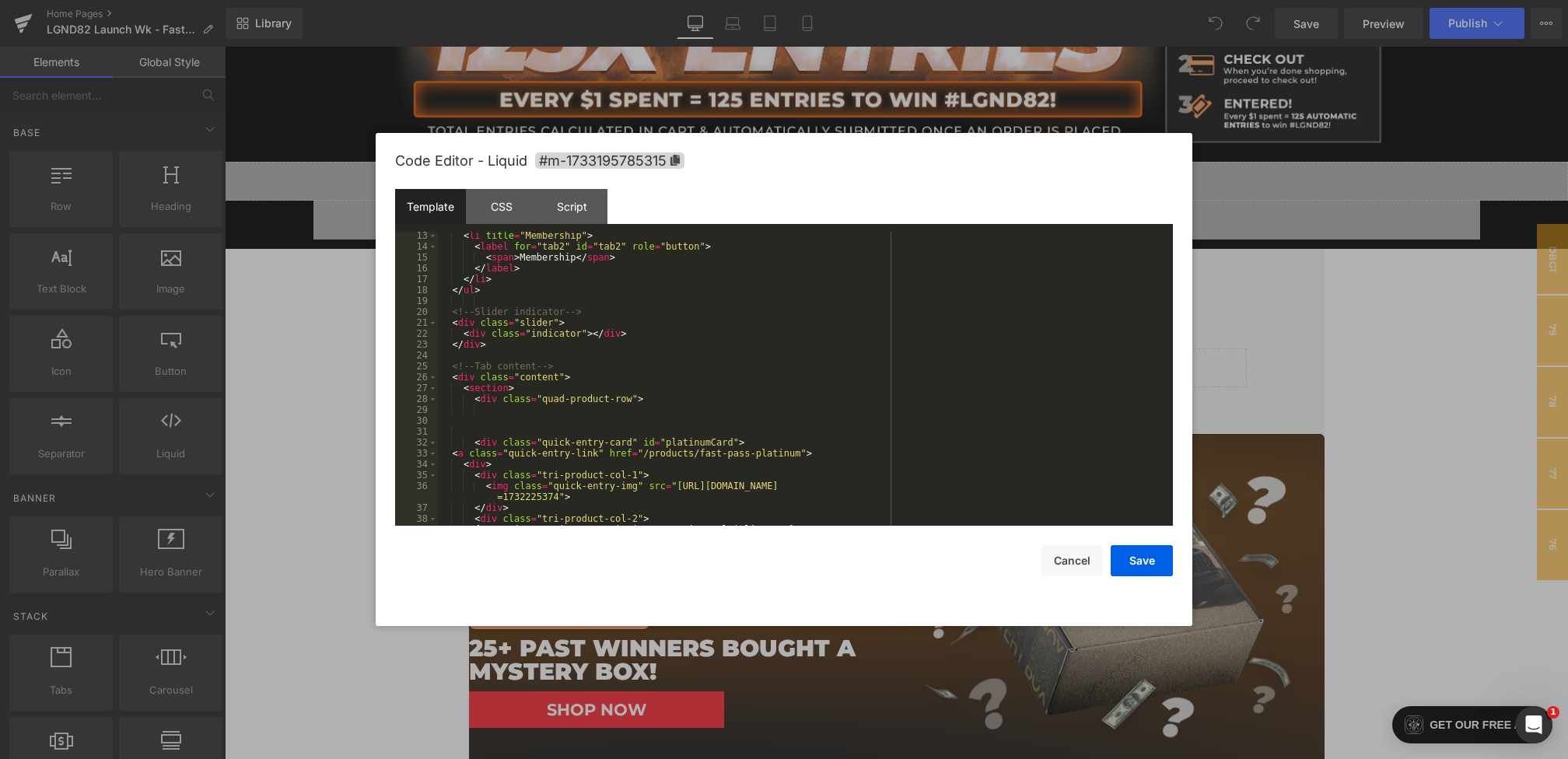
scroll to position [132, 0]
click at [661, 401] on div "< li title = "Membership" > < label for = "tab2" id = "tab2" role = "button" > …" at bounding box center [802, 388] width 728 height 316
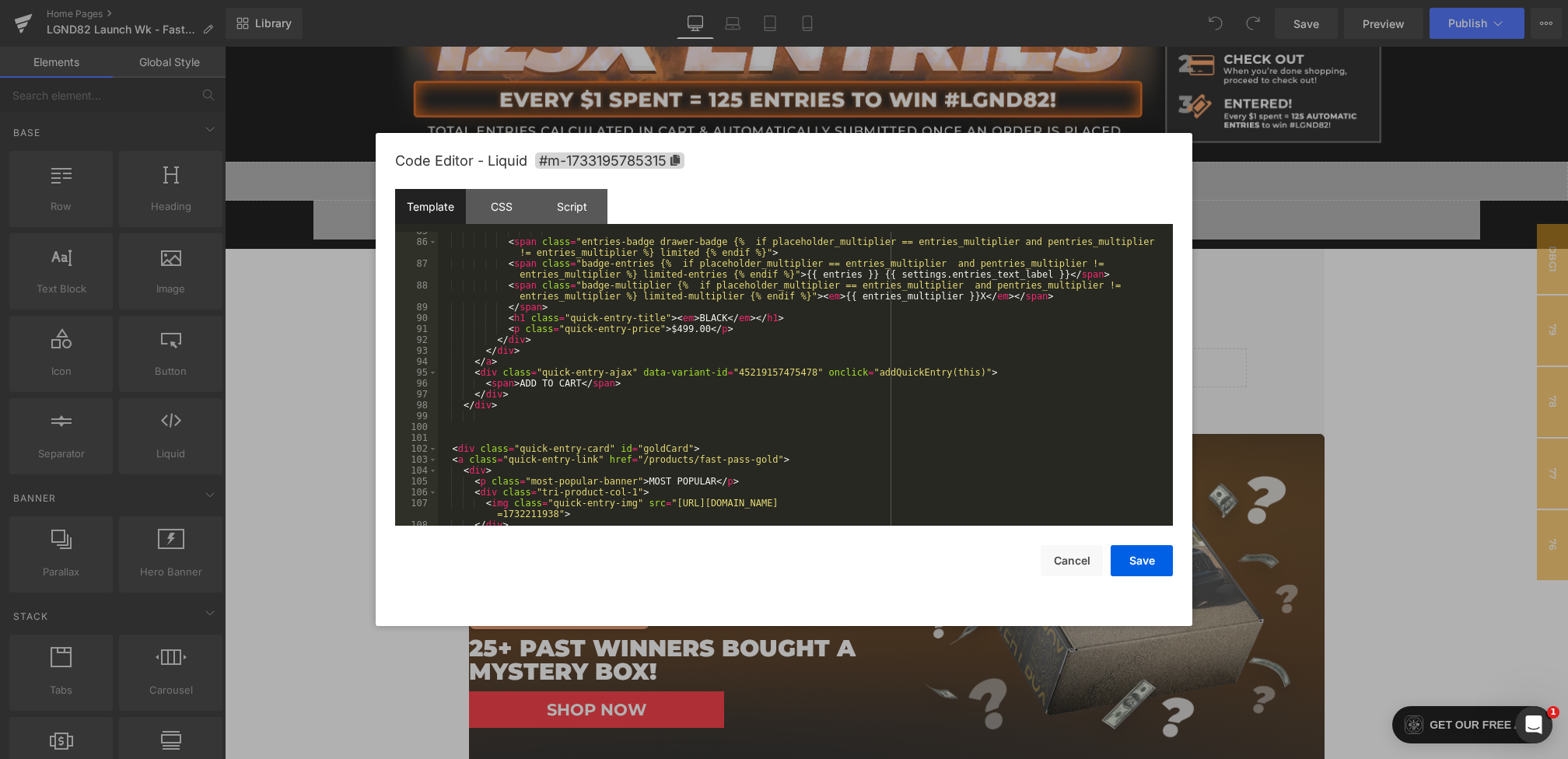
scroll to position [1043, 0]
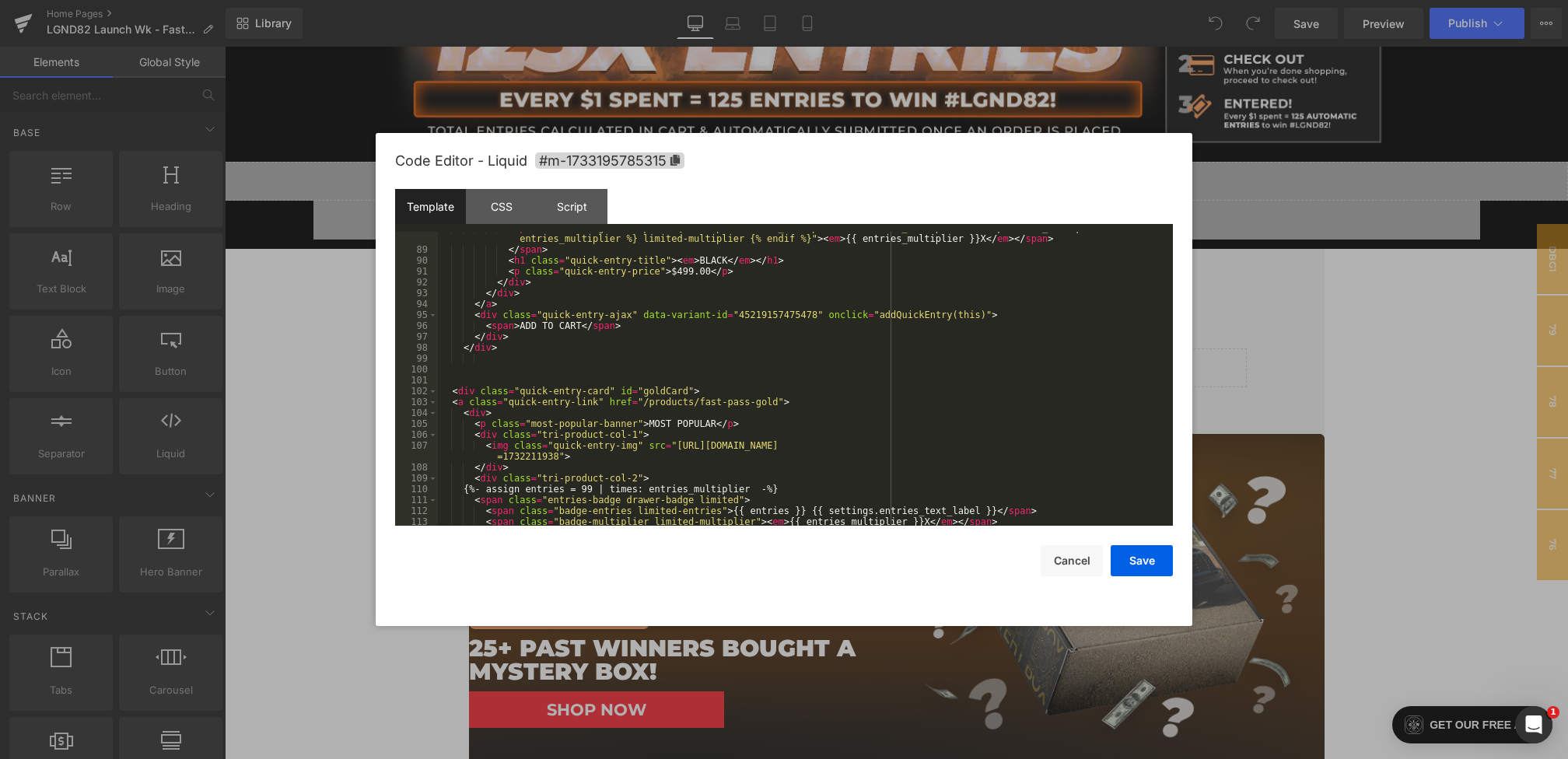
click at [453, 394] on div "< span class = "badge-multiplier {% if placeholder_multiplier == entries_multip…" at bounding box center [802, 385] width 728 height 327
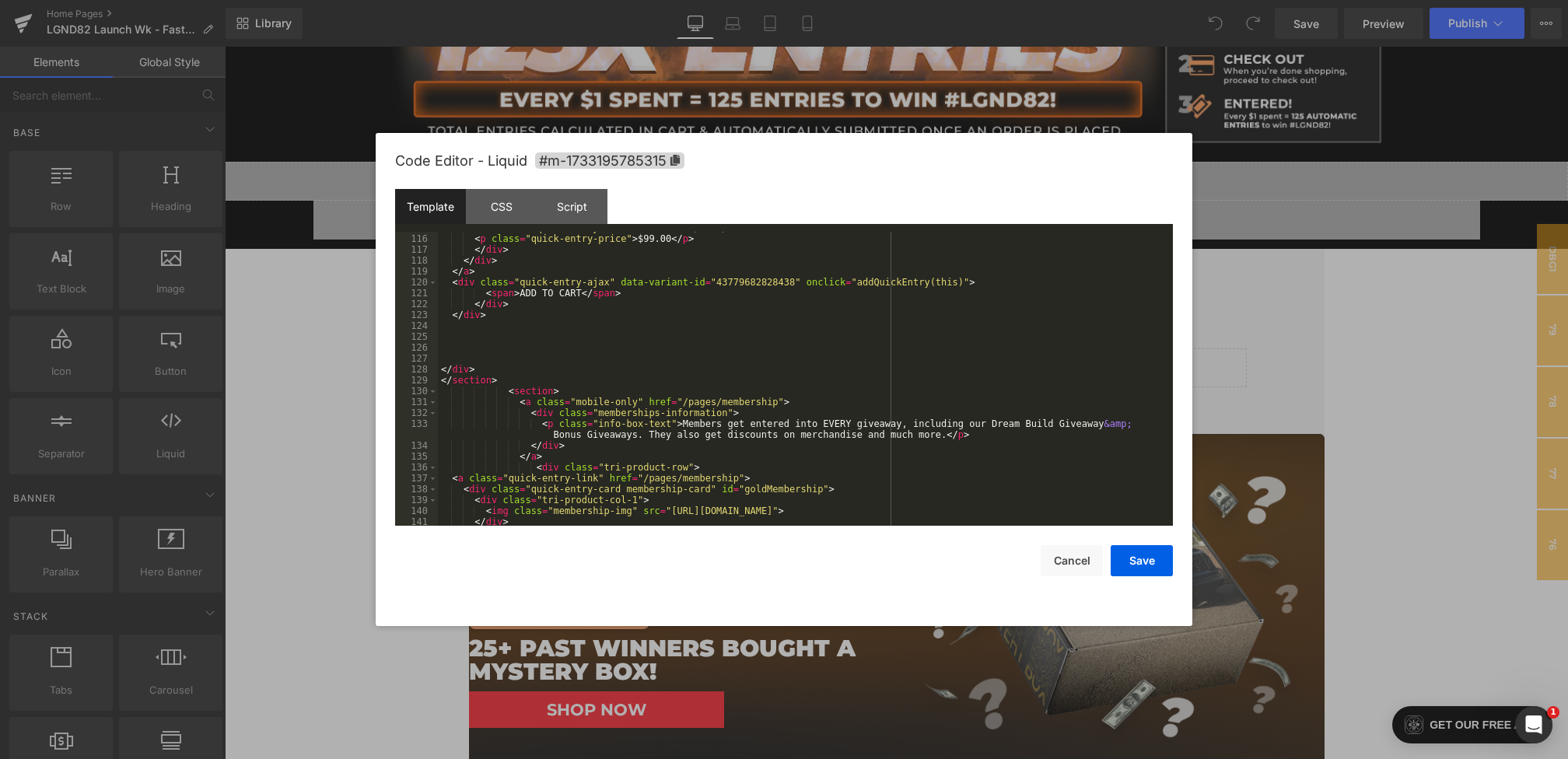
scroll to position [1359, 0]
click at [525, 321] on div "< h1 class = "quick-entry-title" > < em > GOLD </ em > </ h1 > < p class = "qui…" at bounding box center [802, 380] width 728 height 316
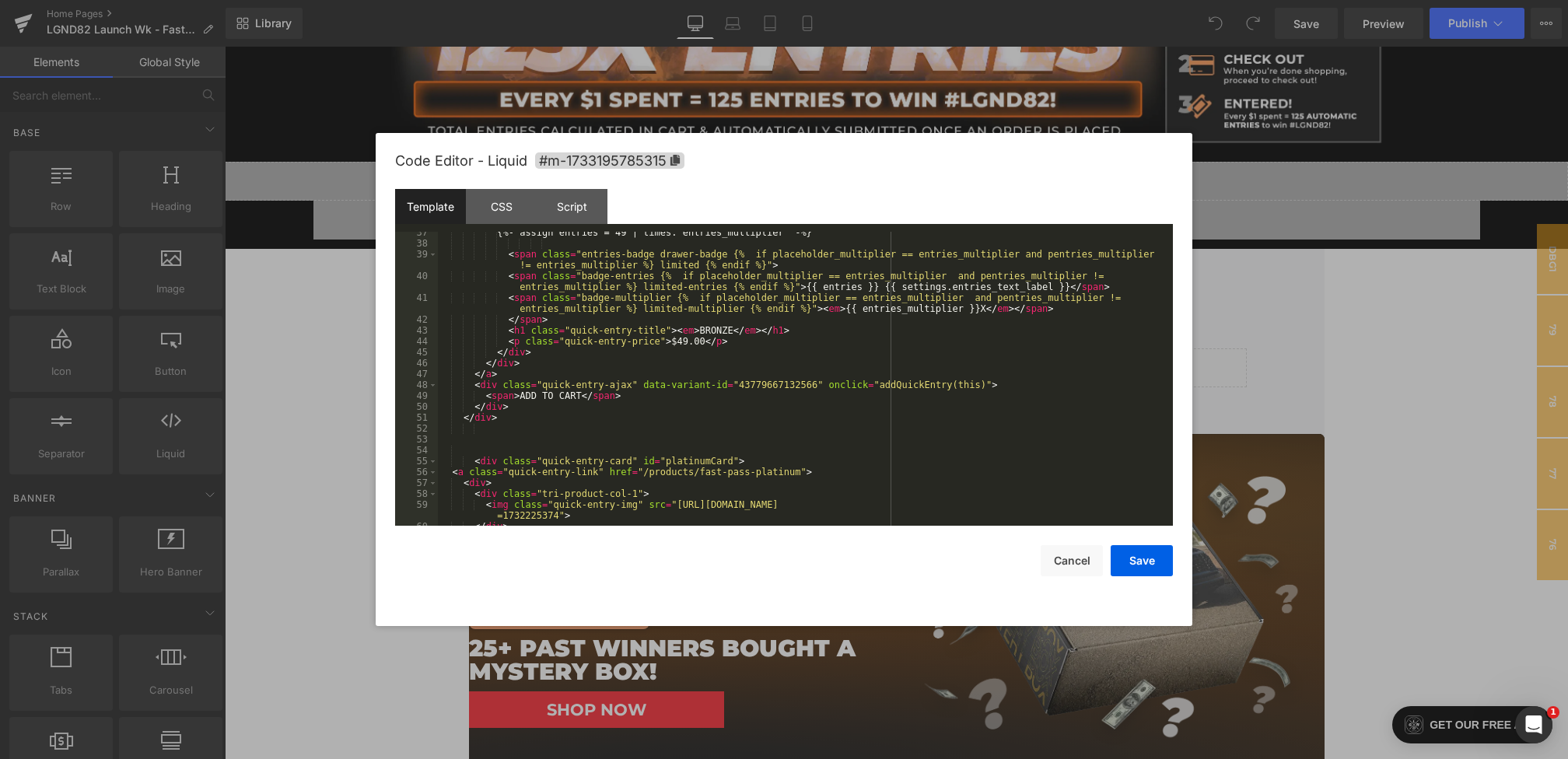
scroll to position [443, 0]
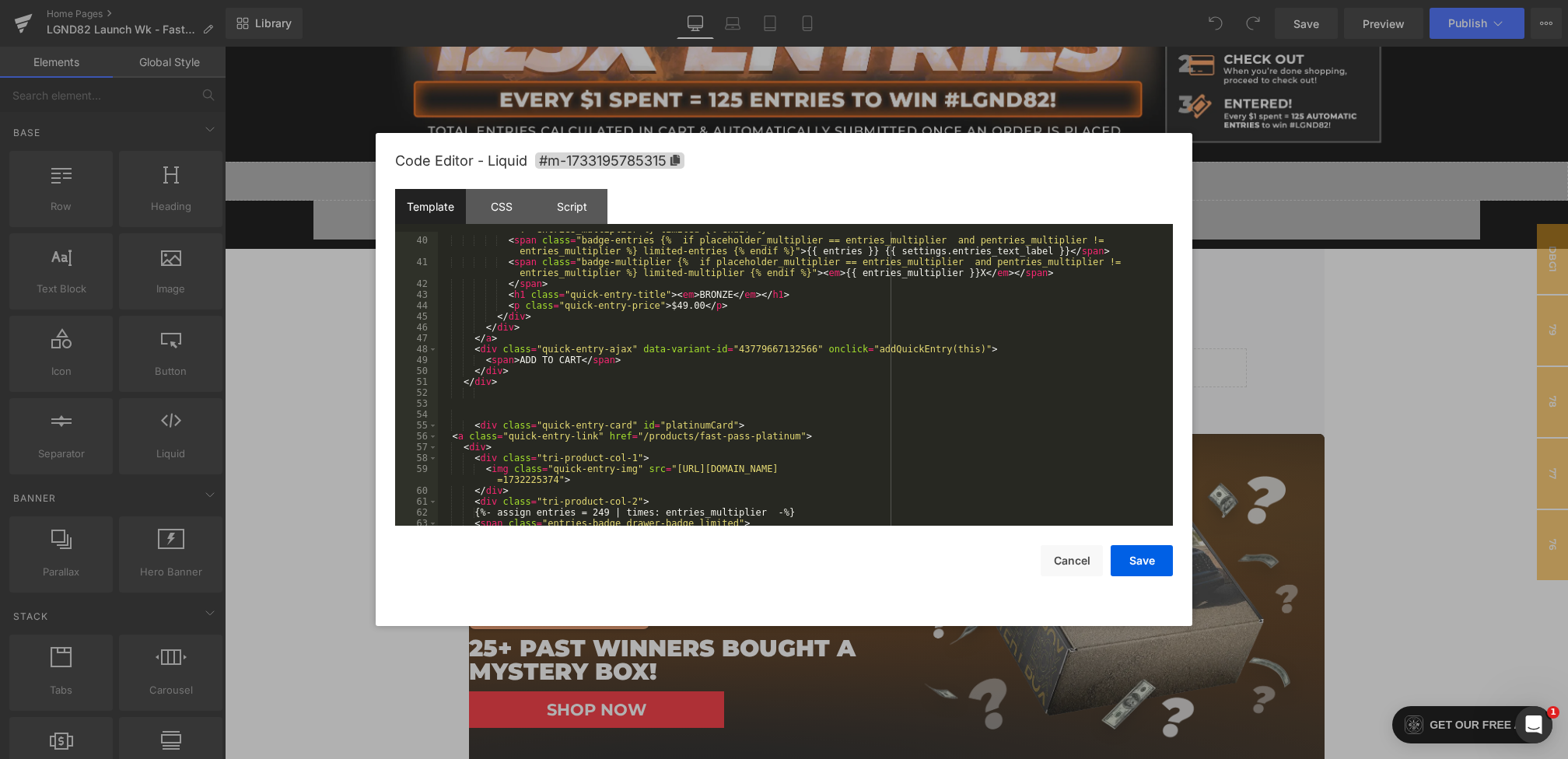
click at [521, 385] on div "< span class = "entries-badge drawer-badge {% if placeholder_multiplier == entr…" at bounding box center [802, 376] width 728 height 327
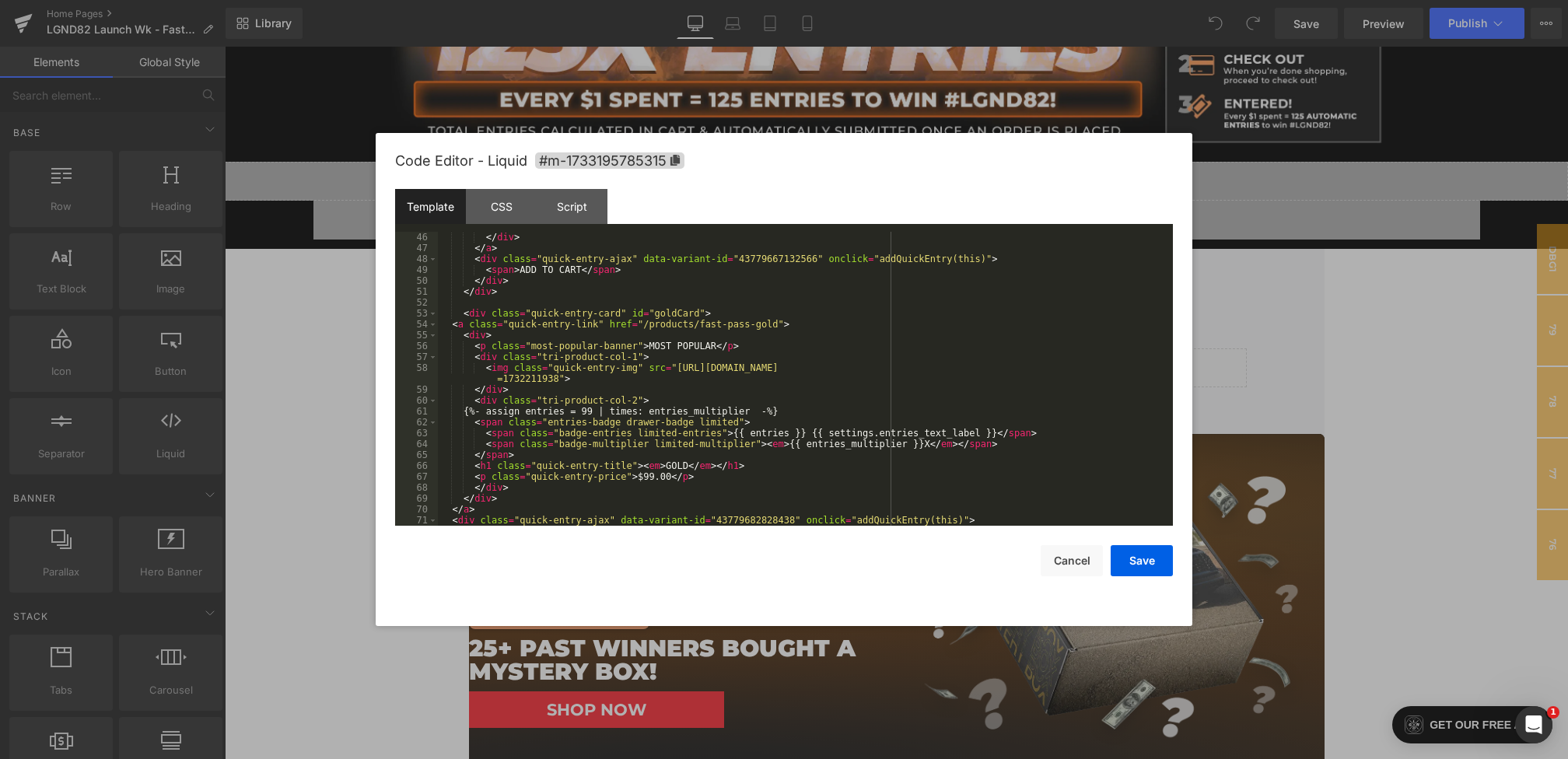
scroll to position [483, 0]
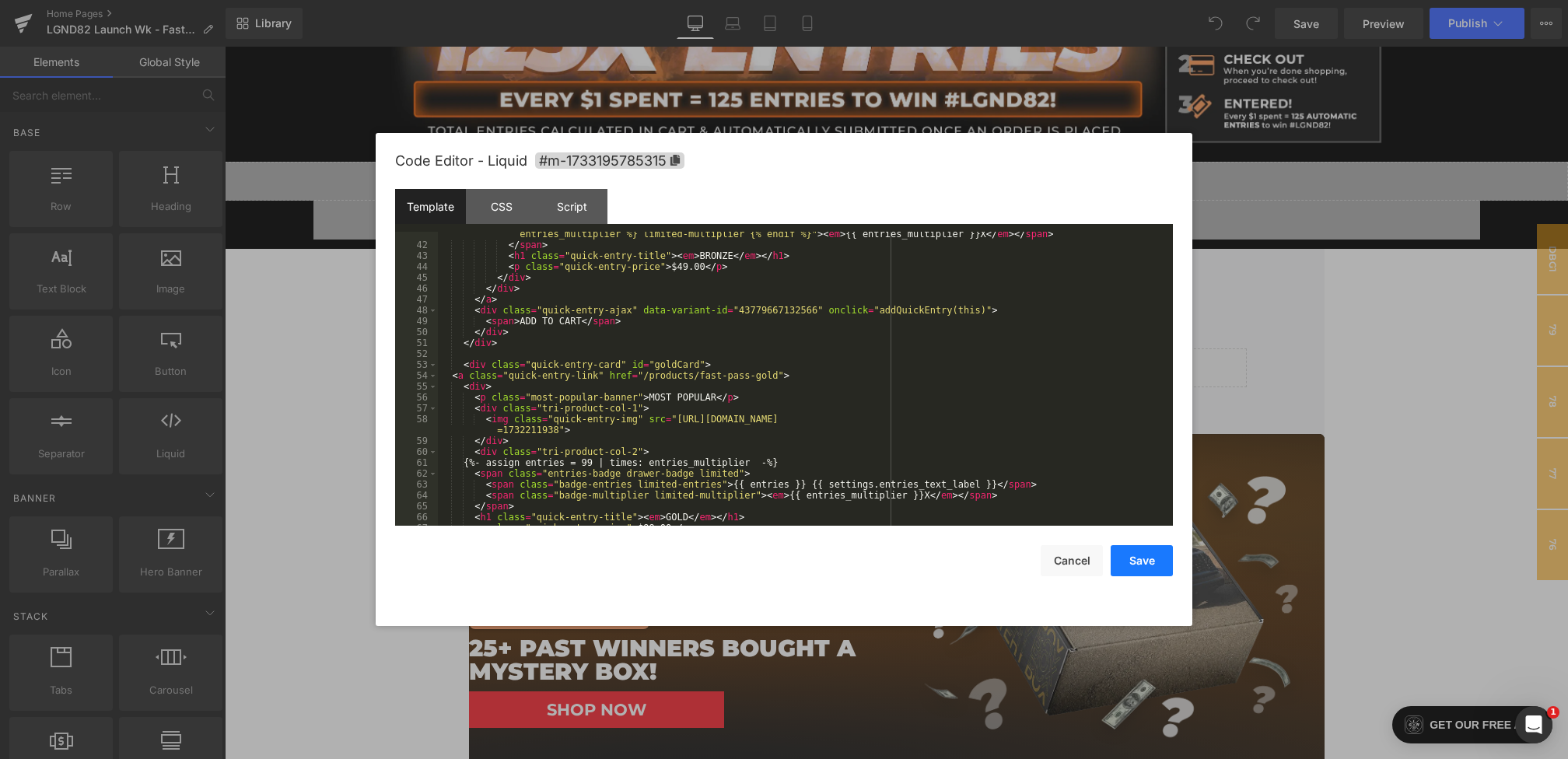
click at [1137, 555] on button "Save" at bounding box center [1141, 561] width 63 height 31
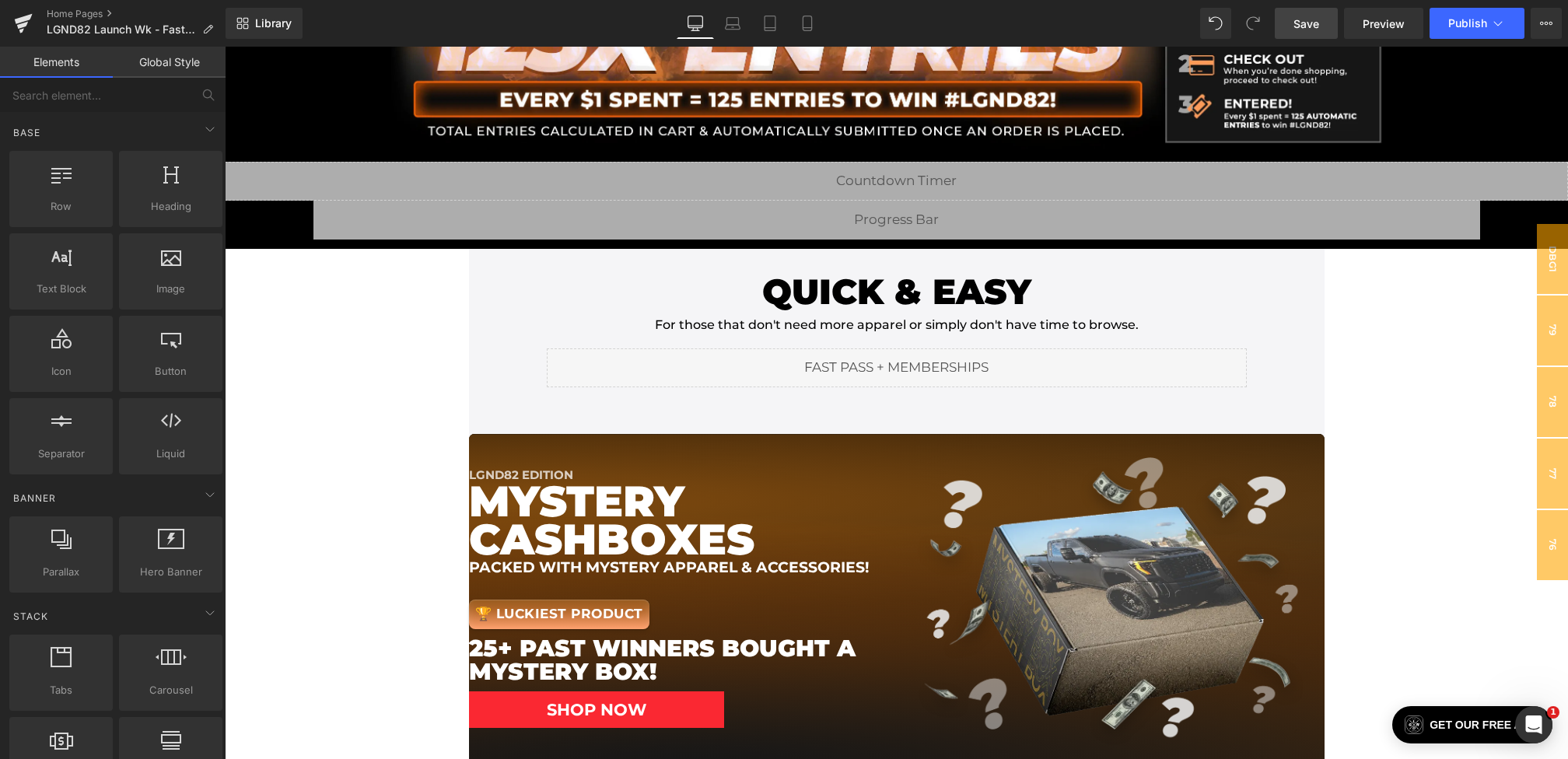
click at [1317, 15] on span "Save" at bounding box center [1306, 23] width 26 height 16
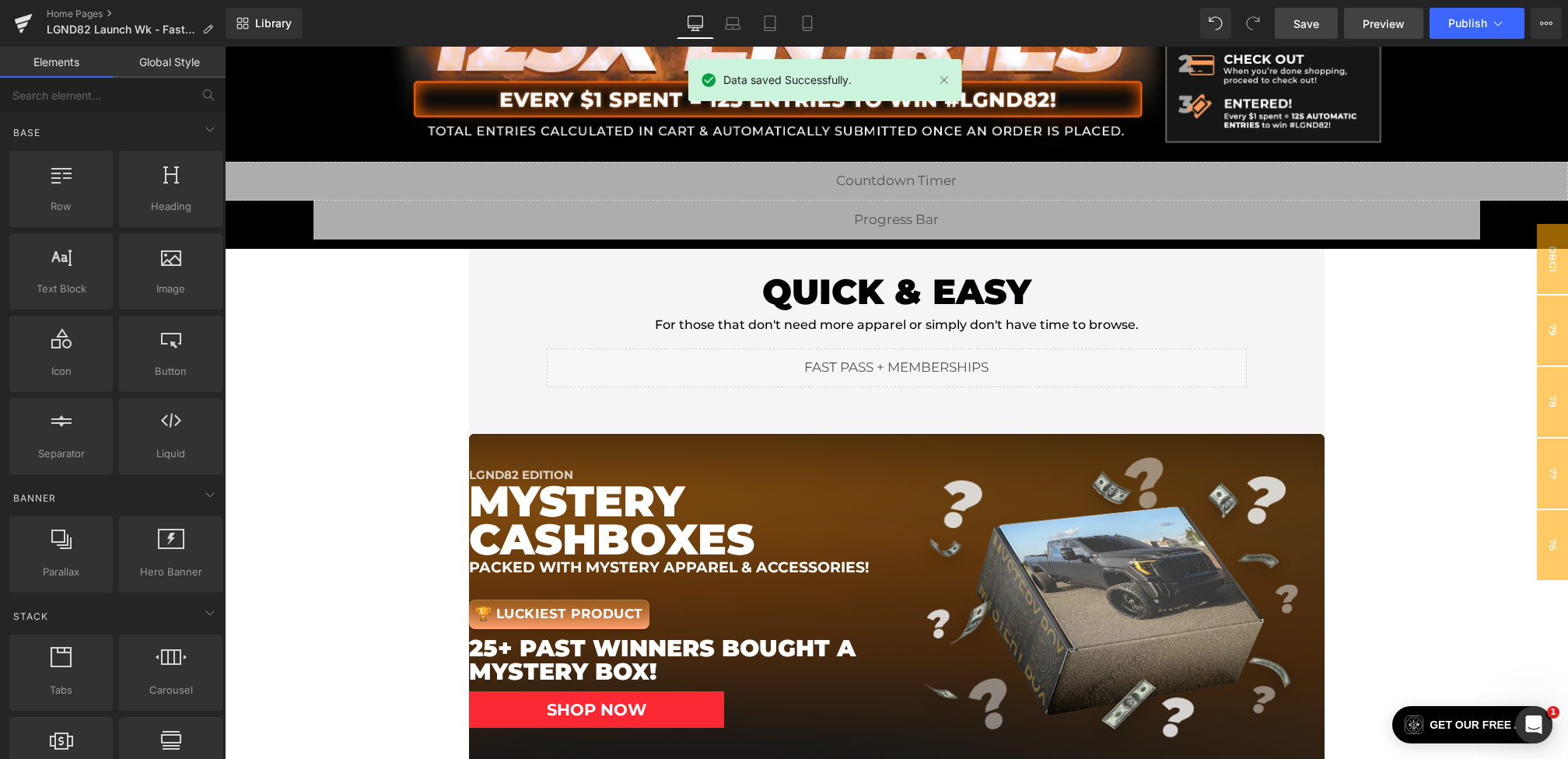
click at [1381, 38] on link "Preview" at bounding box center [1383, 23] width 79 height 31
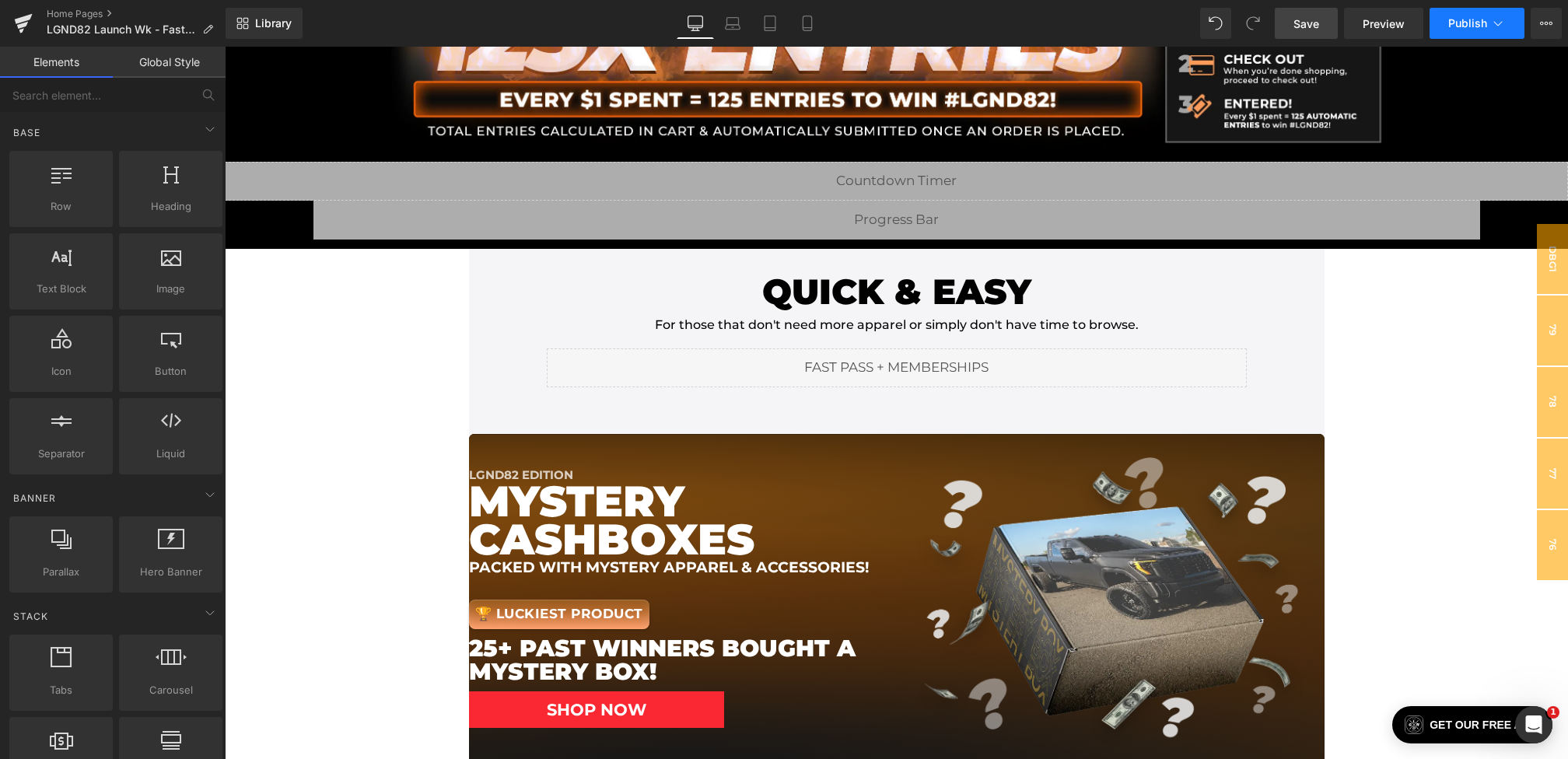
click at [1457, 20] on span "Publish" at bounding box center [1467, 23] width 39 height 13
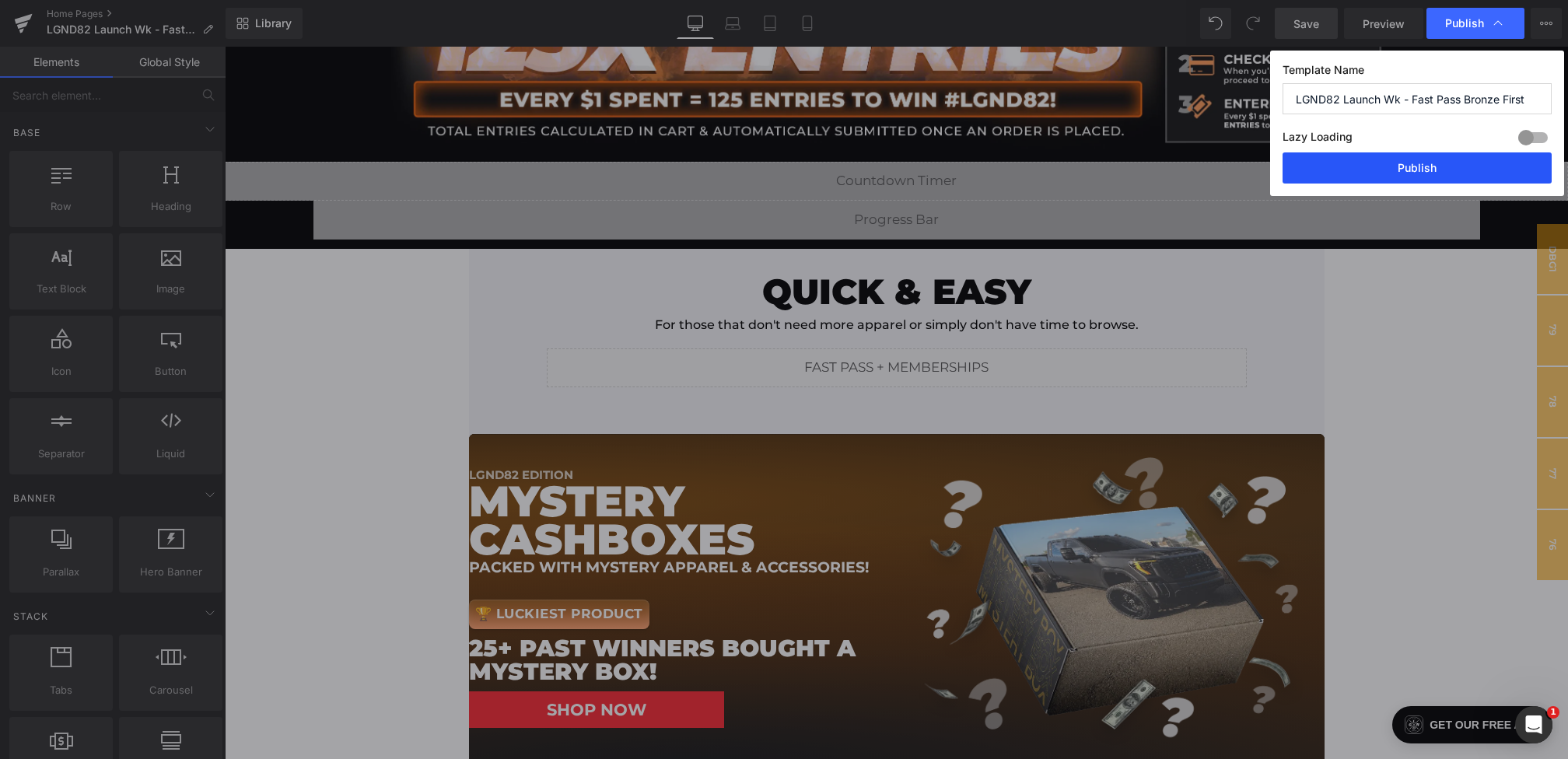
click at [1396, 162] on button "Publish" at bounding box center [1416, 168] width 269 height 31
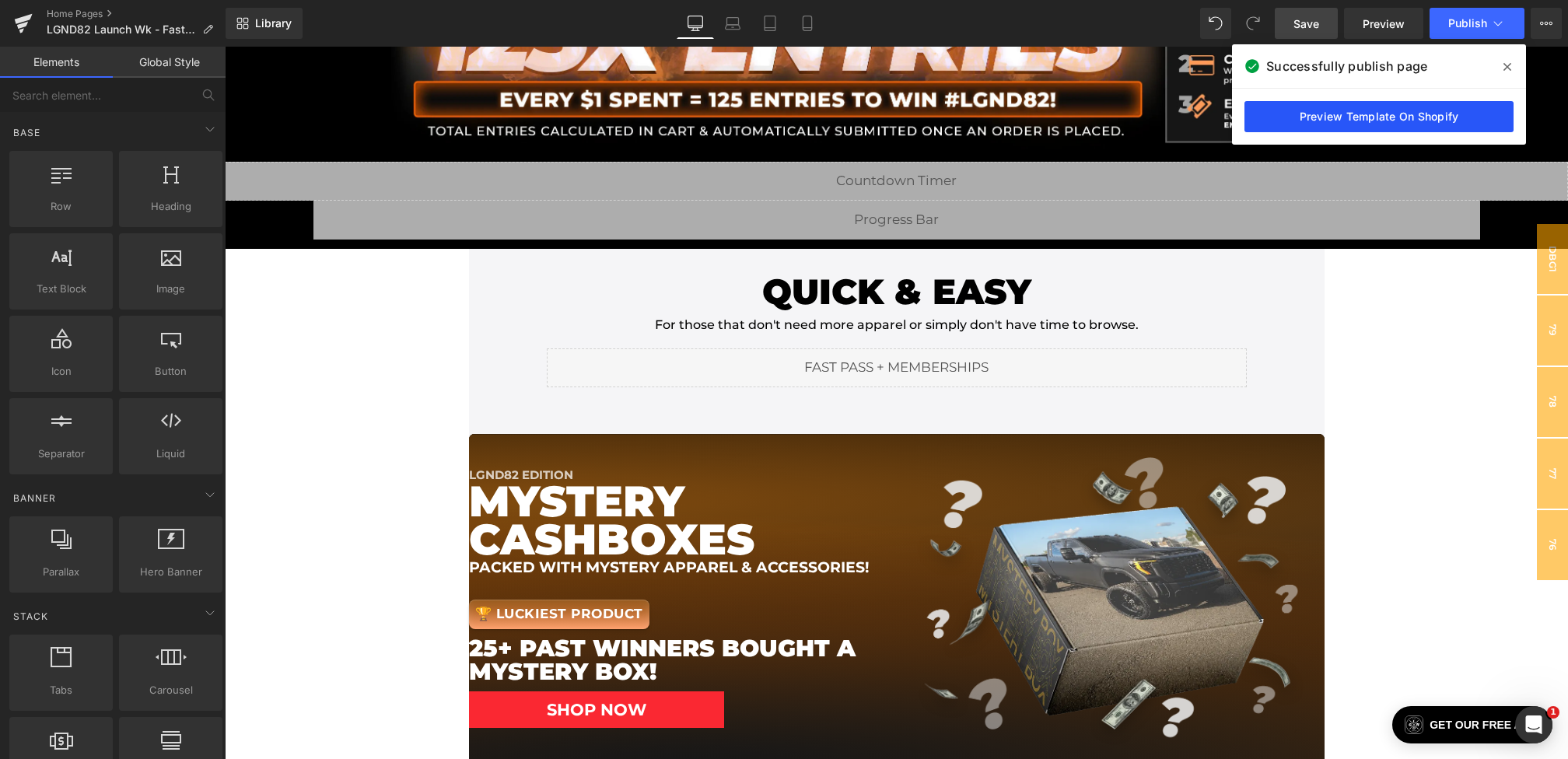
click at [1392, 125] on link "Preview Template On Shopify" at bounding box center [1378, 117] width 269 height 31
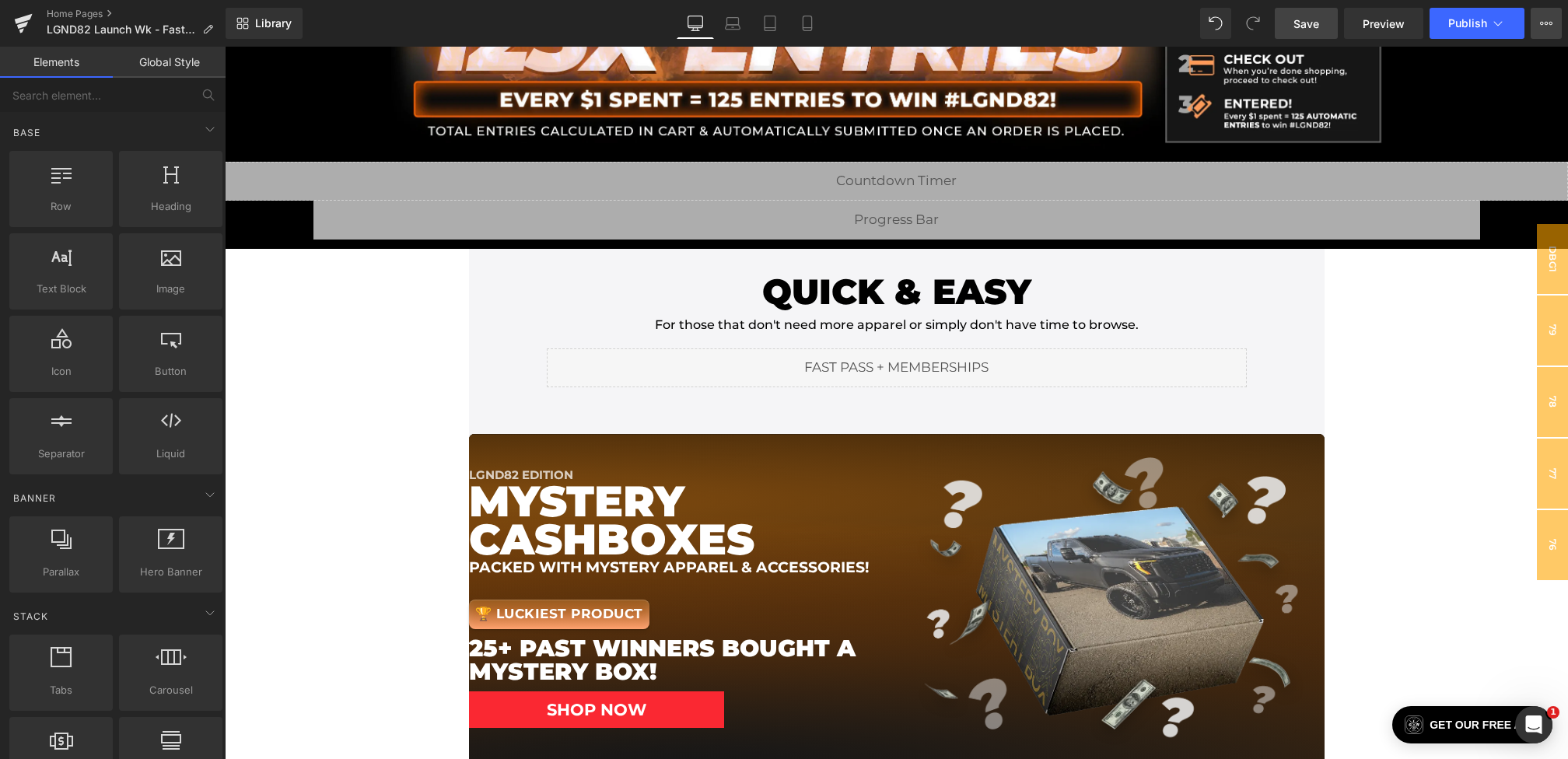
click at [1543, 22] on icon at bounding box center [1546, 23] width 13 height 13
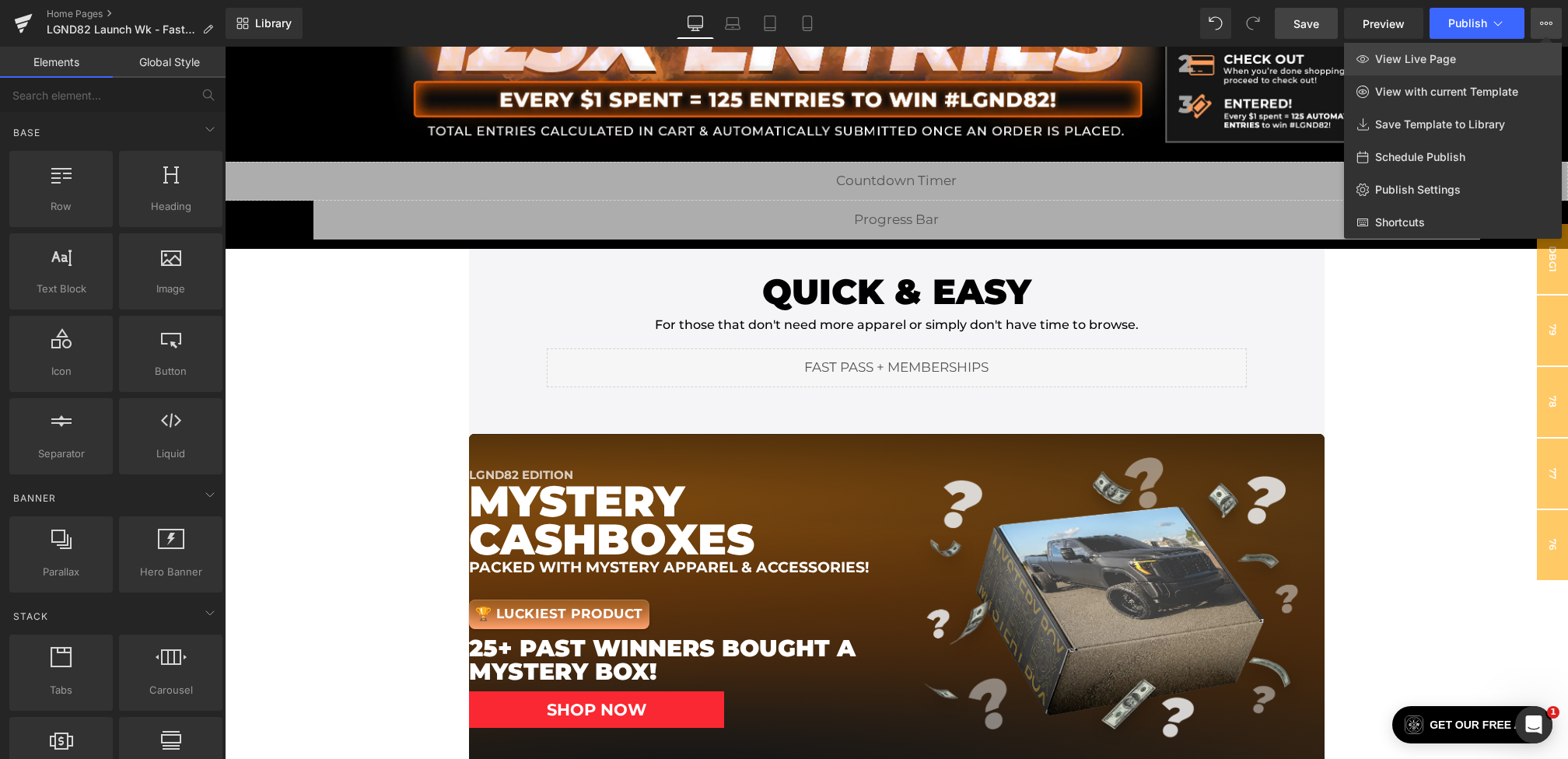
click at [1435, 61] on span "View Live Page" at bounding box center [1415, 59] width 81 height 14
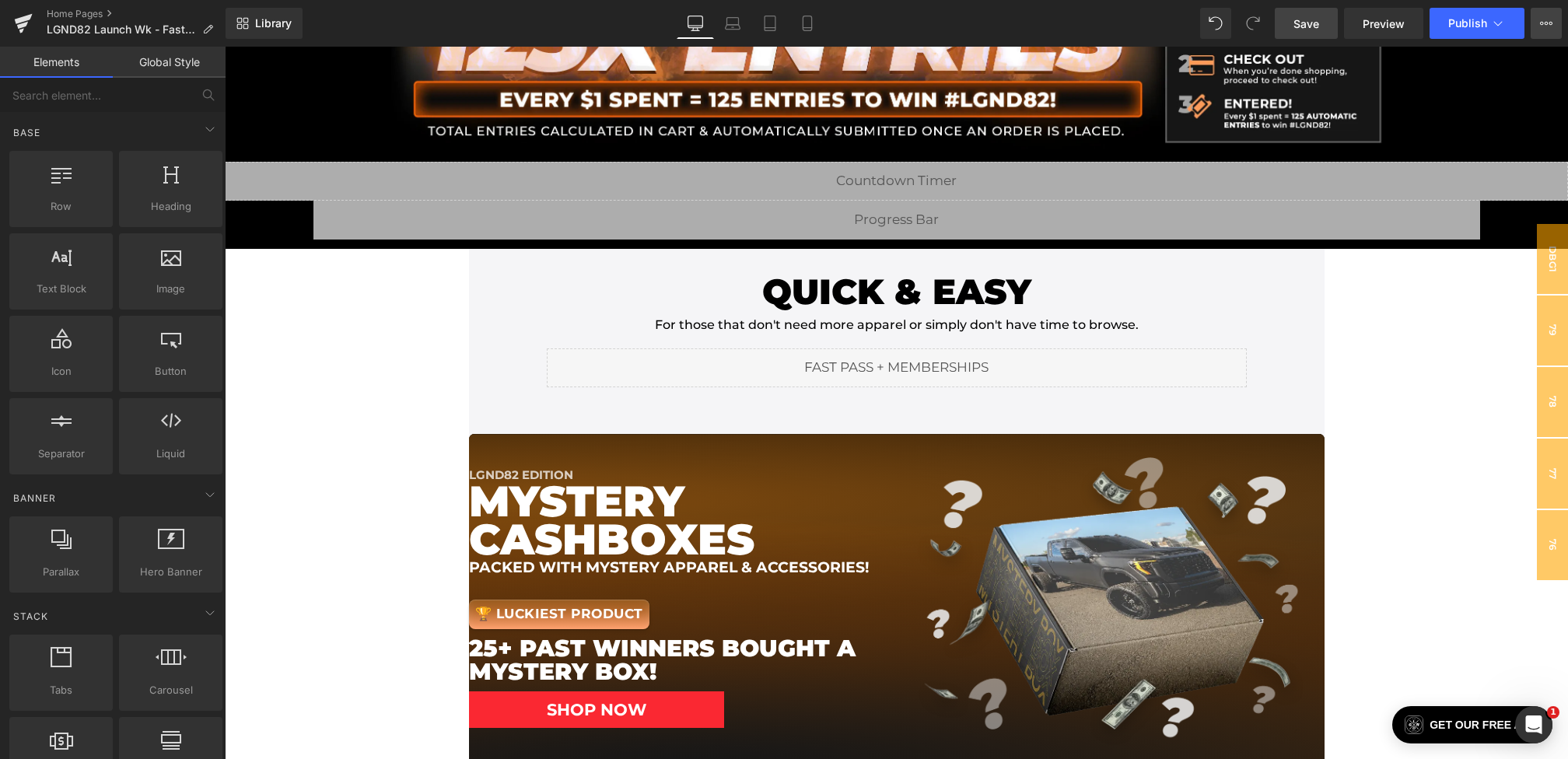
click at [1546, 22] on icon at bounding box center [1546, 23] width 13 height 13
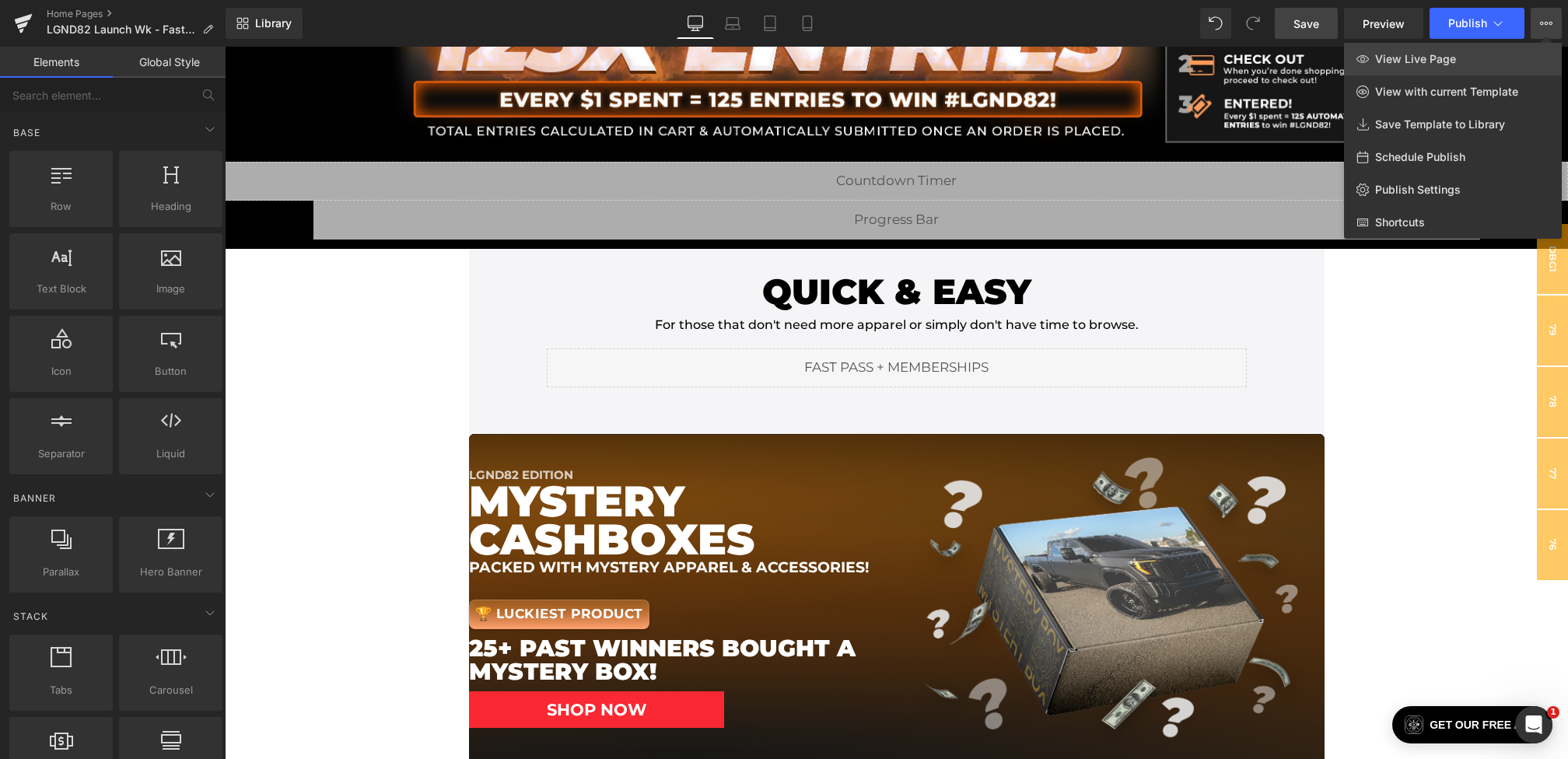
click at [1427, 66] on link "View Live Page" at bounding box center [1452, 59] width 218 height 33
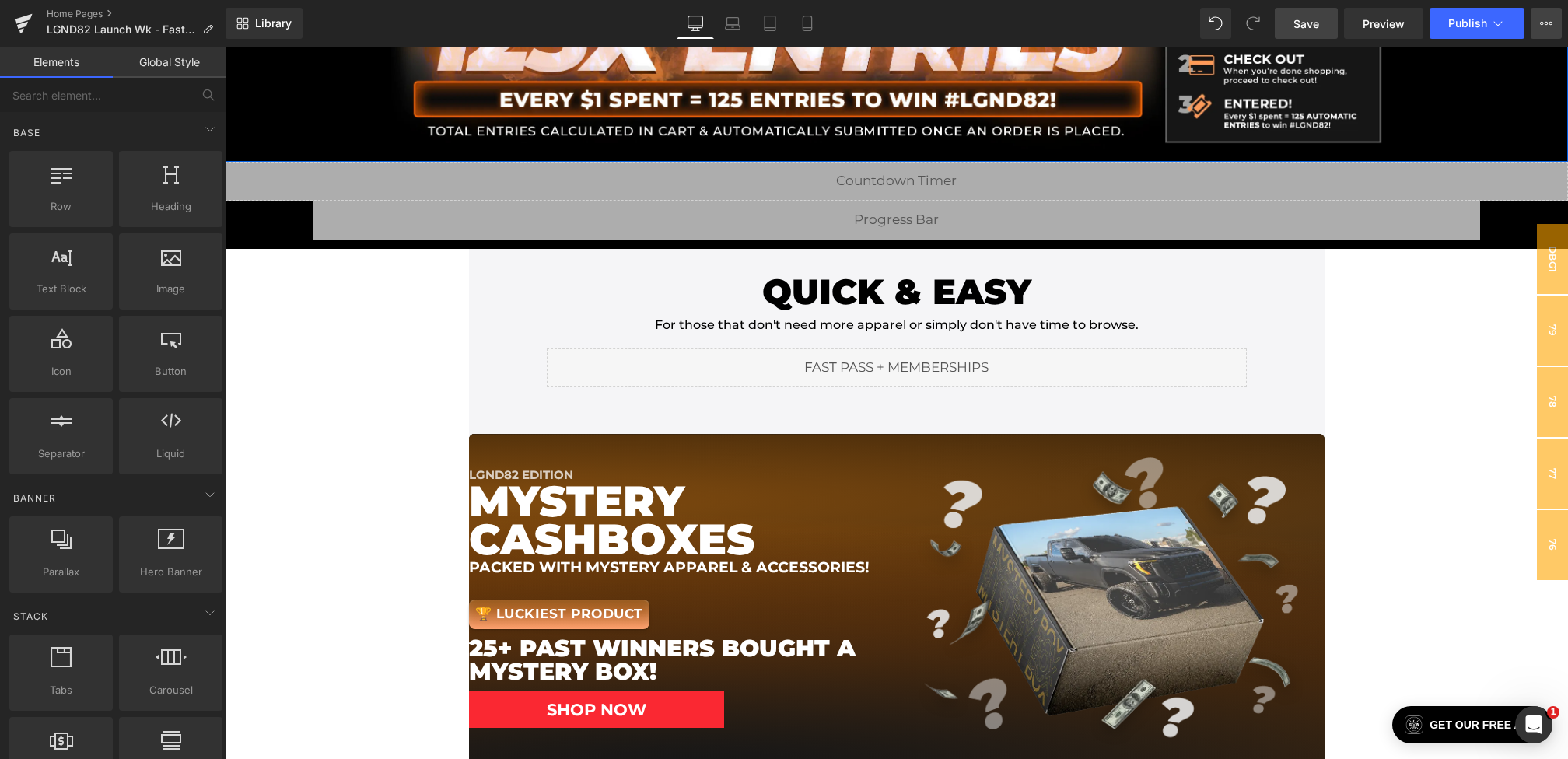
click at [1542, 12] on button "View Live Page View with current Template Save Template to Library Schedule Pub…" at bounding box center [1546, 23] width 31 height 31
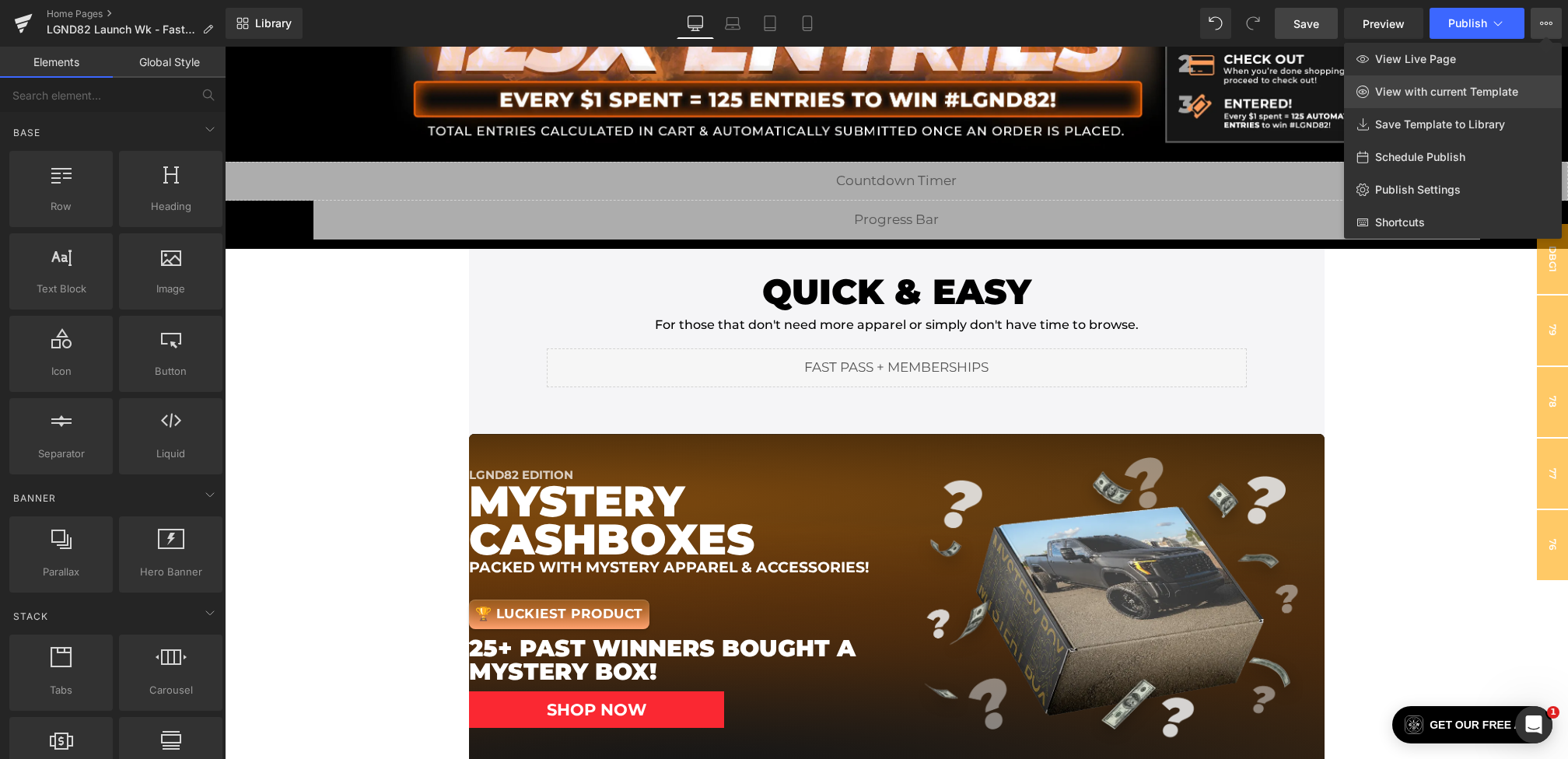
click at [1444, 94] on span "View with current Template" at bounding box center [1446, 92] width 144 height 14
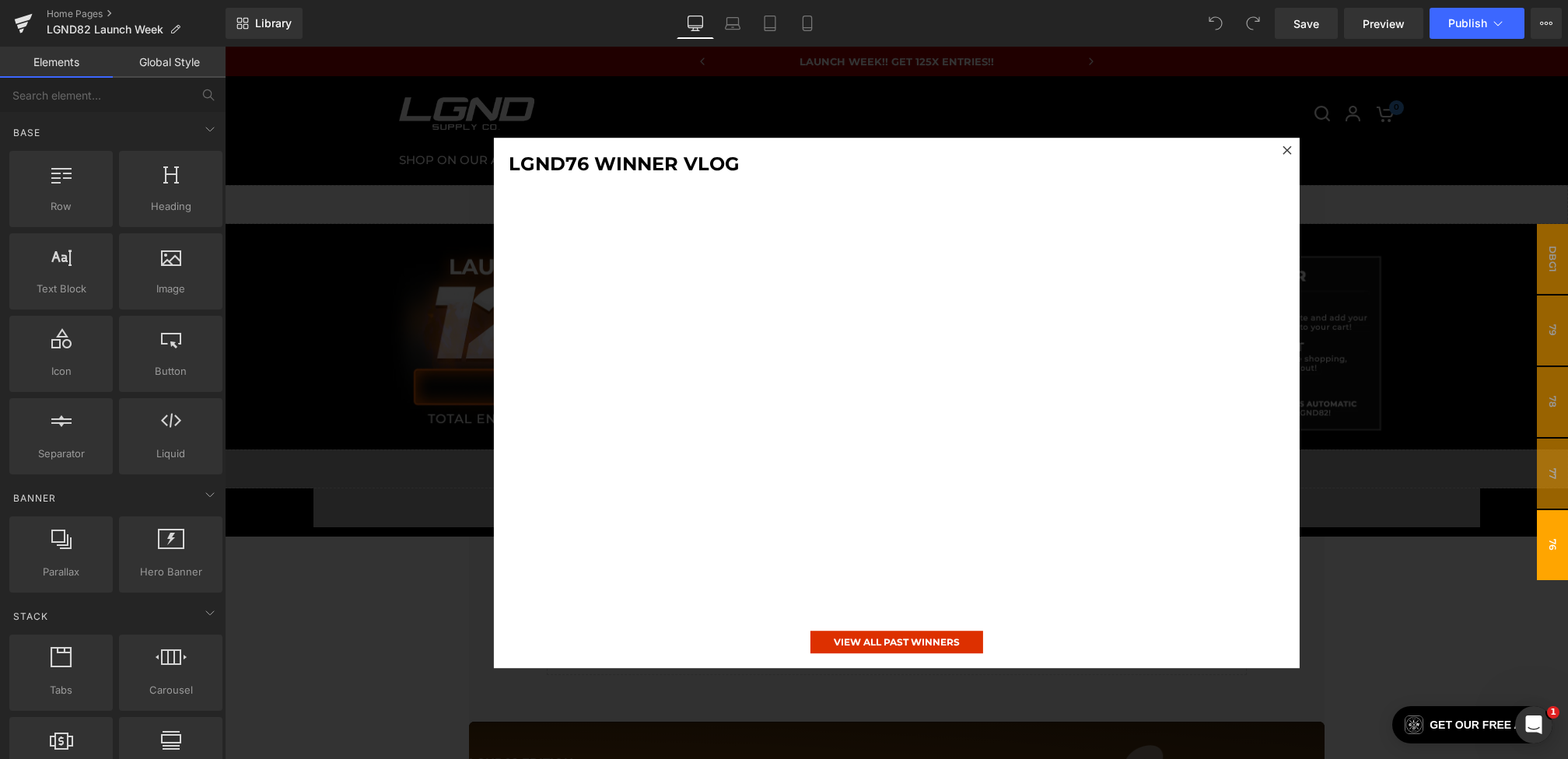
click at [355, 357] on div at bounding box center [896, 403] width 1343 height 713
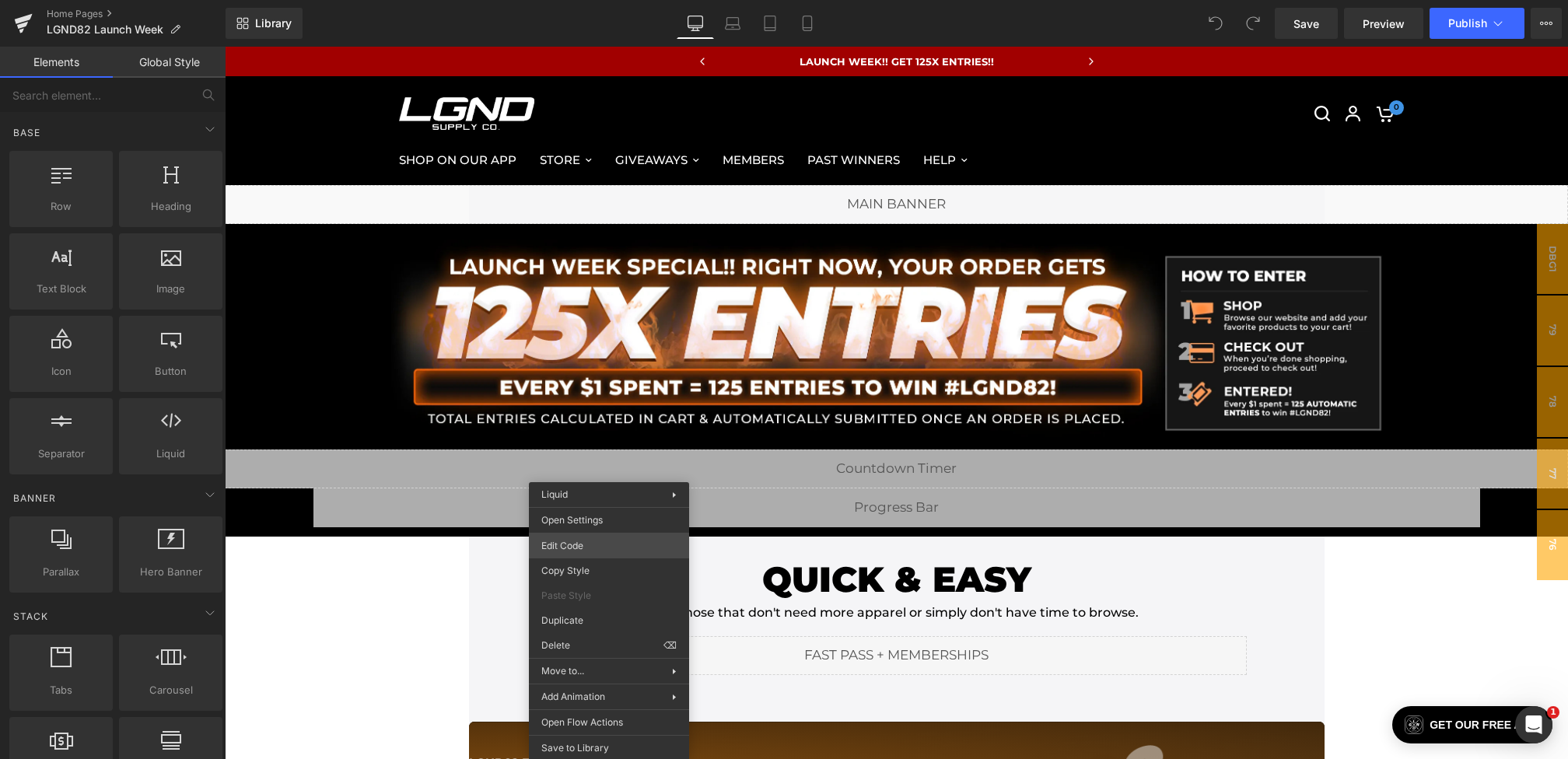
click at [575, 0] on div "You are previewing how the will restyle your page. You can not edit Elements in…" at bounding box center [784, 0] width 1568 height 0
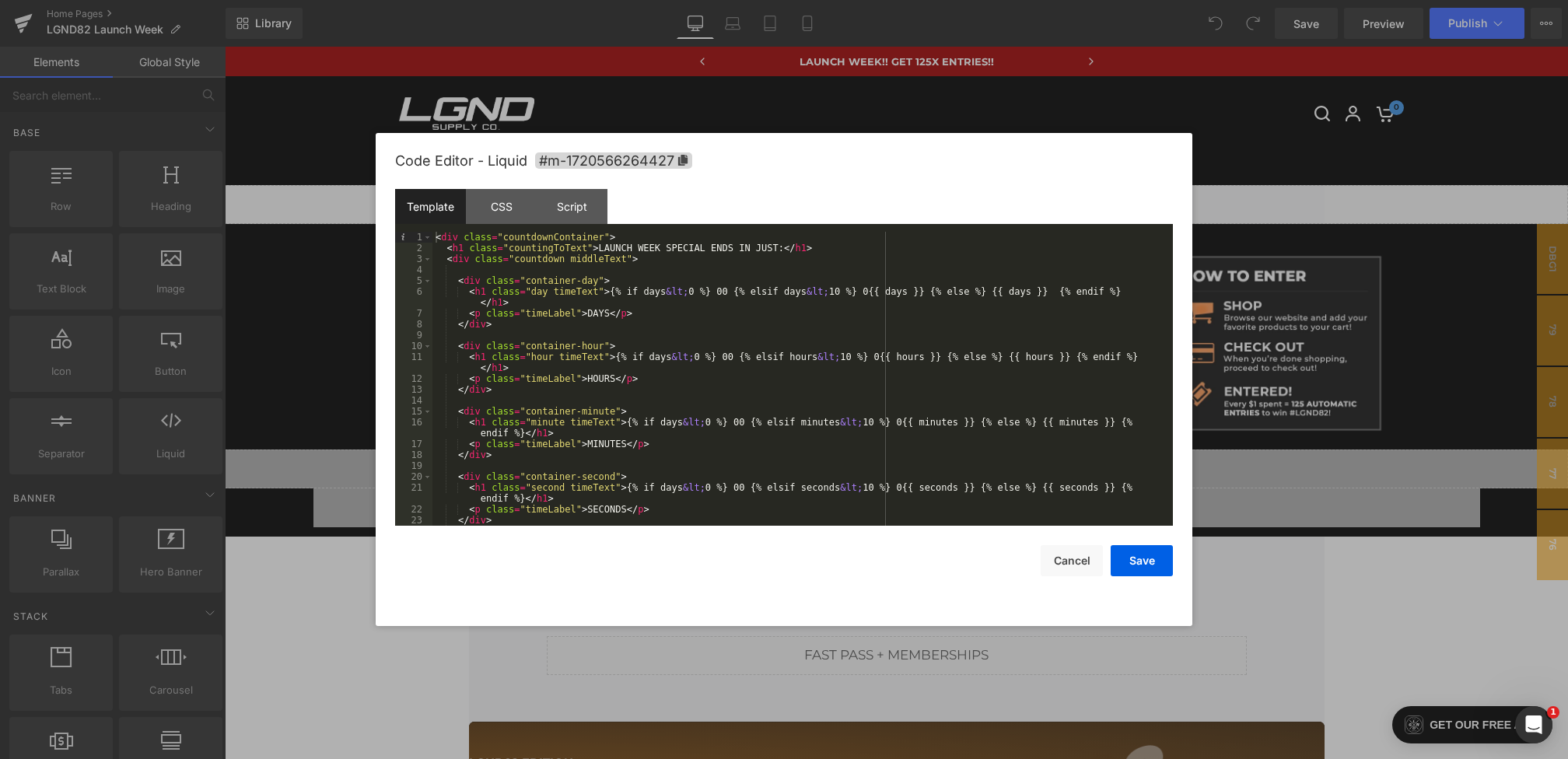
scroll to position [43, 0]
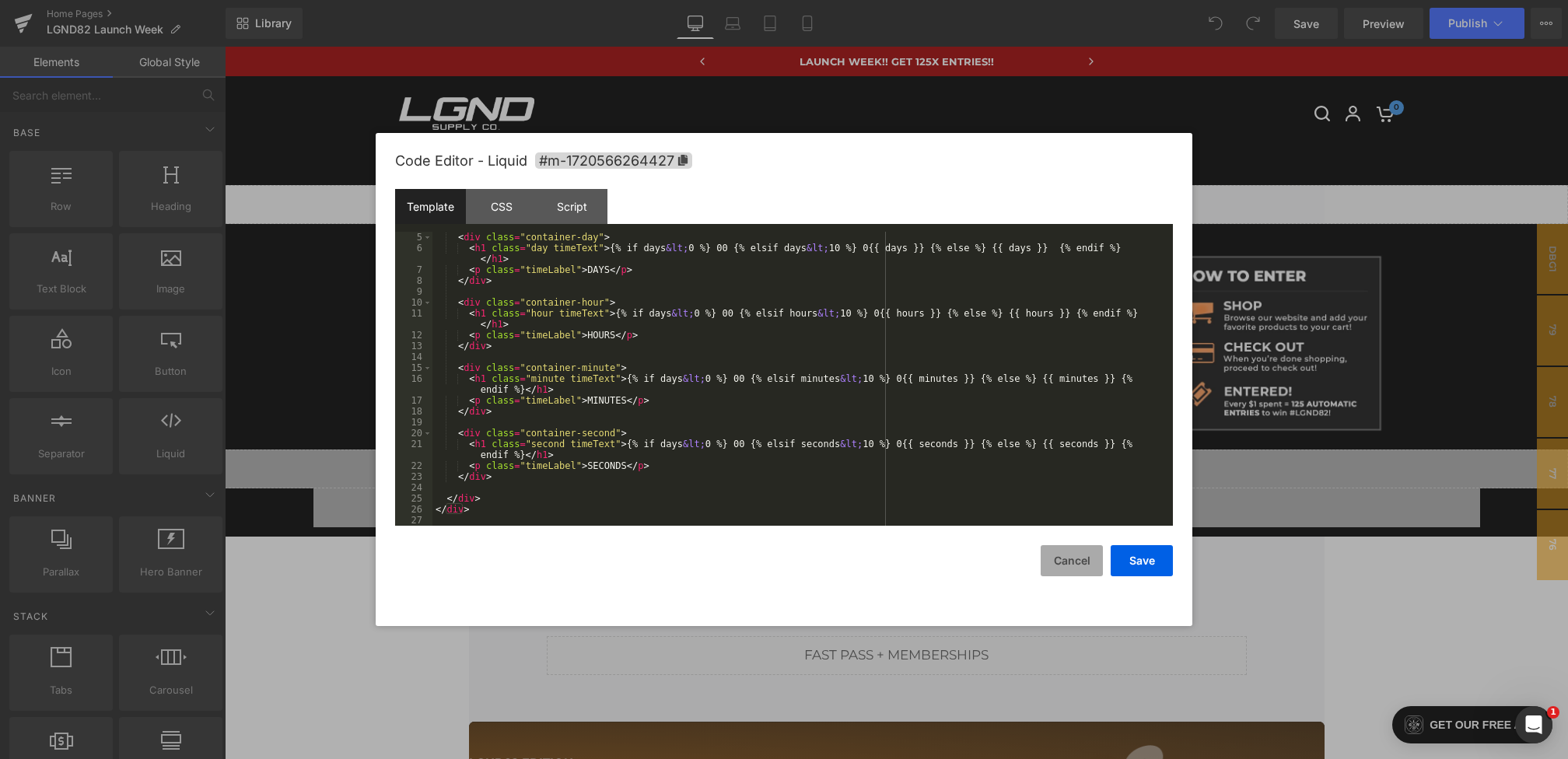
click at [1056, 560] on button "Cancel" at bounding box center [1071, 561] width 63 height 31
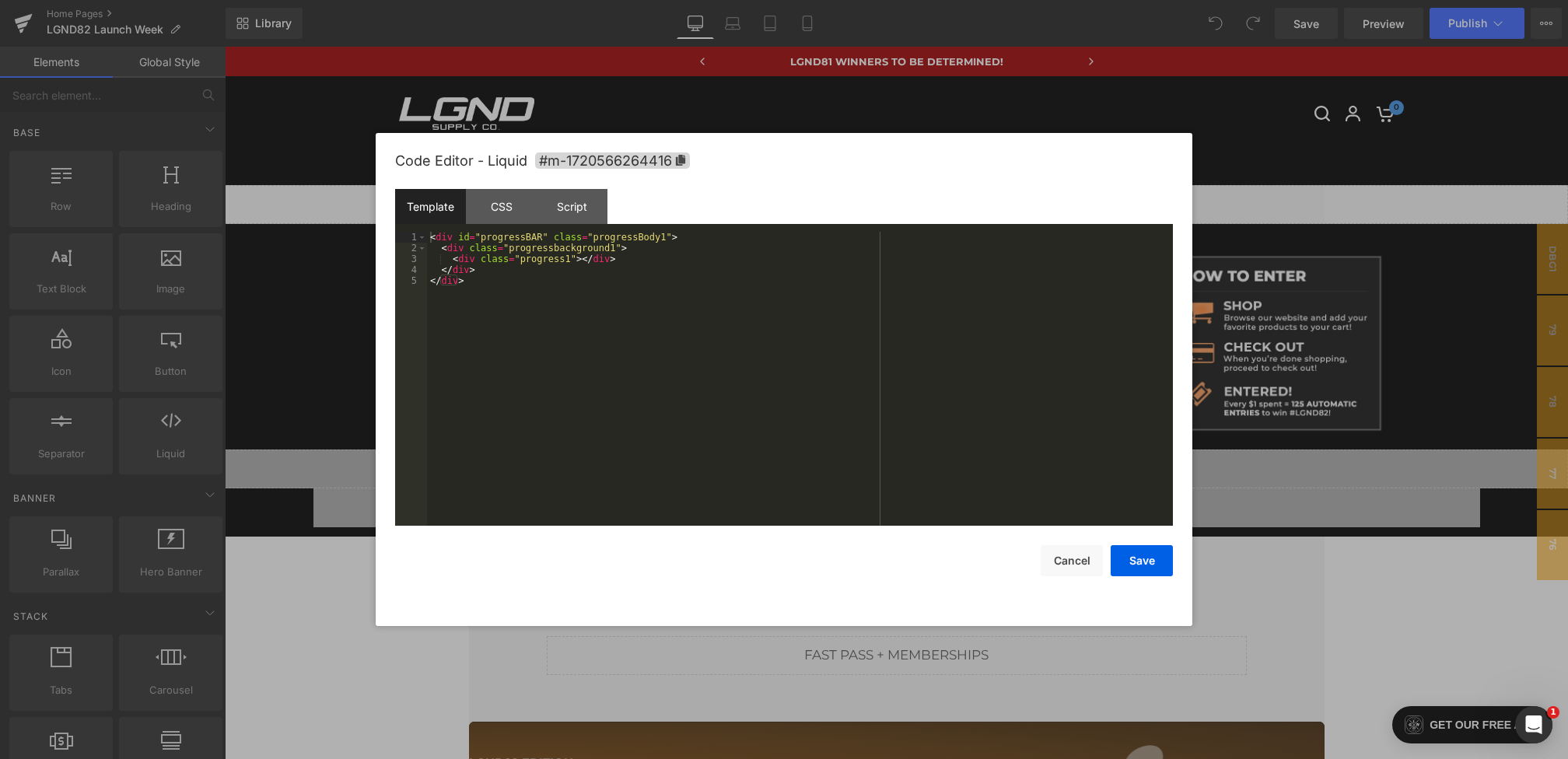
click at [766, 0] on div "You are previewing how the will restyle your page. You can not edit Elements in…" at bounding box center [784, 0] width 1568 height 0
click at [509, 213] on div "CSS" at bounding box center [501, 206] width 70 height 35
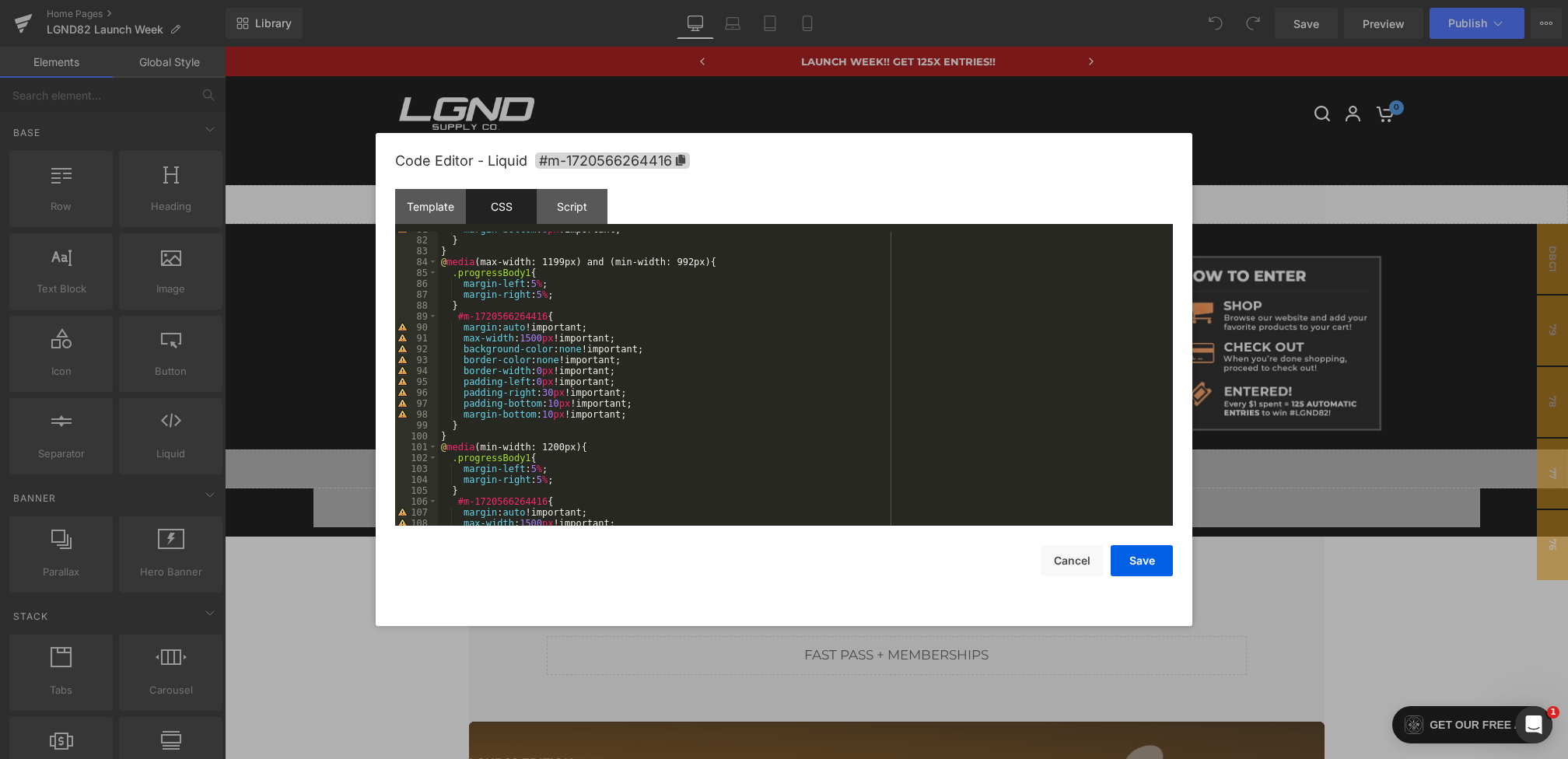
scroll to position [0, 0]
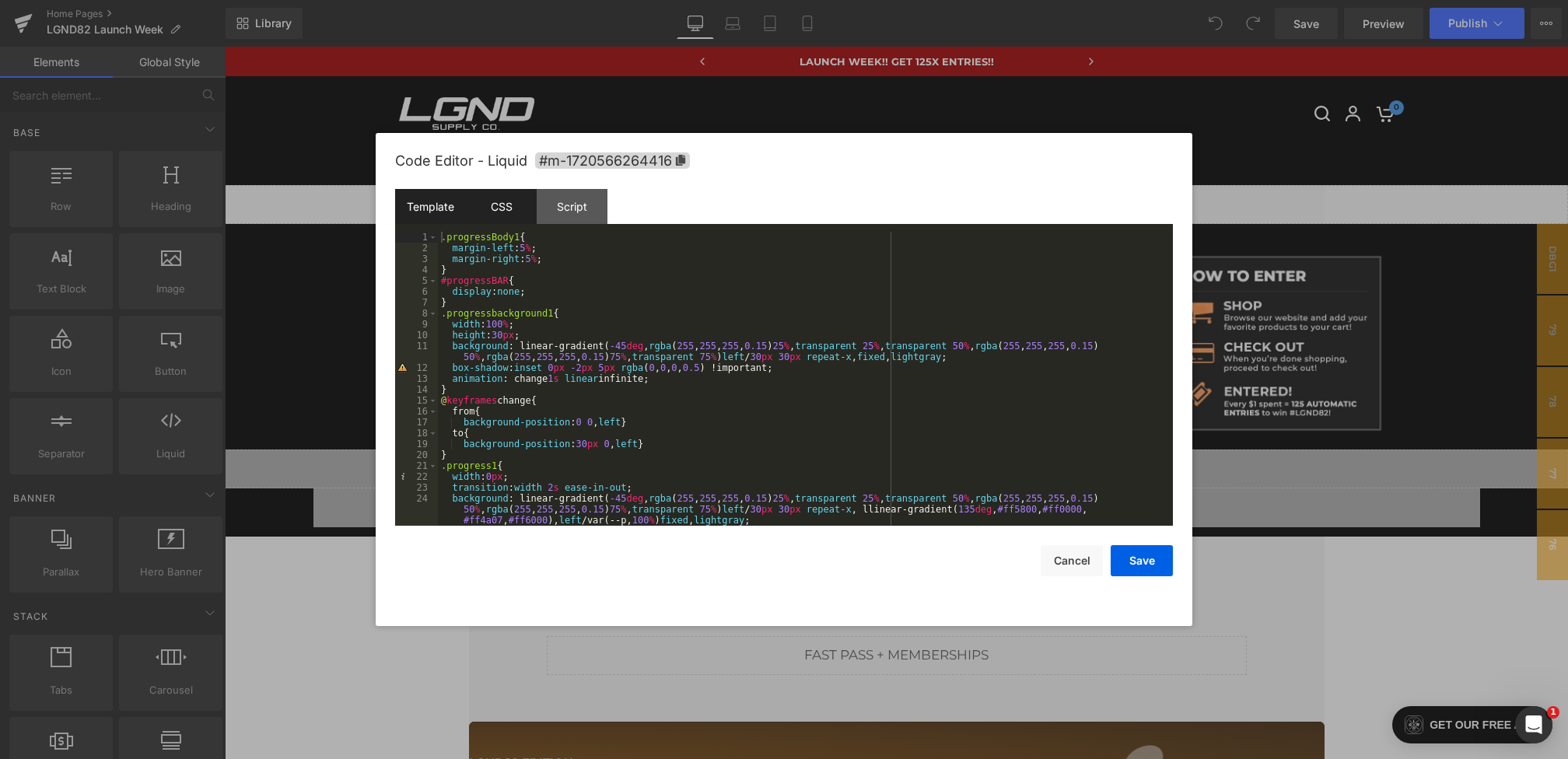
click at [445, 214] on div "Template" at bounding box center [430, 206] width 70 height 35
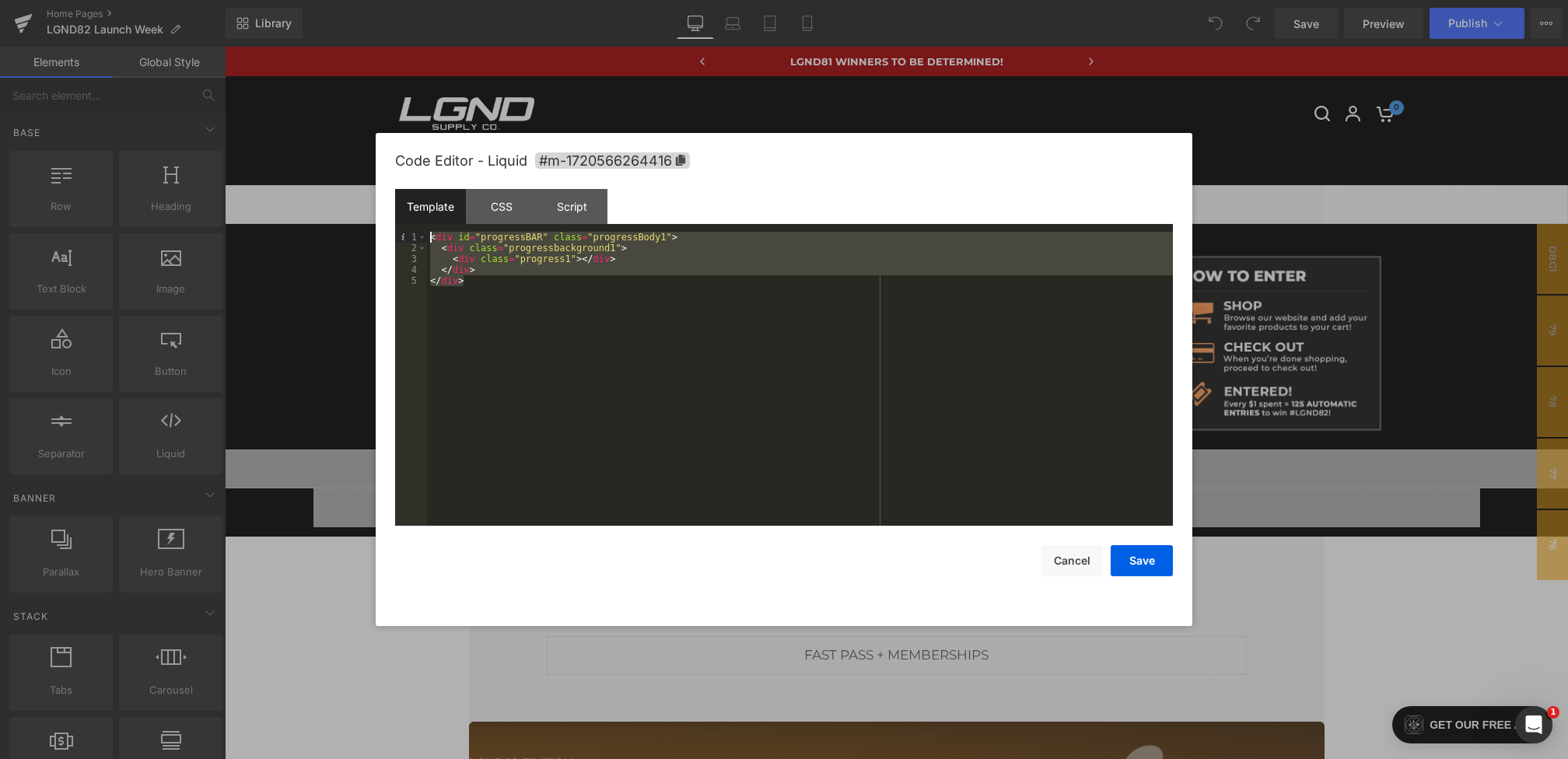
drag, startPoint x: 558, startPoint y: 279, endPoint x: 352, endPoint y: 169, distance: 233.5
click at [352, 169] on body "You are previewing how the will restyle your page. You can not edit Elements in…" at bounding box center [784, 380] width 1568 height 759
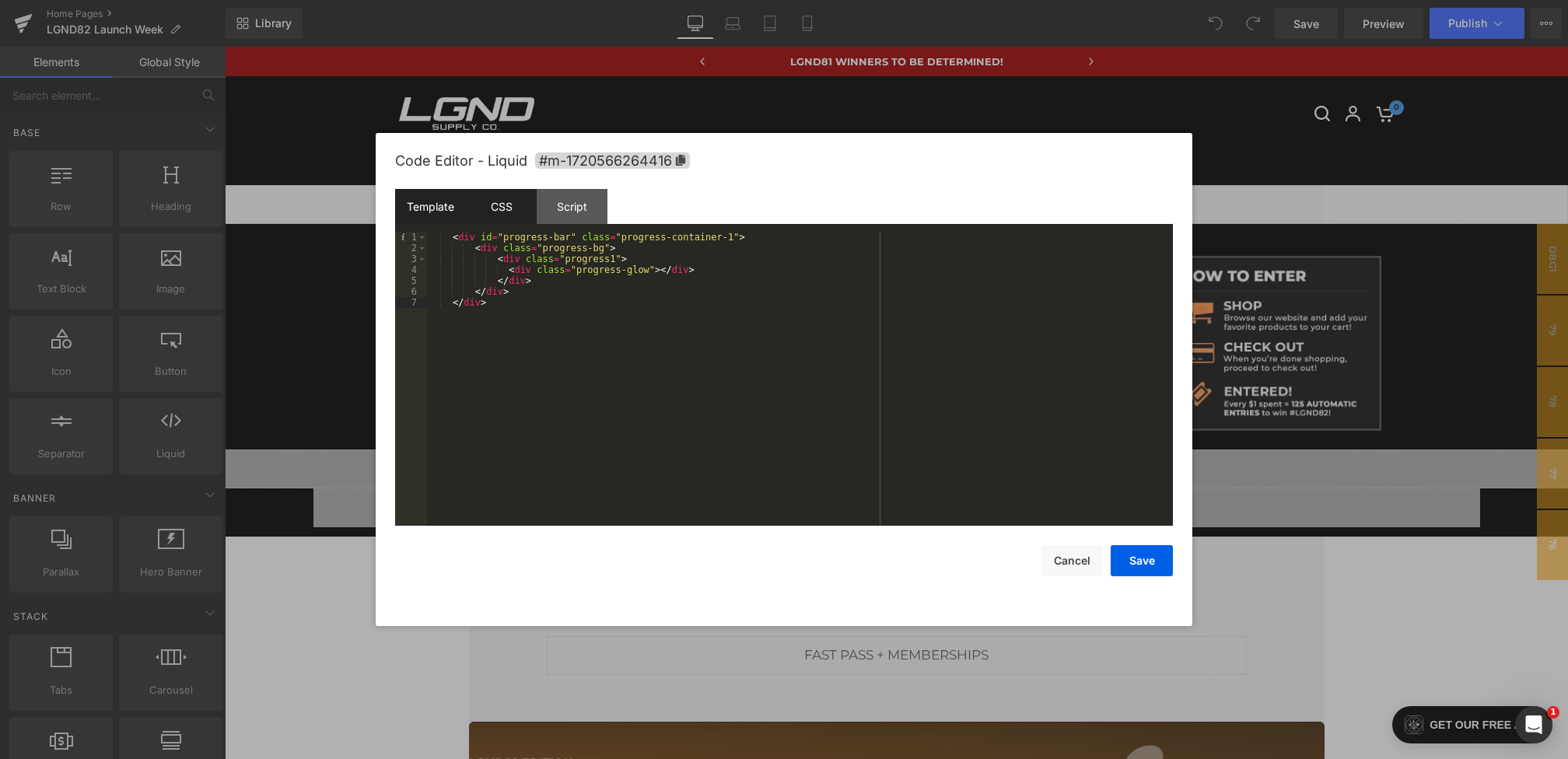
click at [508, 215] on div "CSS" at bounding box center [501, 206] width 70 height 35
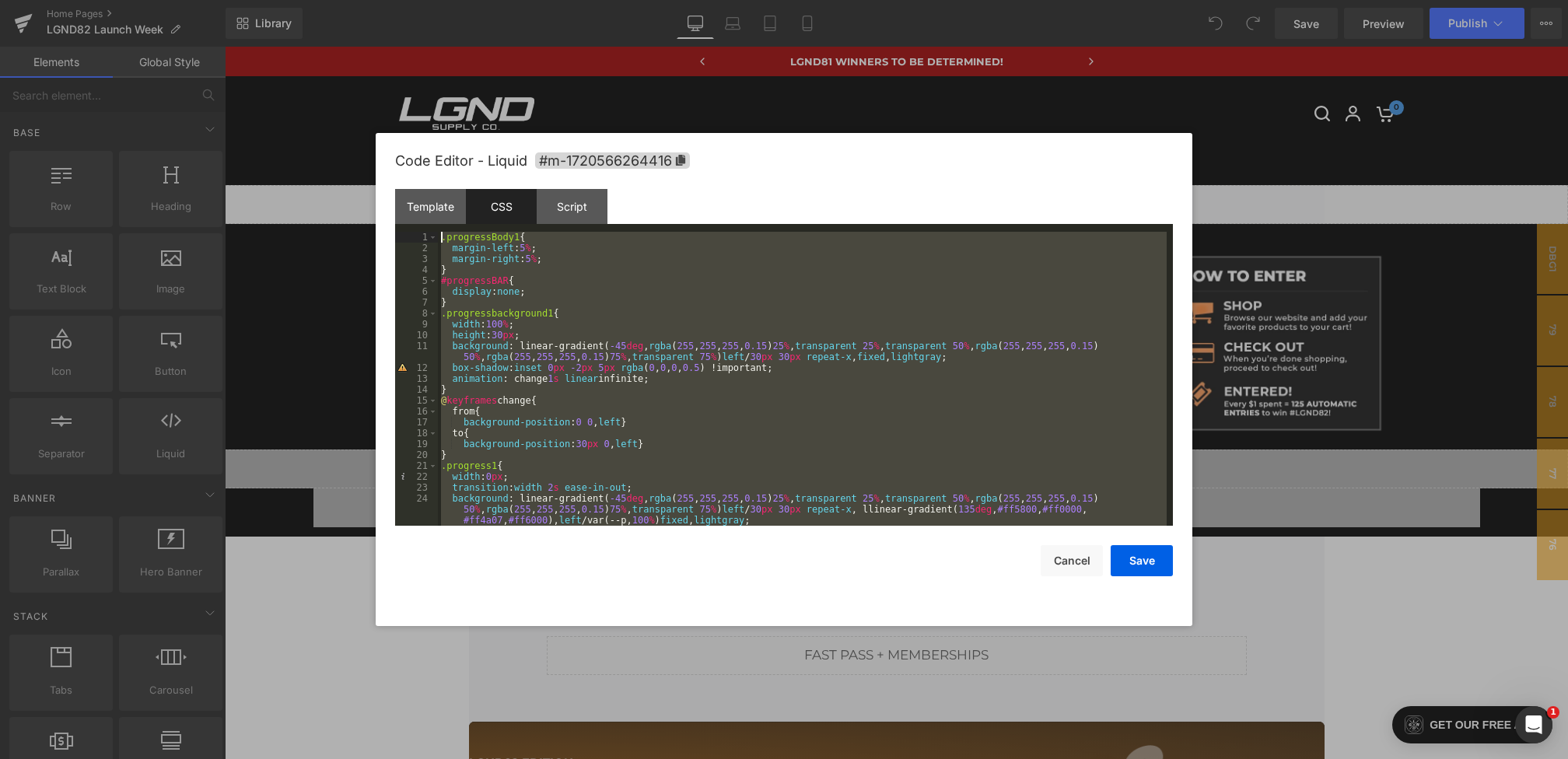
drag, startPoint x: 450, startPoint y: 510, endPoint x: 389, endPoint y: 138, distance: 377.0
click at [389, 138] on div "Code Editor - Liquid #m-1720566264416 Template CSS Script Data 1 2 3 4 5 6 7 < …" at bounding box center [784, 380] width 817 height 493
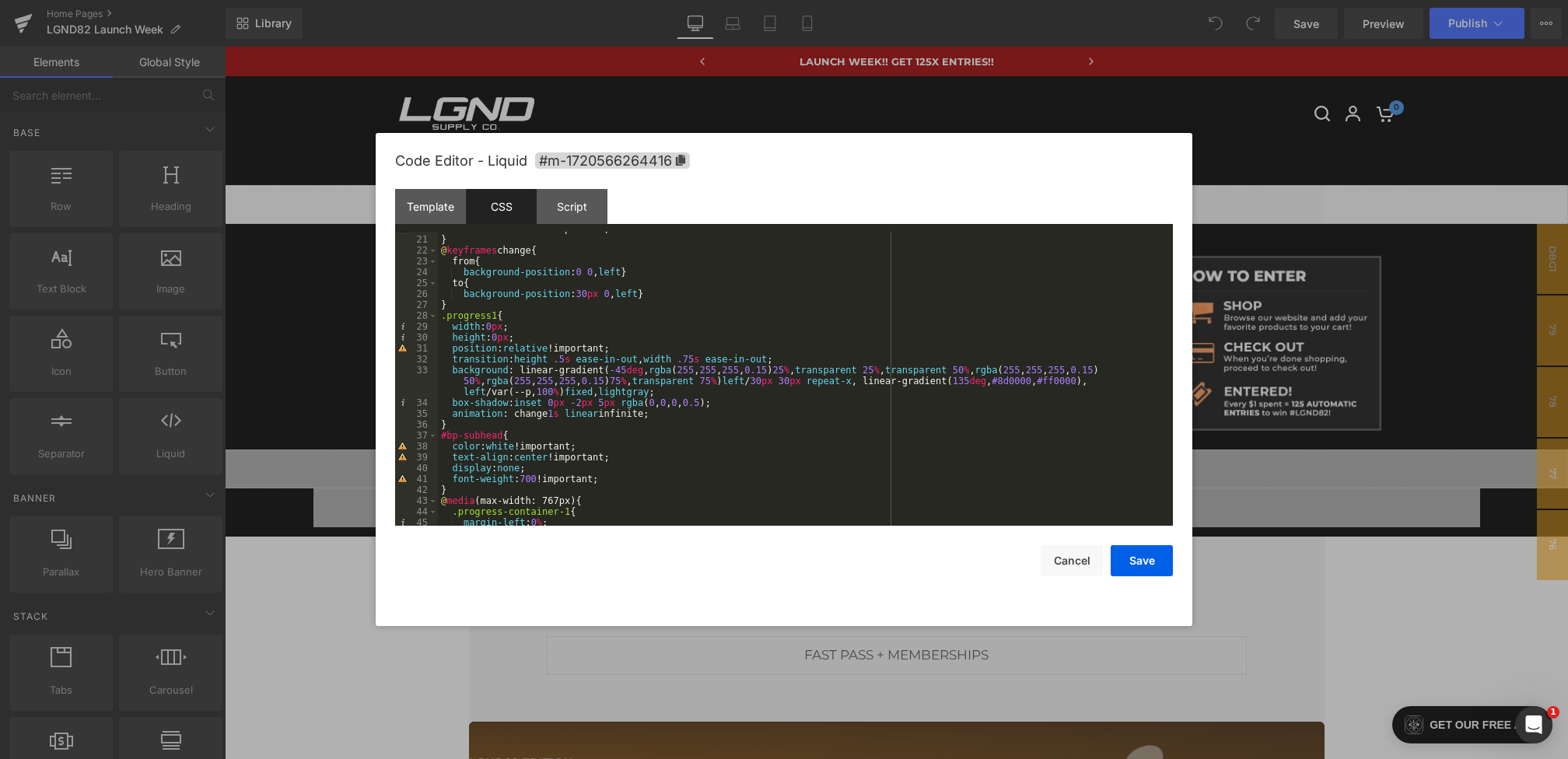
scroll to position [1111, 0]
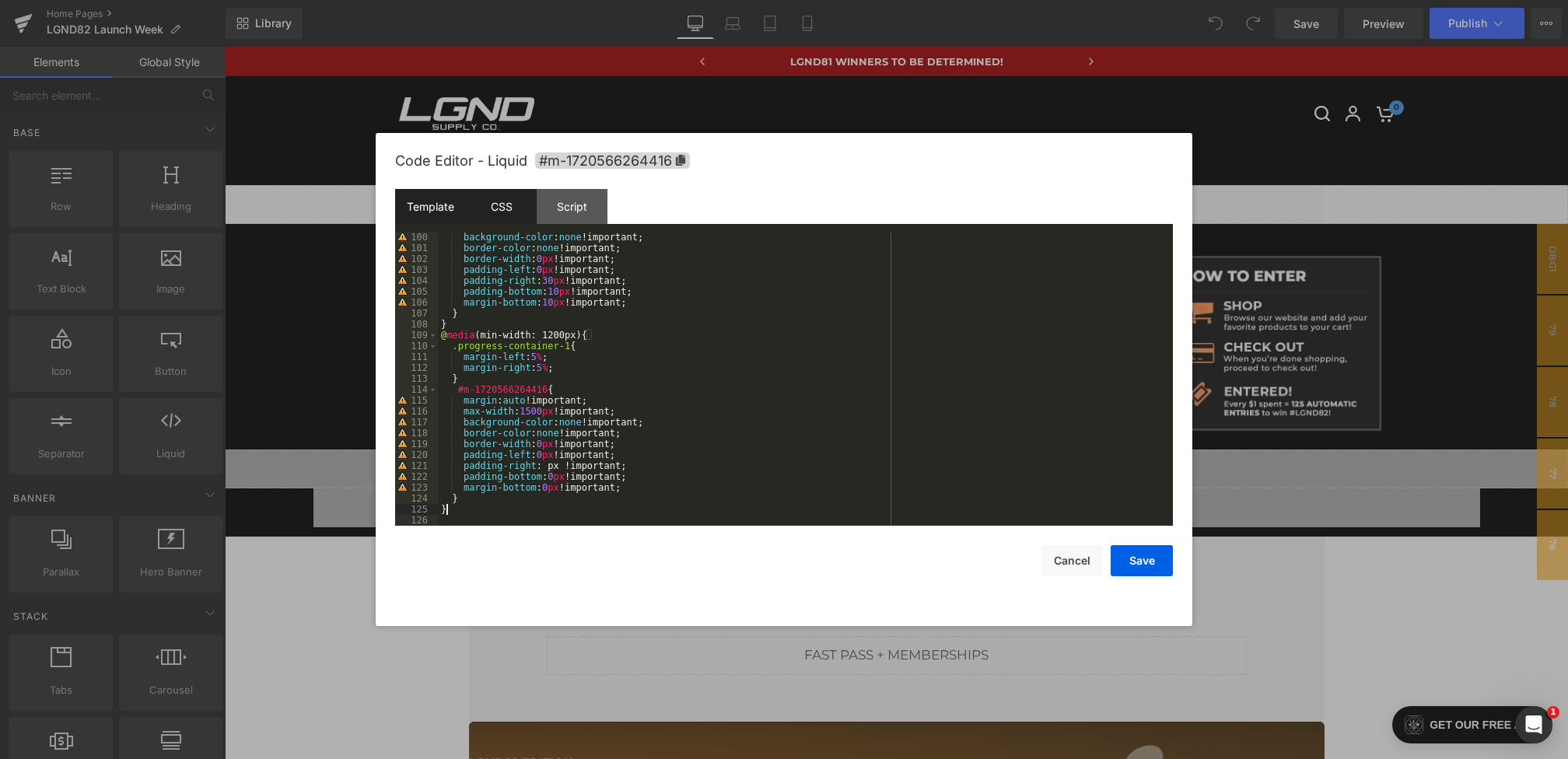
click at [429, 211] on div "Template" at bounding box center [430, 206] width 70 height 35
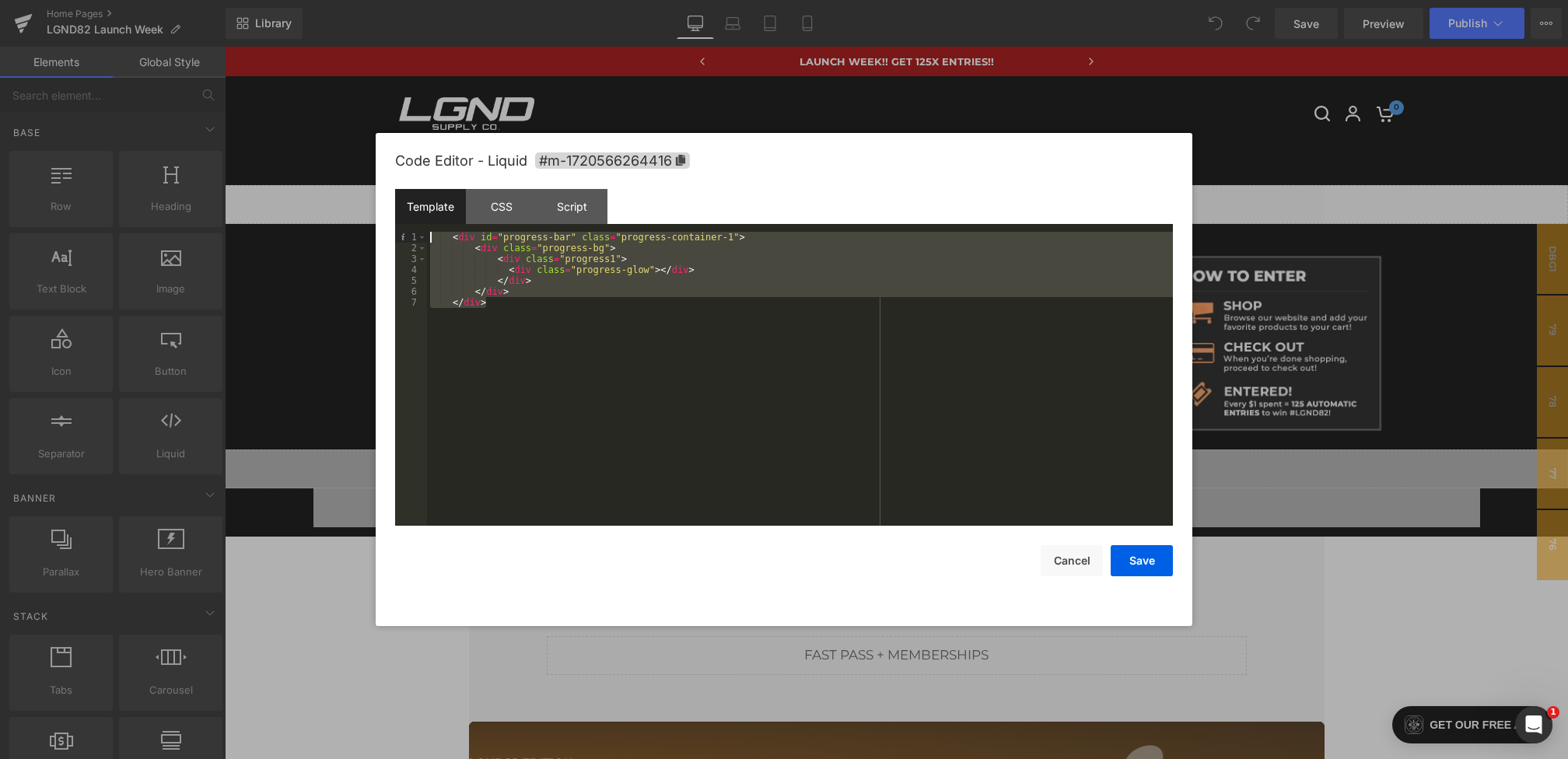
drag, startPoint x: 554, startPoint y: 329, endPoint x: 361, endPoint y: 83, distance: 312.7
click at [361, 83] on body "You are previewing how the will restyle your page. You can not edit Elements in…" at bounding box center [784, 380] width 1568 height 759
click at [1136, 552] on button "Save" at bounding box center [1141, 561] width 63 height 31
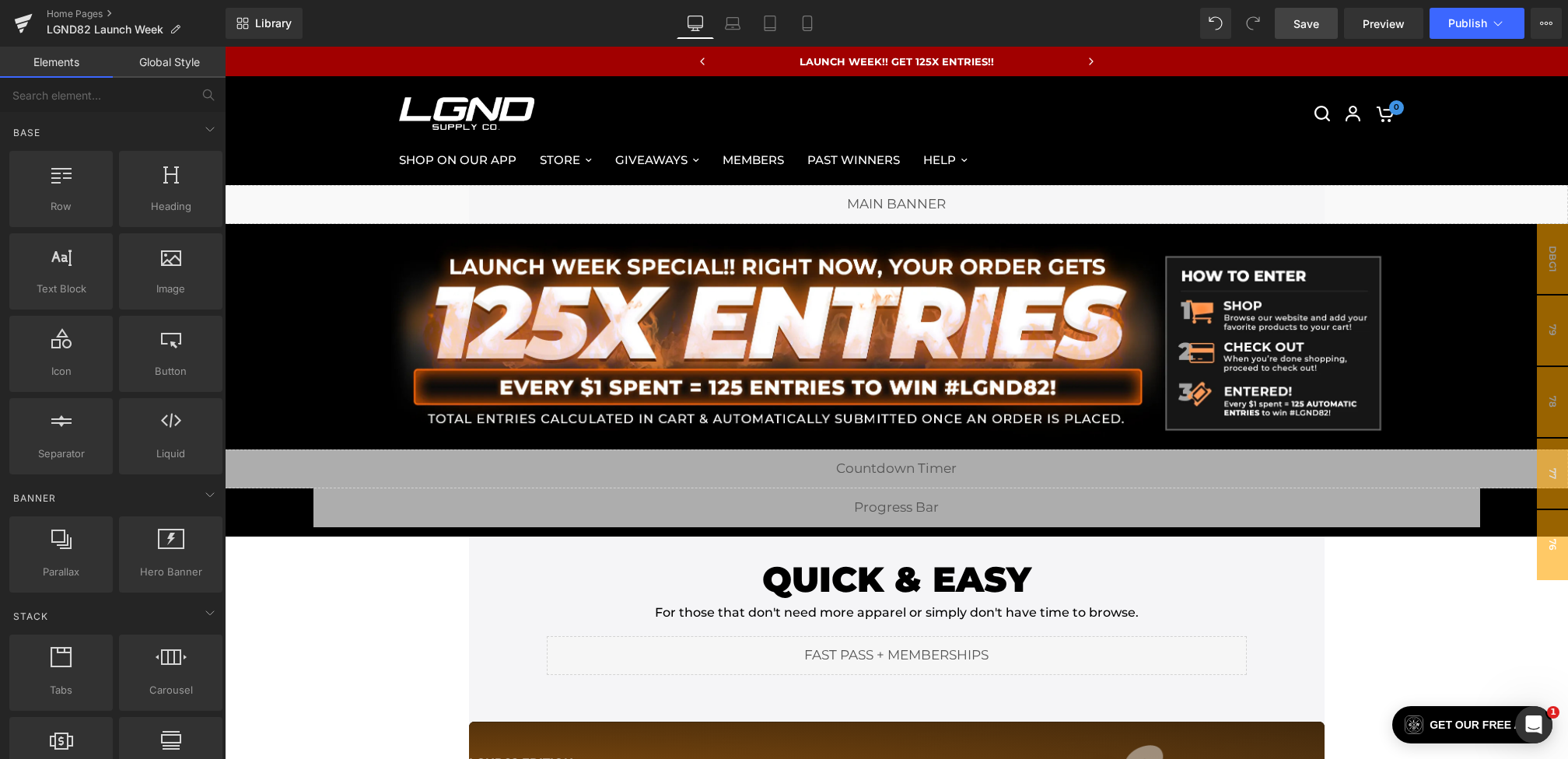
click at [1303, 28] on span "Save" at bounding box center [1306, 23] width 26 height 16
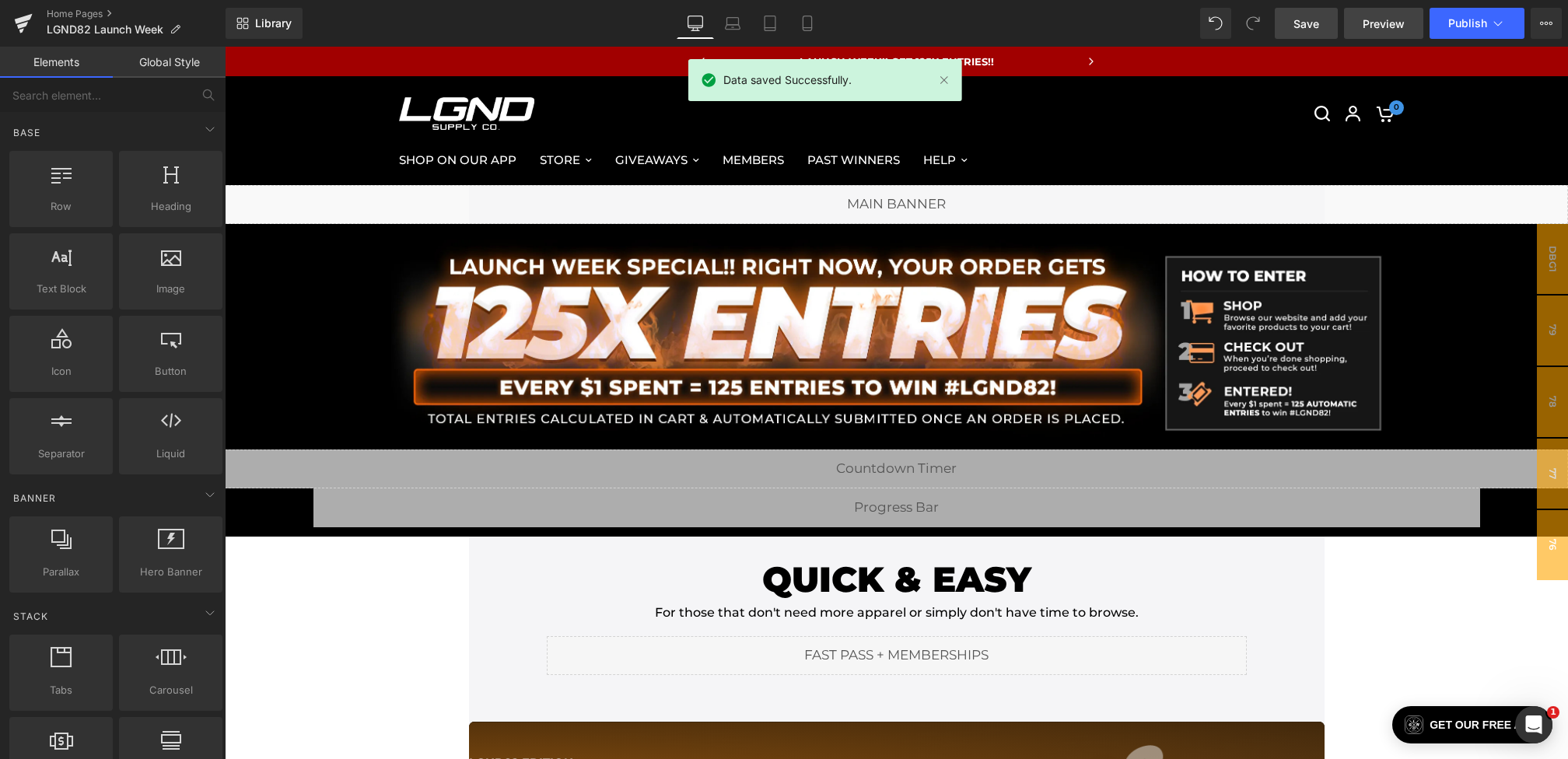
click at [1376, 20] on span "Preview" at bounding box center [1383, 23] width 42 height 16
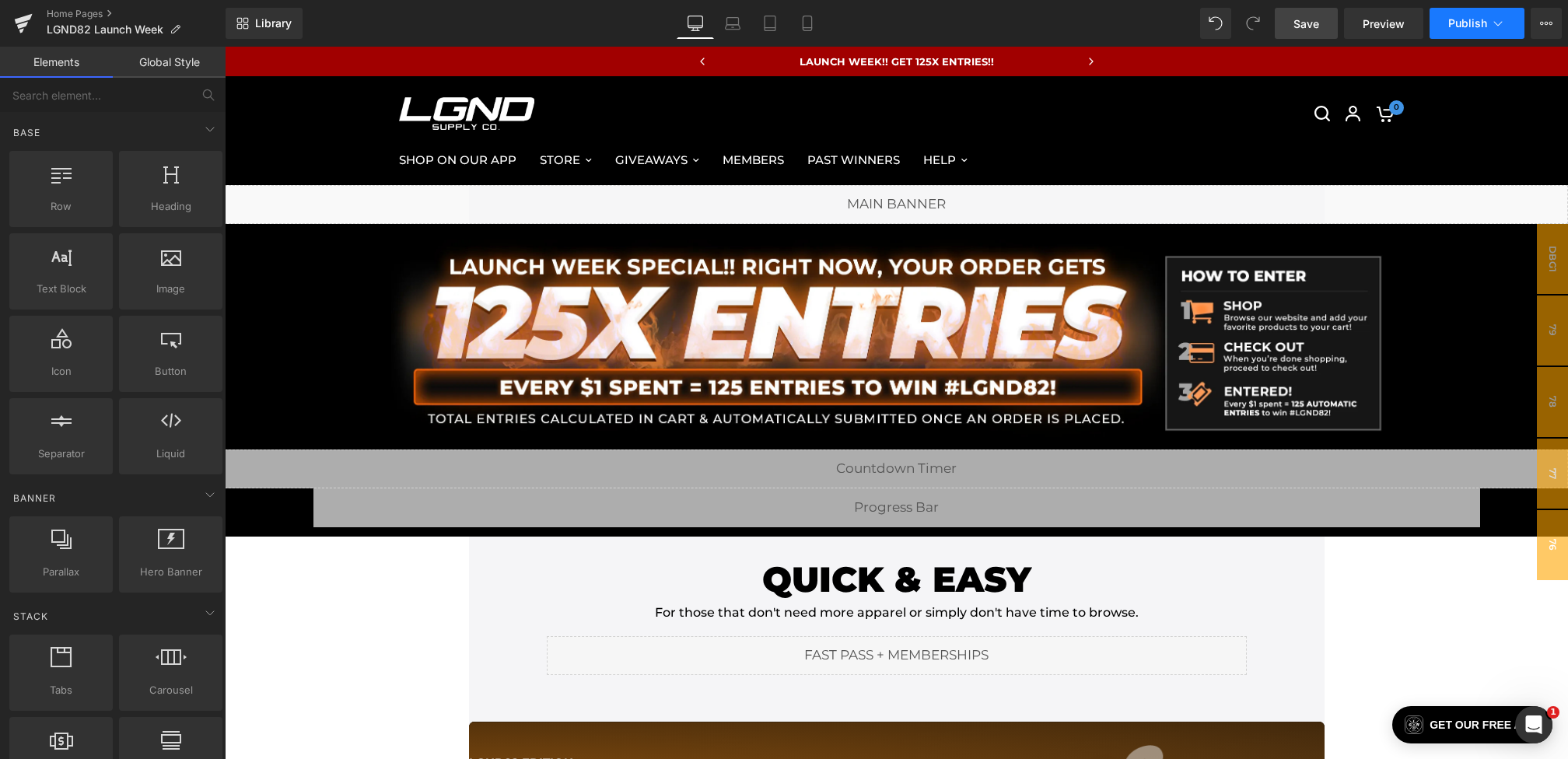
click at [1458, 32] on button "Publish" at bounding box center [1477, 23] width 94 height 31
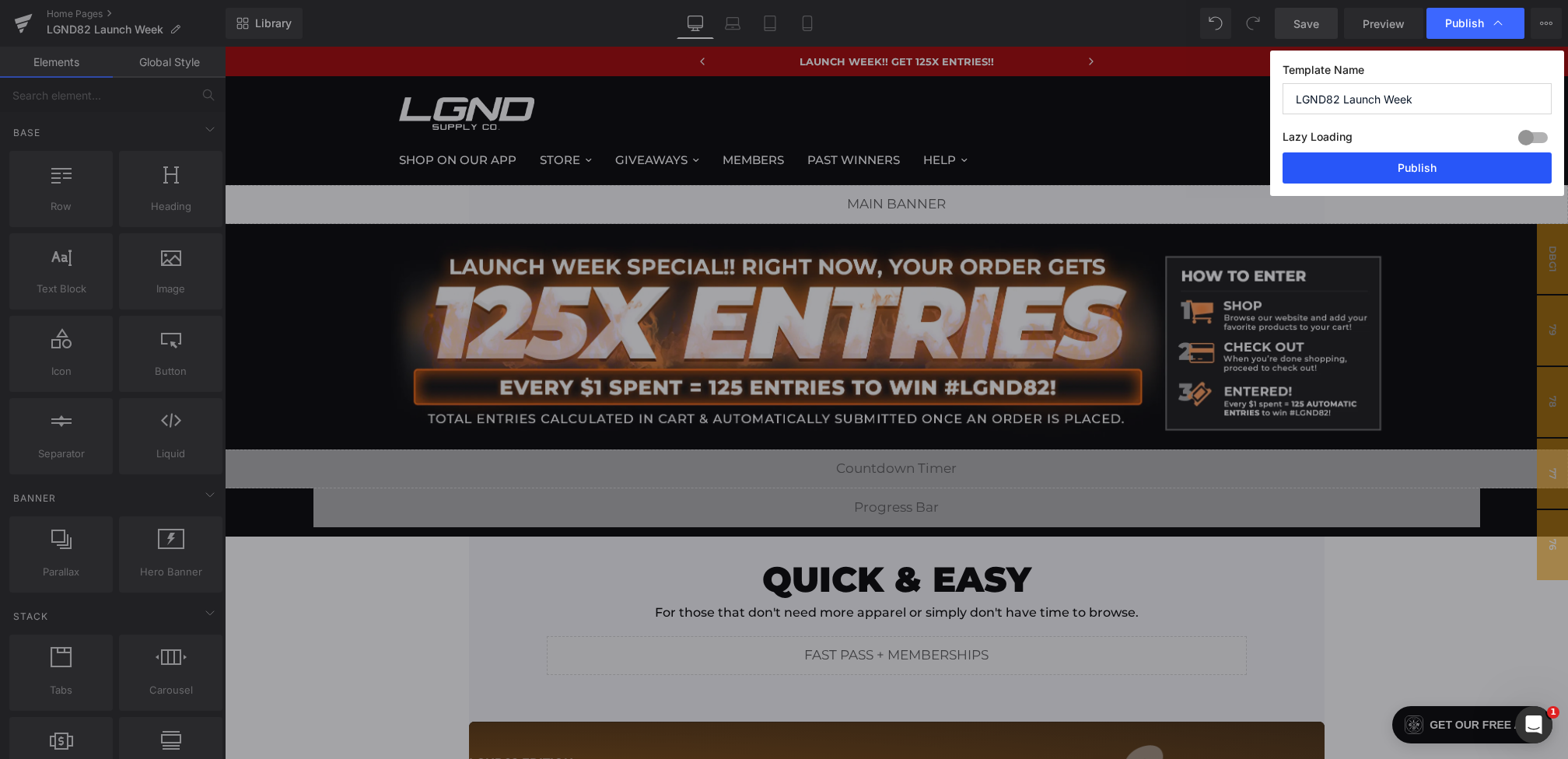
click at [1407, 163] on button "Publish" at bounding box center [1416, 168] width 269 height 31
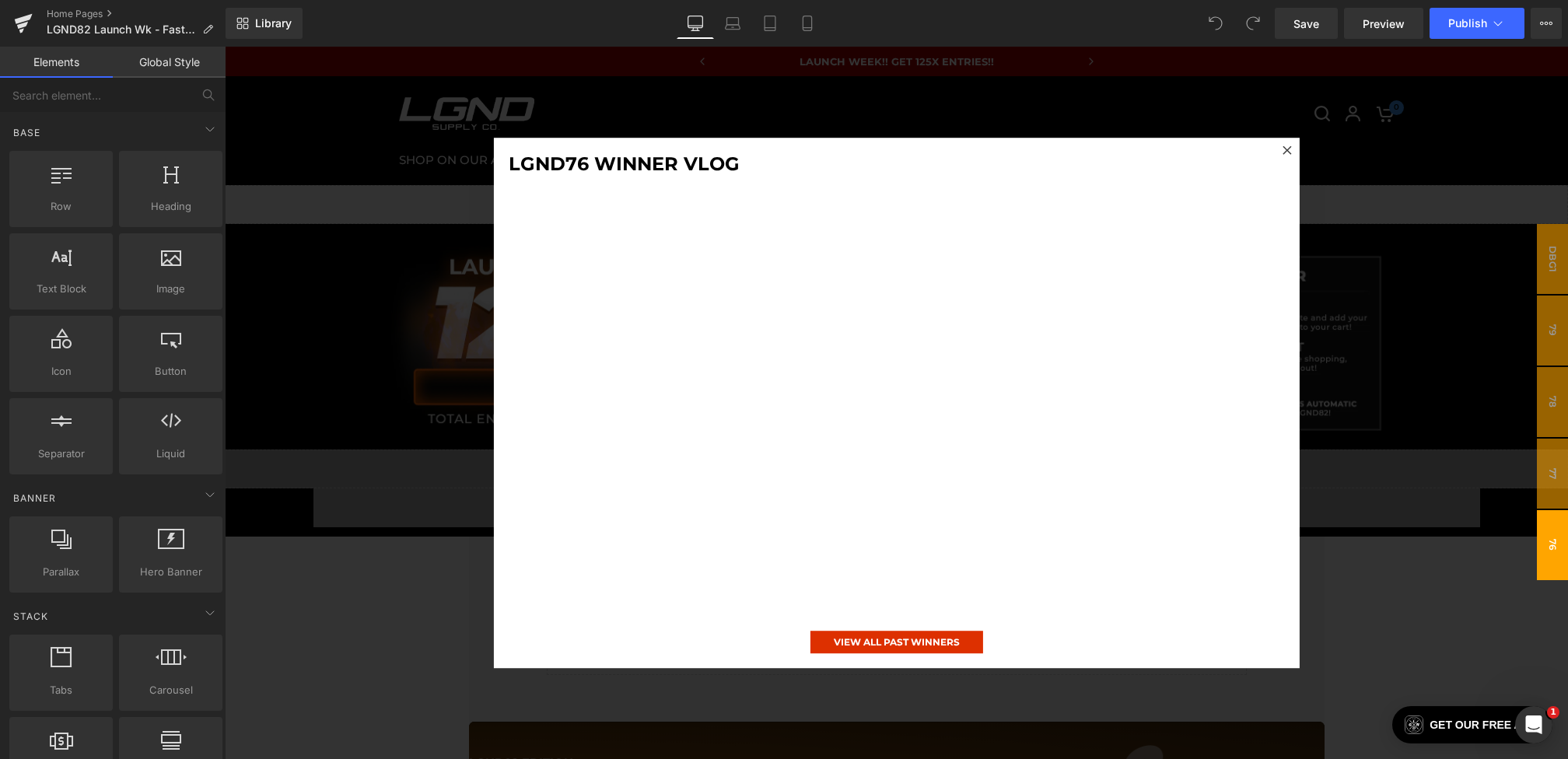
click at [395, 280] on div at bounding box center [896, 403] width 1343 height 713
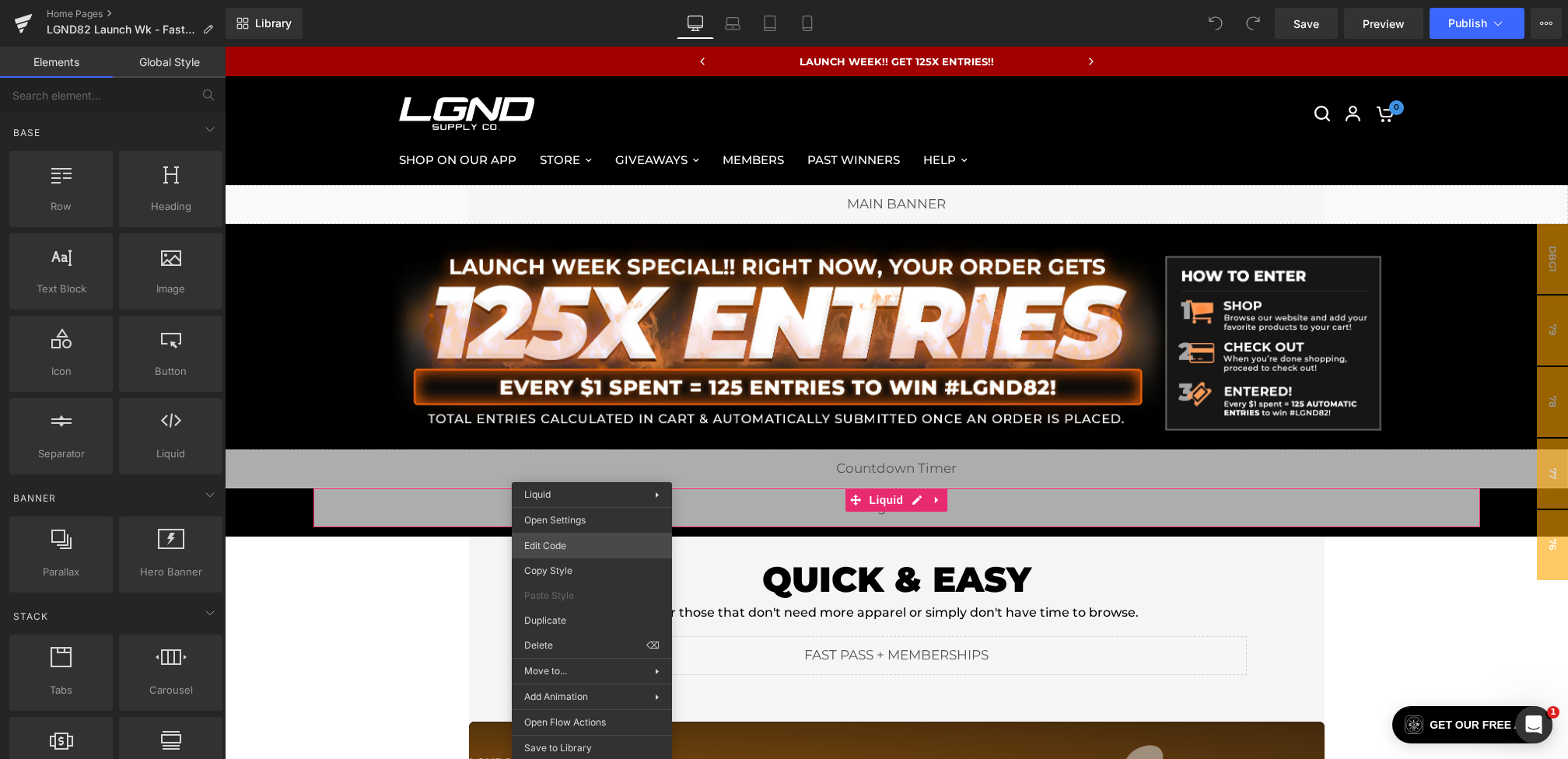
click at [555, 0] on div "You are previewing how the will restyle your page. You can not edit Elements in…" at bounding box center [784, 0] width 1568 height 0
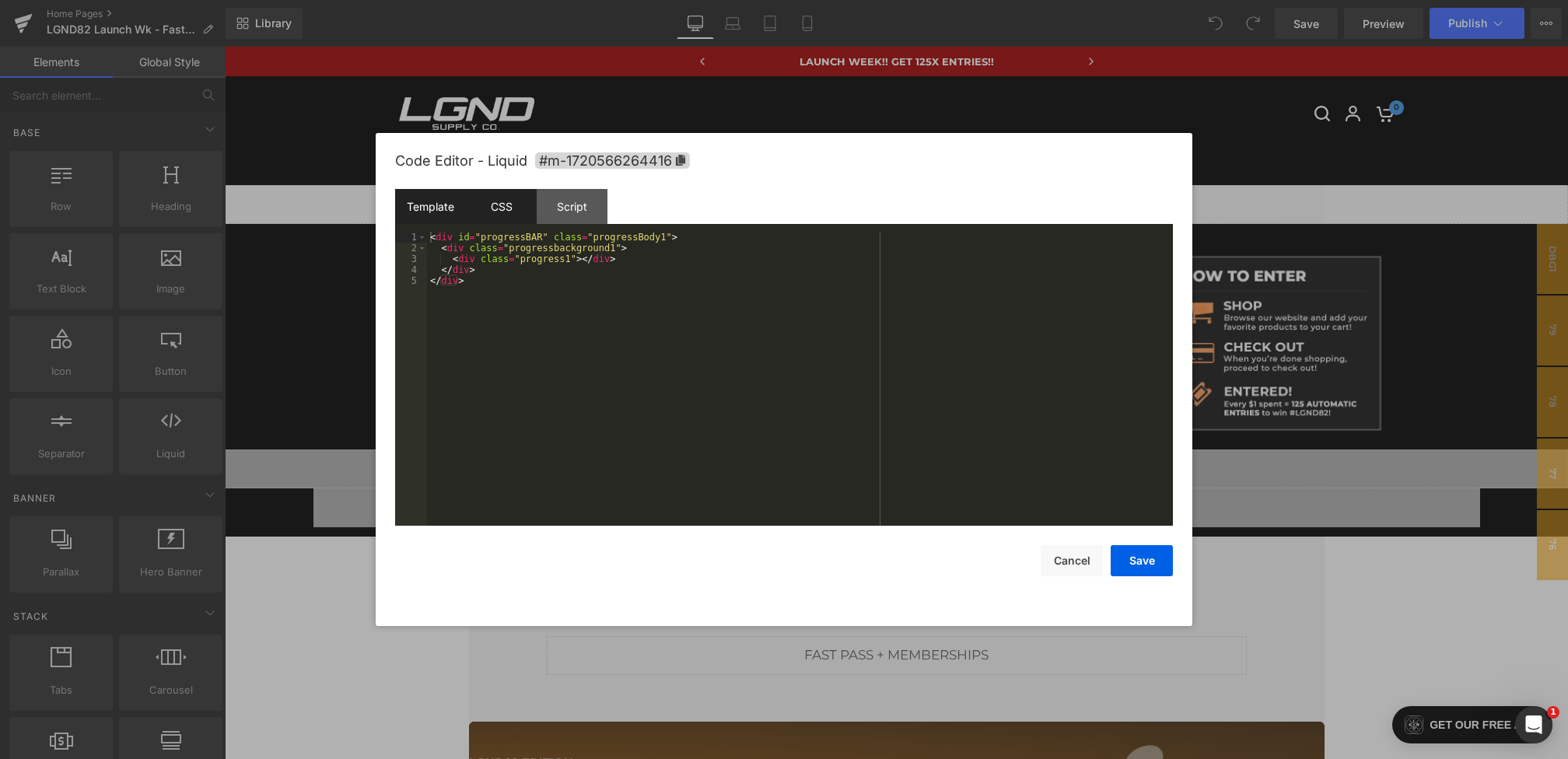
click at [490, 214] on div "CSS" at bounding box center [501, 206] width 70 height 35
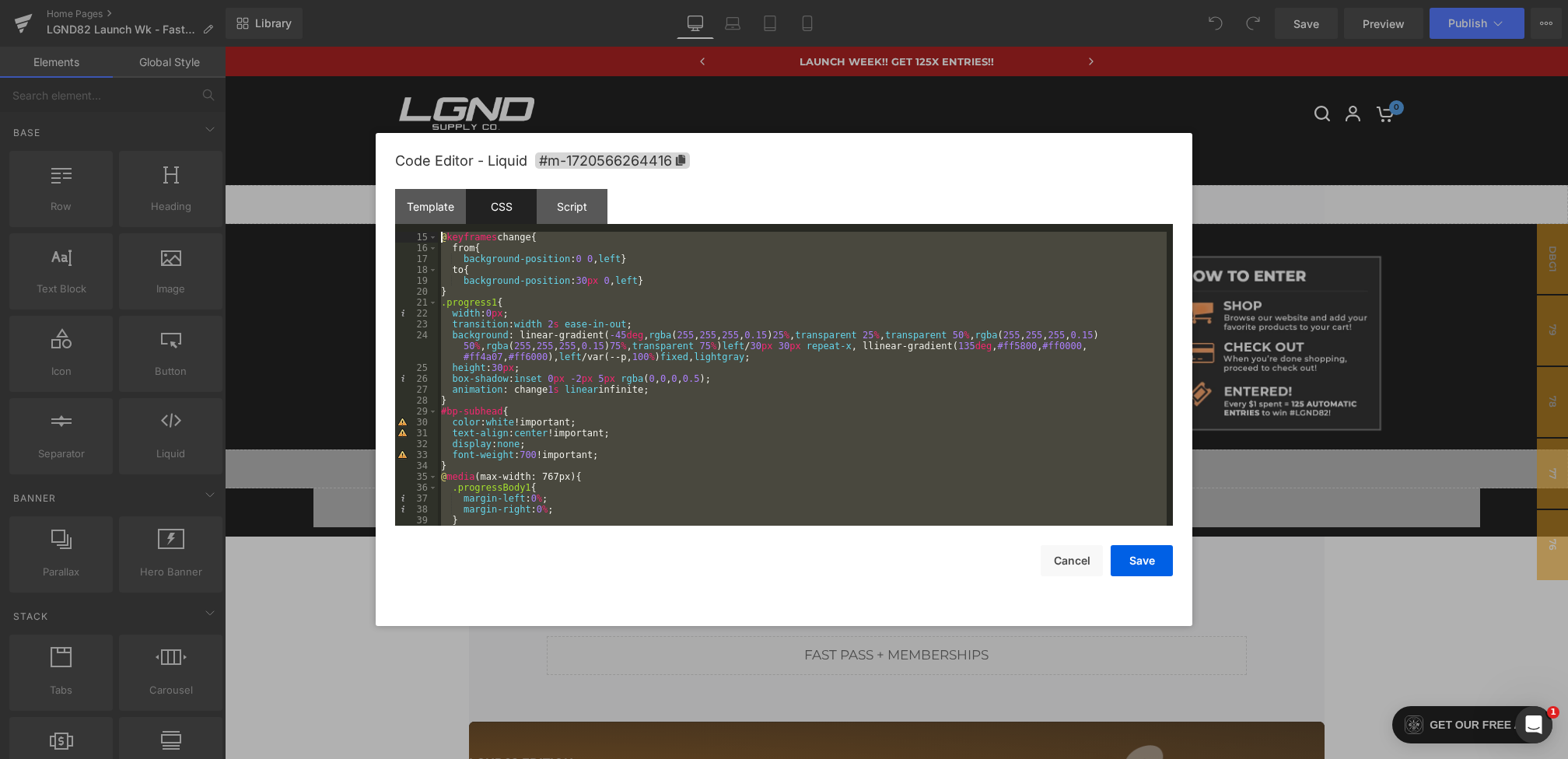
drag, startPoint x: 465, startPoint y: 509, endPoint x: 415, endPoint y: -49, distance: 560.2
click at [415, 0] on html "You are previewing how the will restyle your page. You can not edit Elements in…" at bounding box center [784, 380] width 1568 height 759
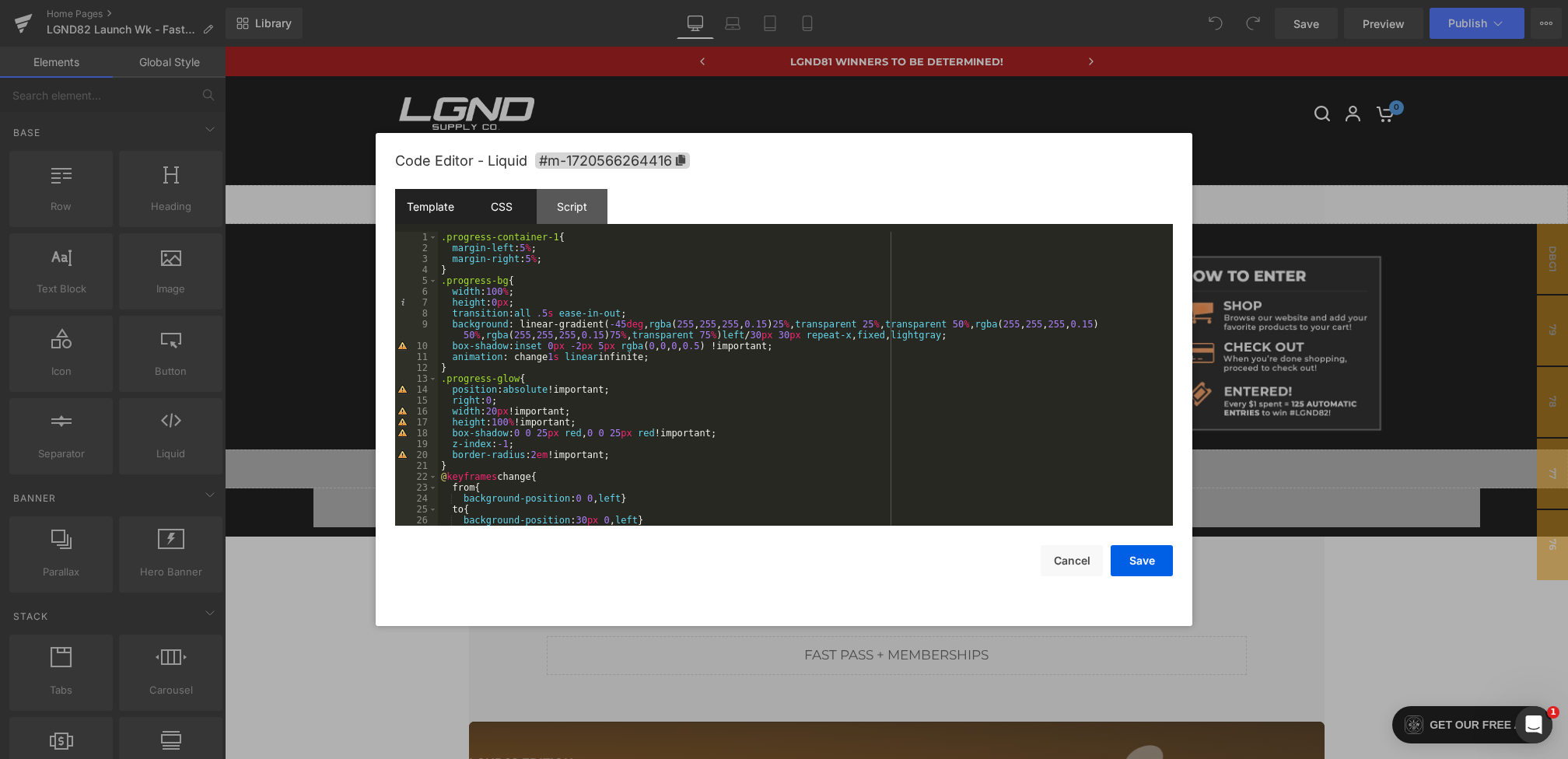
click at [442, 204] on div "Template" at bounding box center [430, 206] width 70 height 35
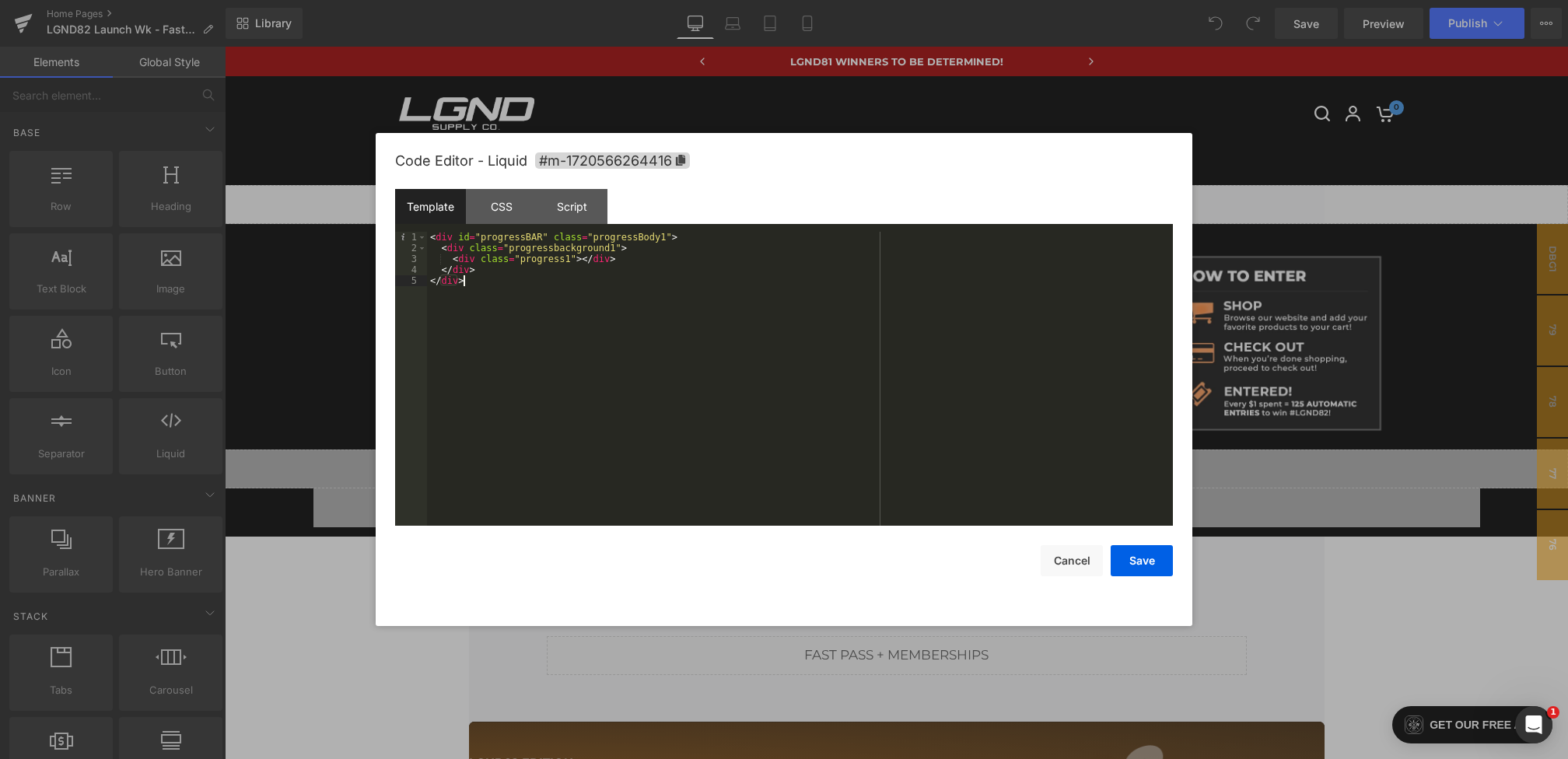
drag, startPoint x: 550, startPoint y: 371, endPoint x: 331, endPoint y: 108, distance: 342.2
click at [331, 108] on body "You are previewing how the will restyle your page. You can not edit Elements in…" at bounding box center [784, 380] width 1568 height 759
click at [1137, 563] on button "Save" at bounding box center [1141, 561] width 63 height 31
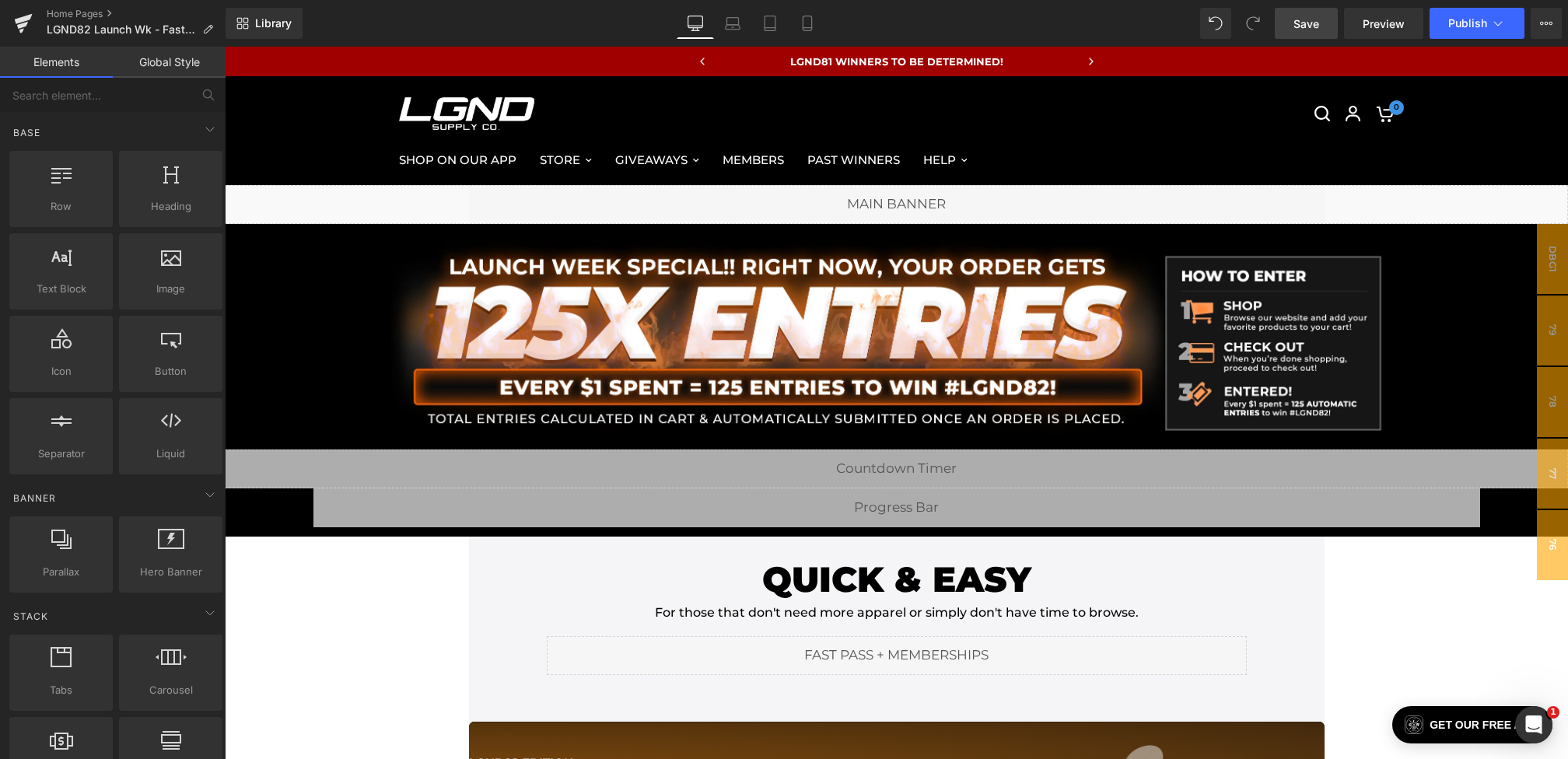
click at [1293, 30] on link "Save" at bounding box center [1305, 23] width 63 height 31
click at [1378, 33] on link "Preview" at bounding box center [1383, 23] width 79 height 31
click at [1477, 23] on span "Publish" at bounding box center [1467, 23] width 39 height 13
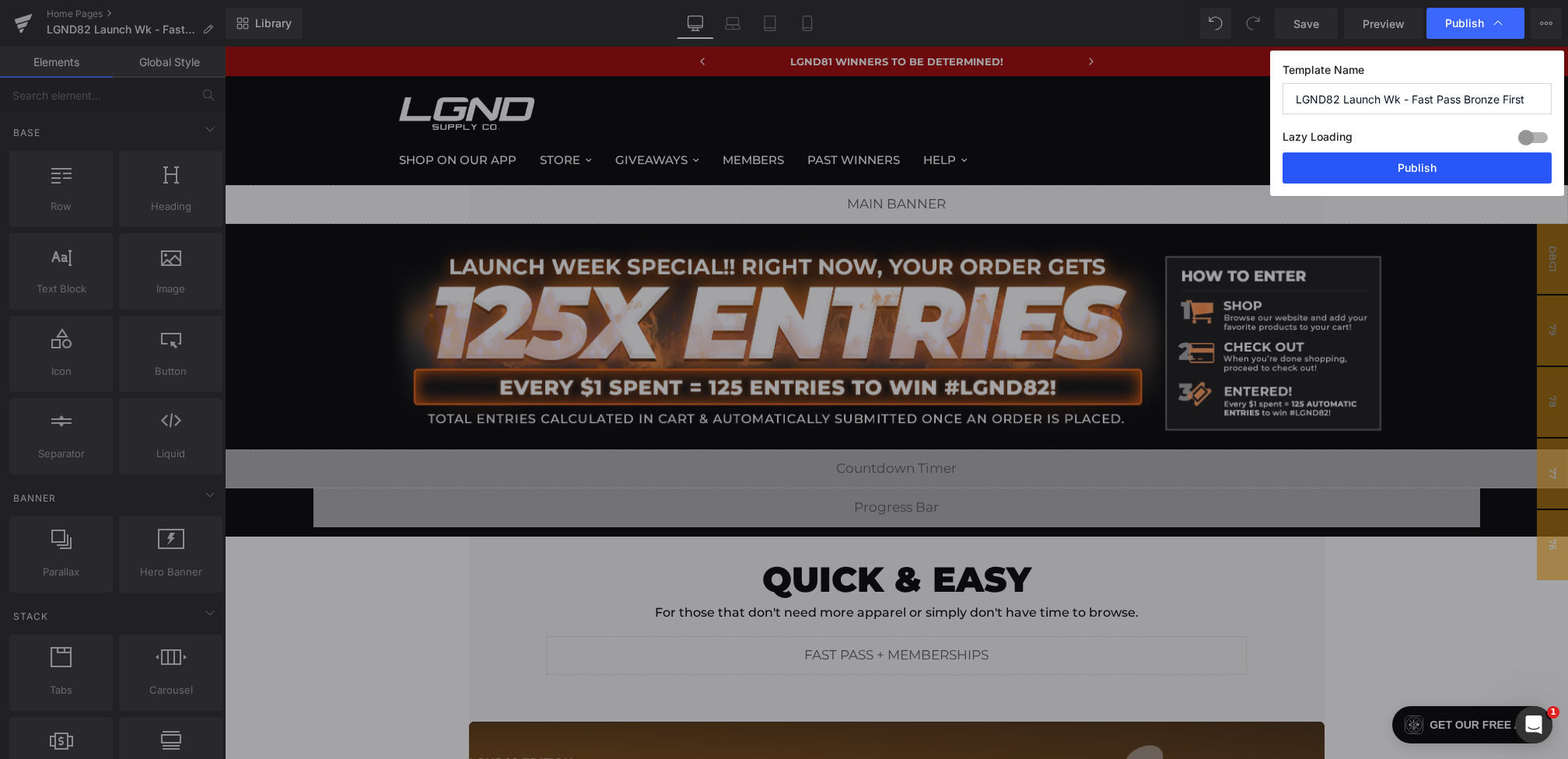
click at [1398, 167] on button "Publish" at bounding box center [1416, 168] width 269 height 31
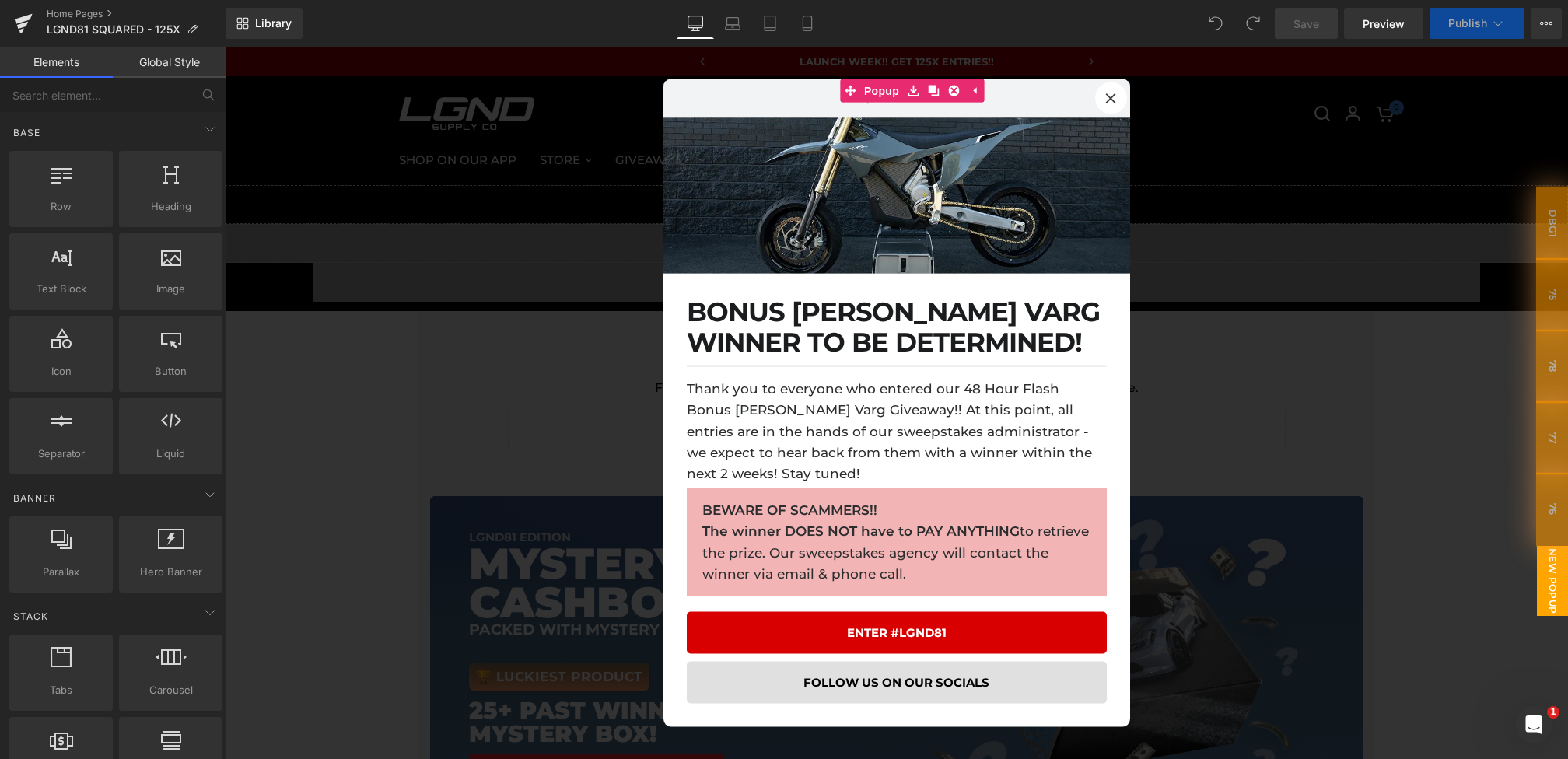
click at [494, 430] on div at bounding box center [896, 403] width 1343 height 713
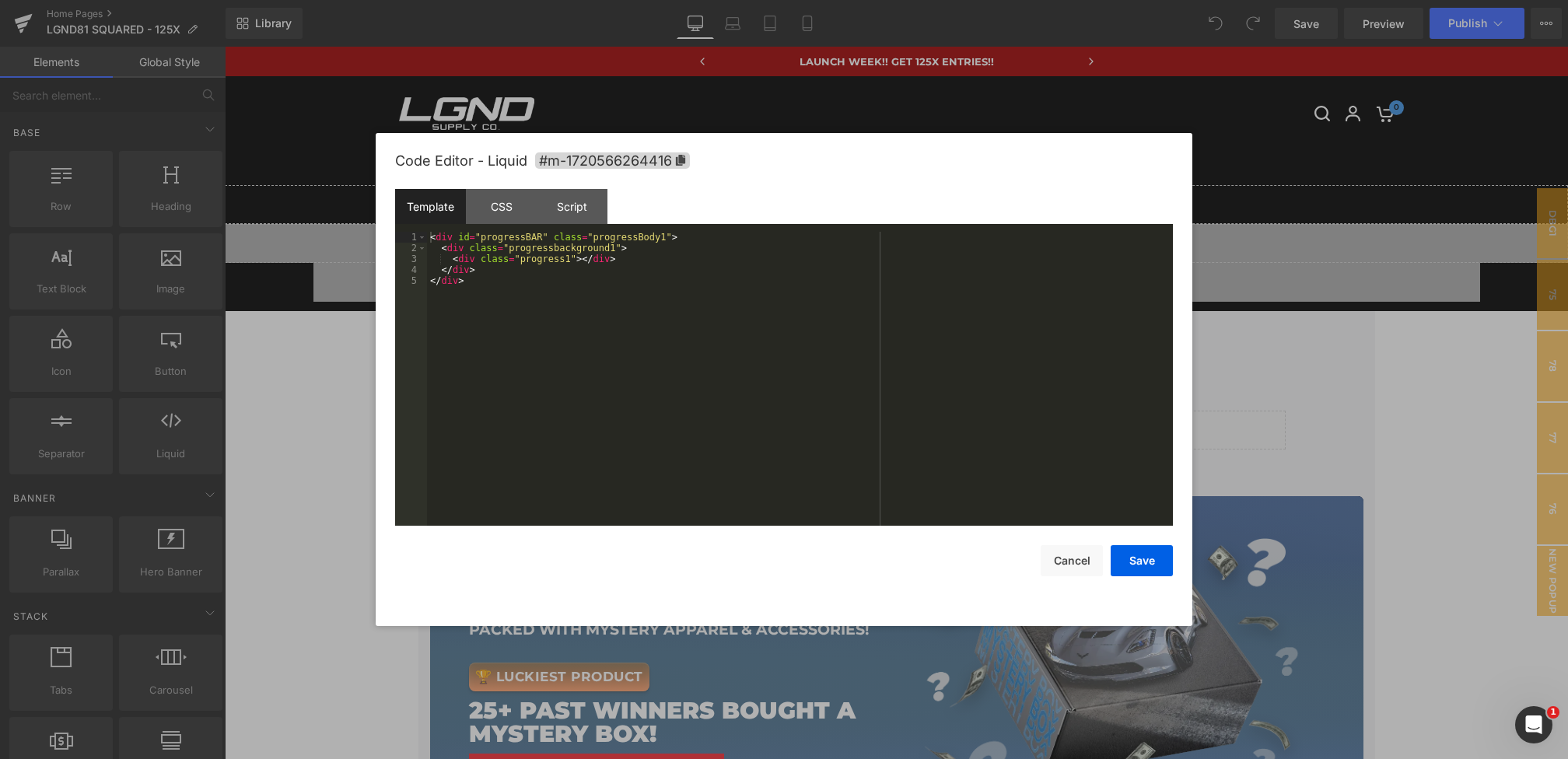
click at [625, 0] on div "You are previewing how the will restyle your page. You can not edit Elements in…" at bounding box center [784, 0] width 1568 height 0
click at [1069, 568] on button "Cancel" at bounding box center [1071, 561] width 63 height 31
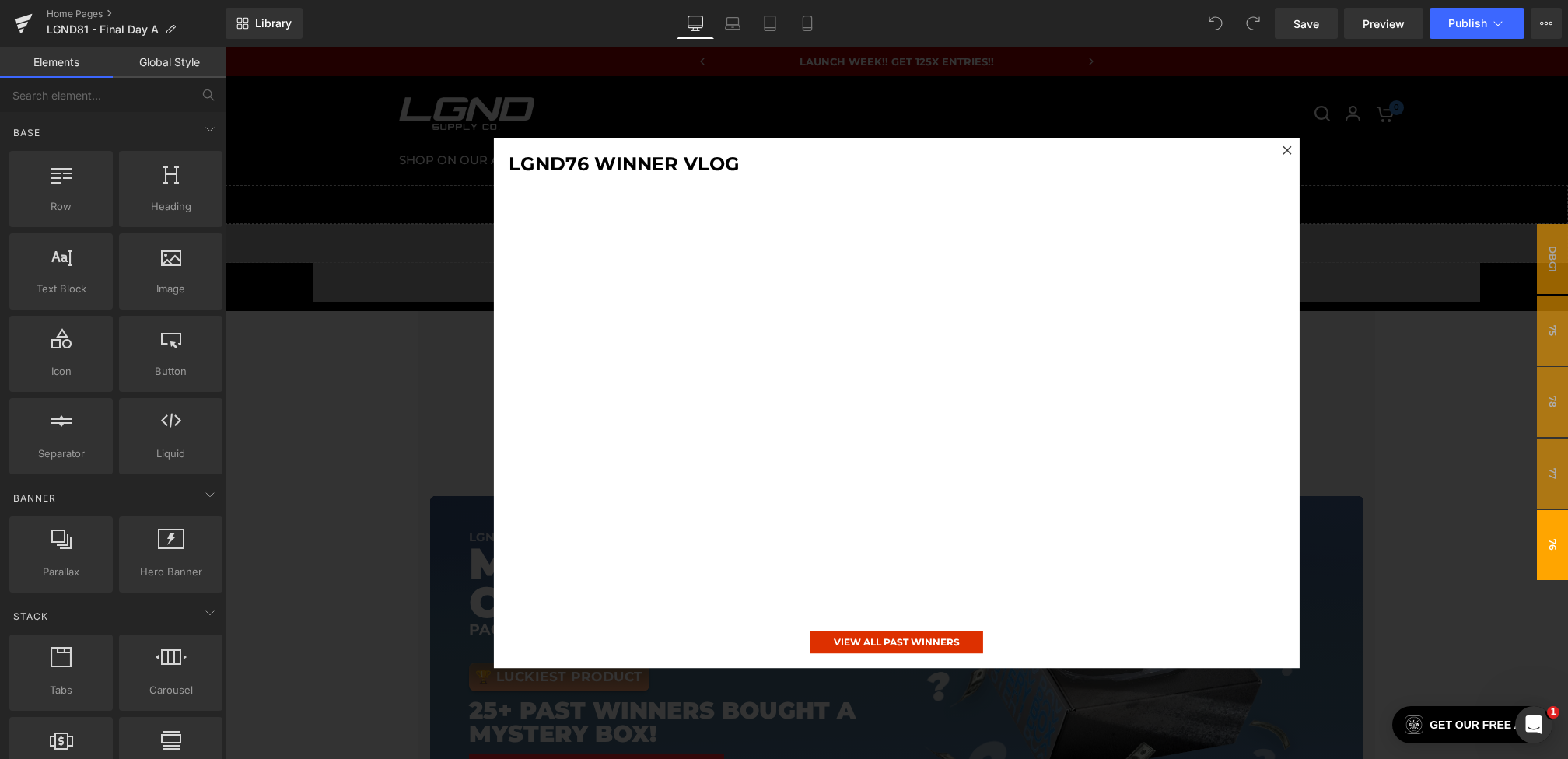
click at [391, 353] on div at bounding box center [896, 403] width 1343 height 713
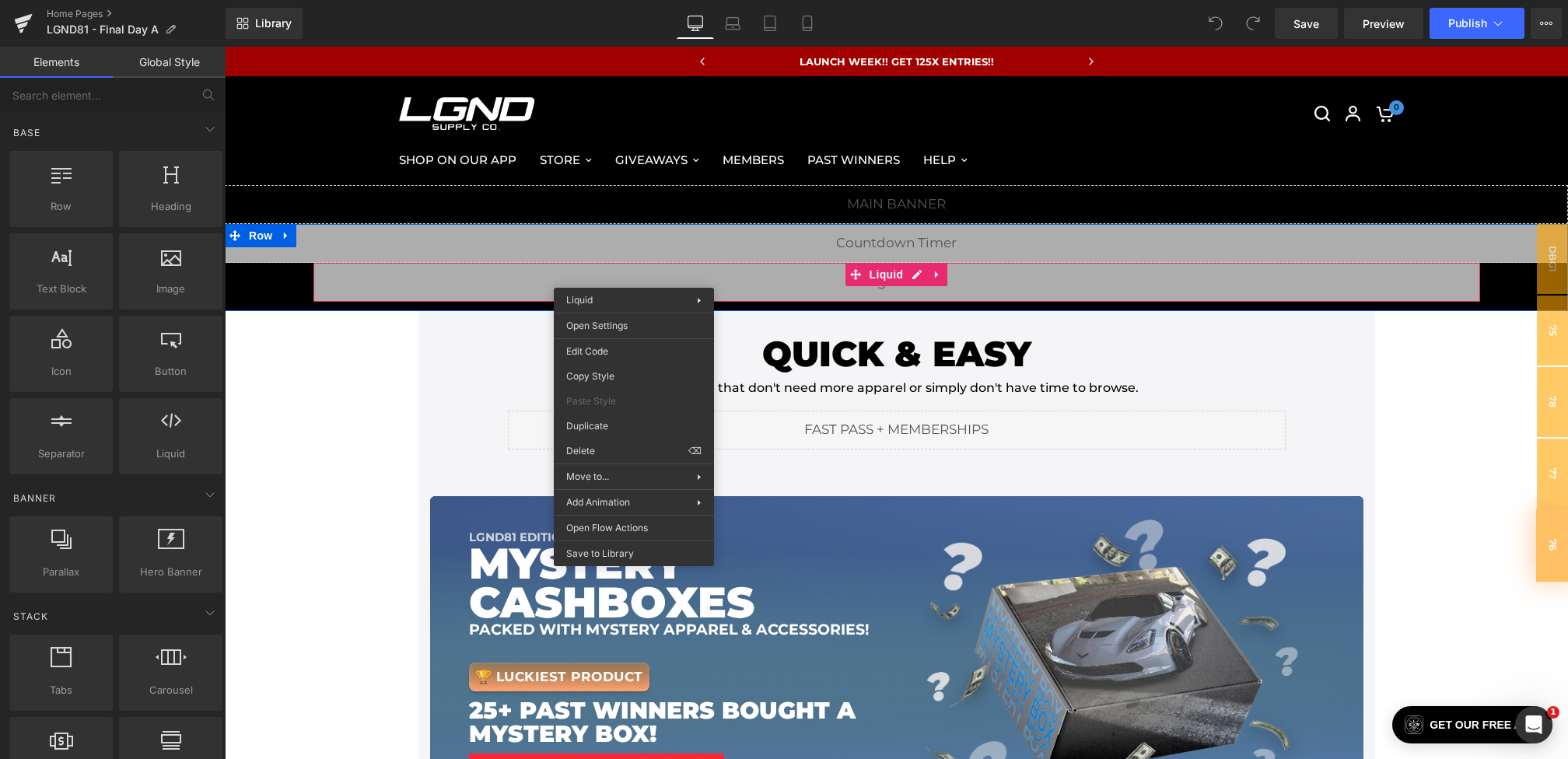
drag, startPoint x: 634, startPoint y: 276, endPoint x: 852, endPoint y: 344, distance: 228.4
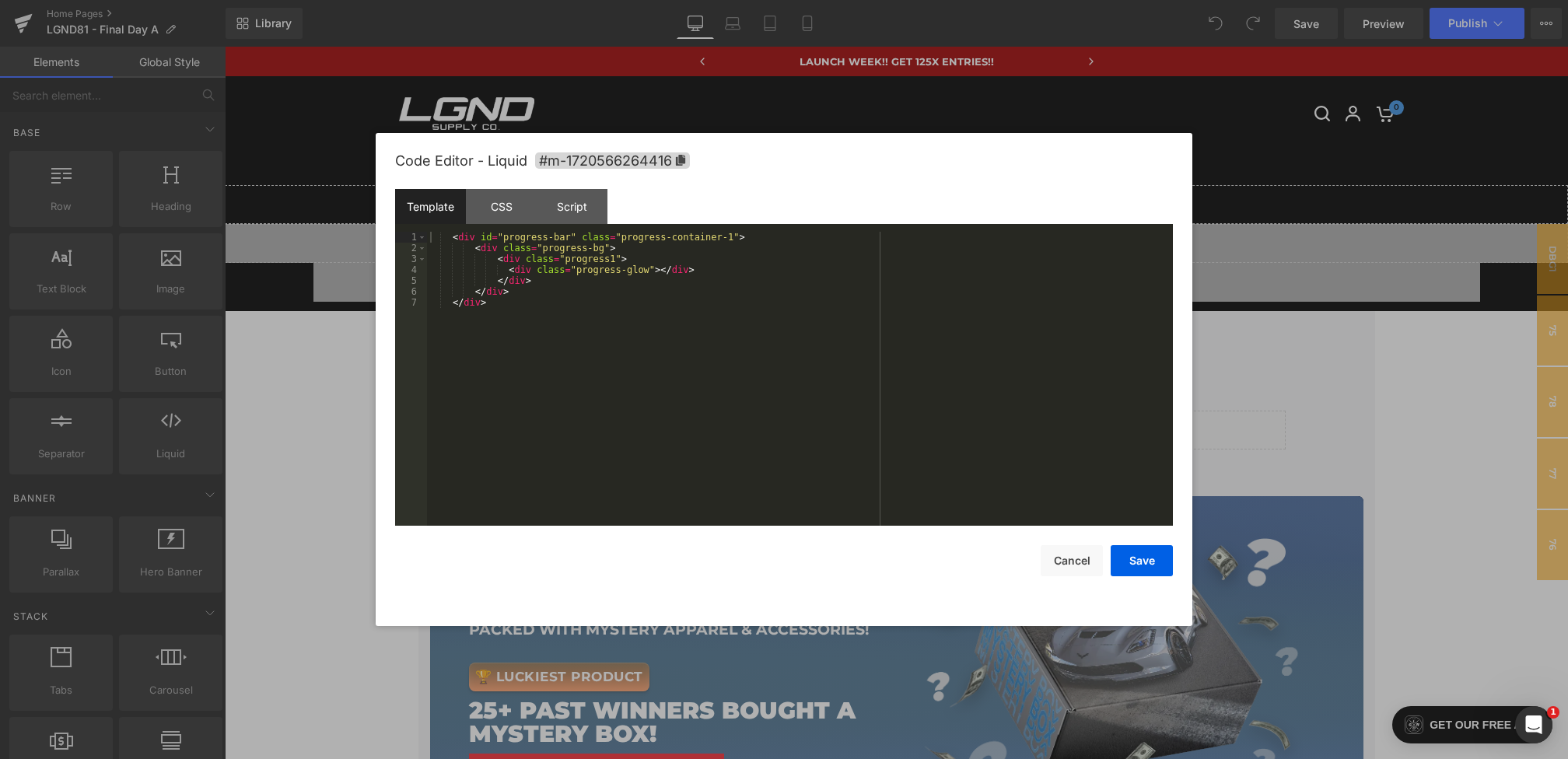
click at [602, 0] on div "You are previewing how the will restyle your page. You can not edit Elements in…" at bounding box center [784, 0] width 1568 height 0
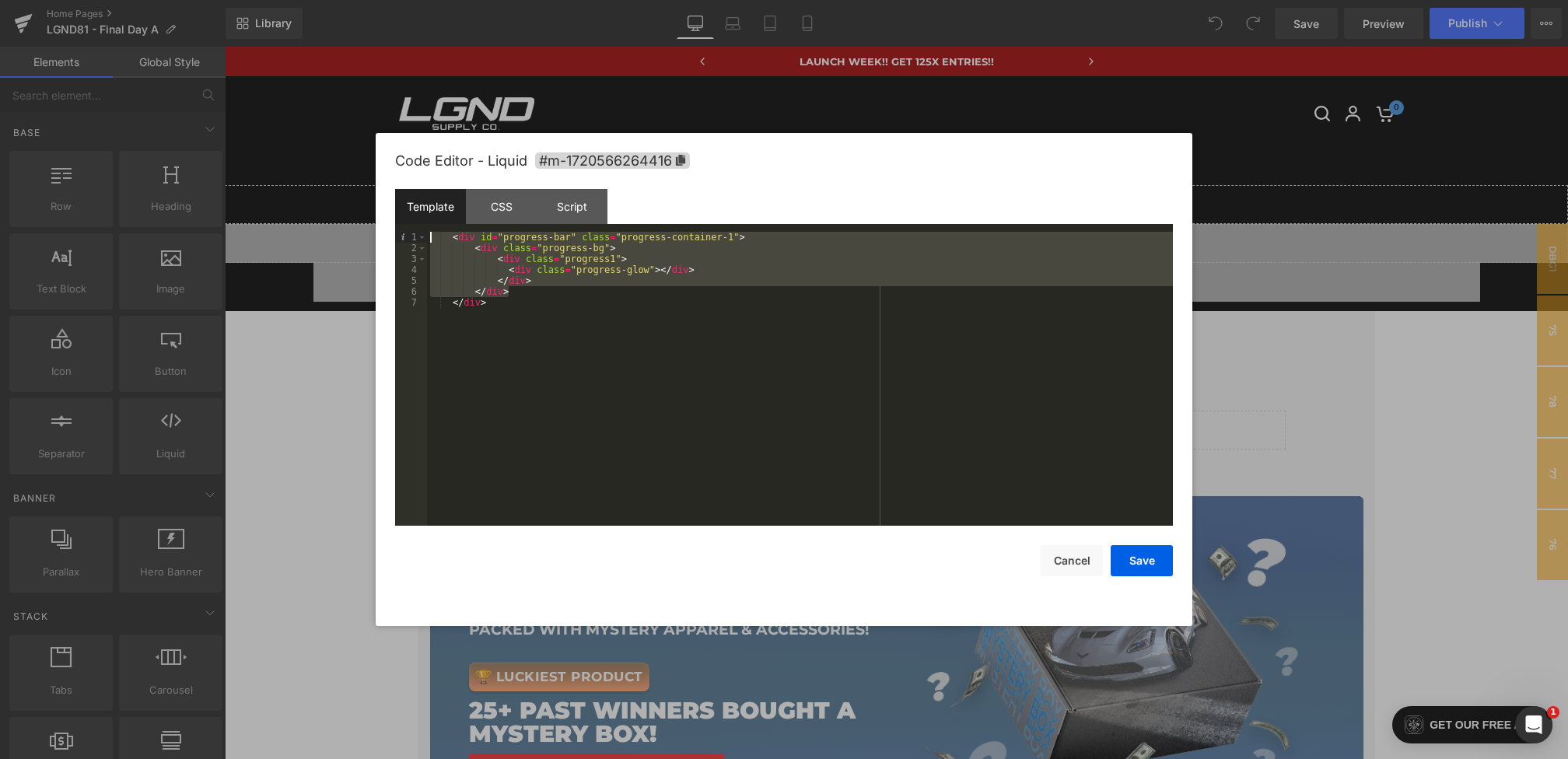
drag, startPoint x: 551, startPoint y: 297, endPoint x: 362, endPoint y: 148, distance: 240.7
click at [362, 148] on body "You are previewing how the will restyle your page. You can not edit Elements in…" at bounding box center [784, 380] width 1568 height 759
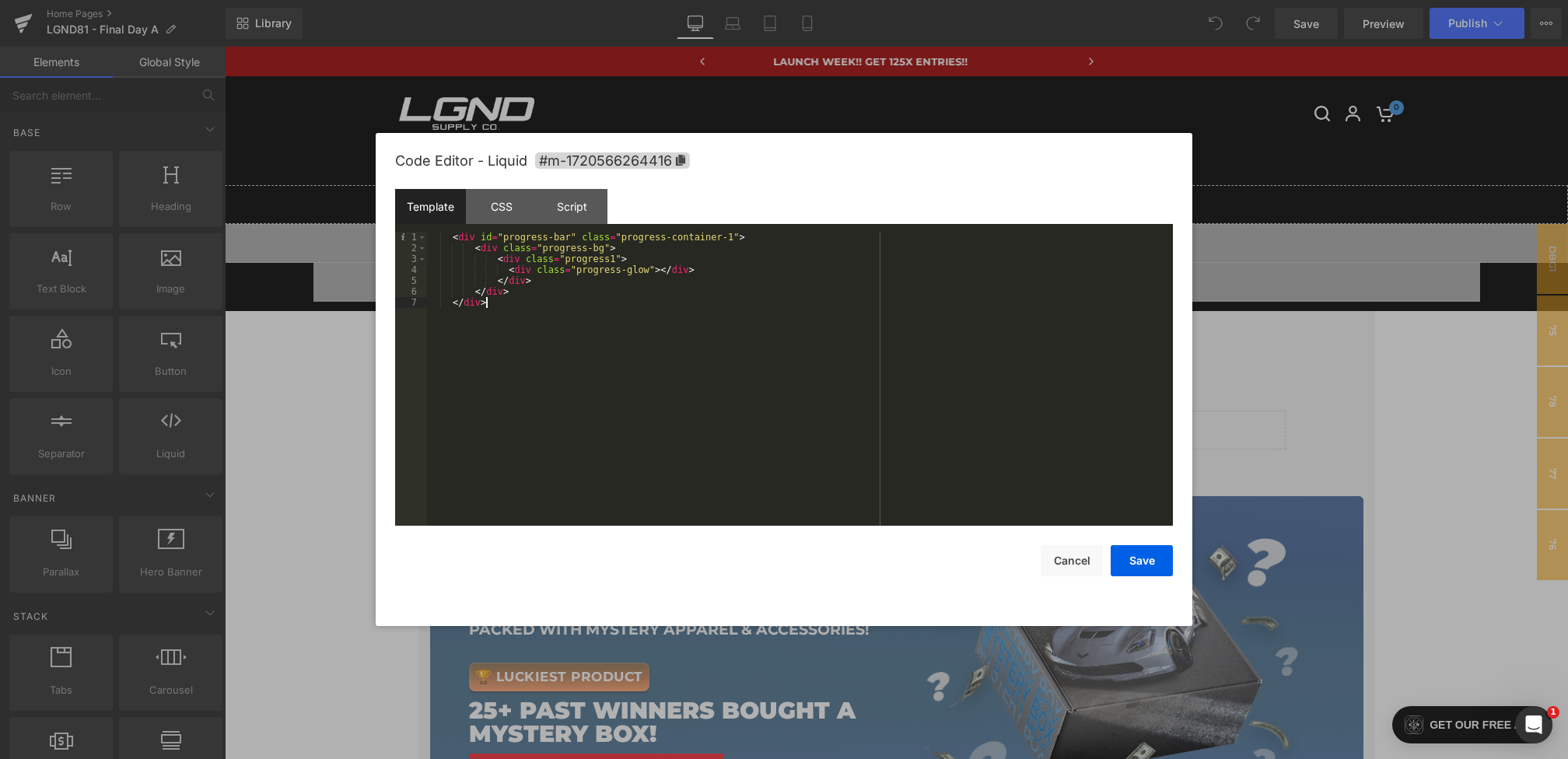
drag, startPoint x: 523, startPoint y: 309, endPoint x: 323, endPoint y: 160, distance: 249.4
click at [323, 160] on body "You are previewing how the will restyle your page. You can not edit Elements in…" at bounding box center [784, 380] width 1568 height 759
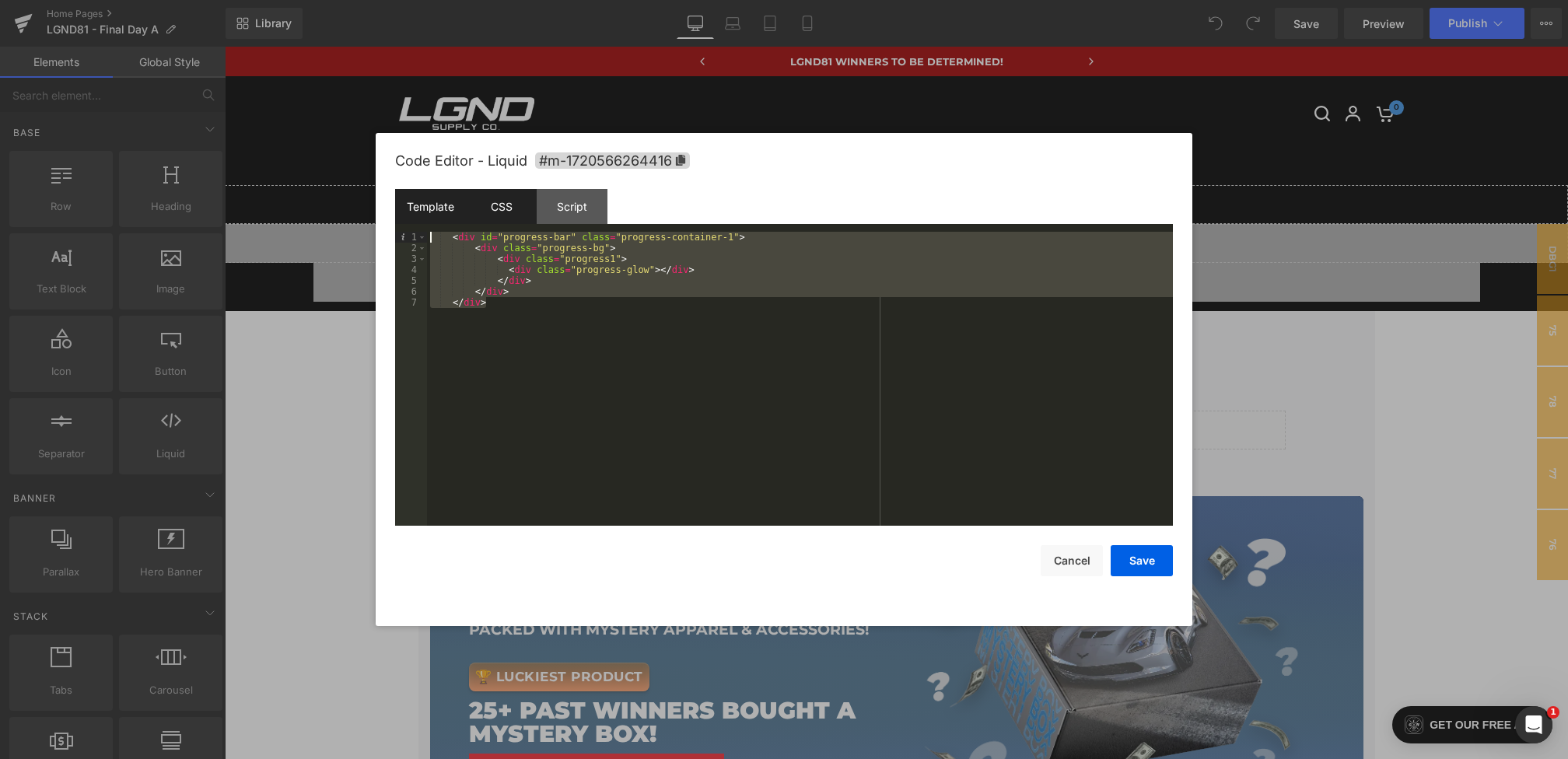
click at [505, 204] on div "CSS" at bounding box center [501, 206] width 70 height 35
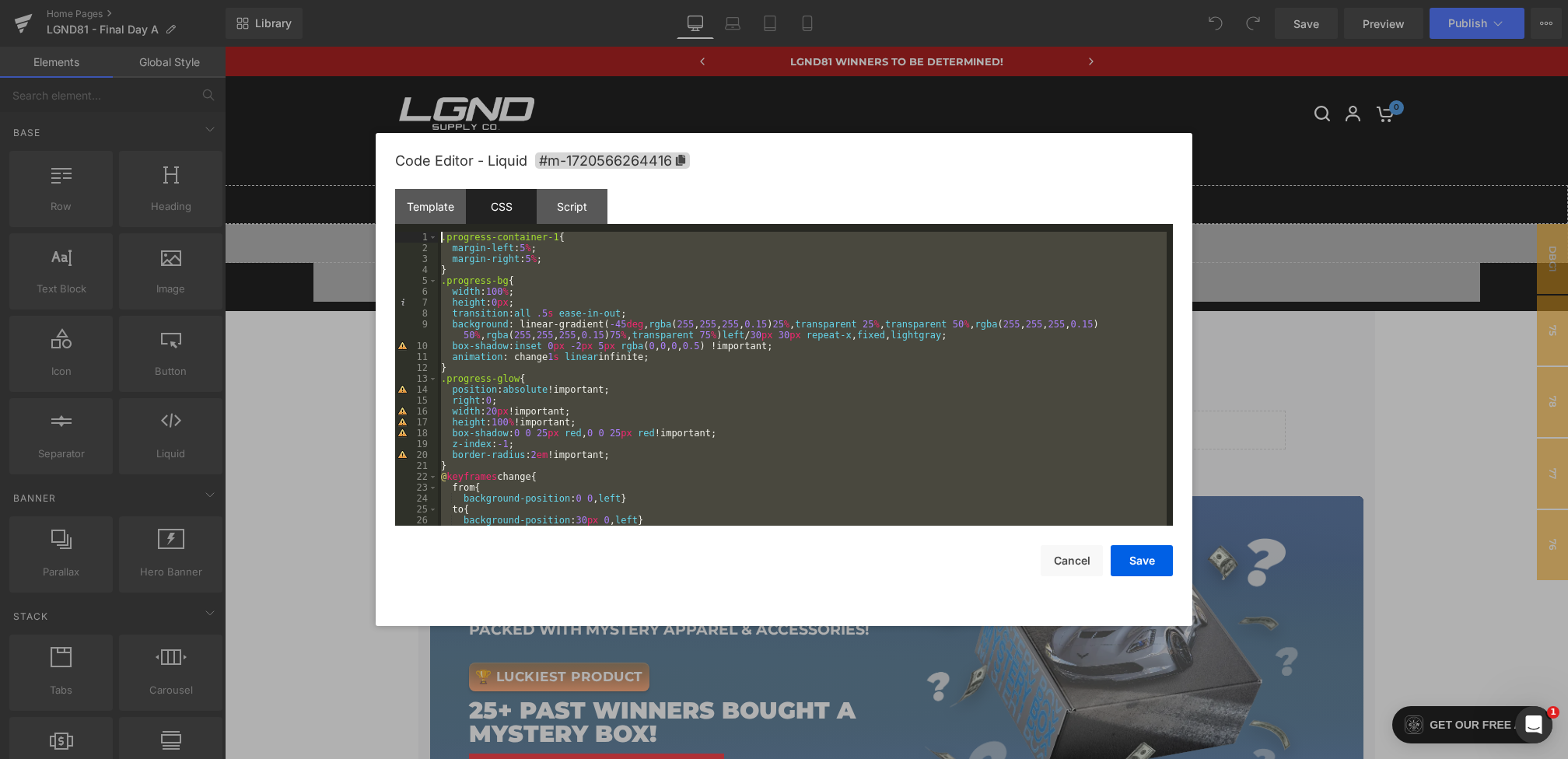
drag, startPoint x: 460, startPoint y: 513, endPoint x: 387, endPoint y: 69, distance: 450.0
click at [387, 69] on body "You are previewing how the will restyle your page. You can not edit Elements in…" at bounding box center [784, 380] width 1568 height 759
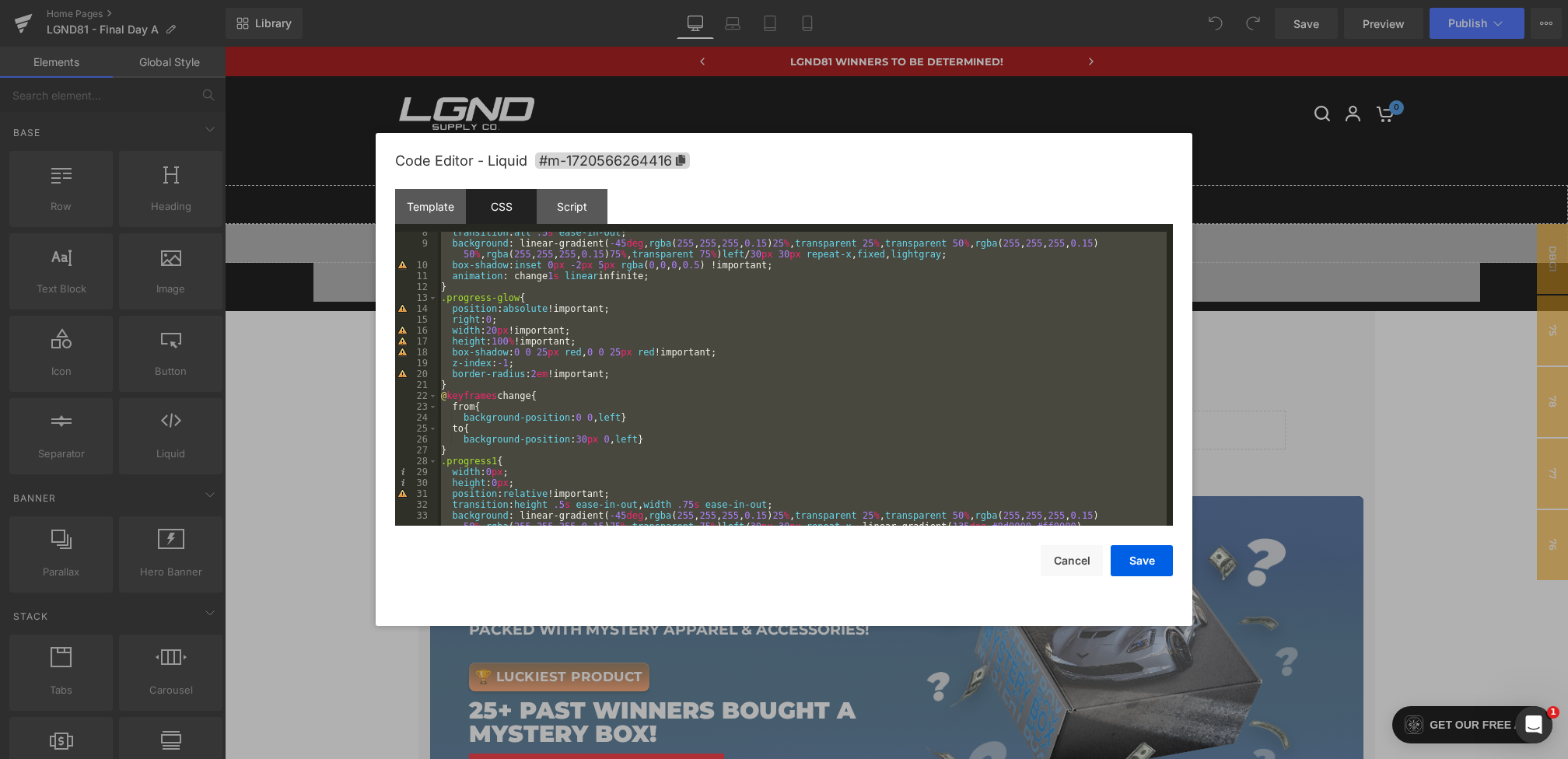
scroll to position [1111, 0]
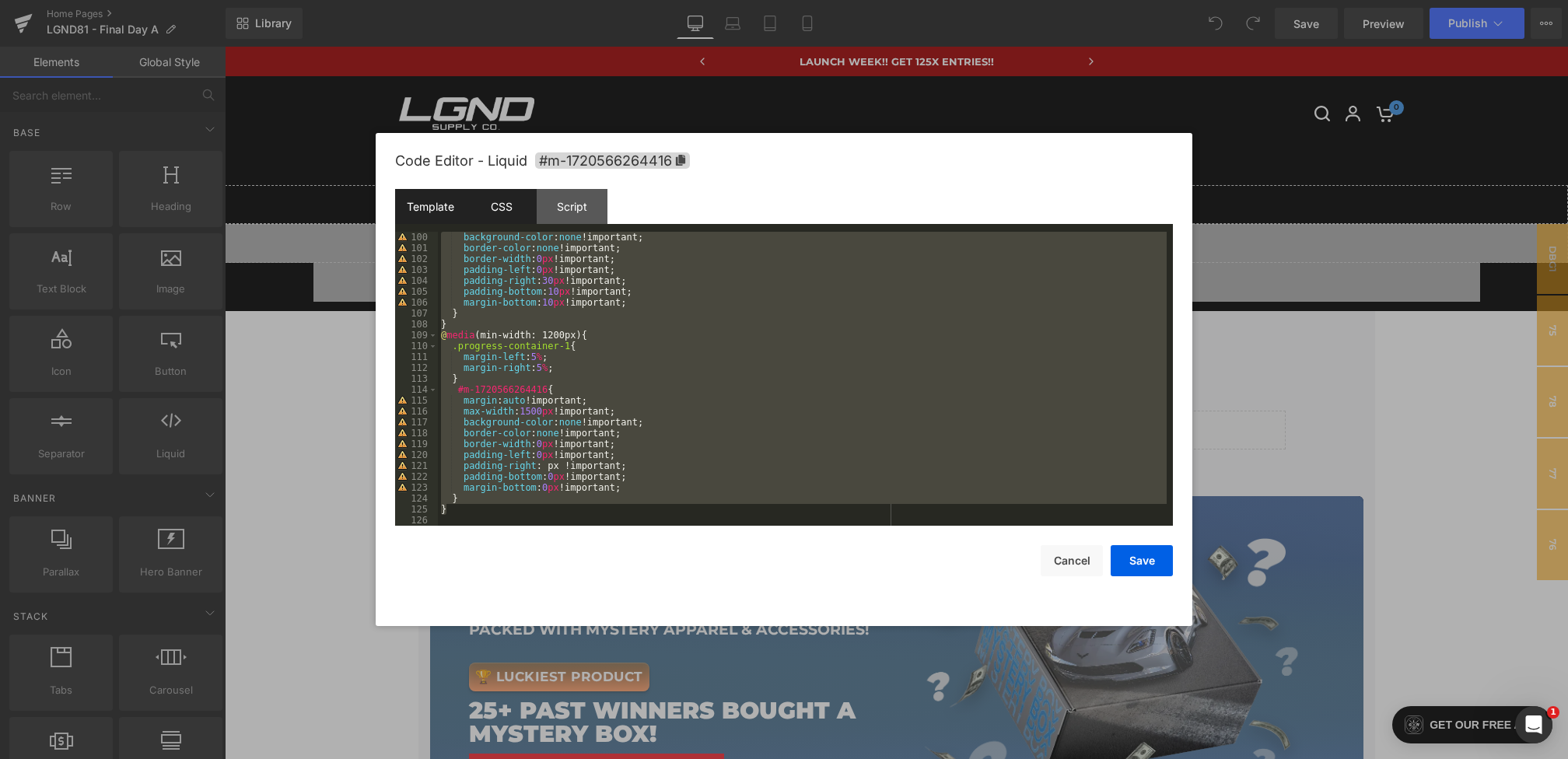
click at [437, 212] on div "Template" at bounding box center [430, 206] width 70 height 35
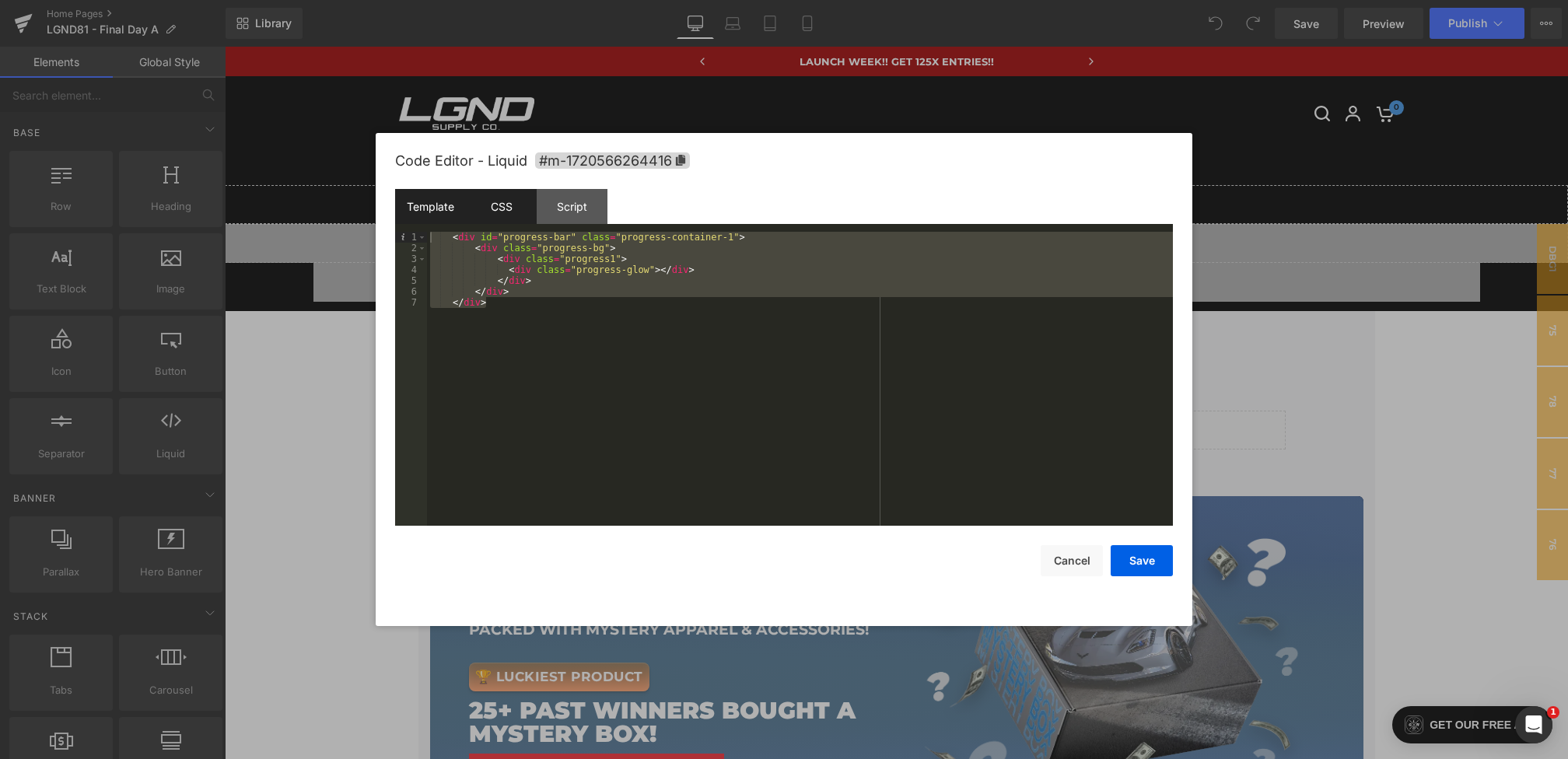
click at [493, 213] on div "CSS" at bounding box center [501, 206] width 70 height 35
